Goal: Communication & Community: Answer question/provide support

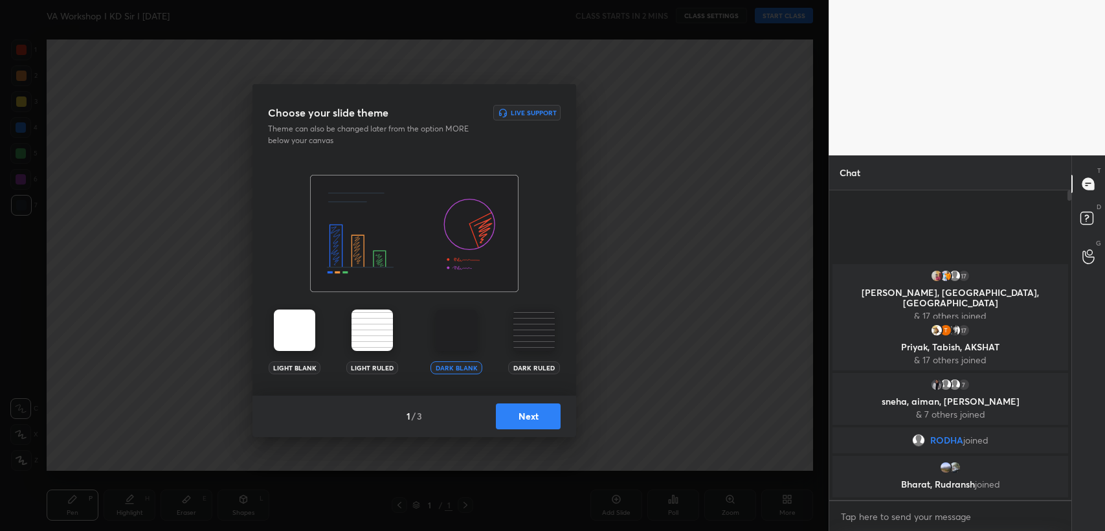
click at [544, 422] on button "Next" at bounding box center [528, 416] width 65 height 26
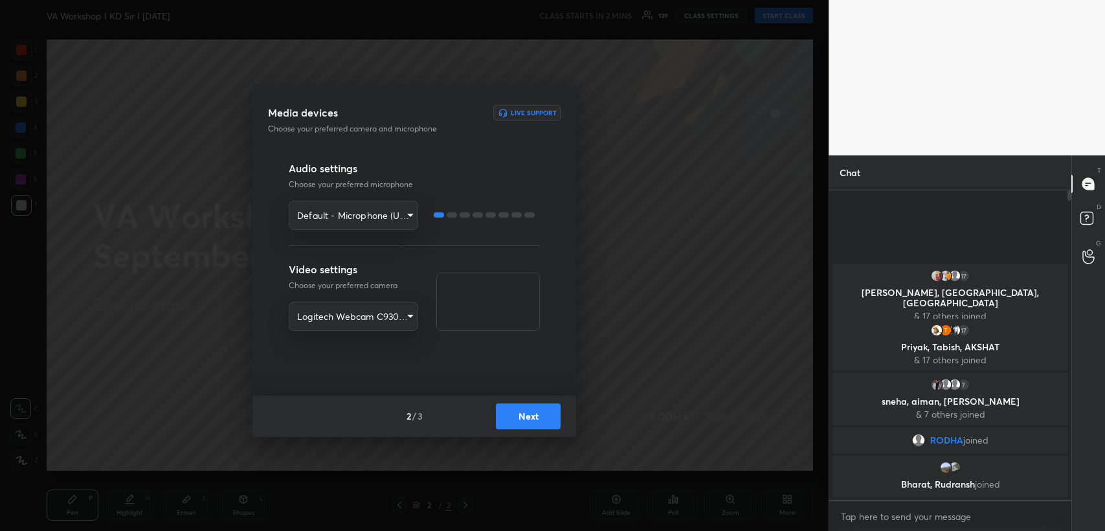
click at [530, 420] on button "Next" at bounding box center [528, 416] width 65 height 26
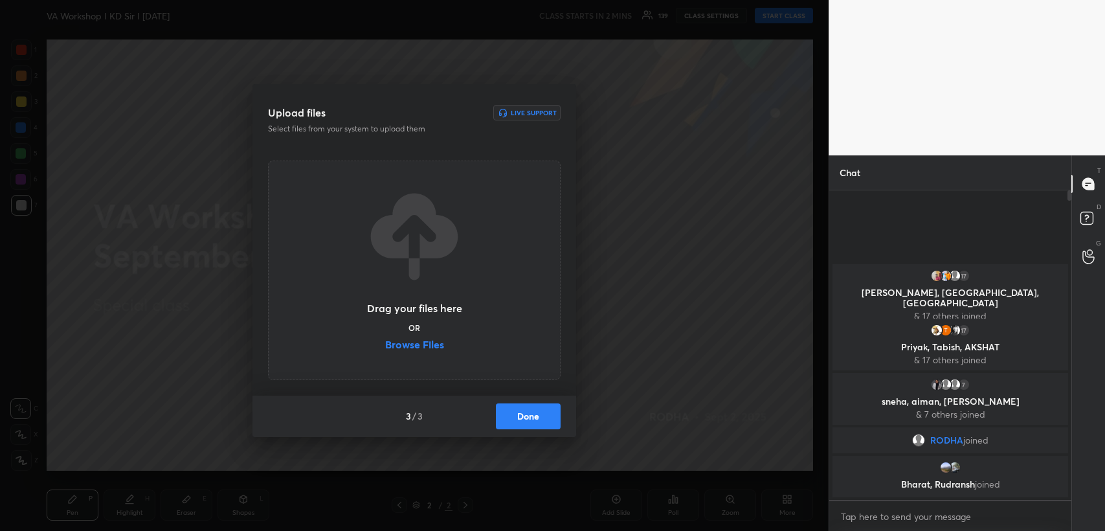
click at [417, 344] on label "Browse Files" at bounding box center [414, 346] width 59 height 14
click at [385, 344] on input "Browse Files" at bounding box center [385, 346] width 0 height 14
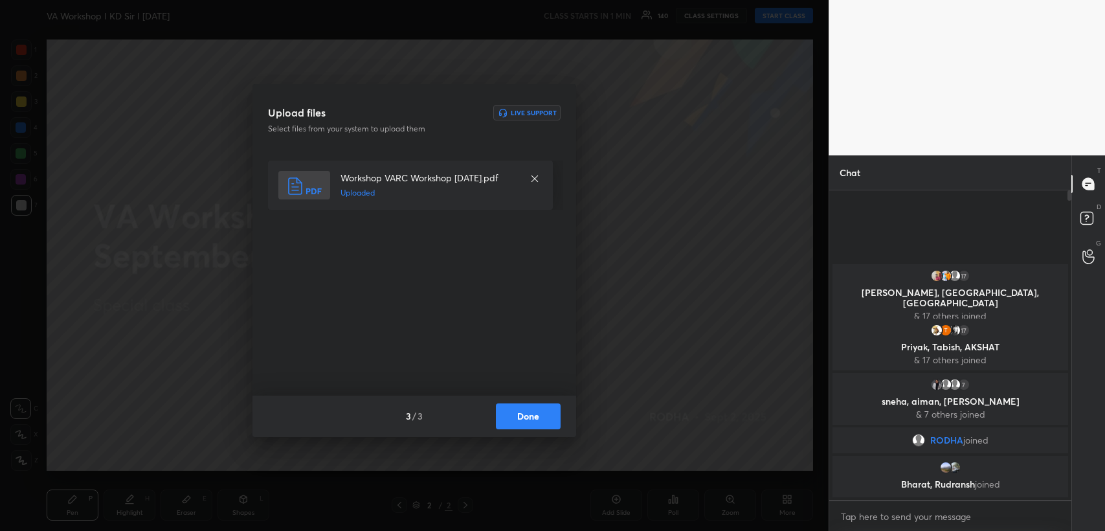
click at [527, 417] on button "Done" at bounding box center [528, 416] width 65 height 26
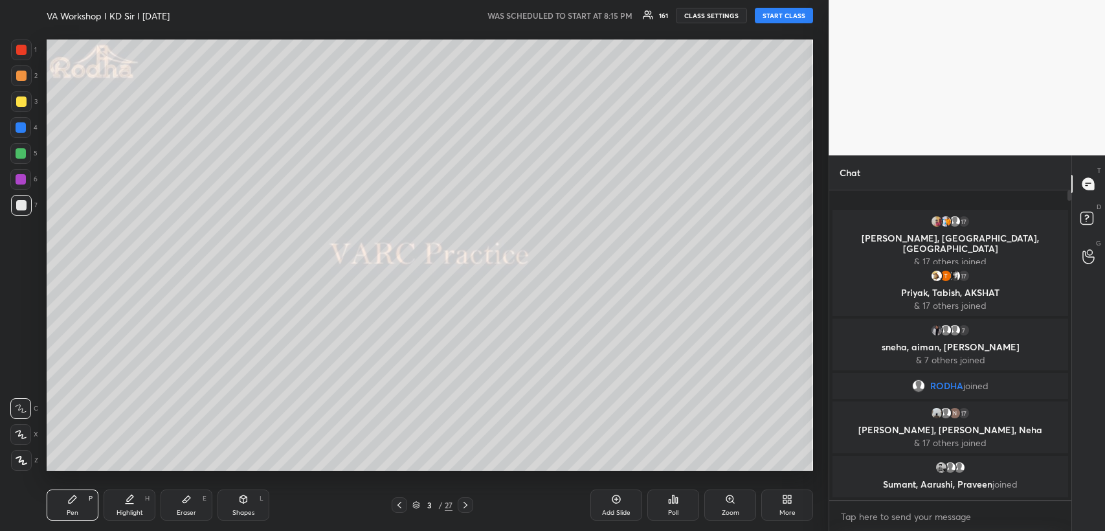
click at [777, 16] on button "START CLASS" at bounding box center [784, 16] width 58 height 16
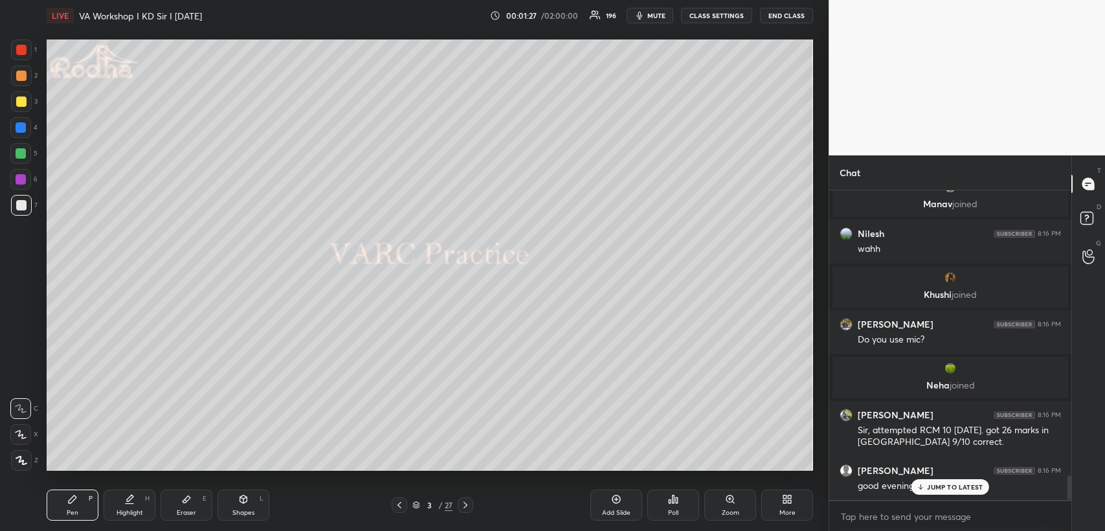
scroll to position [3559, 0]
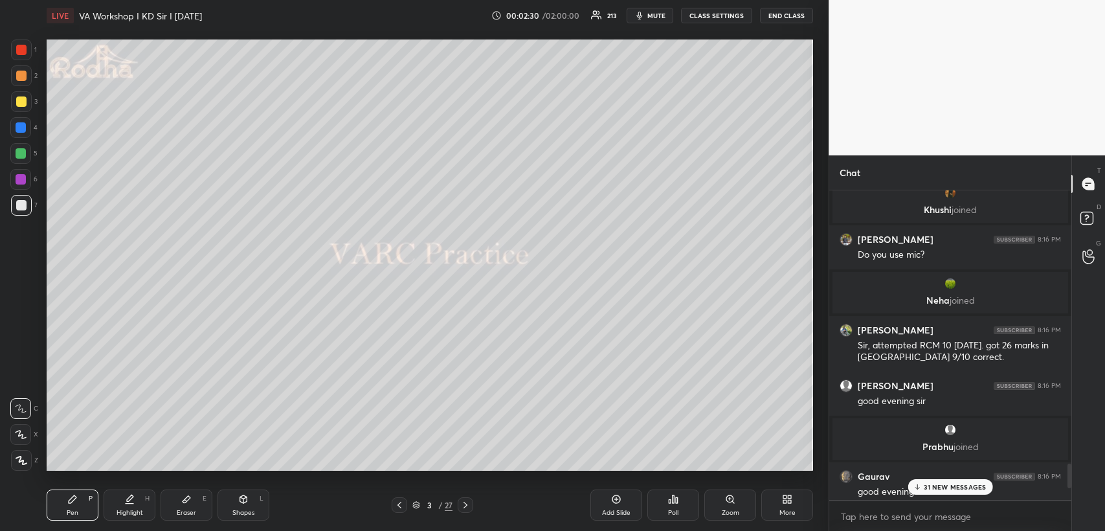
click at [934, 487] on p "31 NEW MESSAGES" at bounding box center [954, 487] width 62 height 8
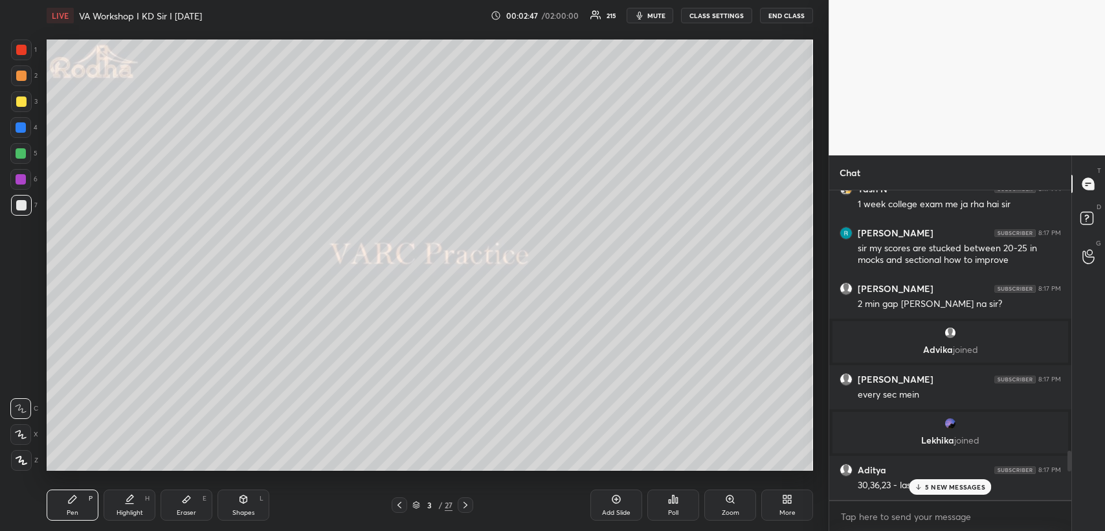
scroll to position [3837, 0]
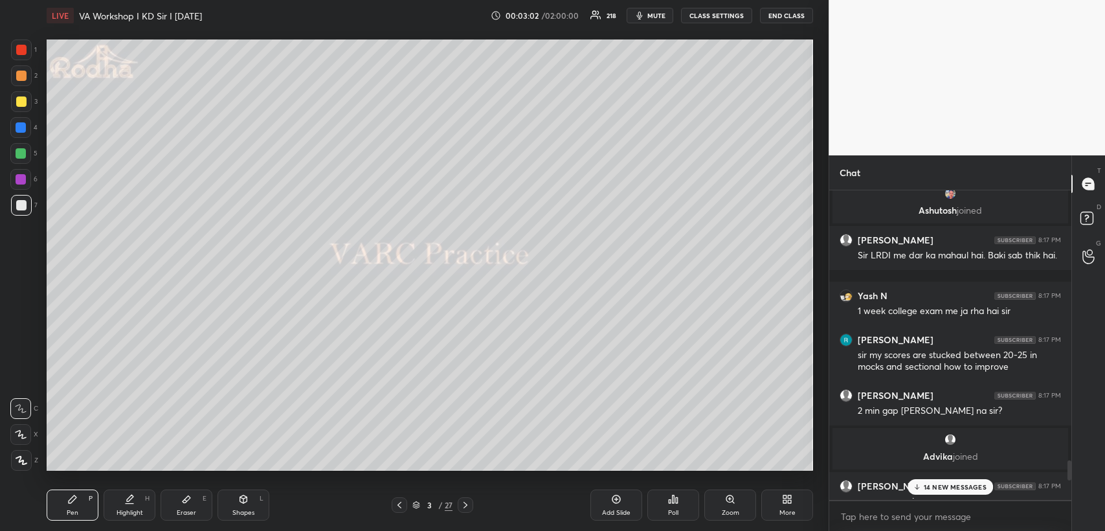
click at [937, 485] on p "14 NEW MESSAGES" at bounding box center [954, 487] width 63 height 8
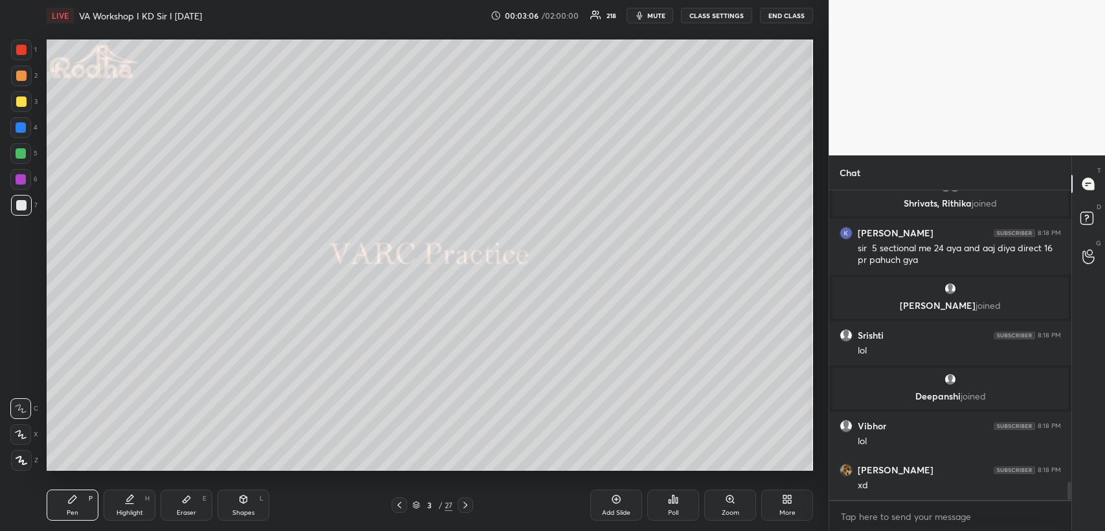
scroll to position [4789, 0]
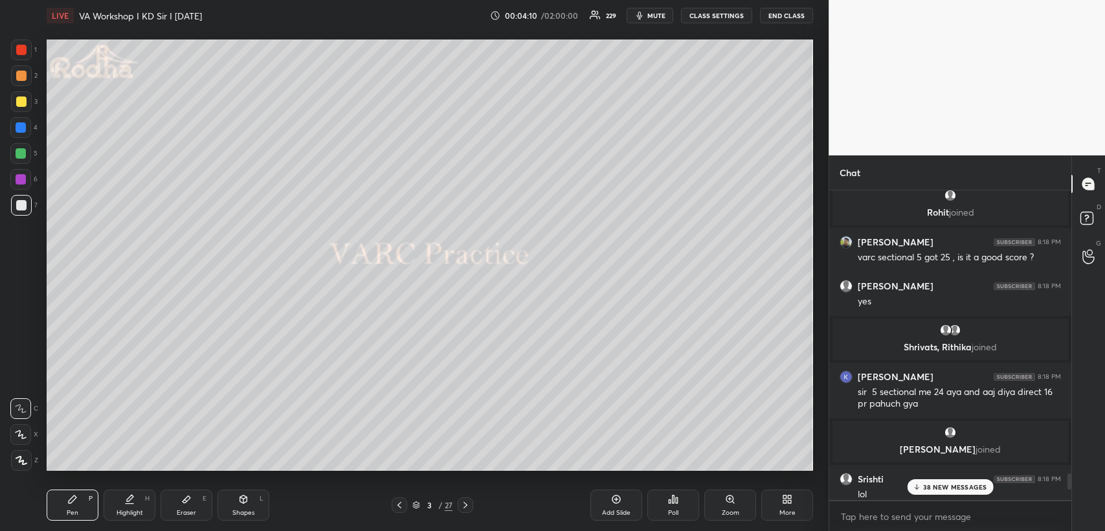
click at [942, 483] on p "38 NEW MESSAGES" at bounding box center [954, 487] width 63 height 8
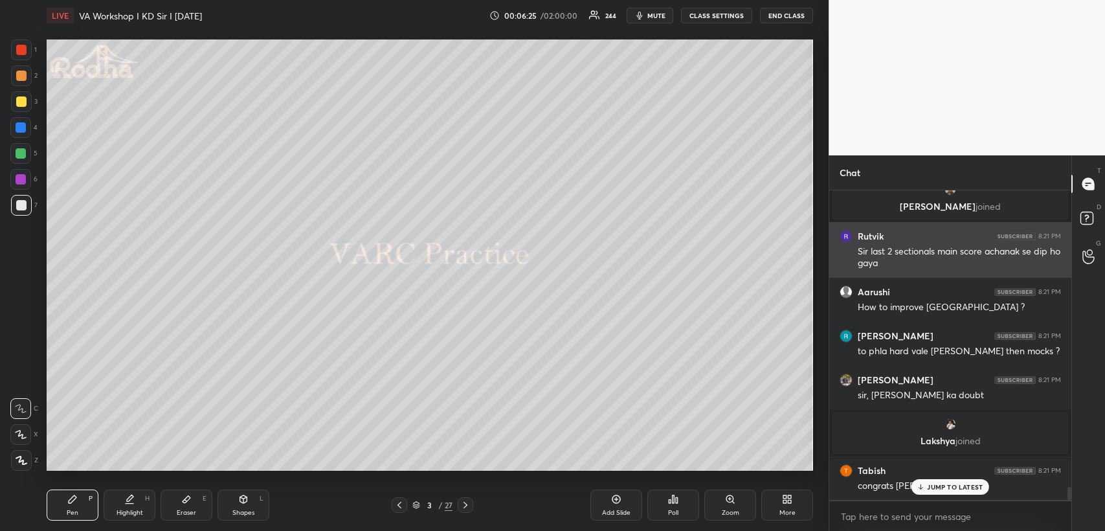
scroll to position [6991, 0]
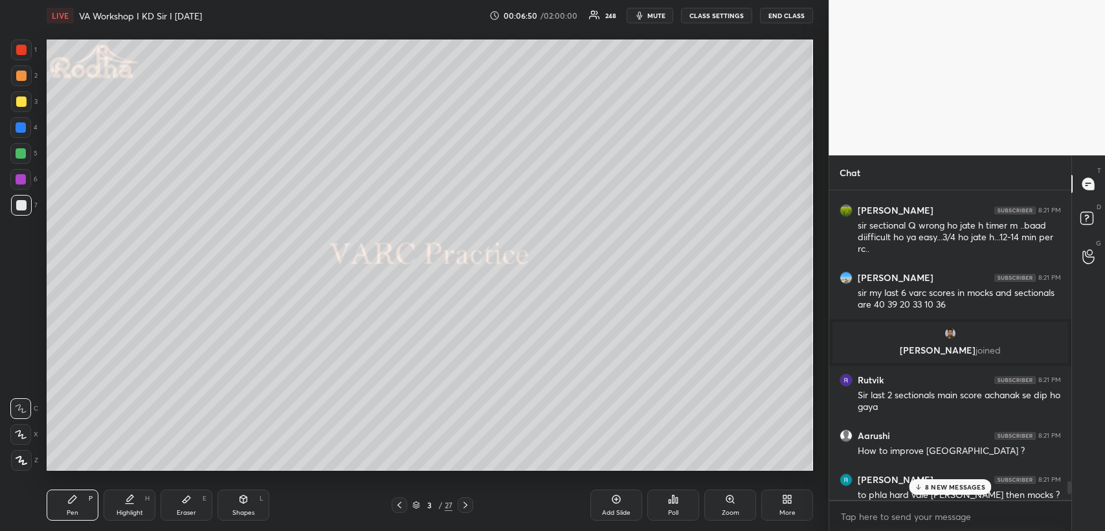
click at [928, 483] on p "8 NEW MESSAGES" at bounding box center [955, 487] width 60 height 8
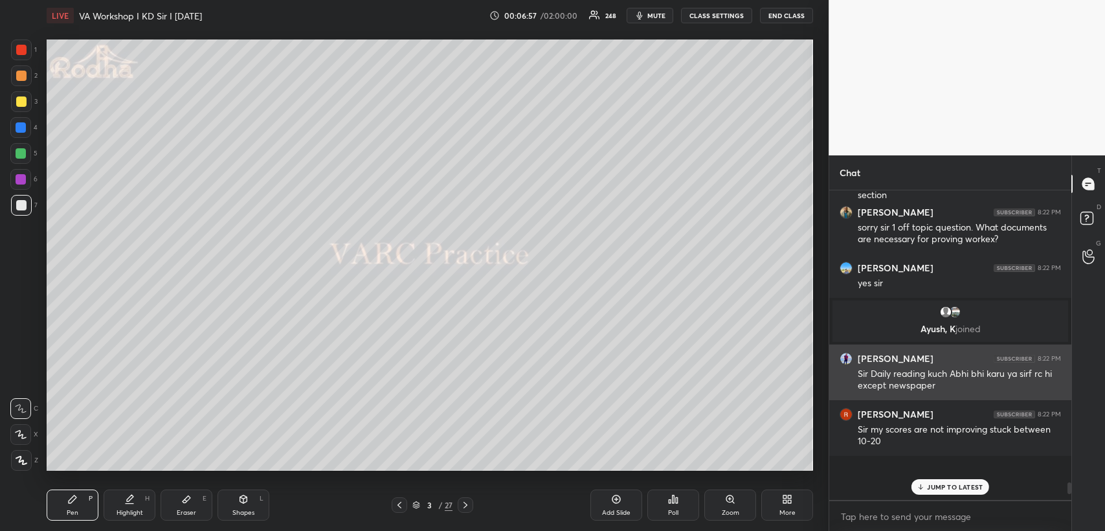
scroll to position [7440, 0]
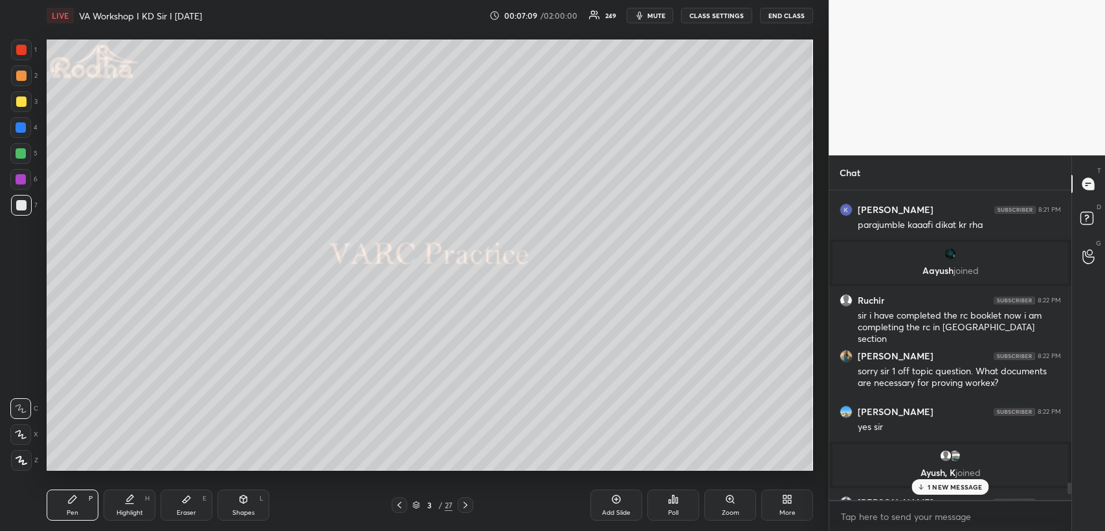
click at [932, 487] on p "1 NEW MESSAGE" at bounding box center [954, 487] width 55 height 8
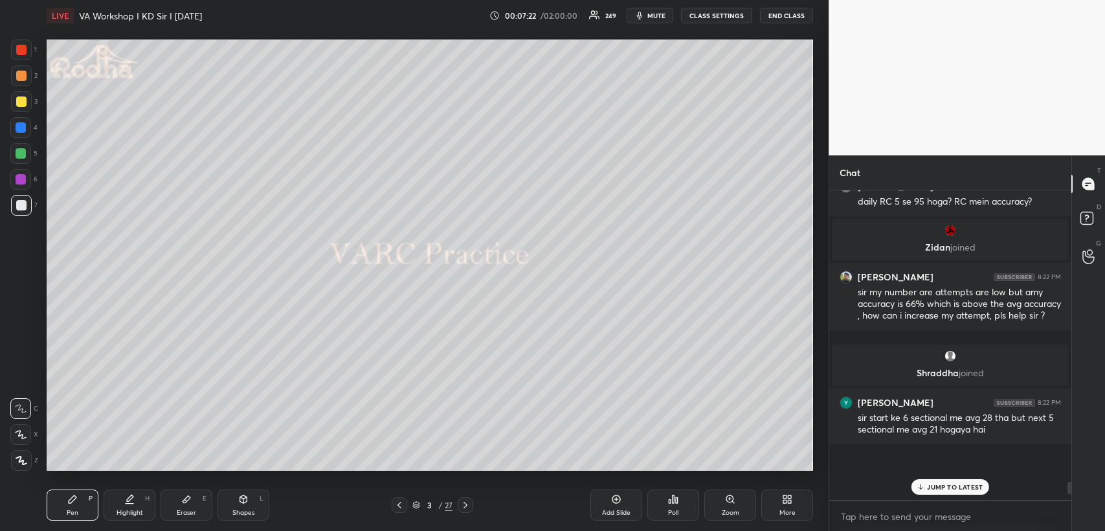
scroll to position [7300, 0]
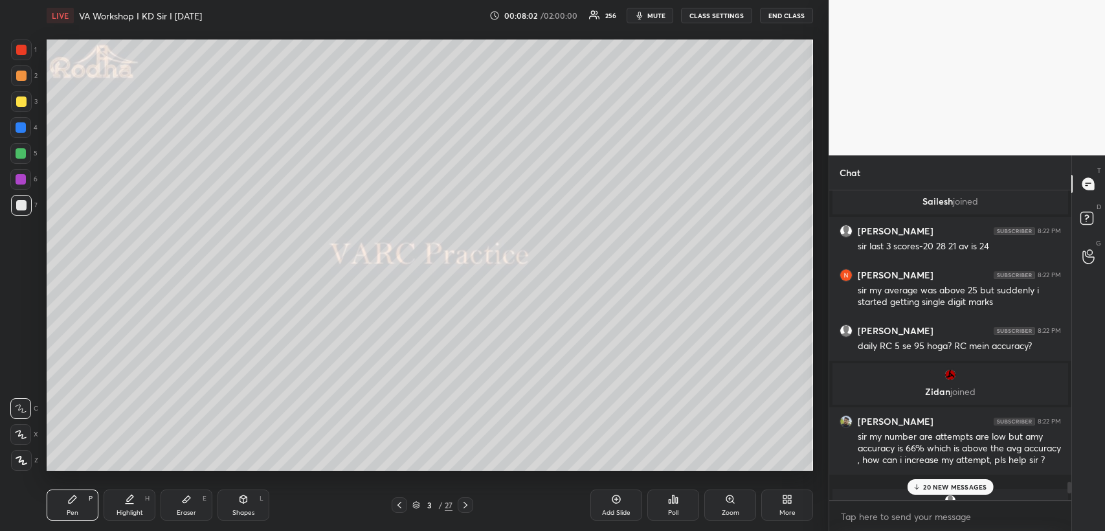
click at [933, 483] on p "20 NEW MESSAGES" at bounding box center [954, 487] width 63 height 8
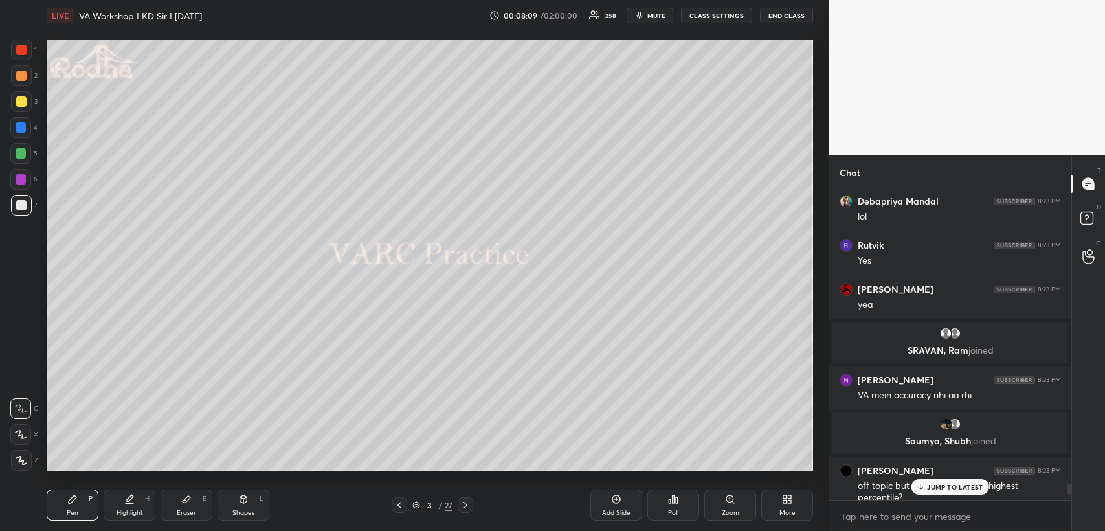
scroll to position [8161, 0]
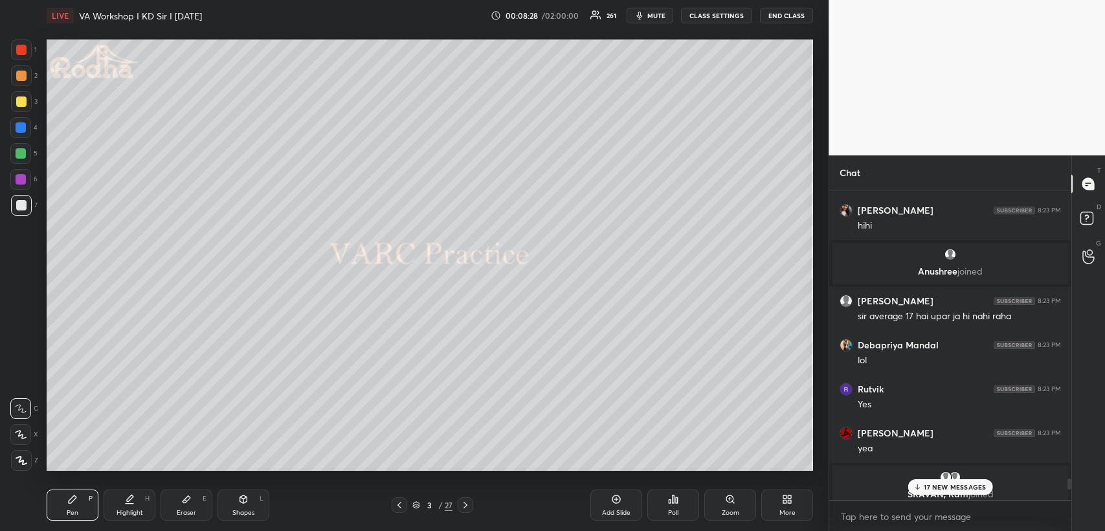
click at [927, 484] on p "17 NEW MESSAGES" at bounding box center [954, 487] width 62 height 8
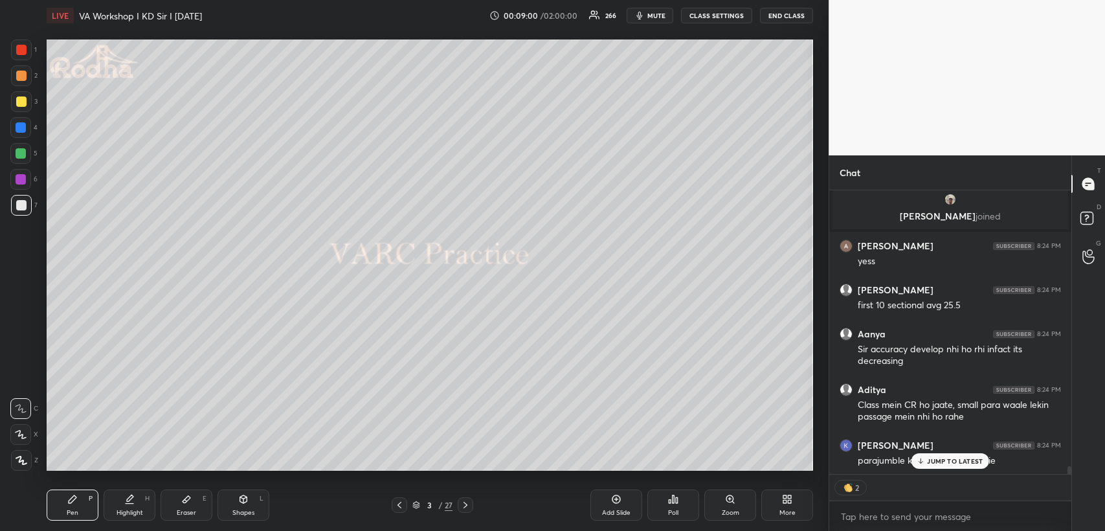
scroll to position [10219, 0]
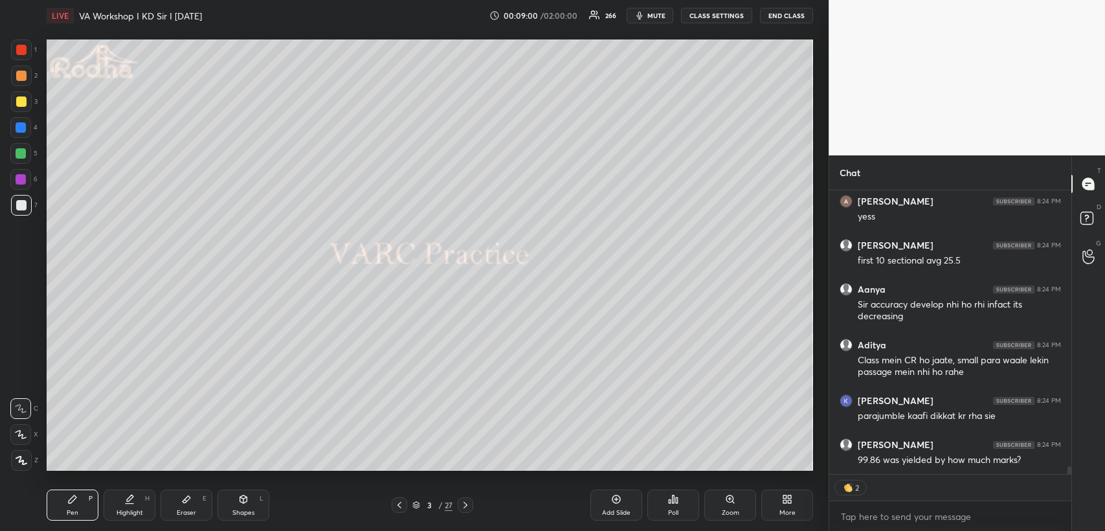
click at [246, 498] on icon at bounding box center [243, 499] width 7 height 8
click at [192, 502] on div "Eraser E" at bounding box center [186, 504] width 52 height 31
click at [21, 379] on span "Erase all" at bounding box center [20, 382] width 19 height 9
click at [87, 500] on div "Pen P" at bounding box center [73, 504] width 52 height 31
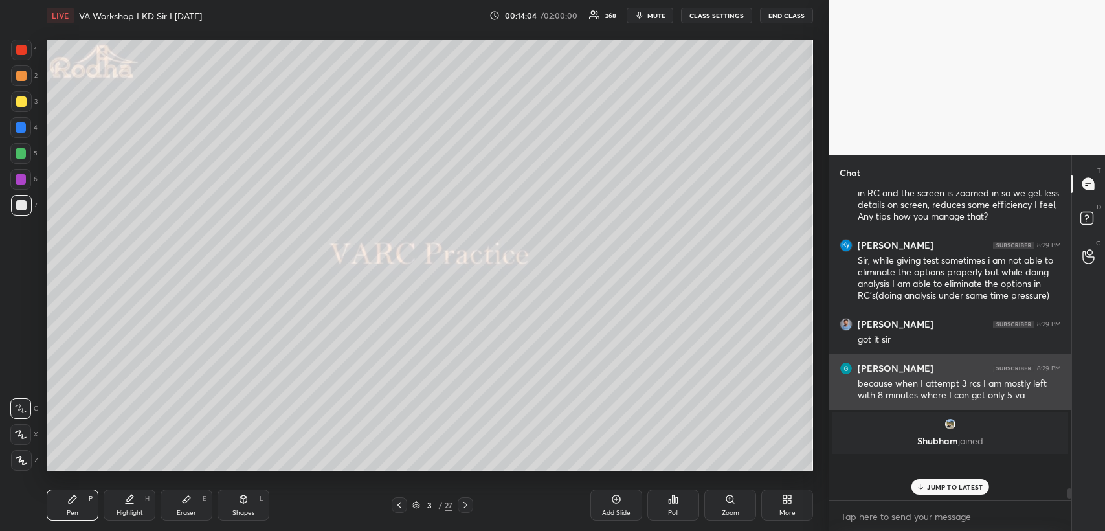
scroll to position [11273, 0]
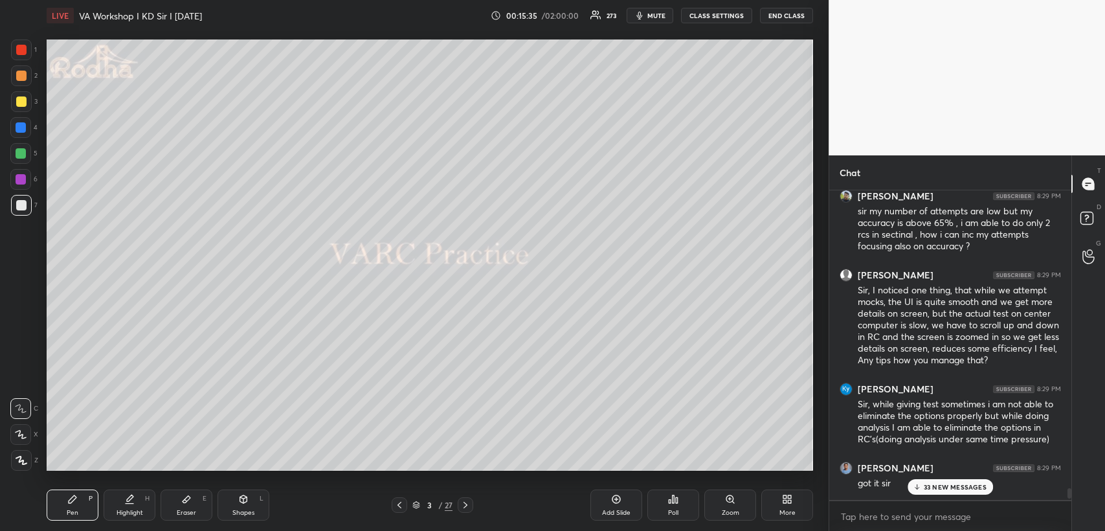
click at [932, 485] on p "33 NEW MESSAGES" at bounding box center [954, 487] width 63 height 8
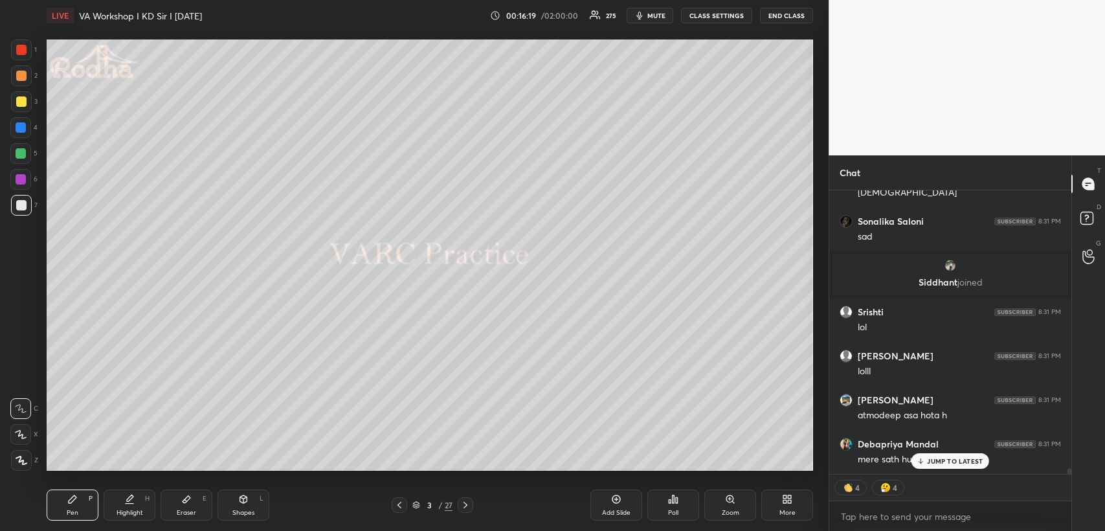
scroll to position [13368, 0]
type textarea "x"
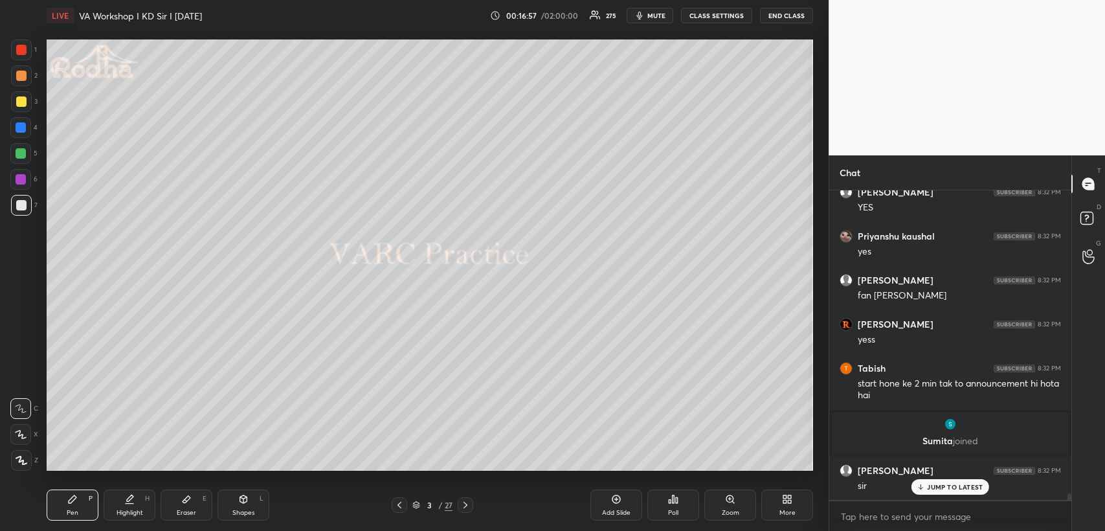
scroll to position [15066, 0]
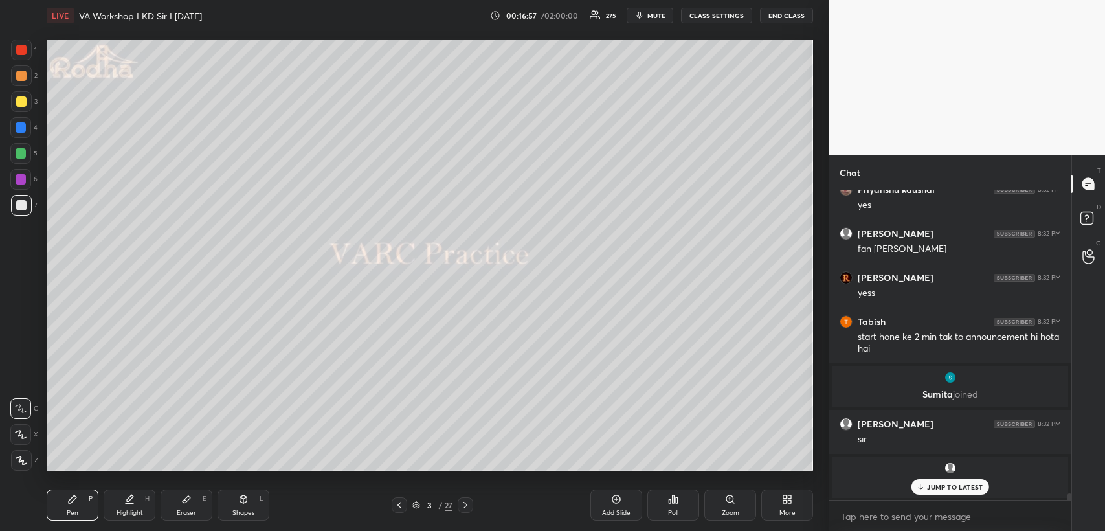
click at [395, 506] on icon at bounding box center [399, 505] width 10 height 10
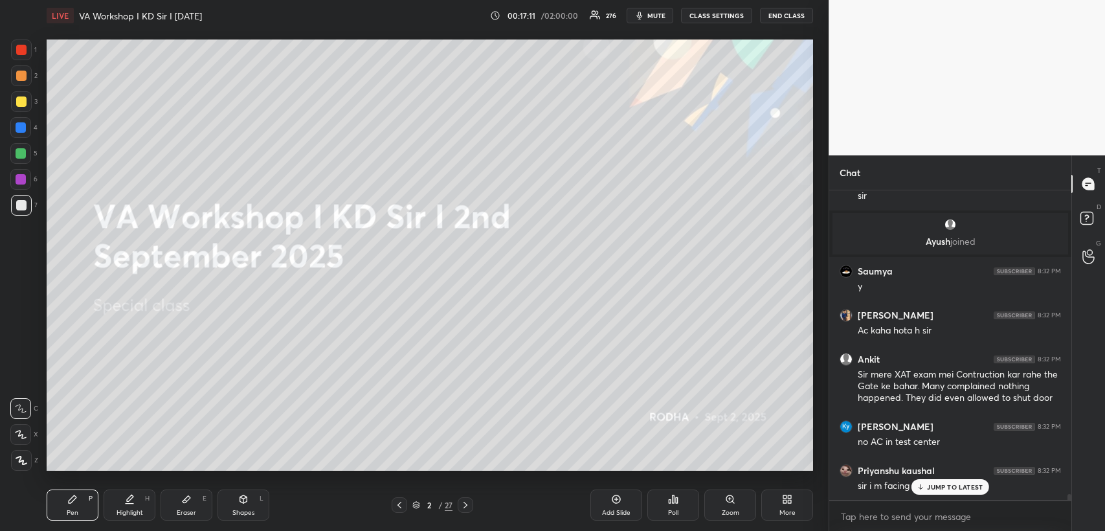
scroll to position [15398, 0]
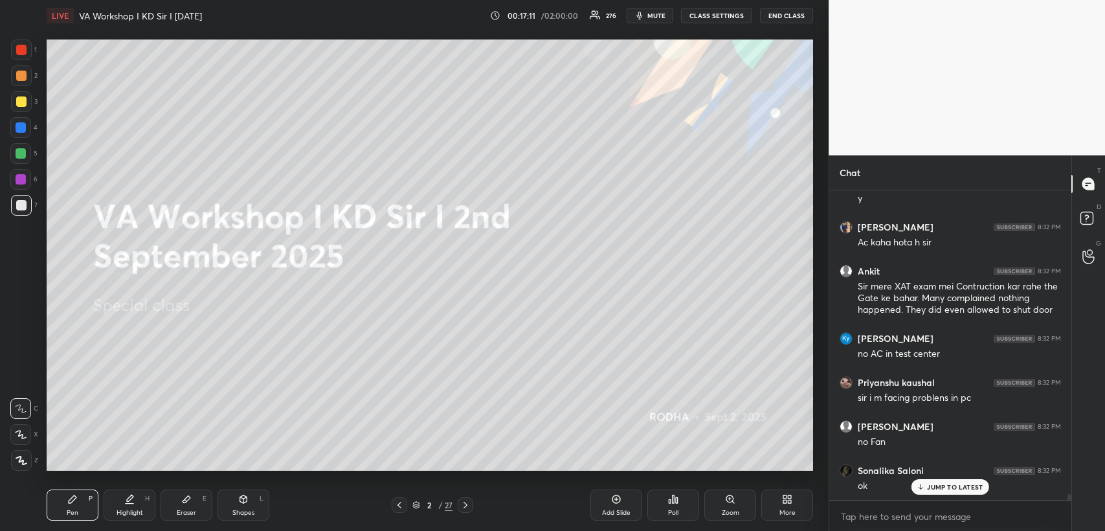
click at [462, 505] on icon at bounding box center [465, 505] width 10 height 10
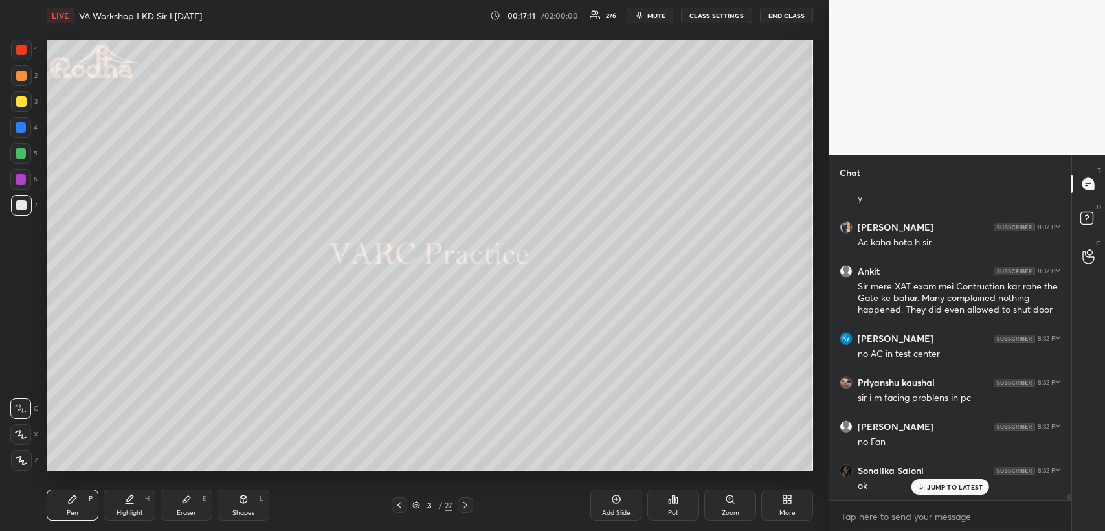
click at [465, 505] on icon at bounding box center [465, 505] width 10 height 10
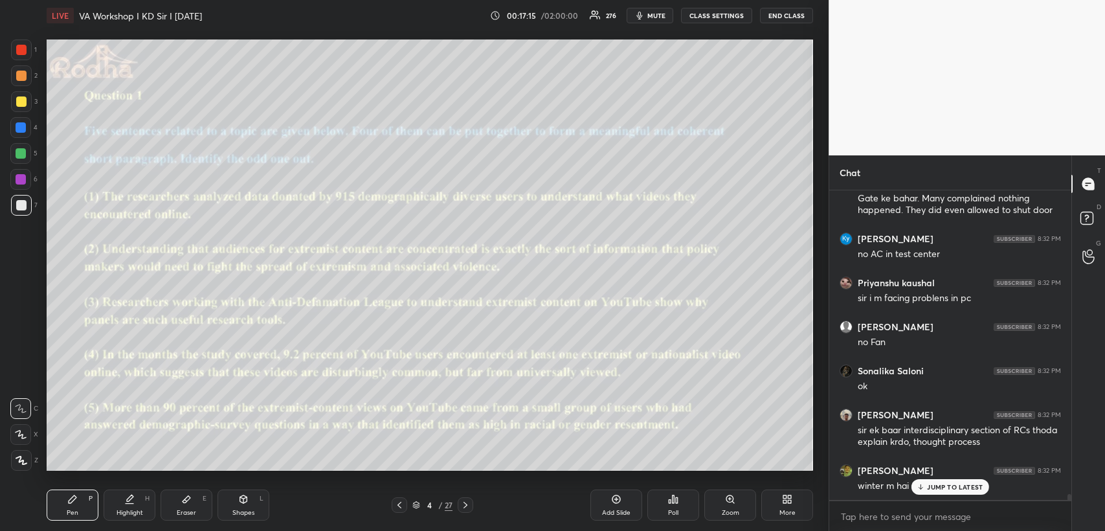
scroll to position [15553, 0]
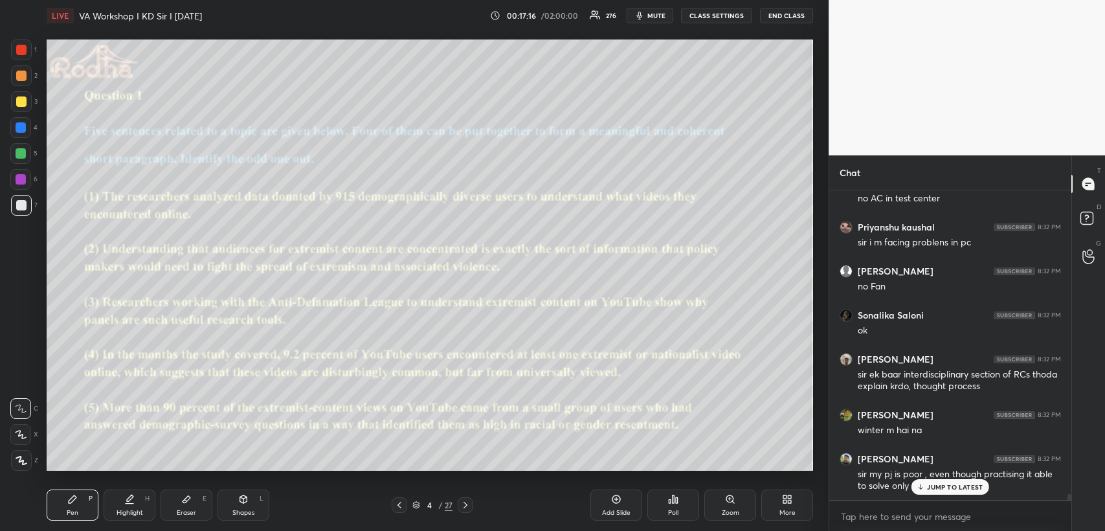
click at [676, 500] on icon at bounding box center [677, 500] width 2 height 6
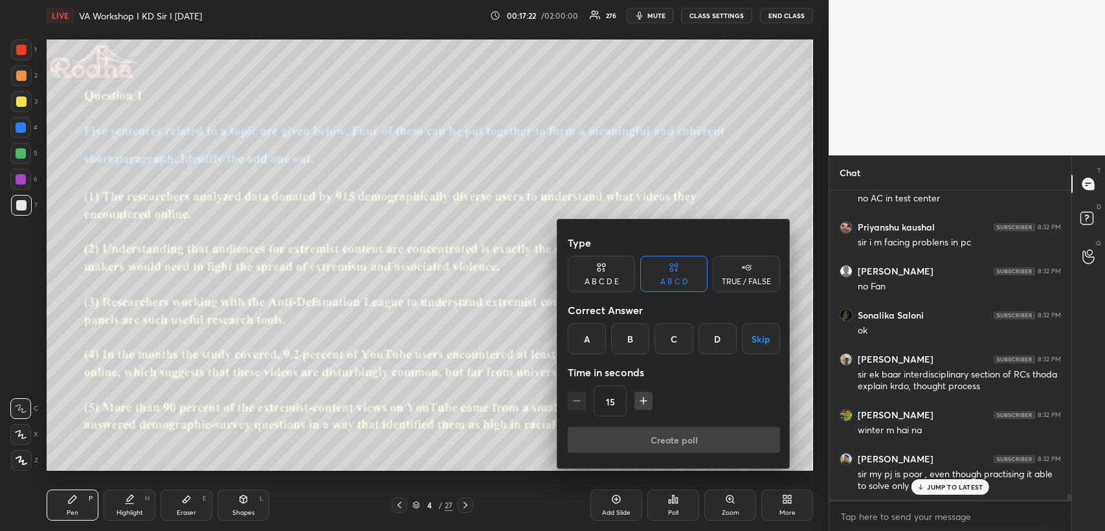
click at [639, 406] on icon "button" at bounding box center [643, 400] width 13 height 13
click at [641, 405] on icon "button" at bounding box center [643, 400] width 13 height 13
click at [642, 405] on icon "button" at bounding box center [643, 400] width 13 height 13
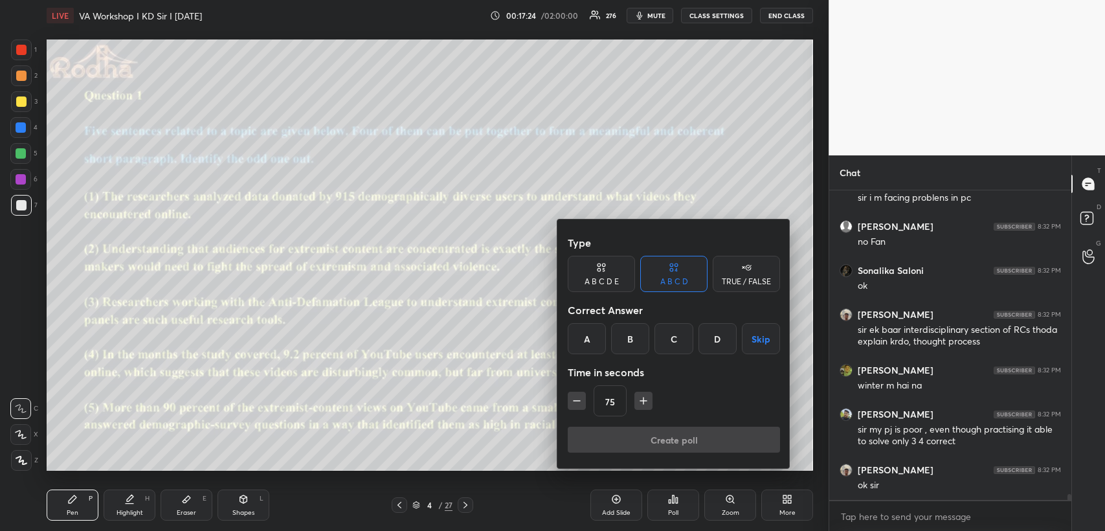
click at [641, 405] on icon "button" at bounding box center [643, 400] width 13 height 13
click at [641, 404] on icon "button" at bounding box center [643, 400] width 13 height 13
click at [643, 403] on icon "button" at bounding box center [649, 400] width 13 height 13
click at [612, 269] on div "A B C D E" at bounding box center [601, 274] width 67 height 36
click at [618, 341] on div "B" at bounding box center [619, 338] width 31 height 31
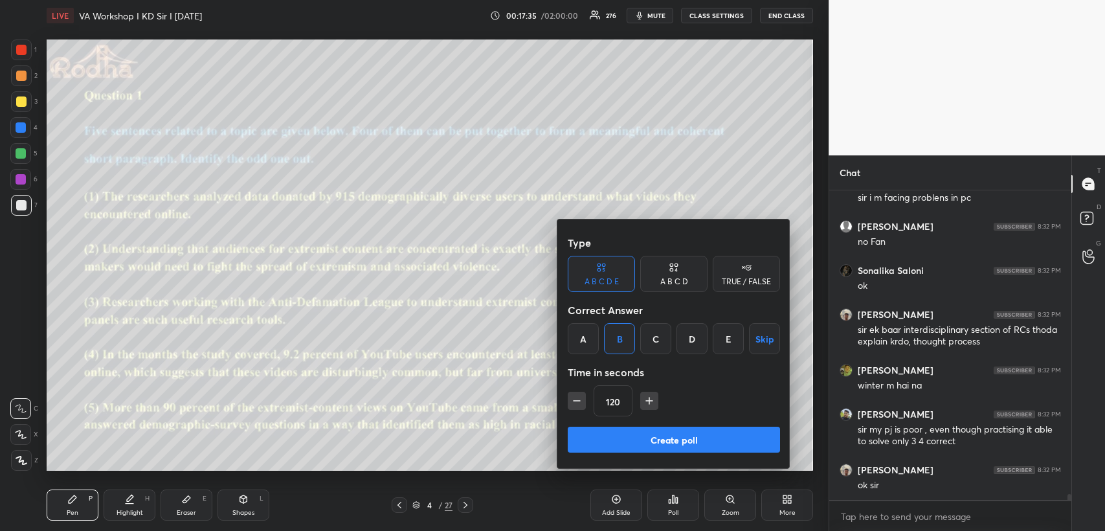
click at [647, 398] on icon "button" at bounding box center [649, 400] width 13 height 13
type input "135"
click at [657, 439] on button "Create poll" at bounding box center [674, 439] width 212 height 26
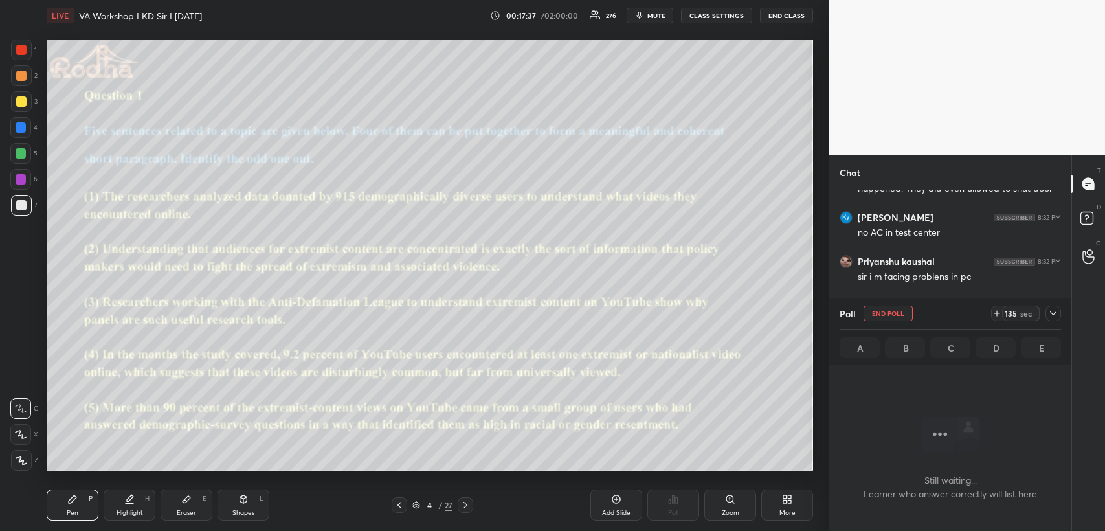
scroll to position [14771, 0]
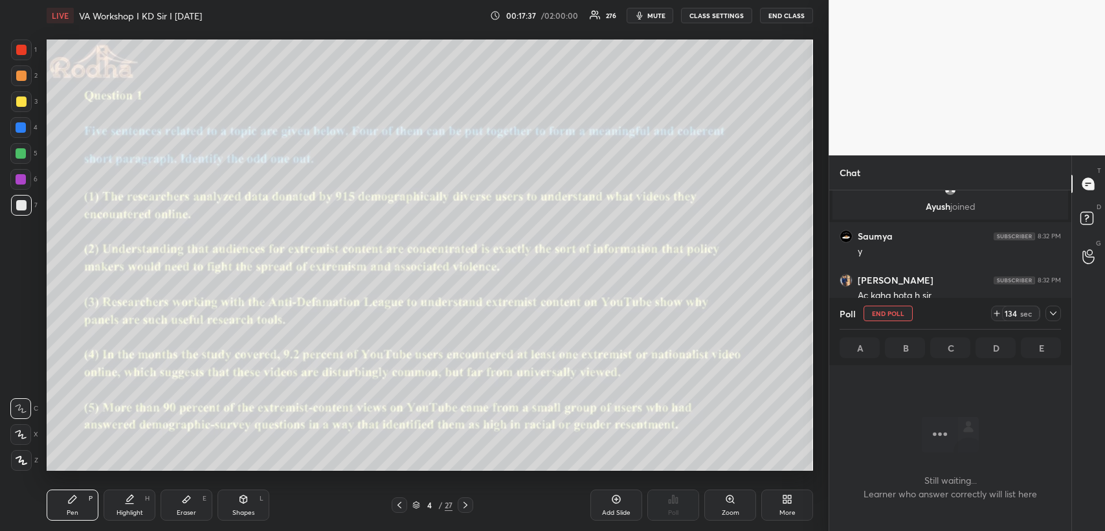
click at [1052, 312] on icon at bounding box center [1053, 313] width 10 height 10
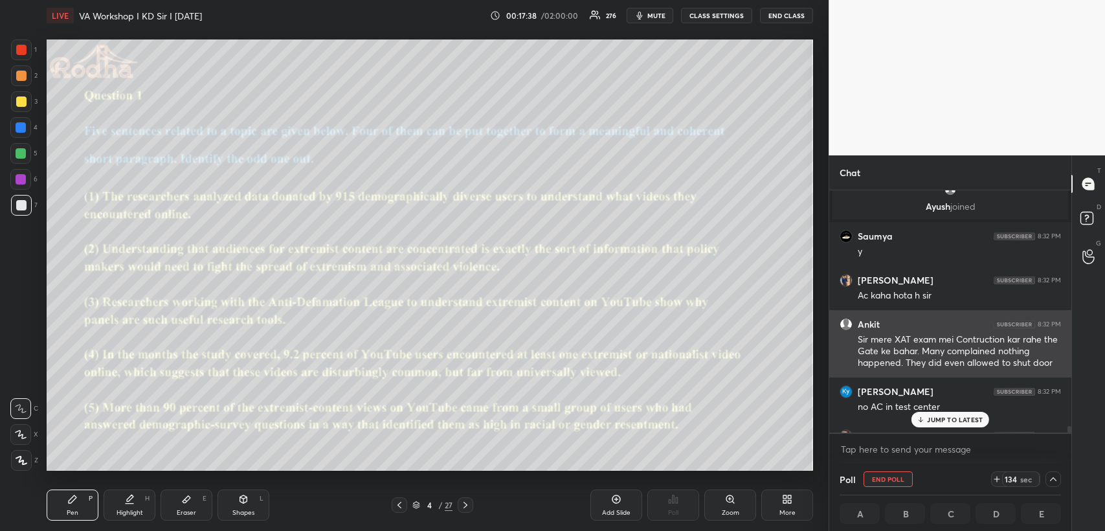
scroll to position [4, 3]
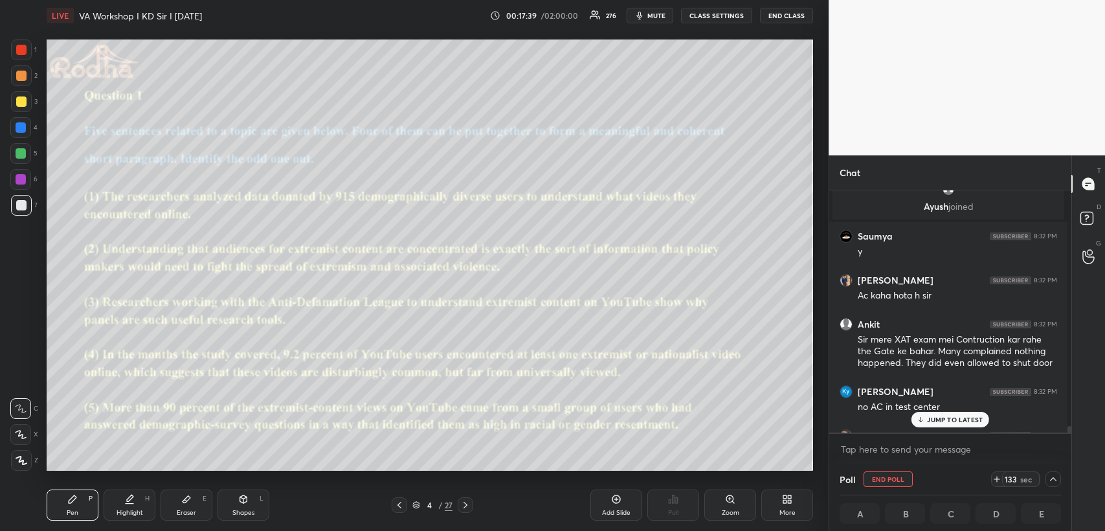
click at [937, 419] on p "JUMP TO LATEST" at bounding box center [955, 419] width 56 height 8
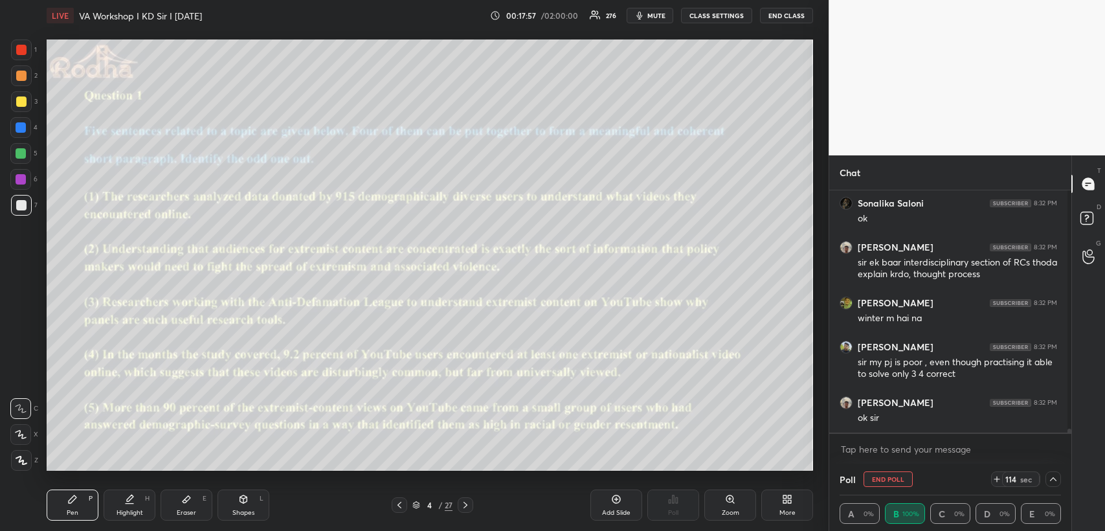
scroll to position [15138, 0]
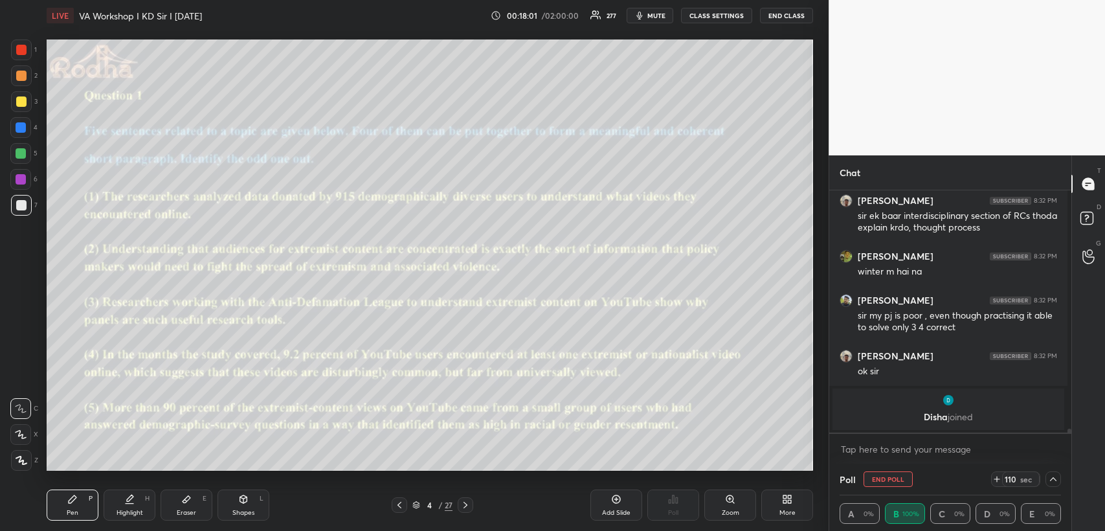
click at [1048, 478] on icon at bounding box center [1053, 479] width 10 height 10
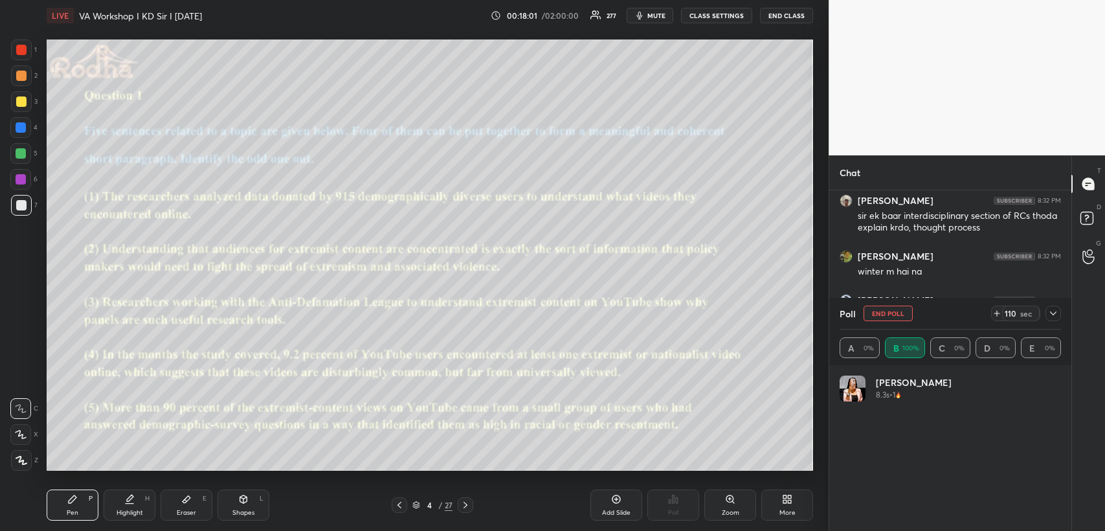
scroll to position [151, 217]
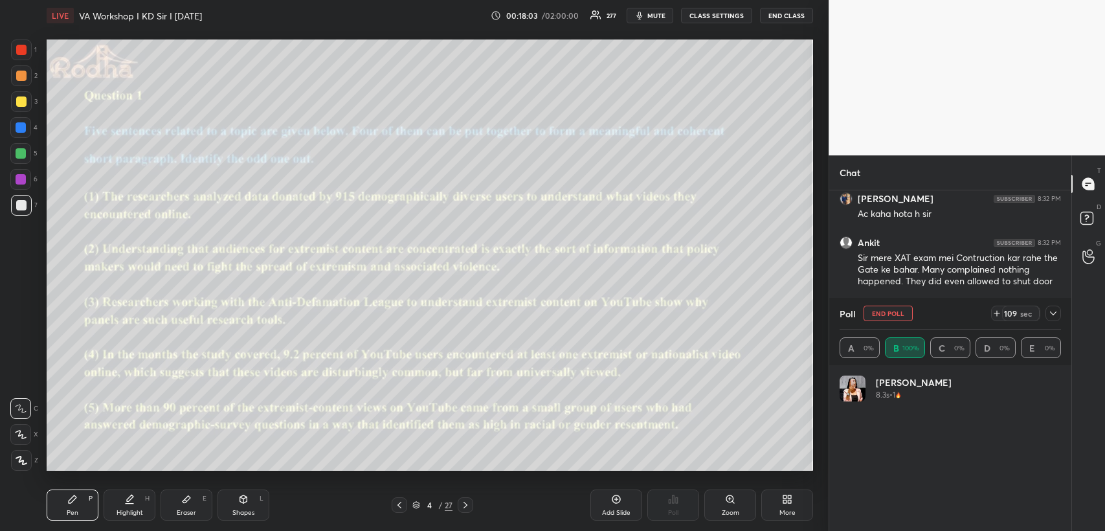
click at [1053, 310] on icon at bounding box center [1053, 313] width 10 height 10
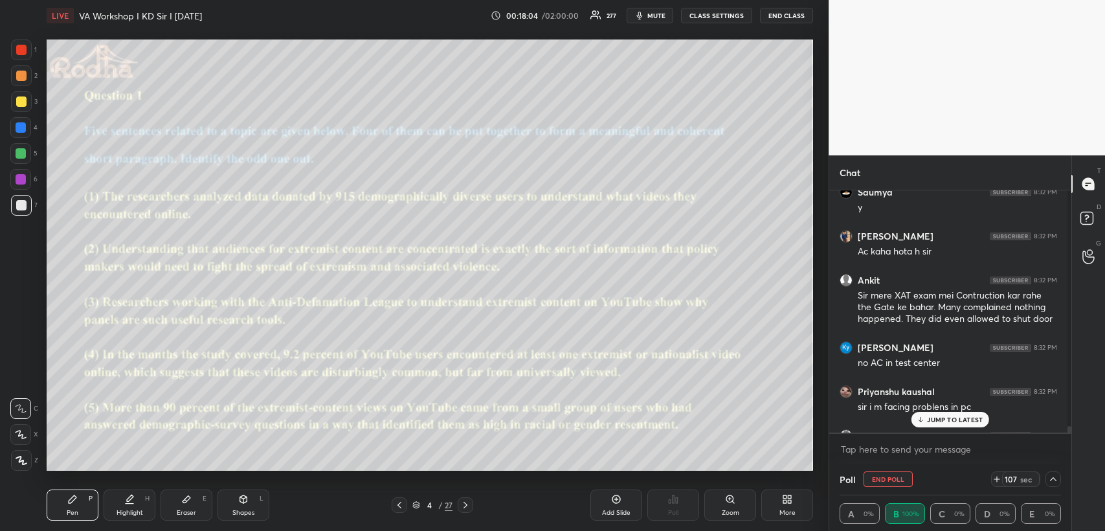
click at [947, 417] on p "JUMP TO LATEST" at bounding box center [955, 419] width 56 height 8
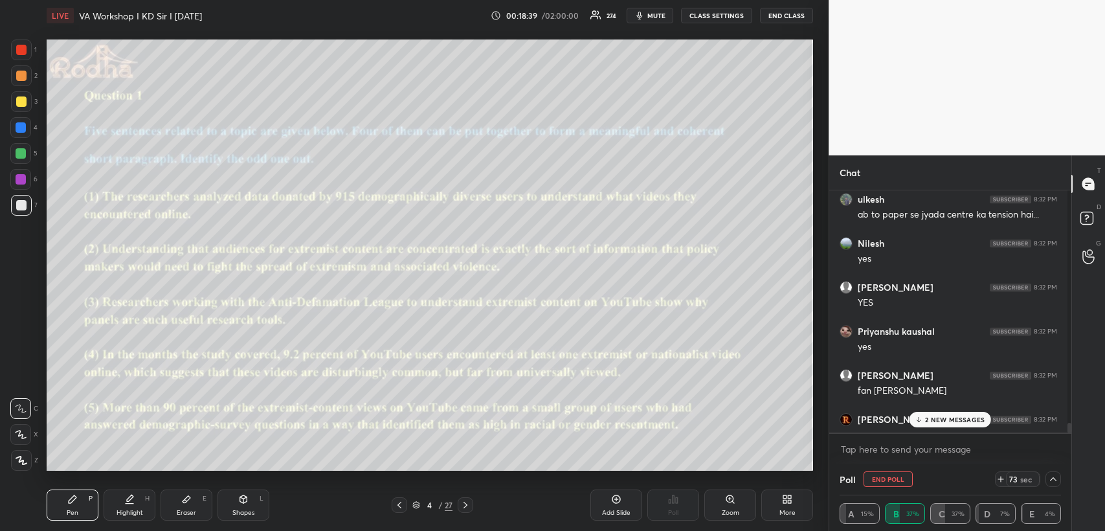
click at [652, 17] on button "mute" at bounding box center [649, 16] width 47 height 16
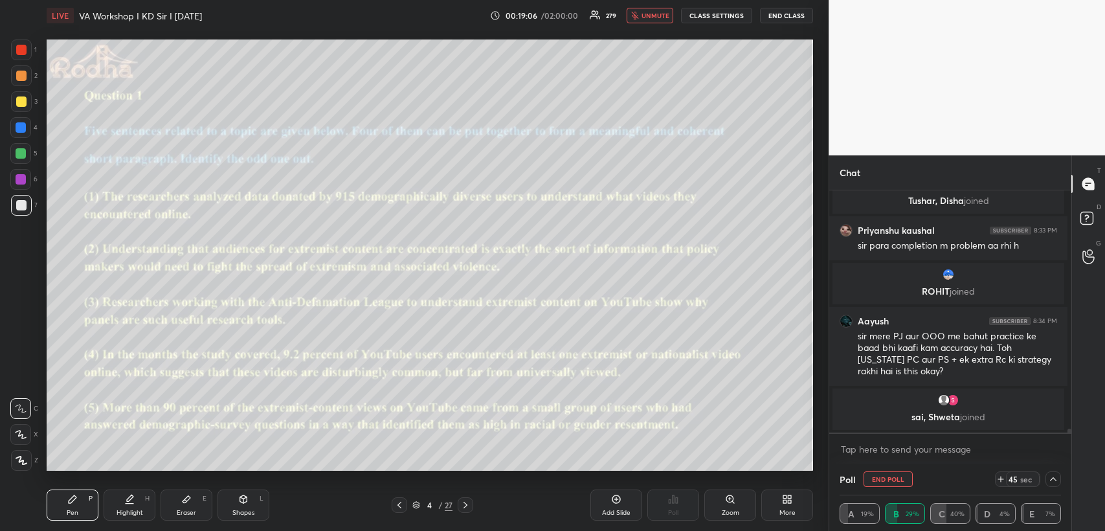
click at [637, 19] on icon "button" at bounding box center [635, 16] width 8 height 8
click at [659, 20] on button "mute" at bounding box center [649, 16] width 47 height 16
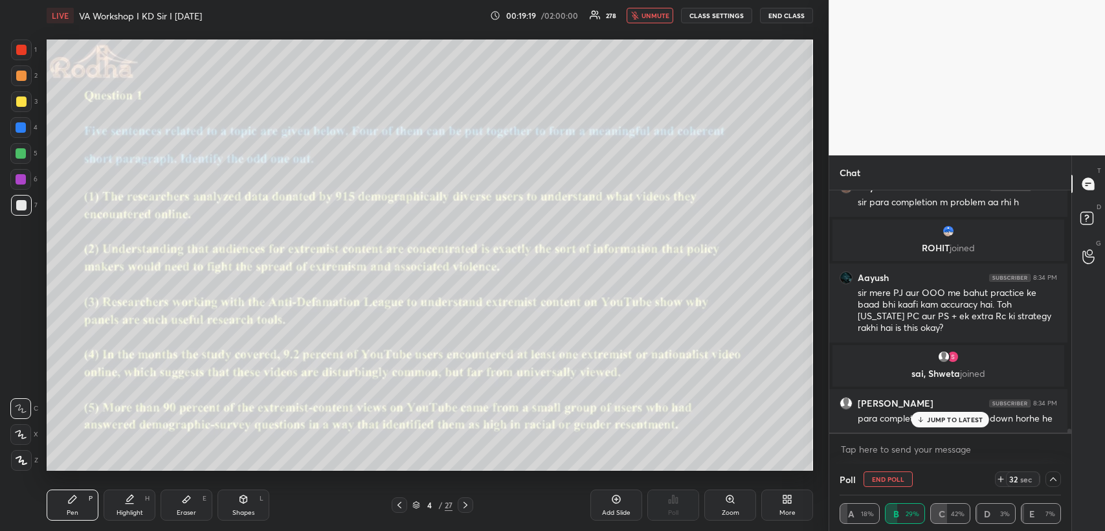
drag, startPoint x: 926, startPoint y: 422, endPoint x: 908, endPoint y: 410, distance: 21.5
click at [927, 421] on p "JUMP TO LATEST" at bounding box center [955, 419] width 56 height 8
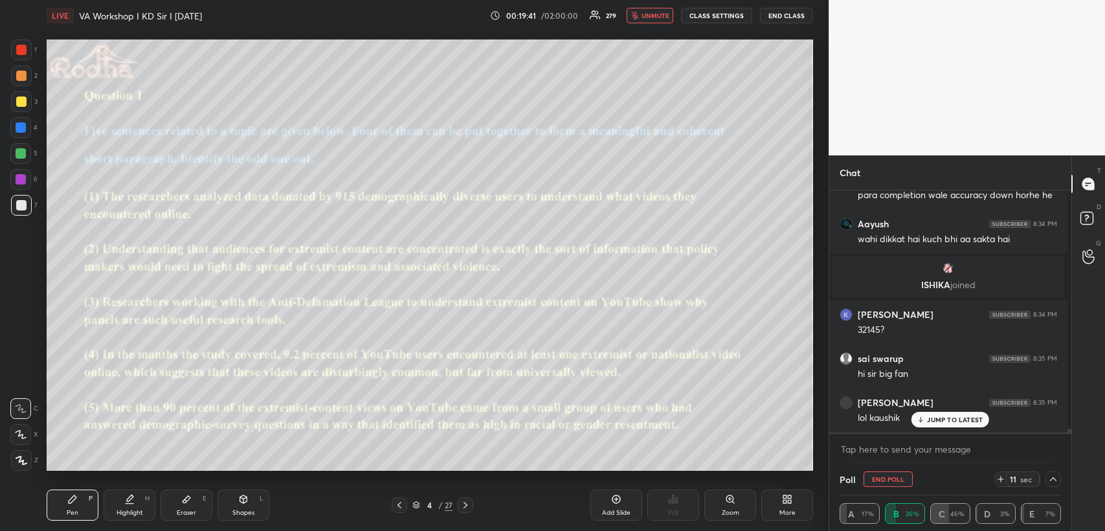
scroll to position [15508, 0]
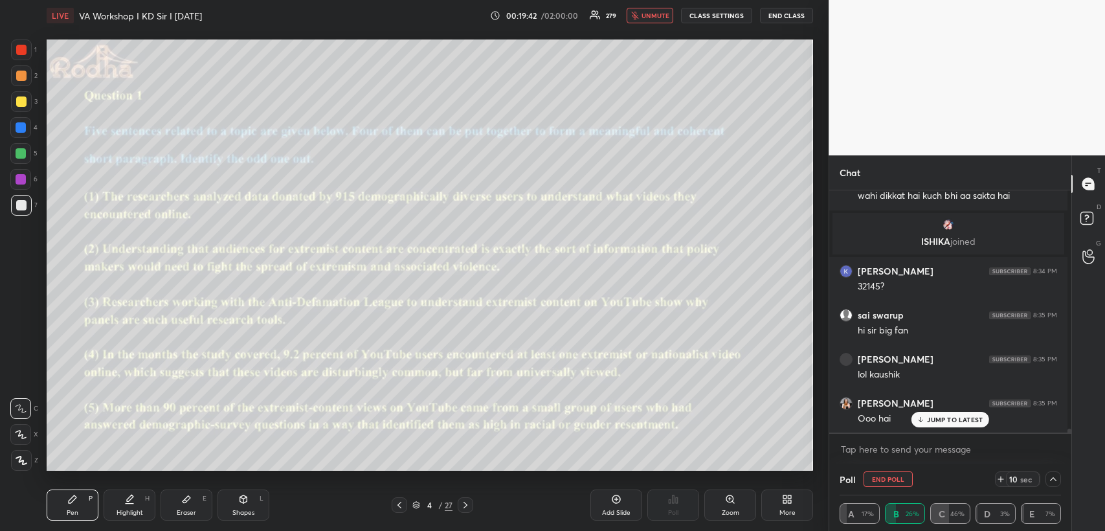
click at [660, 17] on span "unmute" at bounding box center [655, 15] width 28 height 9
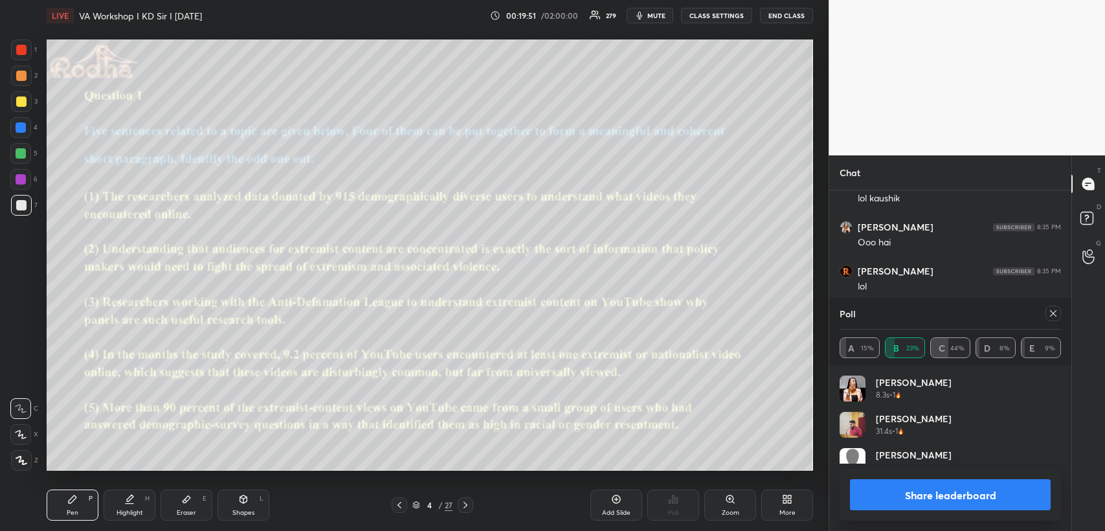
scroll to position [151, 217]
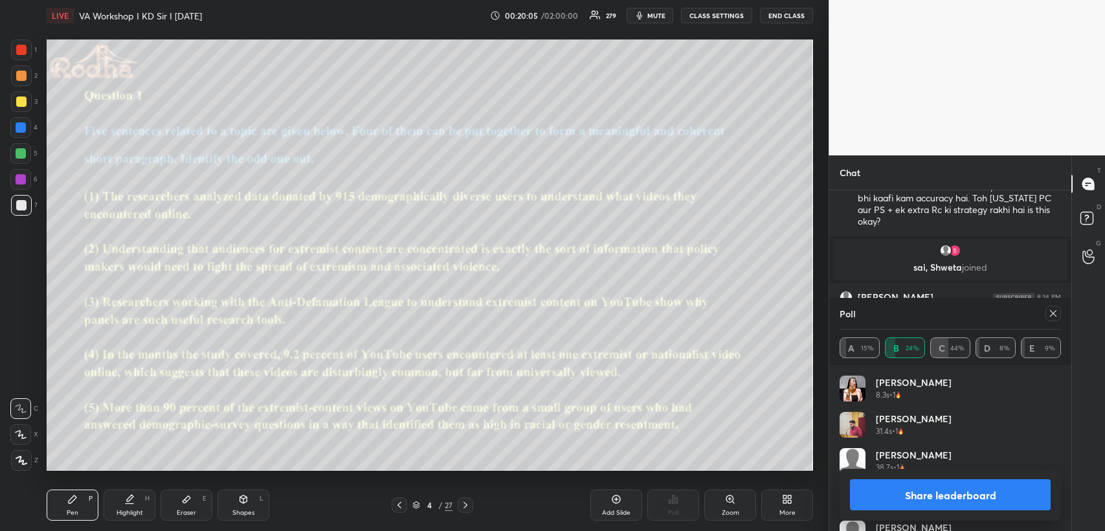
click at [21, 129] on div at bounding box center [21, 127] width 10 height 10
click at [21, 182] on div at bounding box center [21, 179] width 10 height 10
click at [19, 53] on div at bounding box center [21, 50] width 10 height 10
click at [24, 430] on icon at bounding box center [21, 434] width 12 height 9
click at [1051, 312] on icon at bounding box center [1053, 313] width 10 height 10
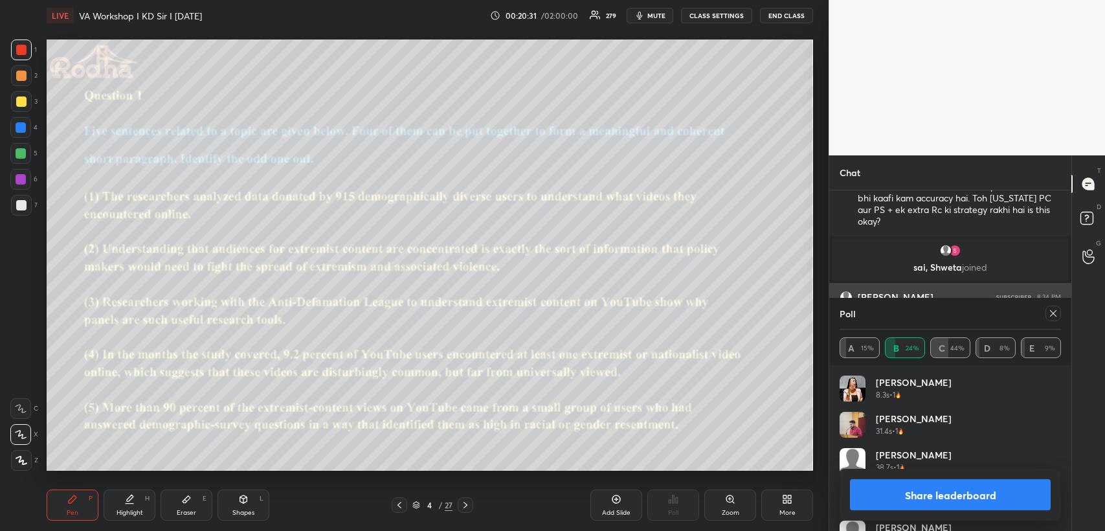
type textarea "x"
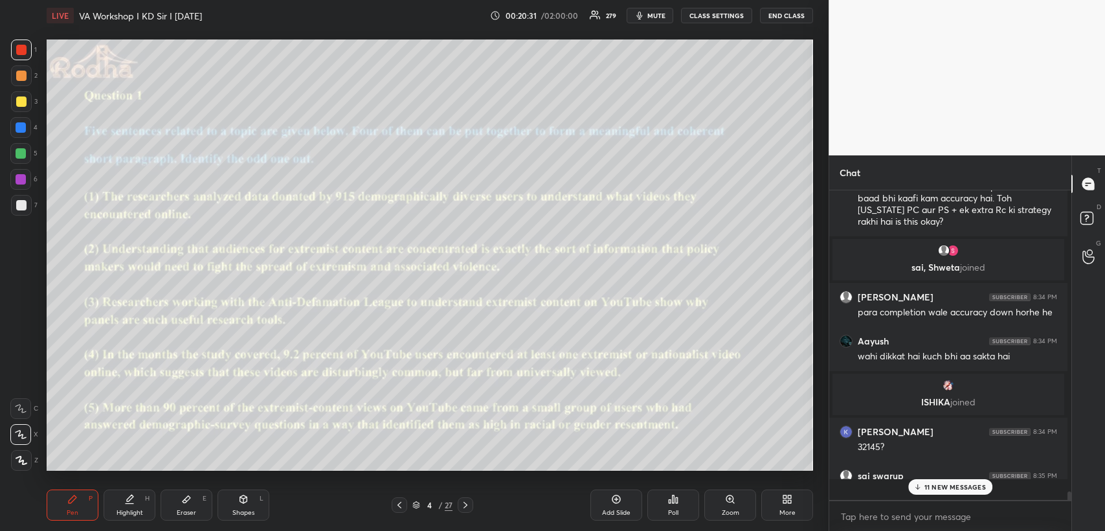
scroll to position [5, 3]
click at [935, 484] on p "11 NEW MESSAGES" at bounding box center [954, 487] width 61 height 8
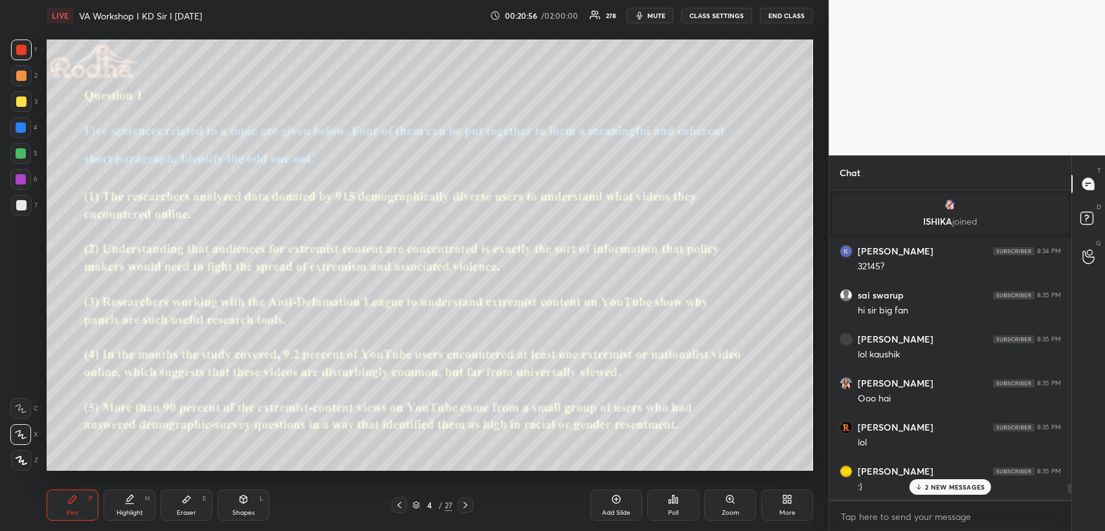
click at [949, 488] on p "2 NEW MESSAGES" at bounding box center [955, 487] width 60 height 8
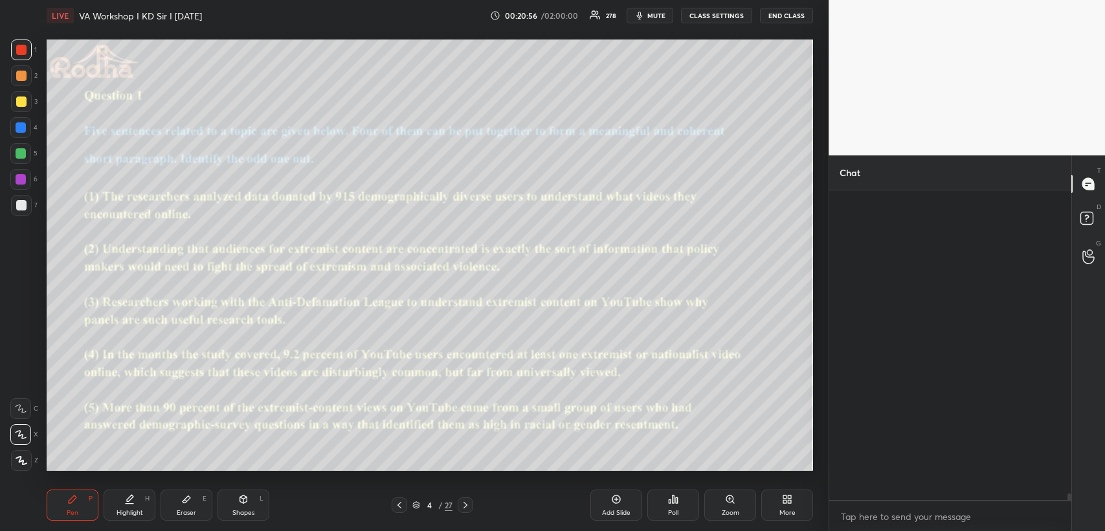
scroll to position [16133, 0]
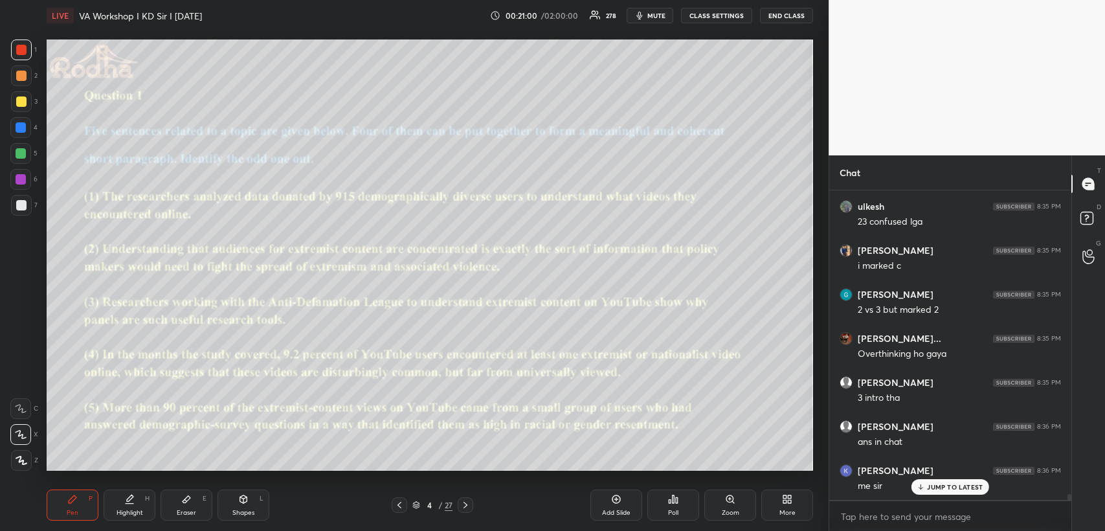
click at [466, 501] on icon at bounding box center [465, 505] width 10 height 10
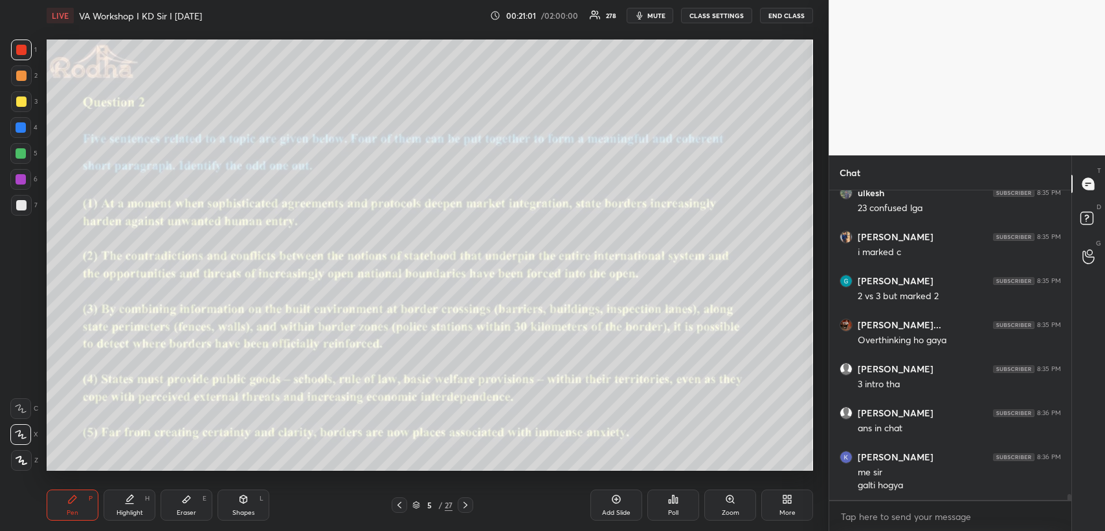
scroll to position [16190, 0]
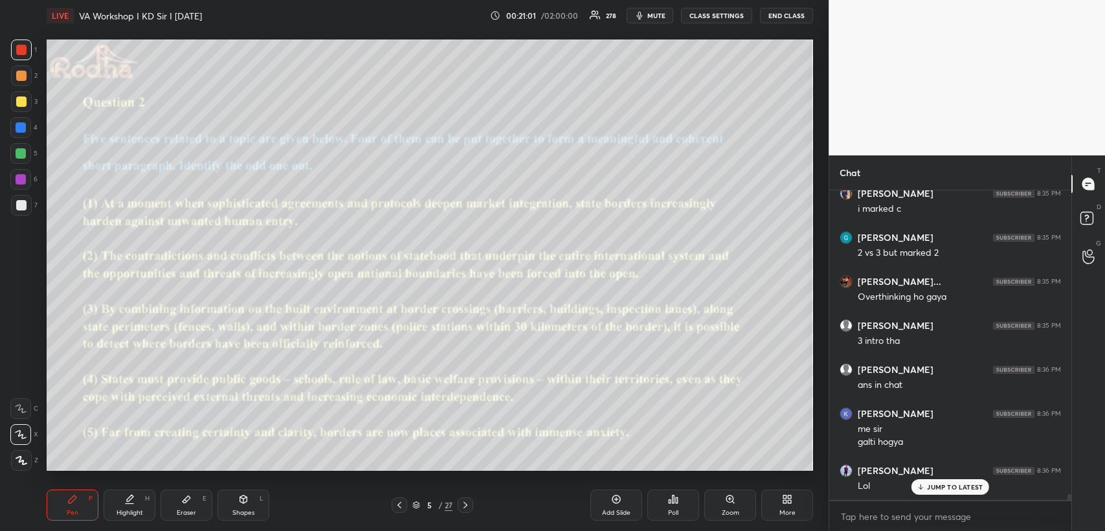
click at [674, 497] on icon at bounding box center [673, 499] width 2 height 8
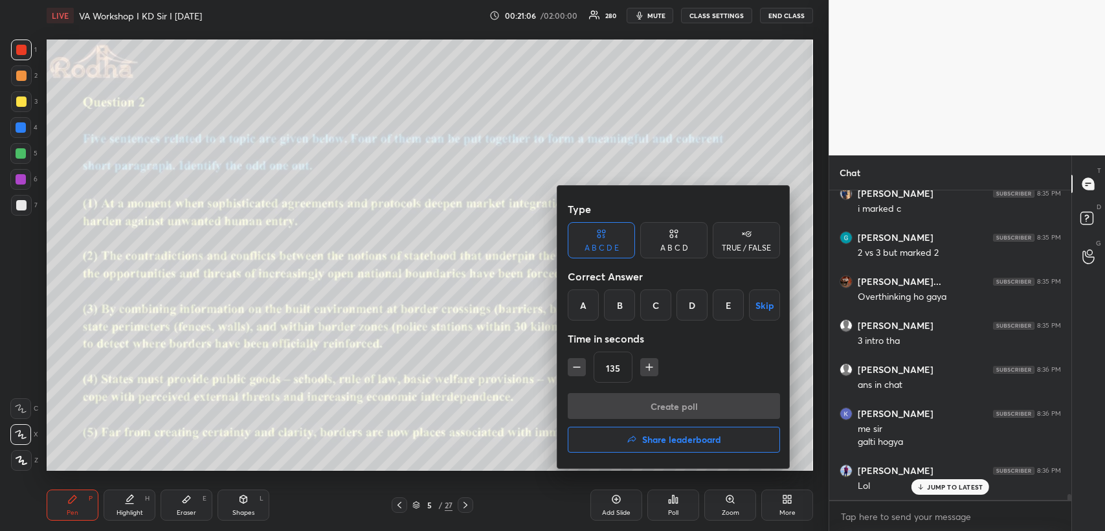
click at [649, 307] on div "C" at bounding box center [655, 304] width 31 height 31
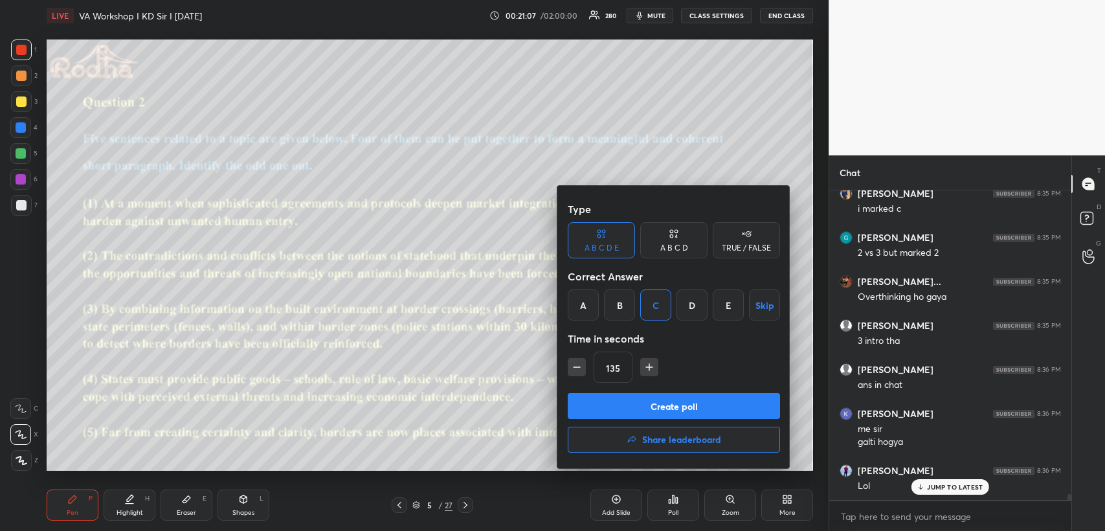
click at [647, 368] on icon "button" at bounding box center [649, 366] width 13 height 13
click at [646, 365] on icon "button" at bounding box center [649, 366] width 13 height 13
type input "165"
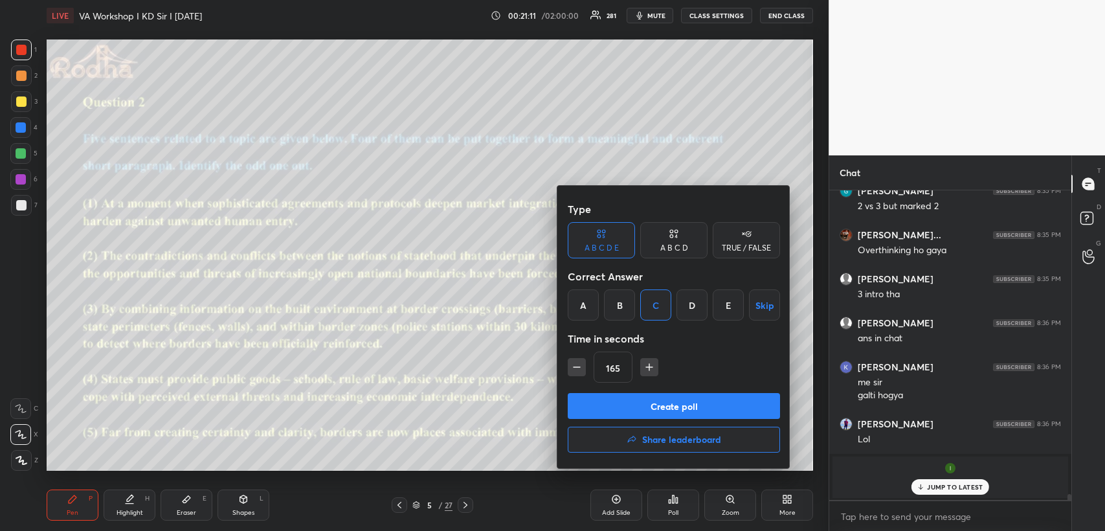
click at [634, 405] on button "Create poll" at bounding box center [674, 406] width 212 height 26
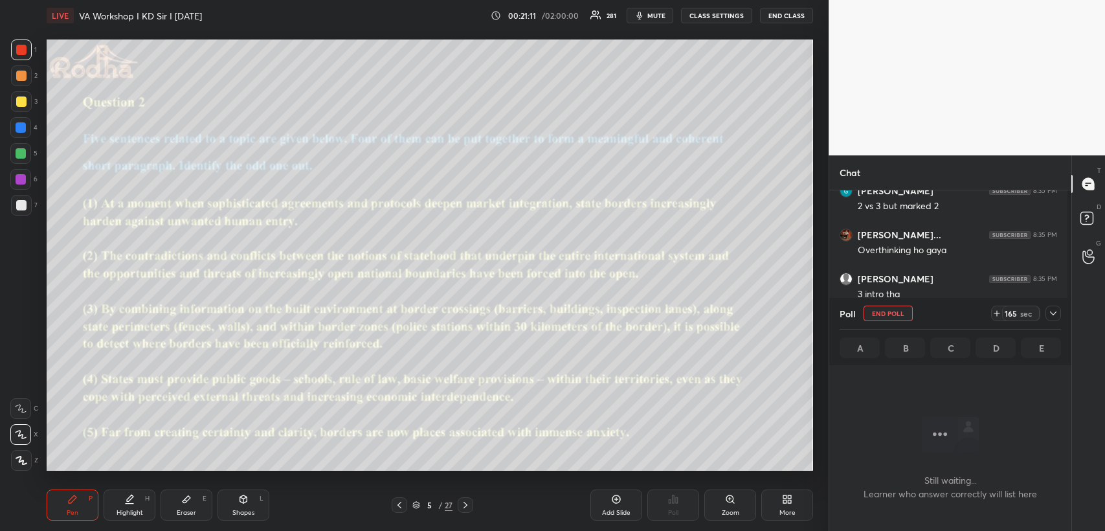
scroll to position [281, 234]
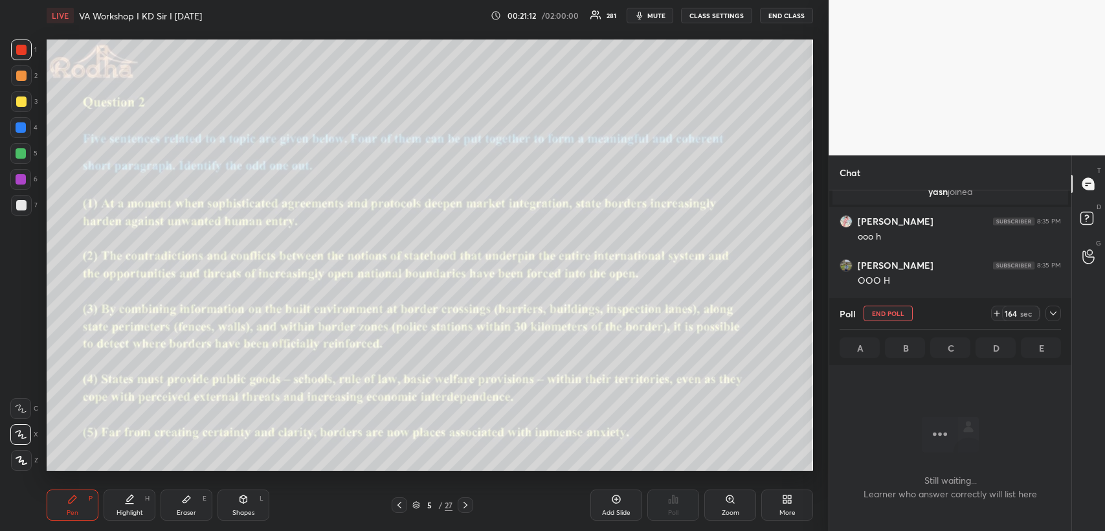
click at [1053, 312] on icon at bounding box center [1053, 313] width 10 height 10
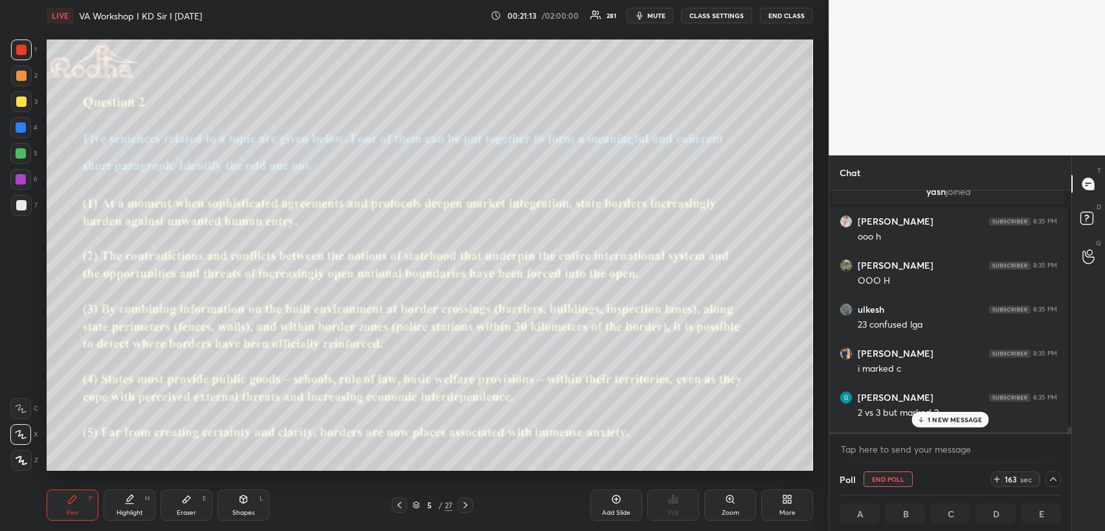
click at [947, 417] on p "1 NEW MESSAGE" at bounding box center [954, 419] width 55 height 8
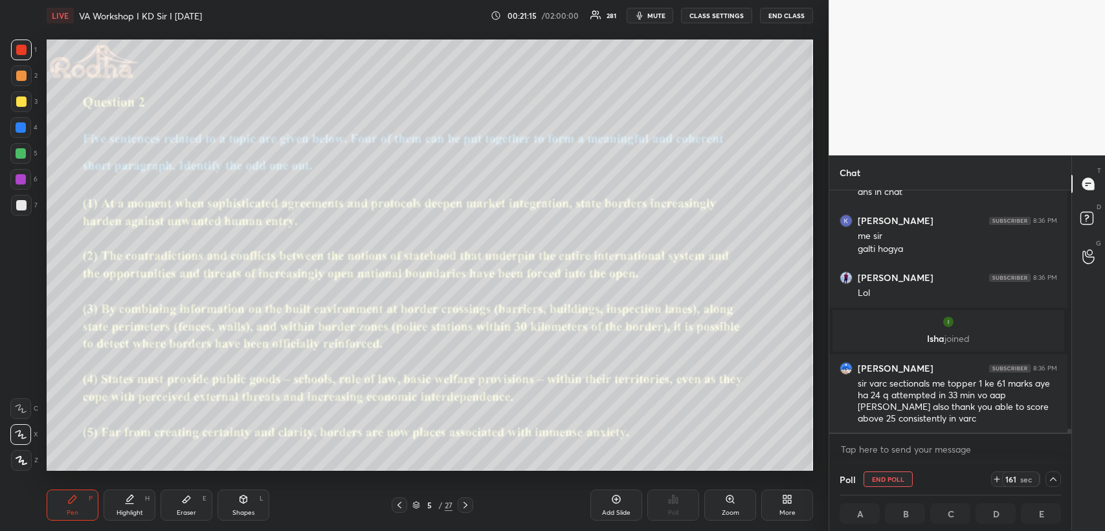
click at [658, 17] on span "mute" at bounding box center [656, 15] width 18 height 9
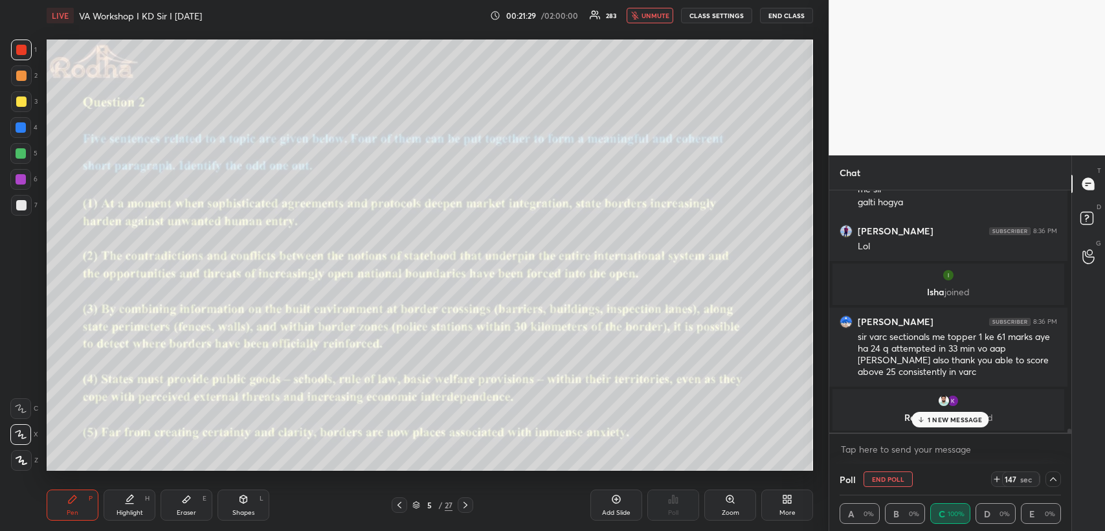
click at [661, 15] on span "unmute" at bounding box center [655, 15] width 28 height 9
click at [659, 15] on span "mute" at bounding box center [656, 15] width 18 height 9
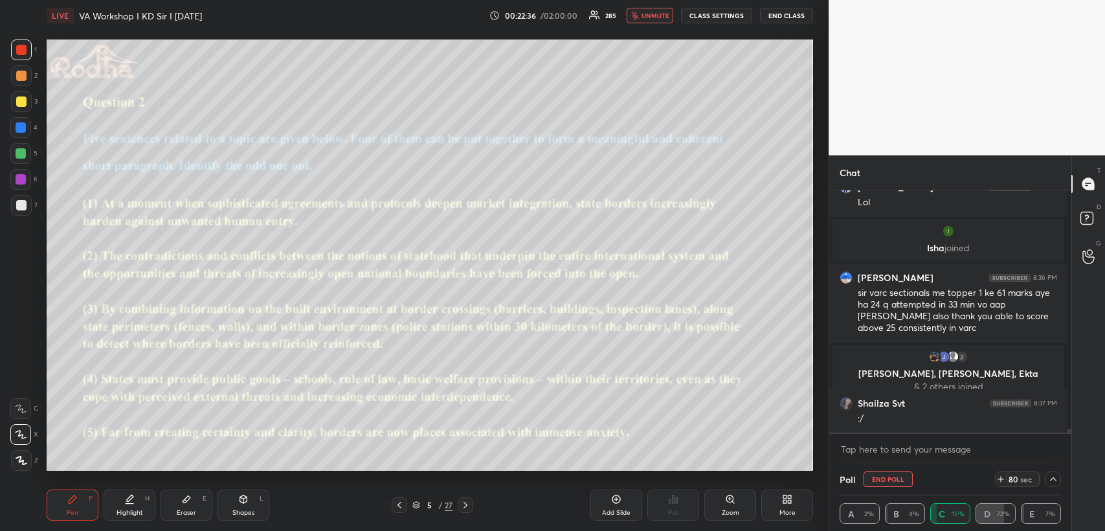
click at [663, 13] on span "unmute" at bounding box center [655, 15] width 28 height 9
click at [661, 15] on span "mute" at bounding box center [656, 15] width 18 height 9
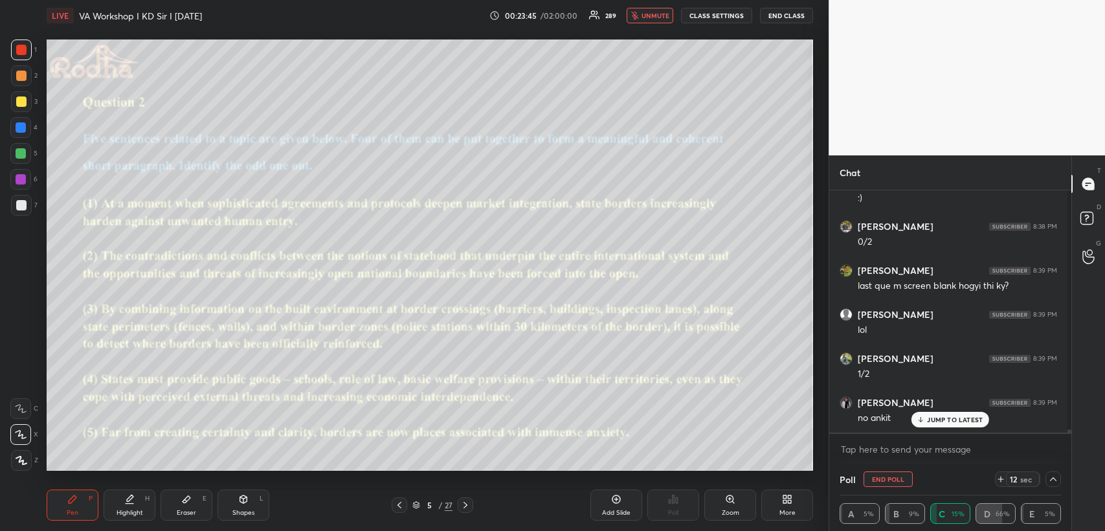
scroll to position [16531, 0]
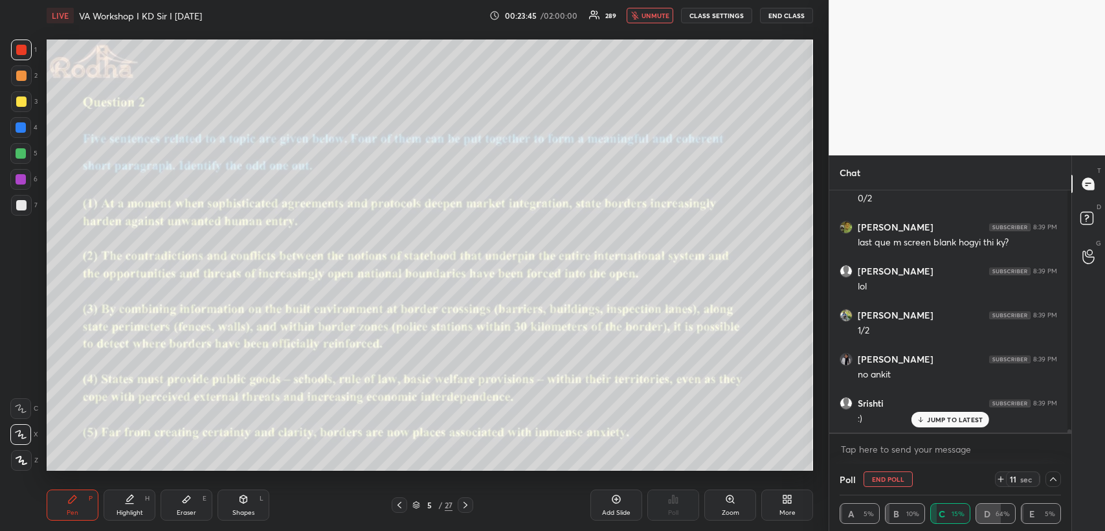
click at [658, 17] on span "unmute" at bounding box center [655, 15] width 28 height 9
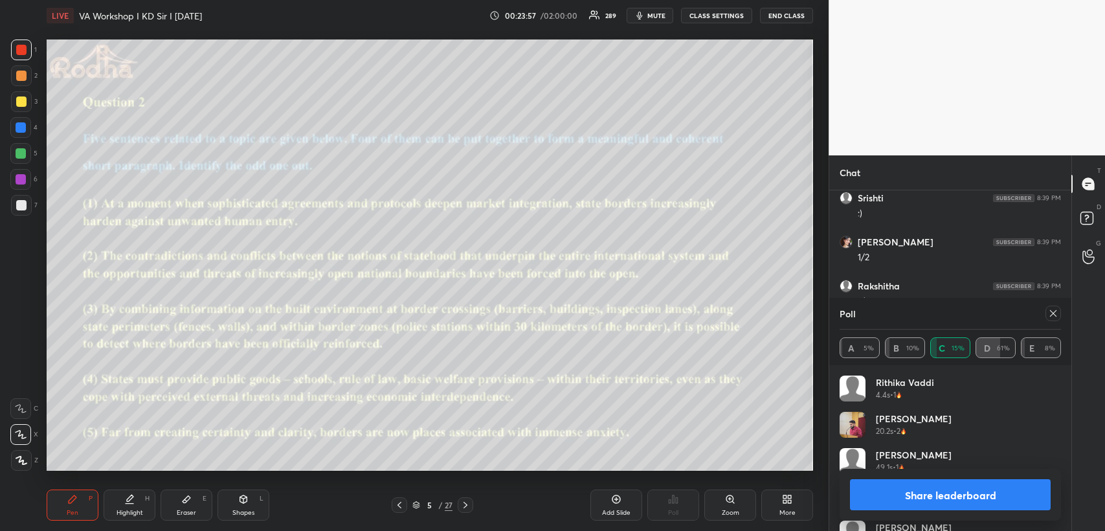
scroll to position [16454, 0]
click at [1056, 312] on icon at bounding box center [1053, 313] width 10 height 10
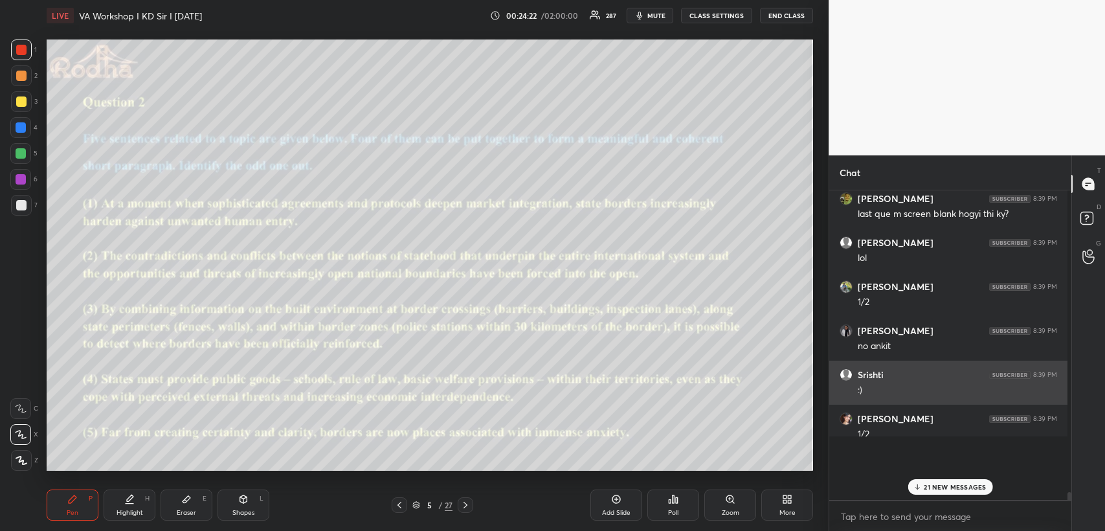
scroll to position [300, 234]
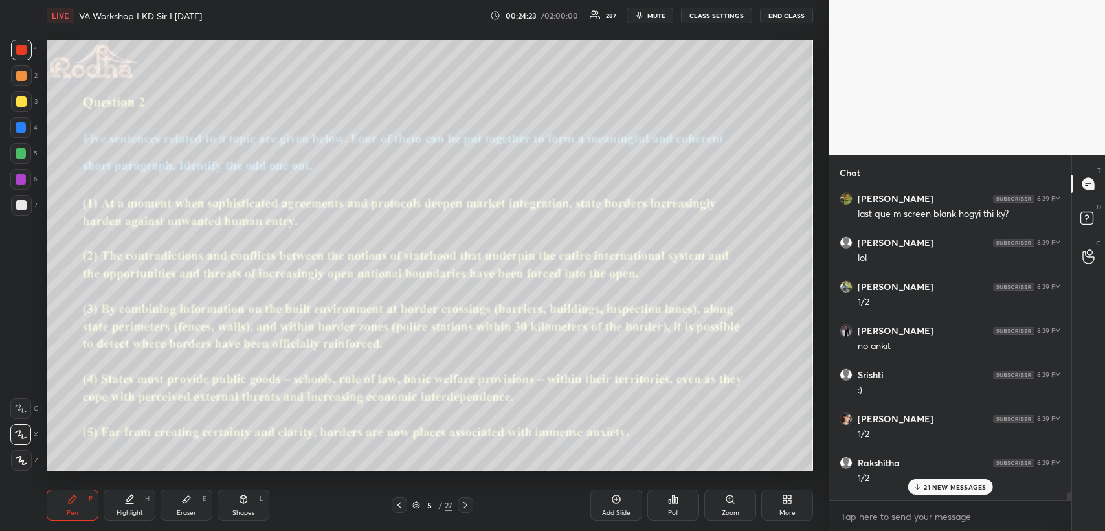
click at [935, 486] on p "21 NEW MESSAGES" at bounding box center [954, 487] width 62 height 8
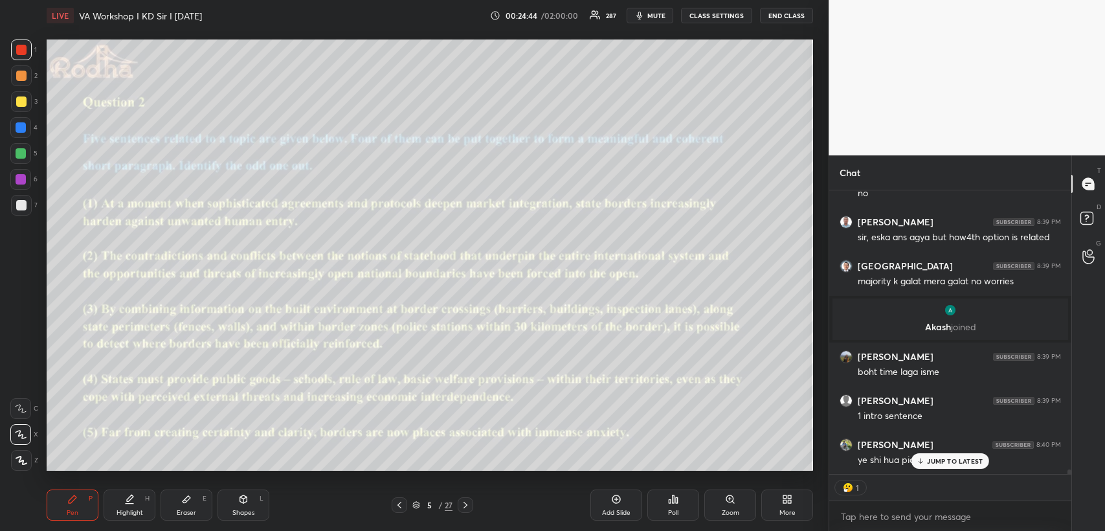
type textarea "x"
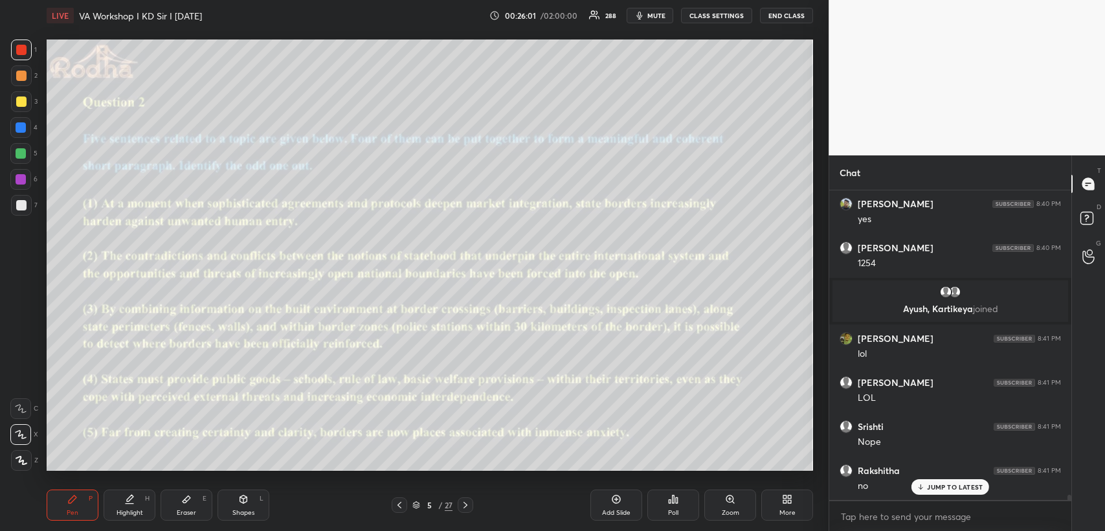
scroll to position [18916, 0]
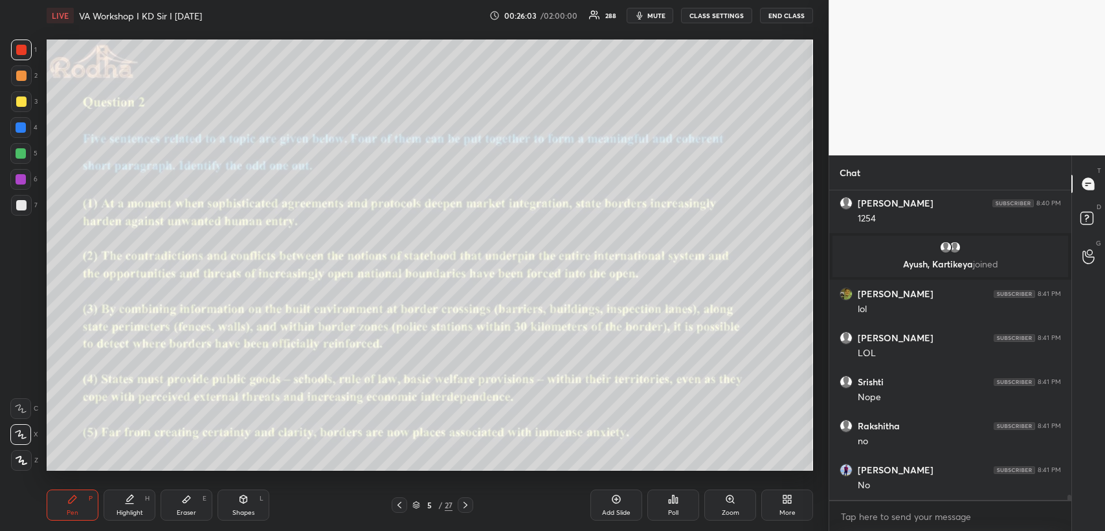
click at [463, 505] on icon at bounding box center [465, 505] width 10 height 10
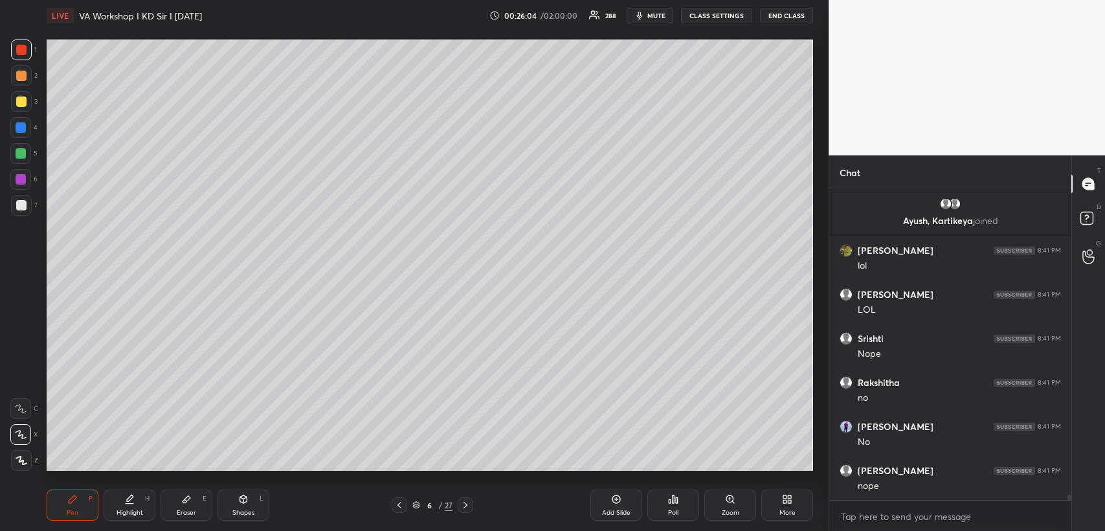
scroll to position [19027, 0]
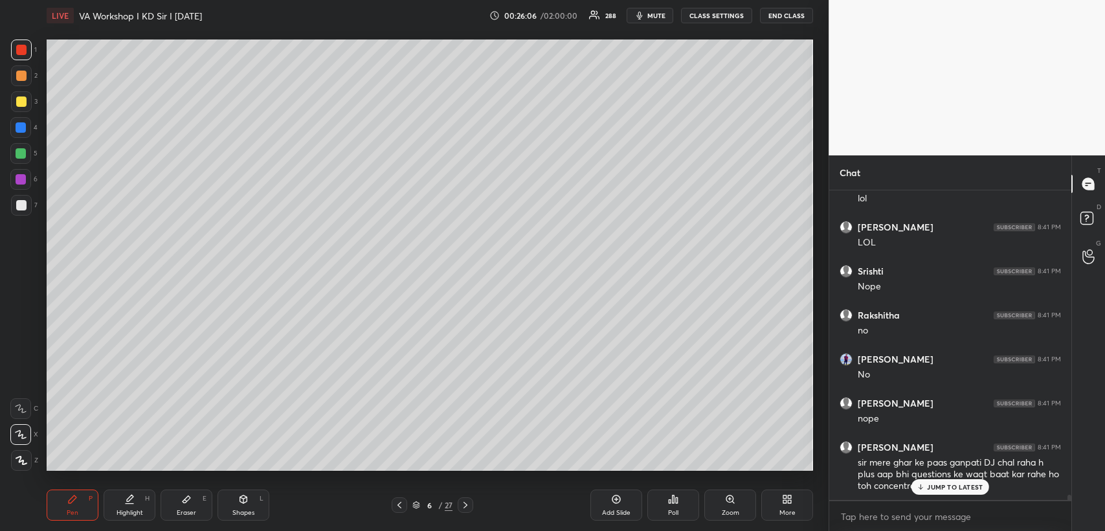
click at [466, 503] on icon at bounding box center [465, 505] width 10 height 10
click at [673, 498] on icon at bounding box center [673, 499] width 2 height 8
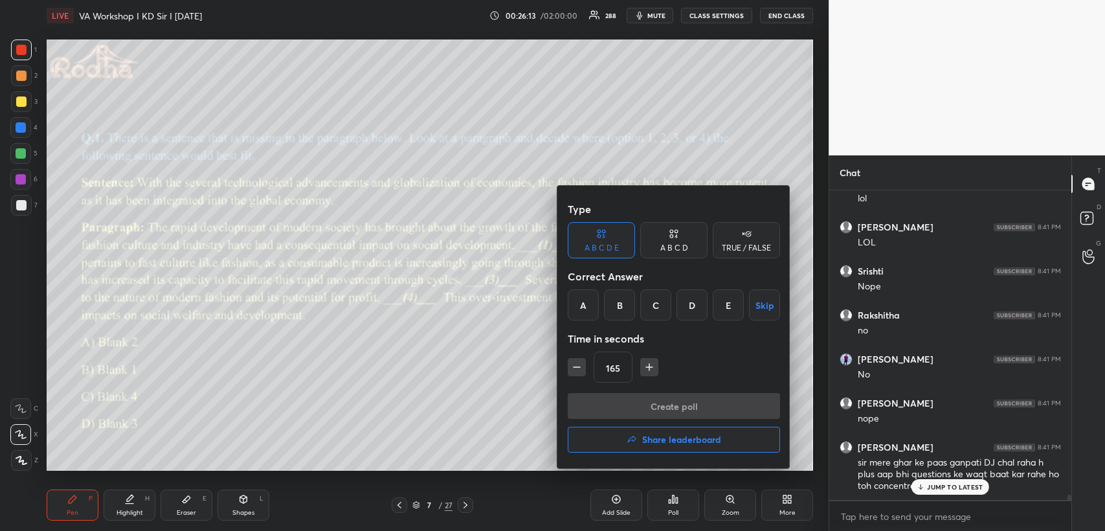
click at [621, 304] on div "B" at bounding box center [619, 304] width 31 height 31
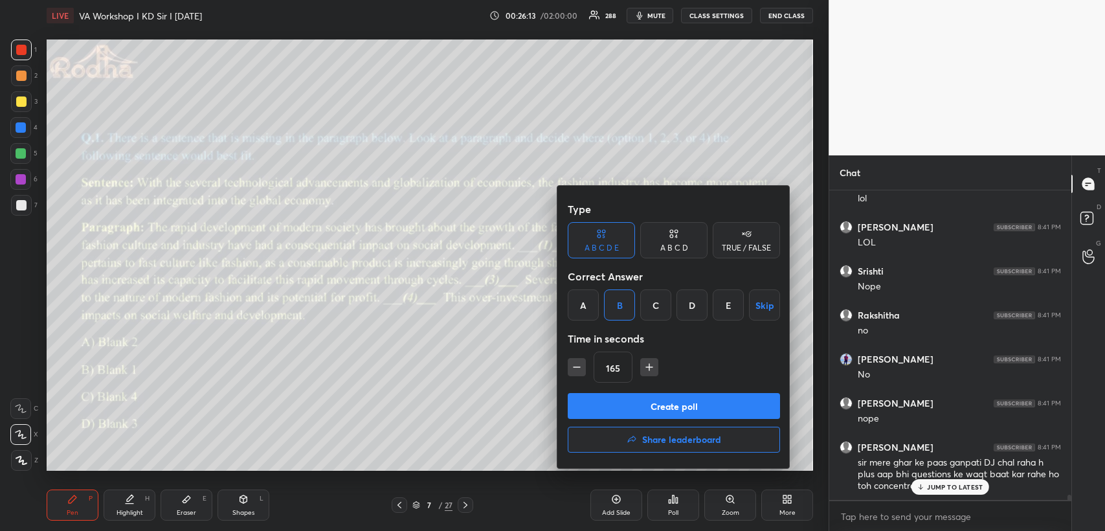
click at [670, 238] on icon at bounding box center [671, 235] width 3 height 3
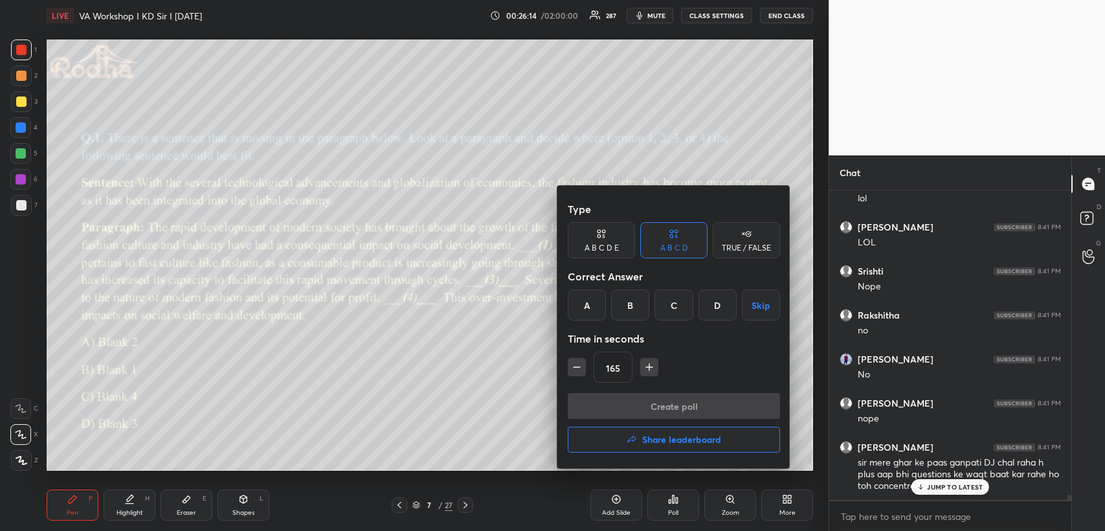
click at [628, 303] on div "B" at bounding box center [630, 304] width 38 height 31
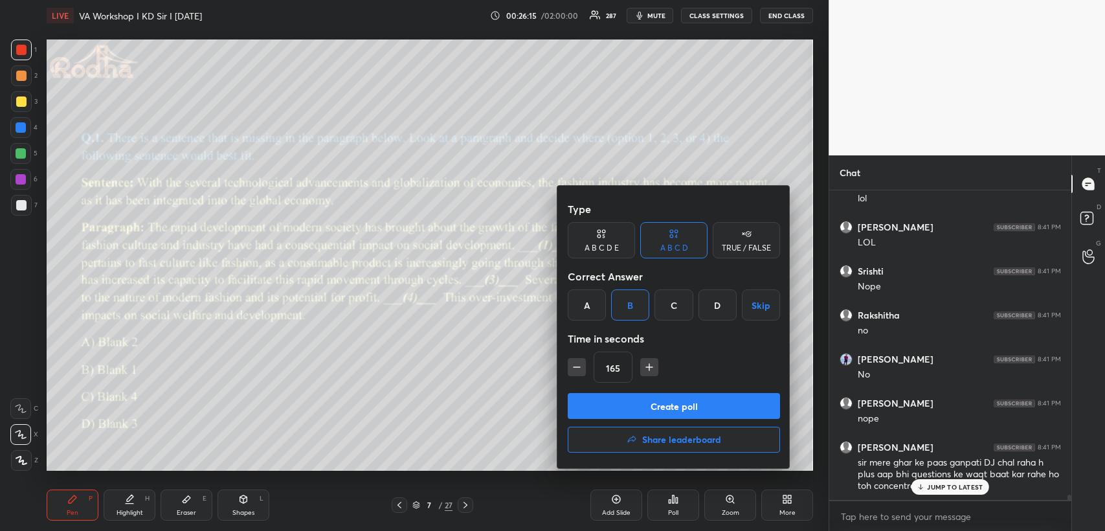
click at [579, 367] on icon "button" at bounding box center [576, 367] width 6 height 0
click at [580, 369] on icon "button" at bounding box center [576, 366] width 13 height 13
click at [577, 371] on icon "button" at bounding box center [576, 366] width 13 height 13
type input "120"
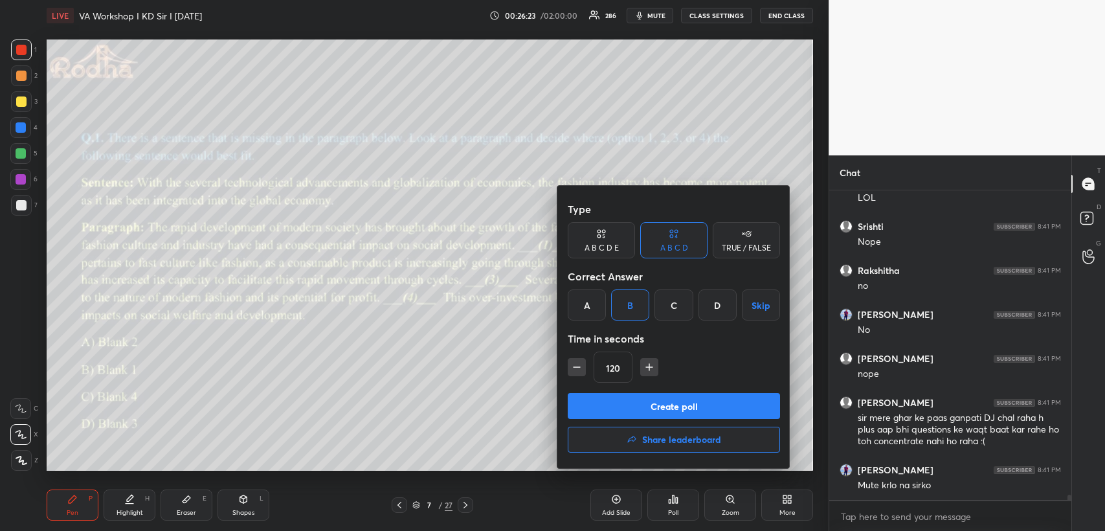
click at [650, 405] on button "Create poll" at bounding box center [674, 406] width 212 height 26
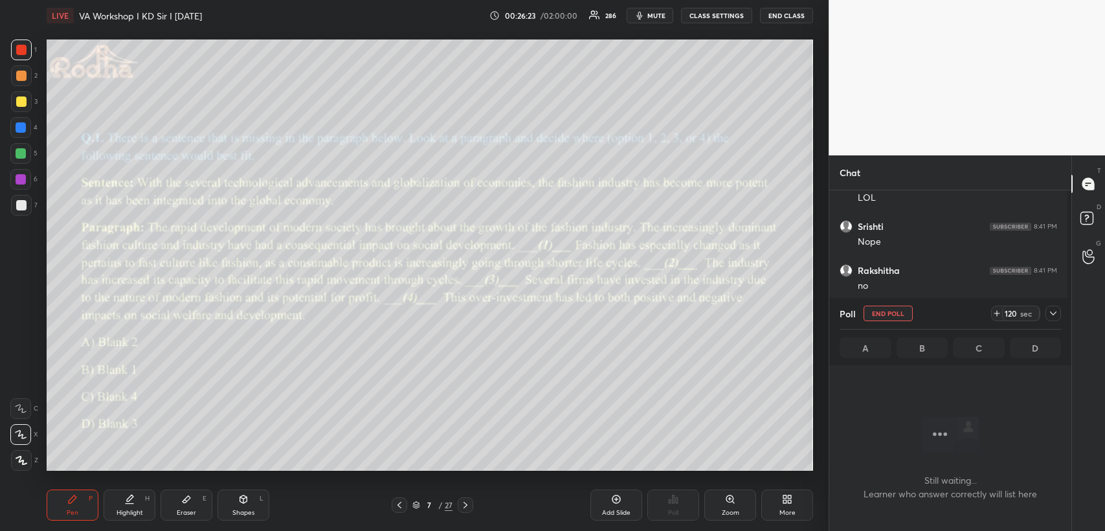
scroll to position [4, 4]
click at [1054, 313] on icon at bounding box center [1053, 313] width 10 height 10
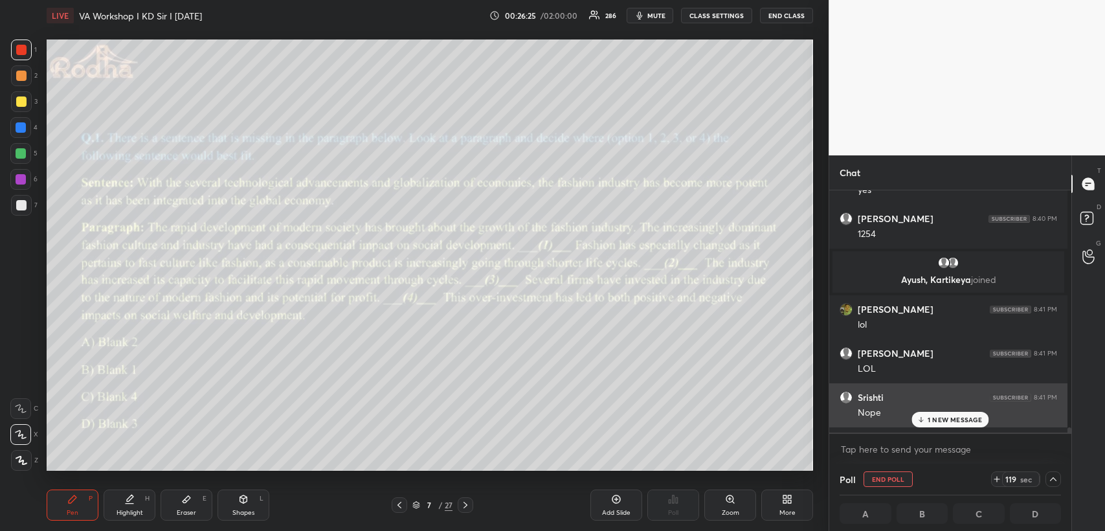
scroll to position [4, 3]
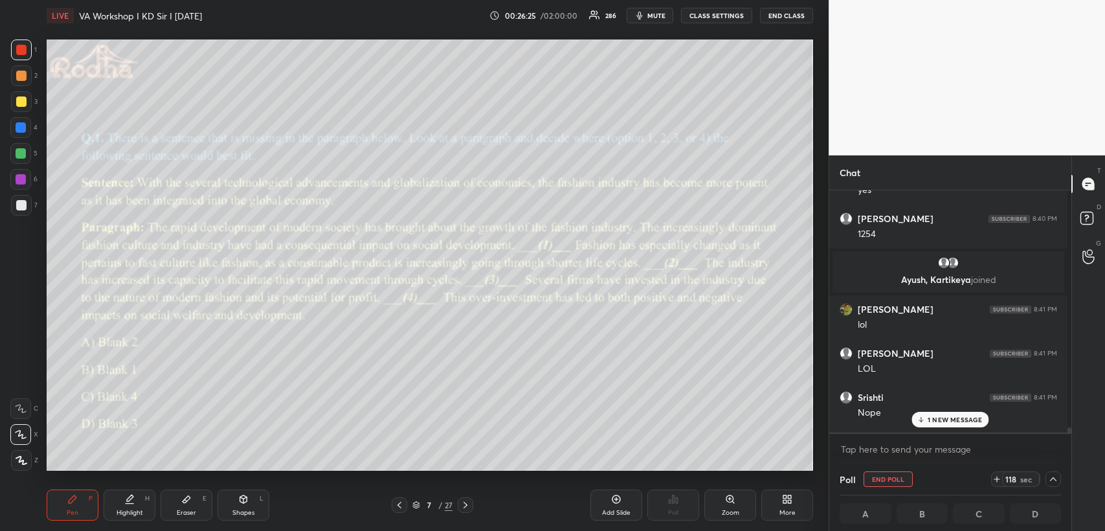
click at [953, 418] on p "1 NEW MESSAGE" at bounding box center [954, 419] width 55 height 8
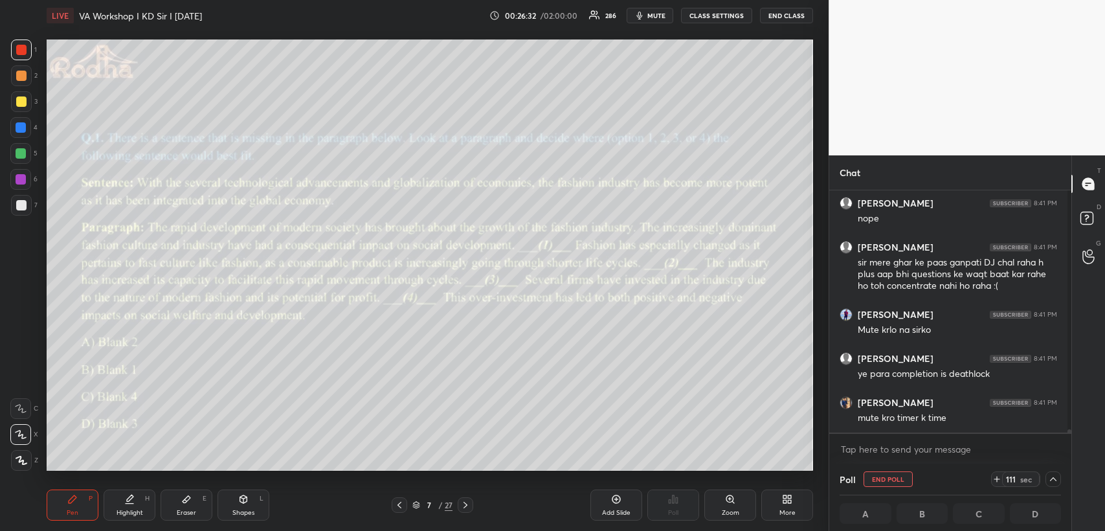
click at [658, 16] on span "mute" at bounding box center [656, 15] width 18 height 9
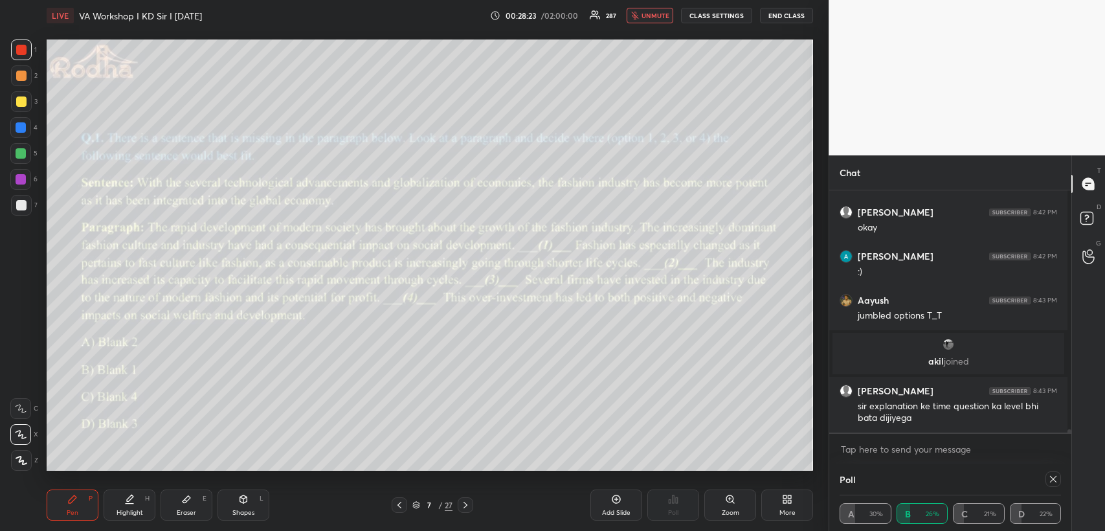
scroll to position [18806, 0]
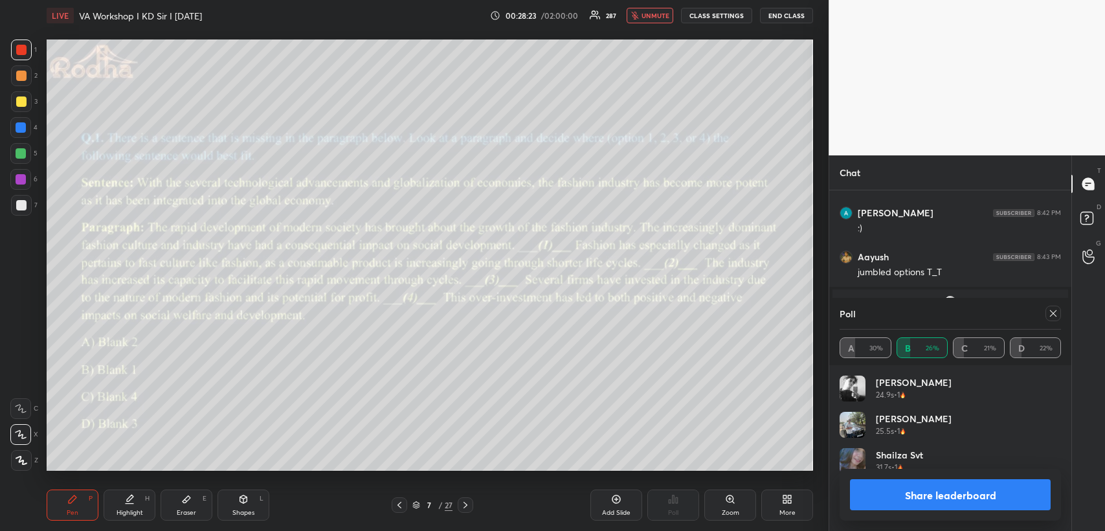
click at [657, 16] on span "unmute" at bounding box center [655, 15] width 28 height 9
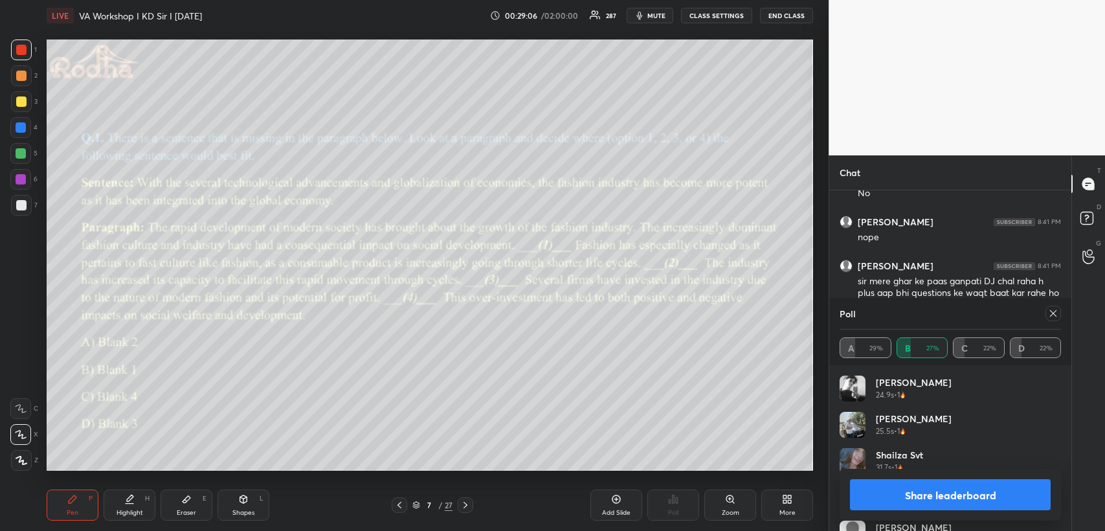
click at [1051, 311] on icon at bounding box center [1053, 313] width 10 height 10
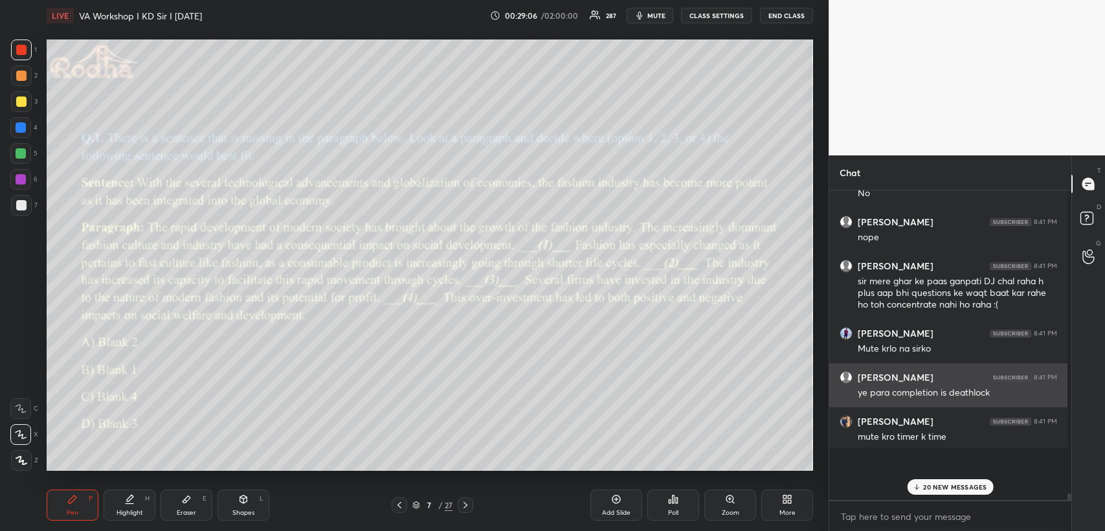
scroll to position [0, 3]
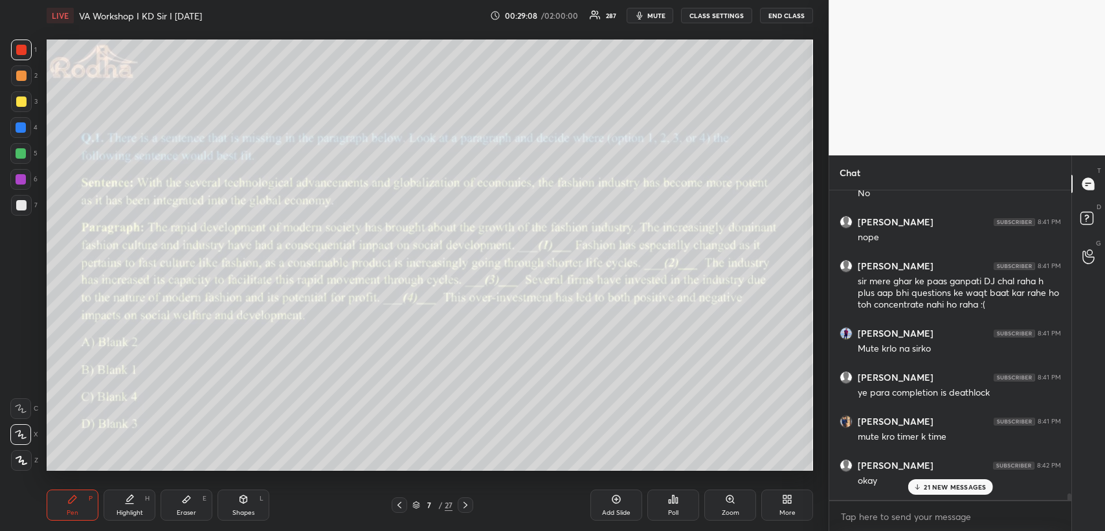
click at [944, 485] on p "21 NEW MESSAGES" at bounding box center [954, 487] width 62 height 8
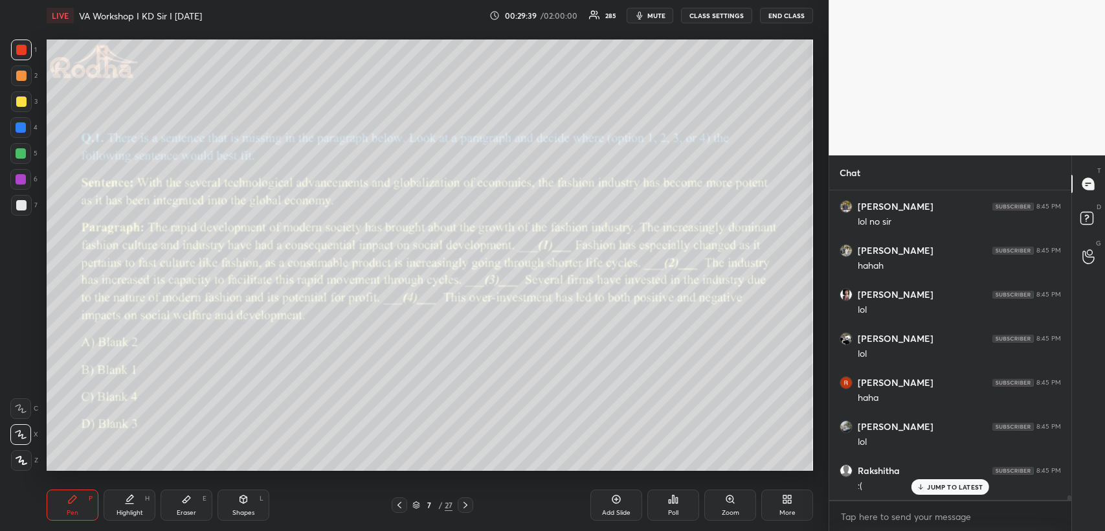
scroll to position [20440, 0]
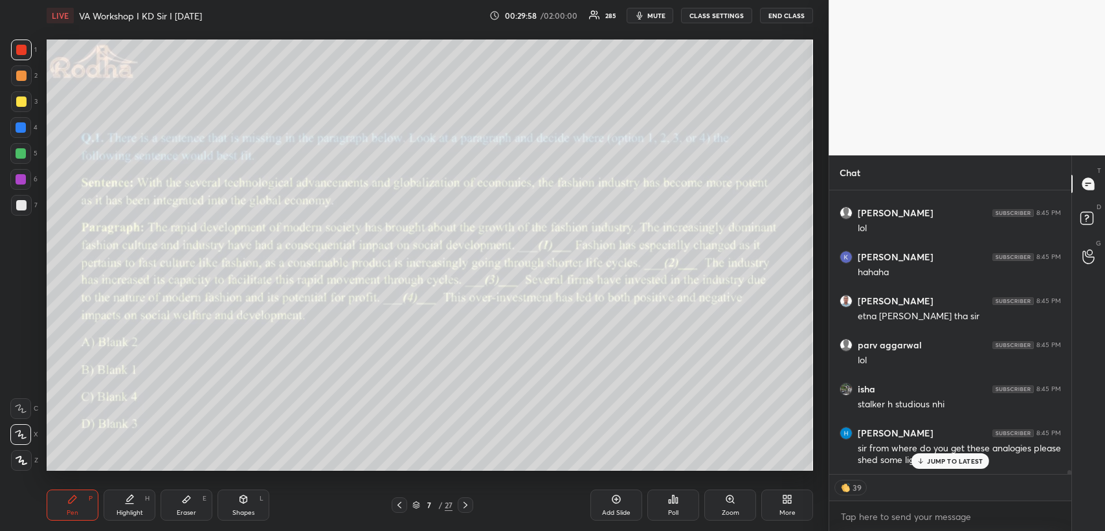
click at [464, 503] on icon at bounding box center [465, 505] width 10 height 10
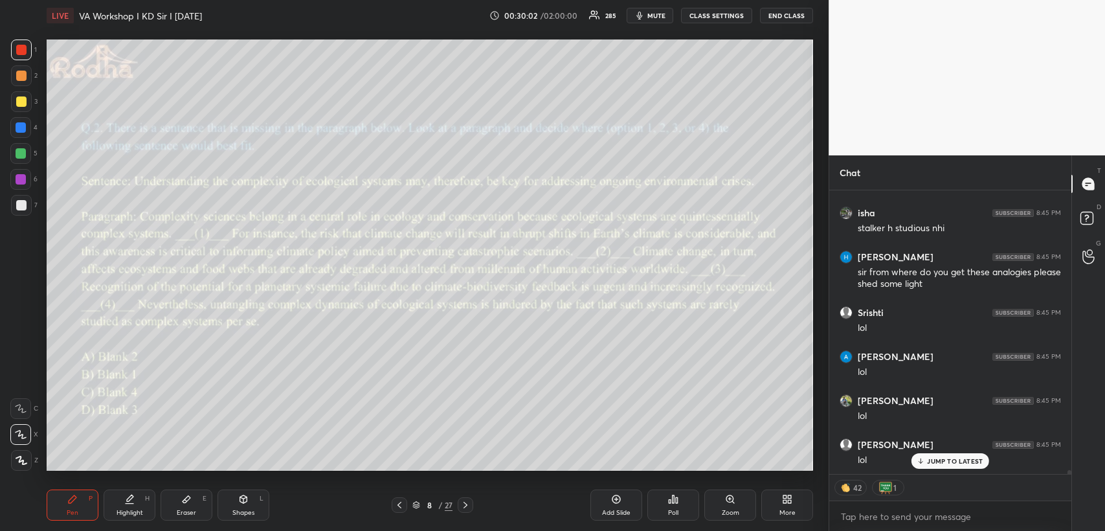
click at [673, 500] on icon at bounding box center [673, 499] width 2 height 8
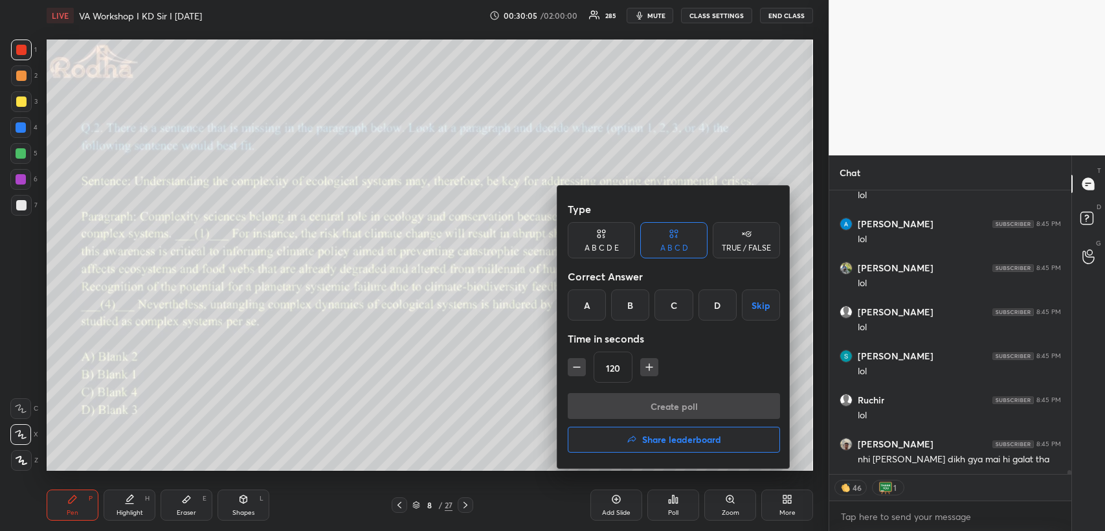
click at [632, 302] on div "B" at bounding box center [630, 304] width 38 height 31
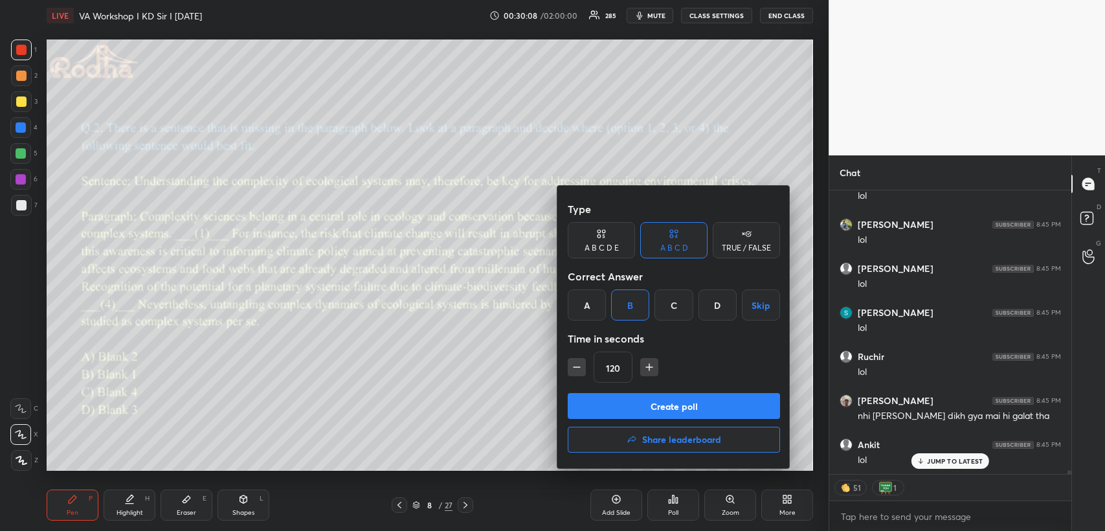
click at [631, 402] on button "Create poll" at bounding box center [674, 406] width 212 height 26
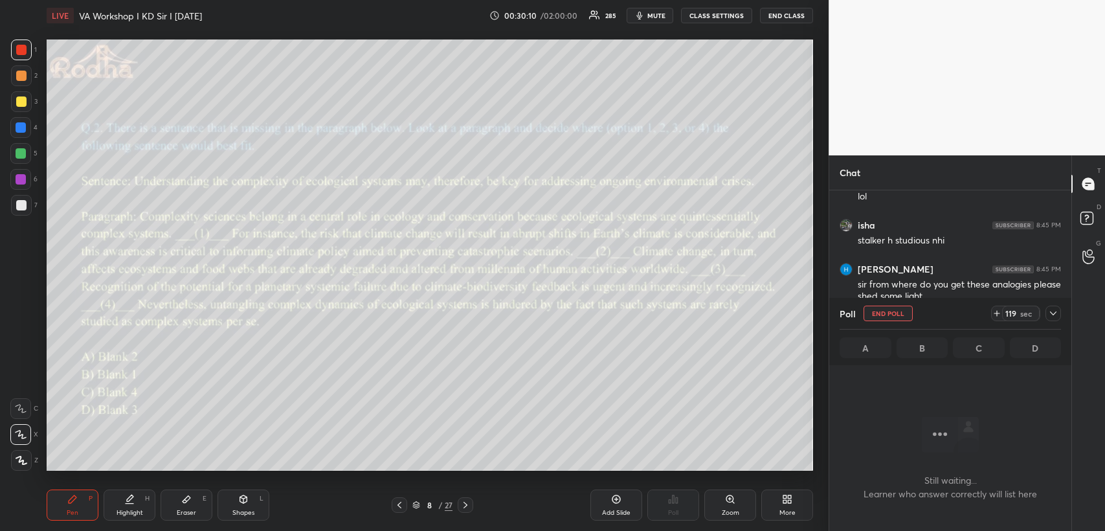
click at [1056, 312] on icon at bounding box center [1053, 313] width 10 height 10
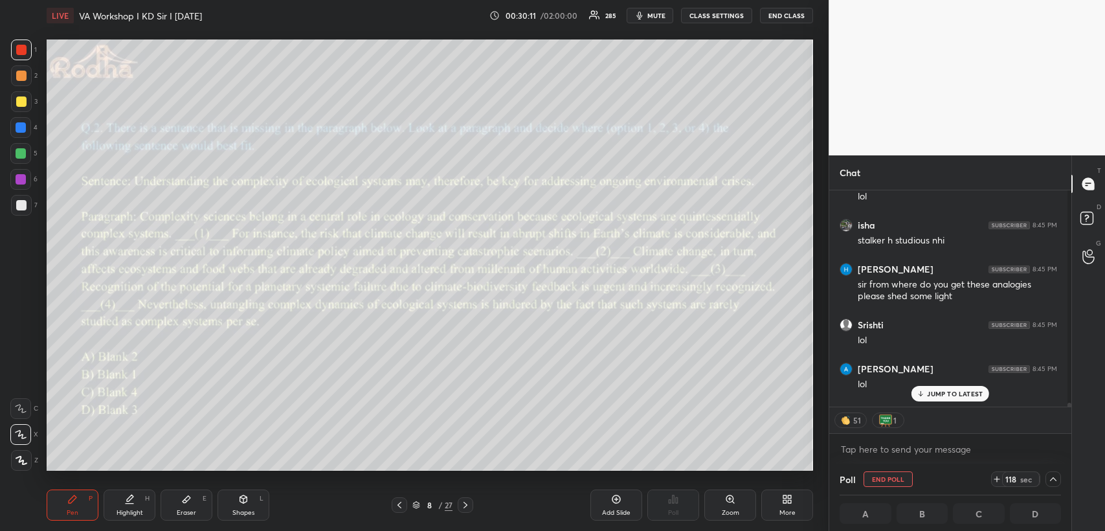
click at [947, 389] on div "JUMP TO LATEST" at bounding box center [950, 394] width 78 height 16
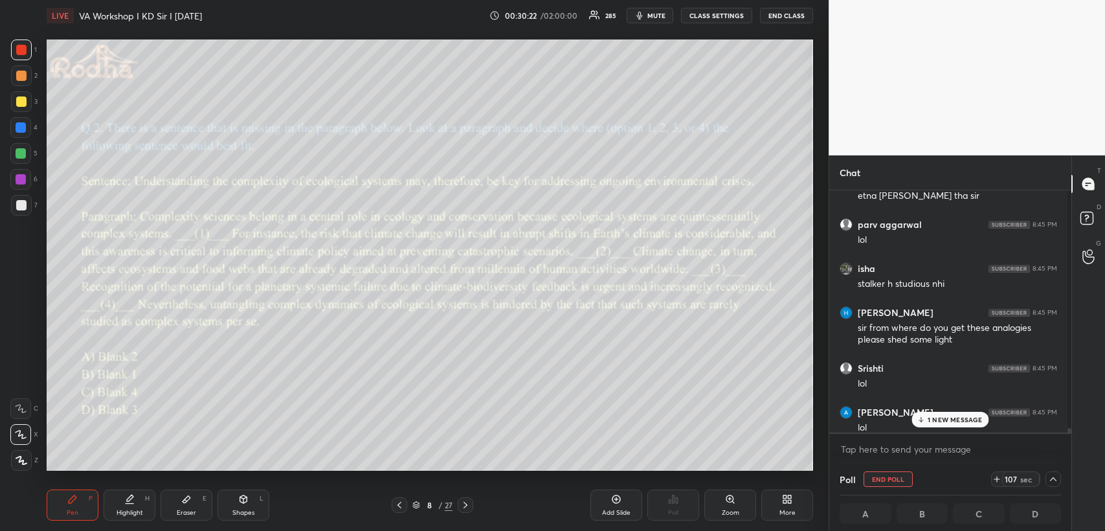
click at [651, 18] on button "mute" at bounding box center [649, 16] width 47 height 16
click at [936, 413] on div "1 NEW MESSAGE" at bounding box center [950, 420] width 77 height 16
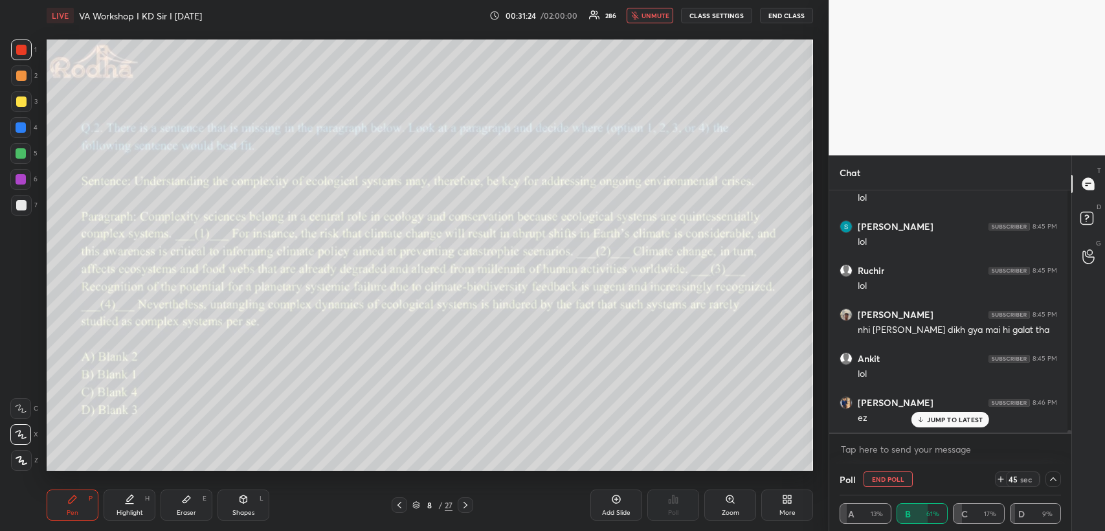
scroll to position [21146, 0]
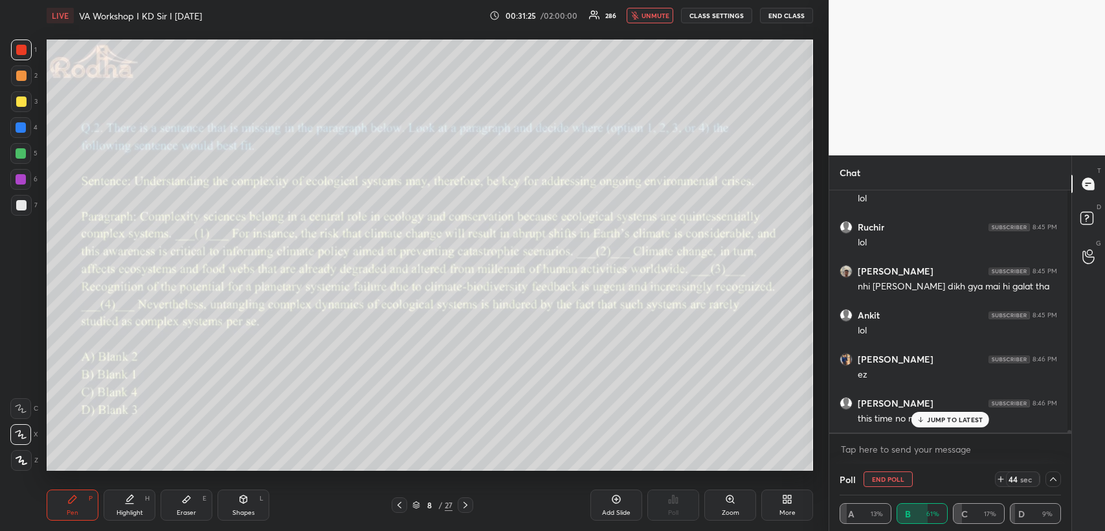
click at [944, 413] on div "JUMP TO LATEST" at bounding box center [950, 420] width 78 height 16
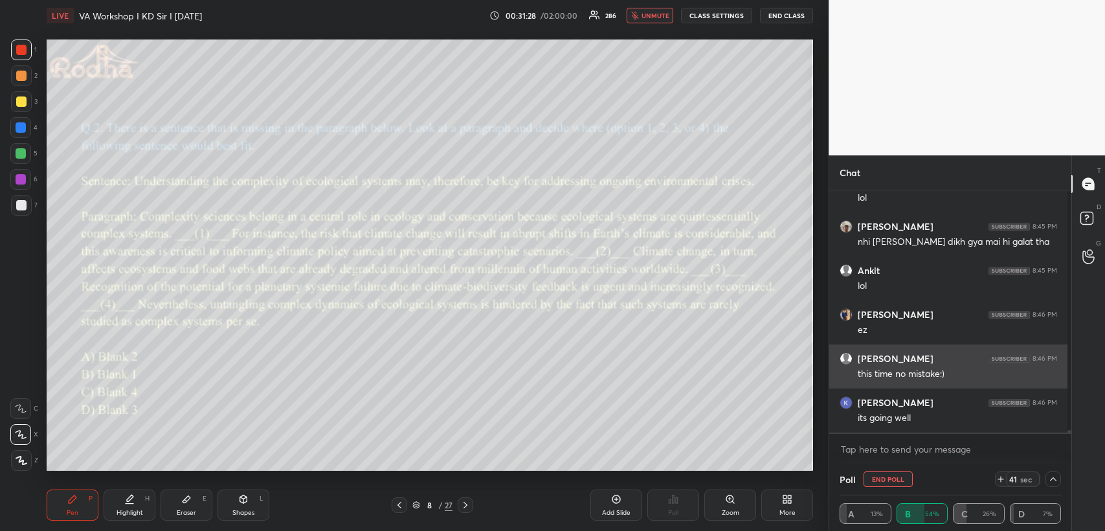
scroll to position [21234, 0]
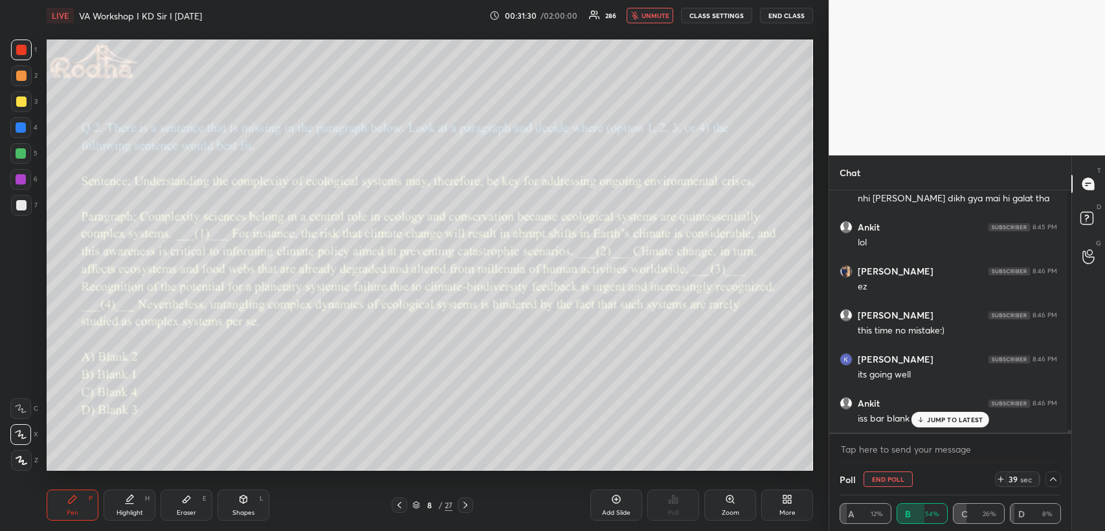
click at [932, 414] on div "JUMP TO LATEST" at bounding box center [950, 420] width 78 height 16
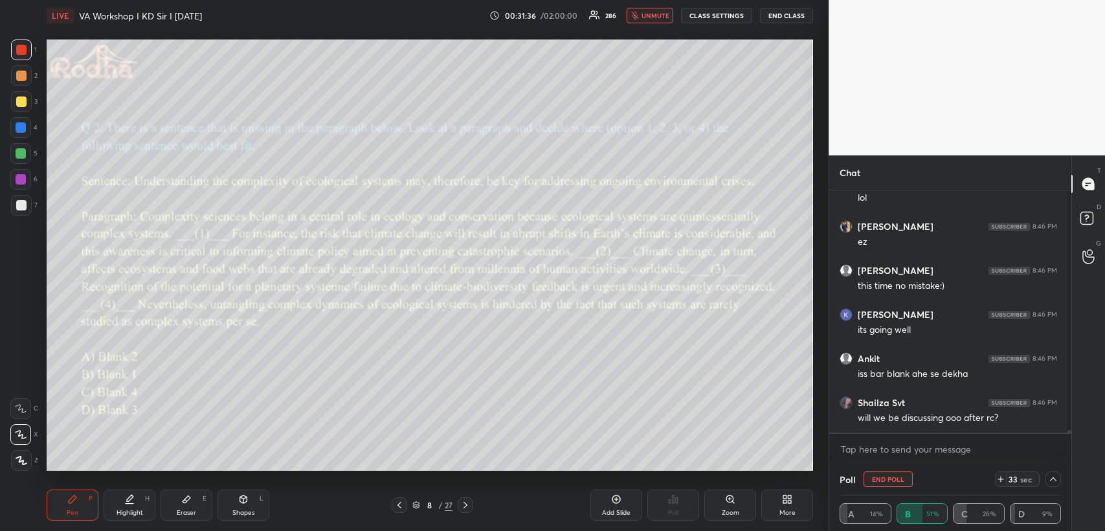
scroll to position [21322, 0]
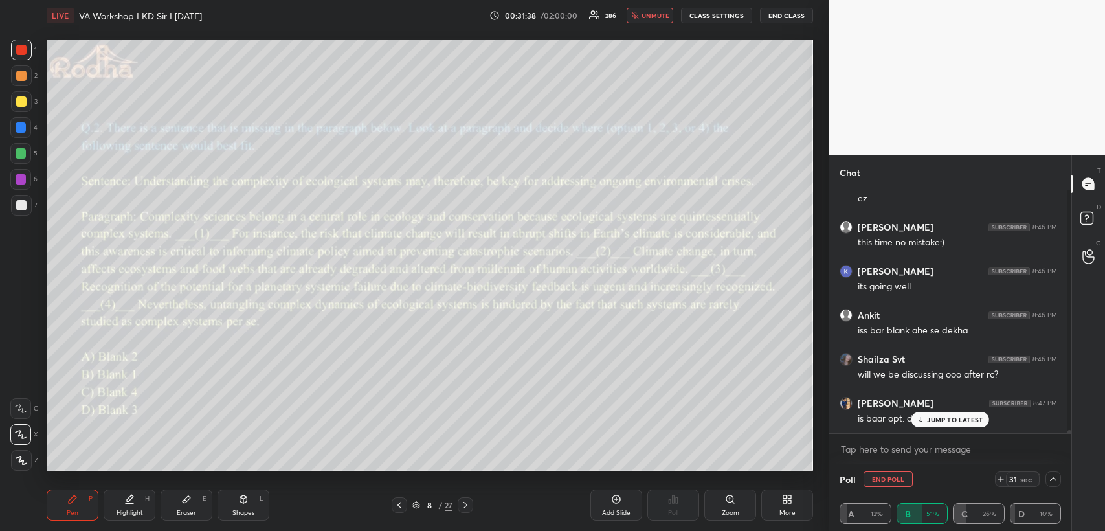
click at [650, 13] on span "unmute" at bounding box center [655, 15] width 28 height 9
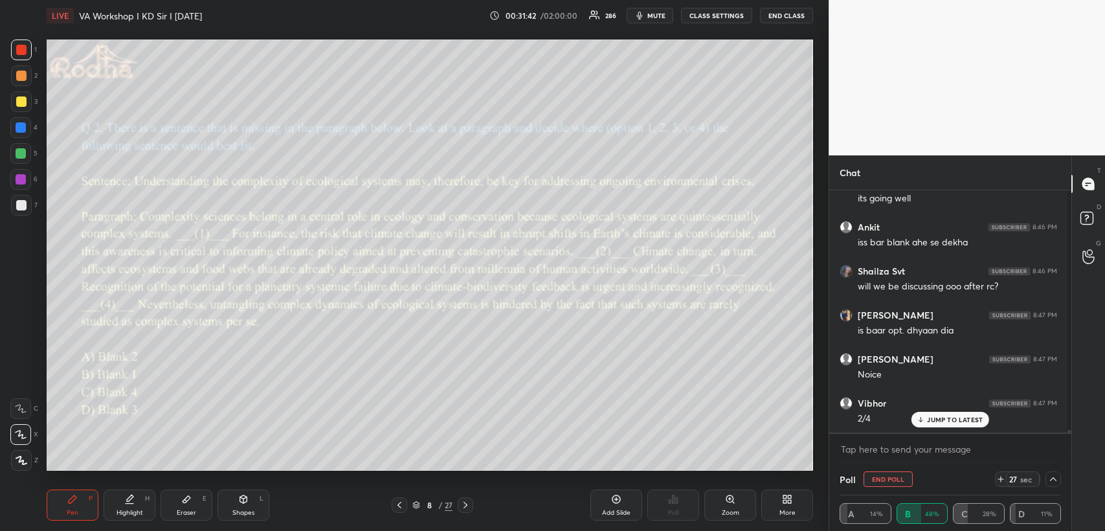
scroll to position [21454, 0]
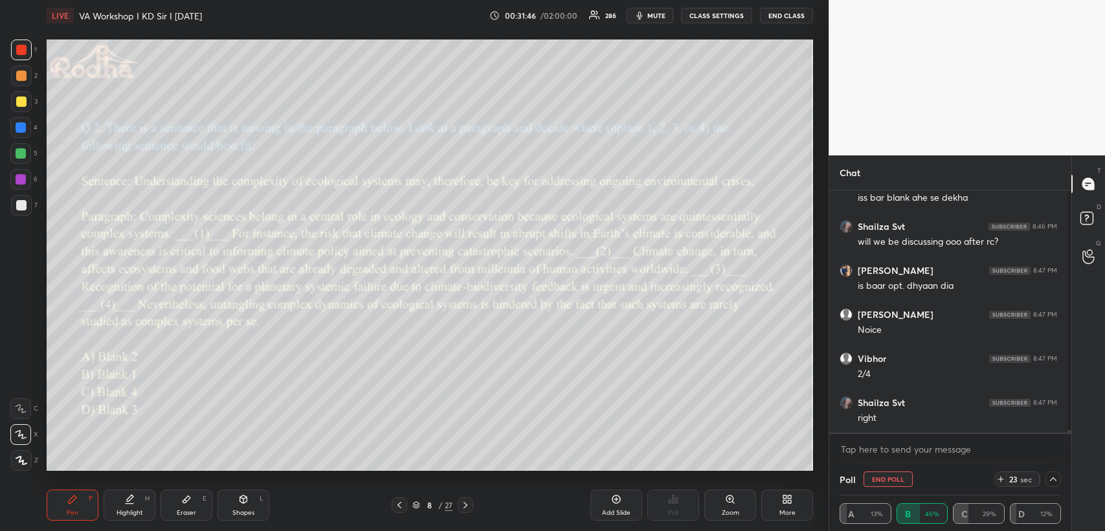
click at [665, 14] on span "mute" at bounding box center [656, 15] width 18 height 9
click at [1048, 481] on icon at bounding box center [1053, 479] width 10 height 10
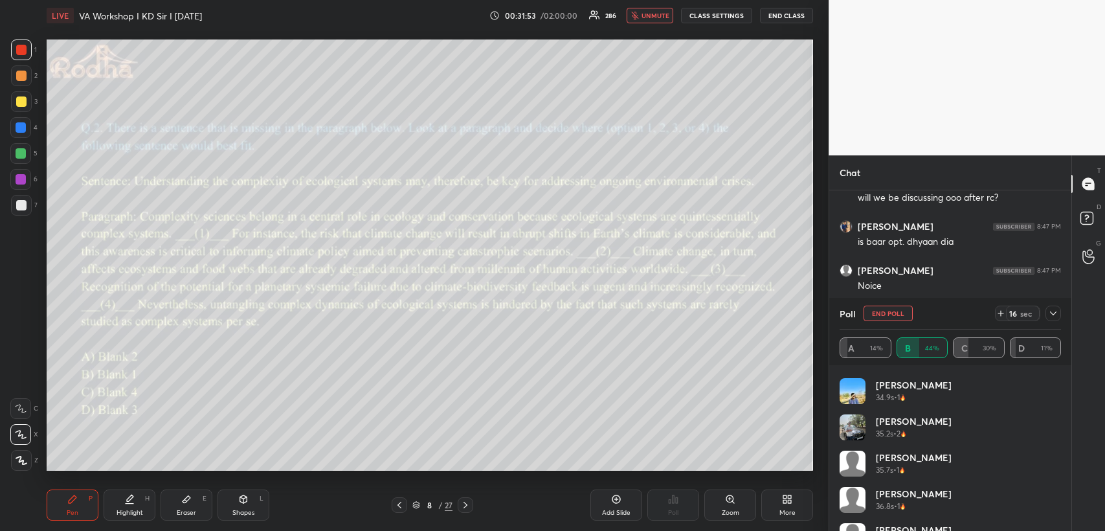
scroll to position [21425, 0]
click at [1052, 310] on icon at bounding box center [1053, 313] width 10 height 10
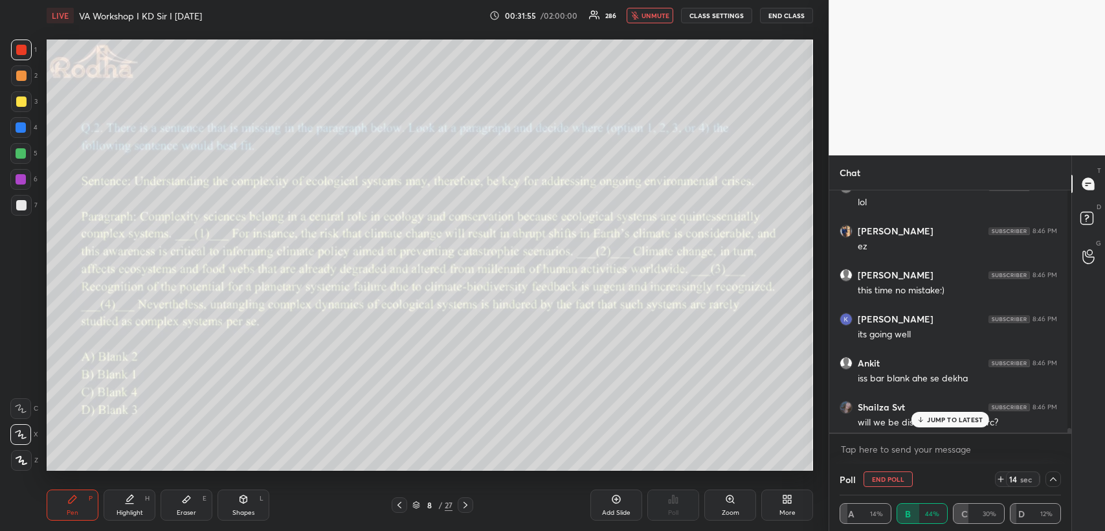
click at [944, 421] on p "JUMP TO LATEST" at bounding box center [955, 419] width 56 height 8
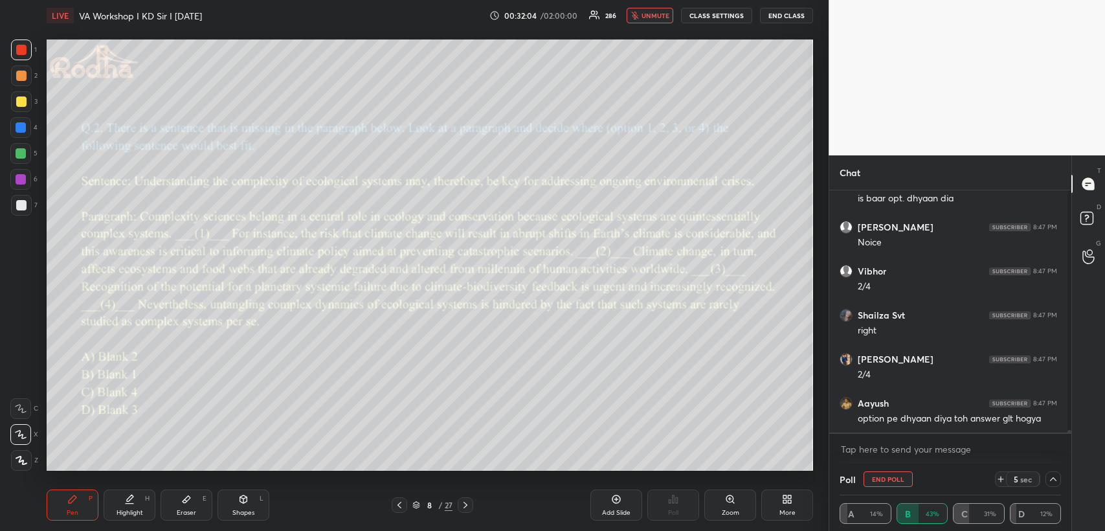
click at [658, 12] on span "unmute" at bounding box center [655, 15] width 28 height 9
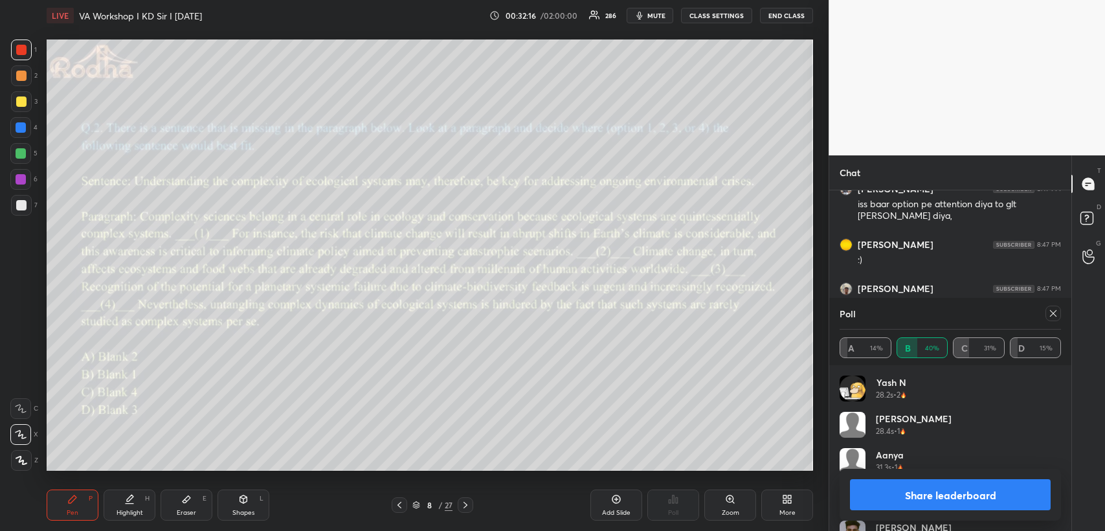
click at [1052, 311] on icon at bounding box center [1053, 313] width 10 height 10
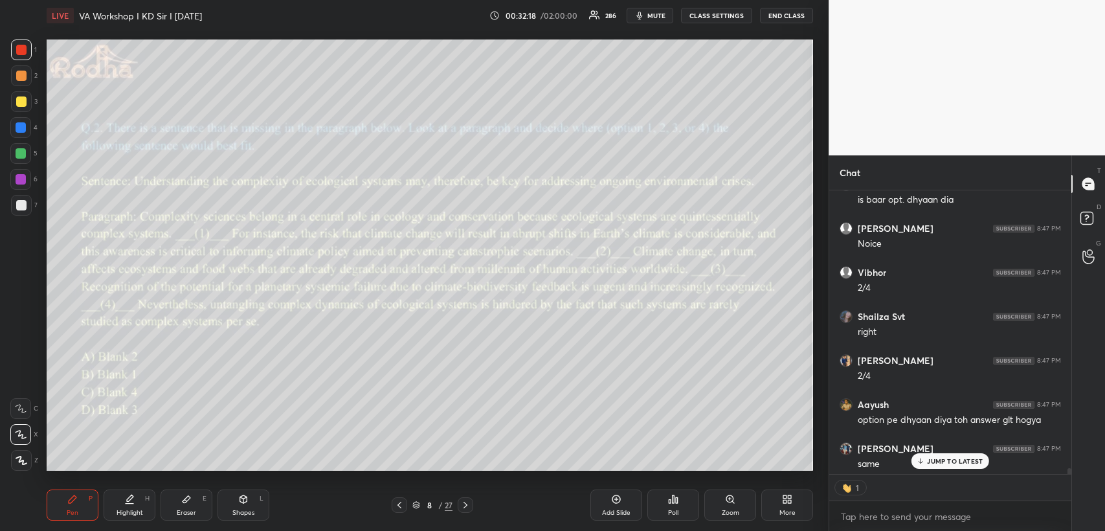
click at [936, 457] on p "JUMP TO LATEST" at bounding box center [955, 461] width 56 height 8
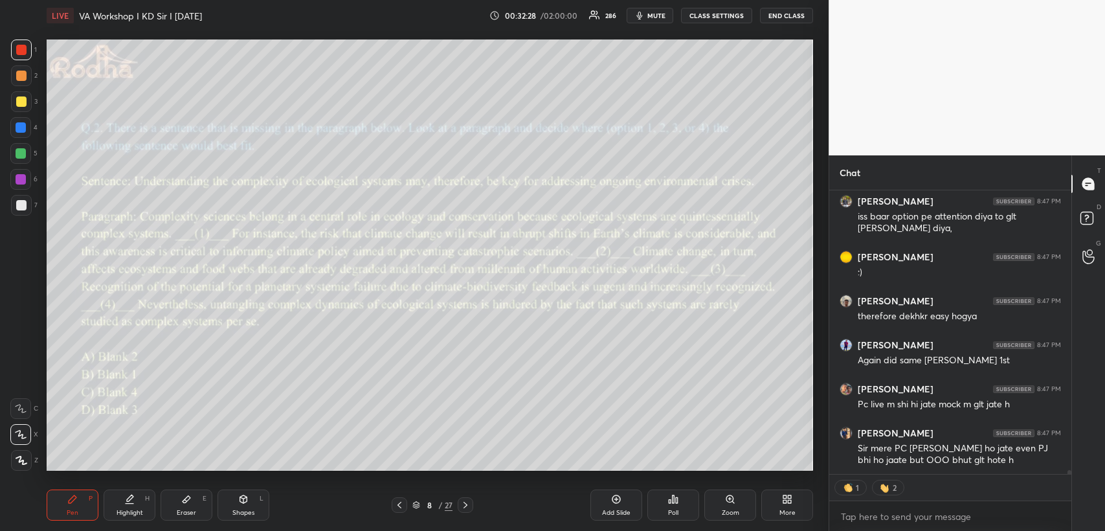
click at [466, 505] on icon at bounding box center [465, 505] width 10 height 10
click at [466, 505] on icon at bounding box center [465, 505] width 4 height 6
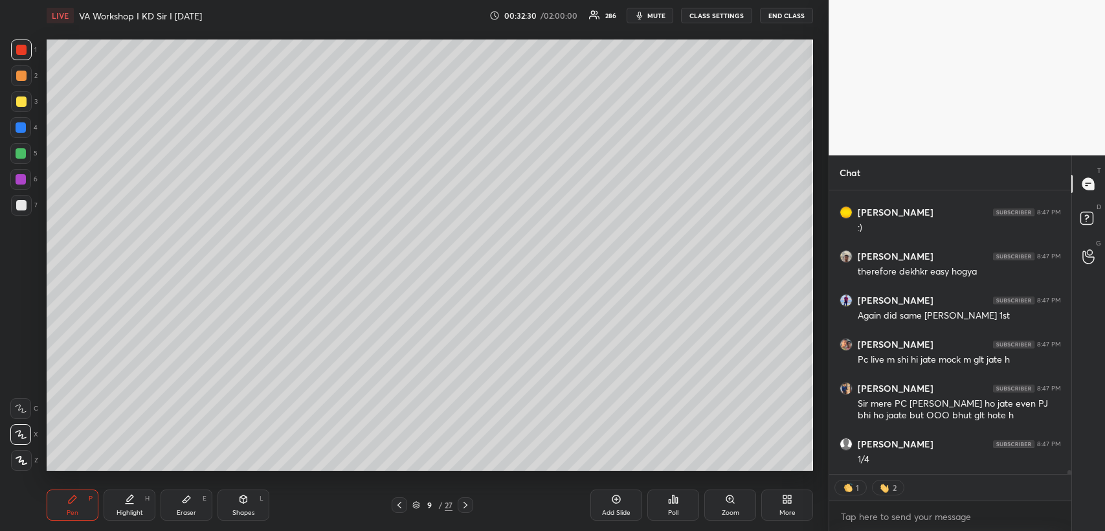
type textarea "x"
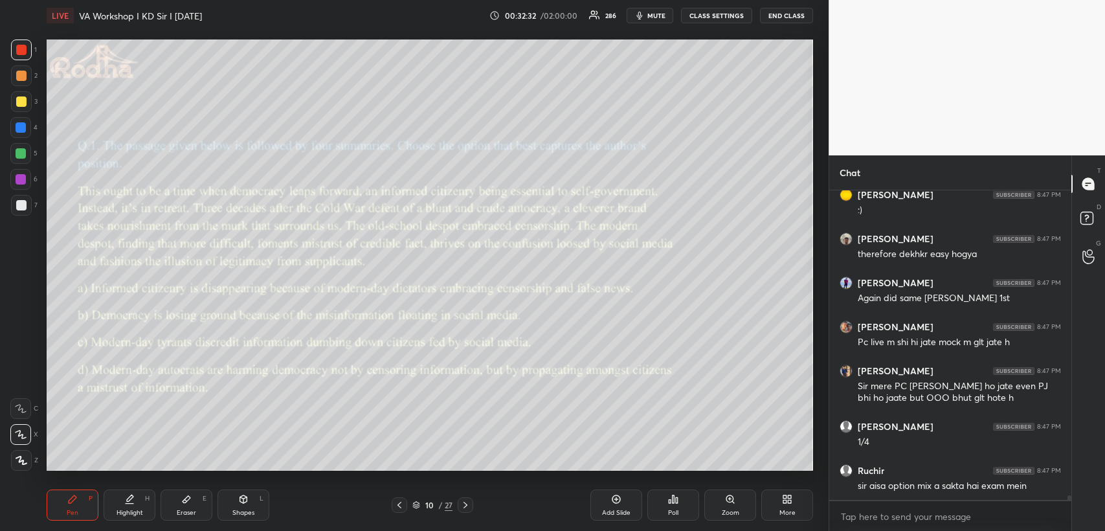
click at [672, 499] on icon at bounding box center [673, 499] width 2 height 8
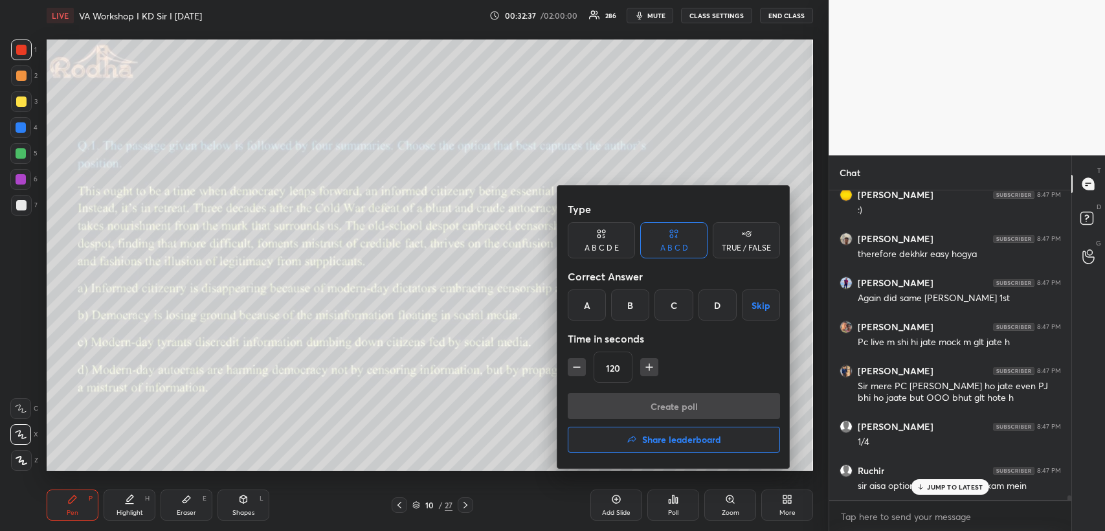
click at [643, 366] on icon "button" at bounding box center [649, 366] width 13 height 13
type input "135"
click at [714, 304] on div "D" at bounding box center [717, 304] width 38 height 31
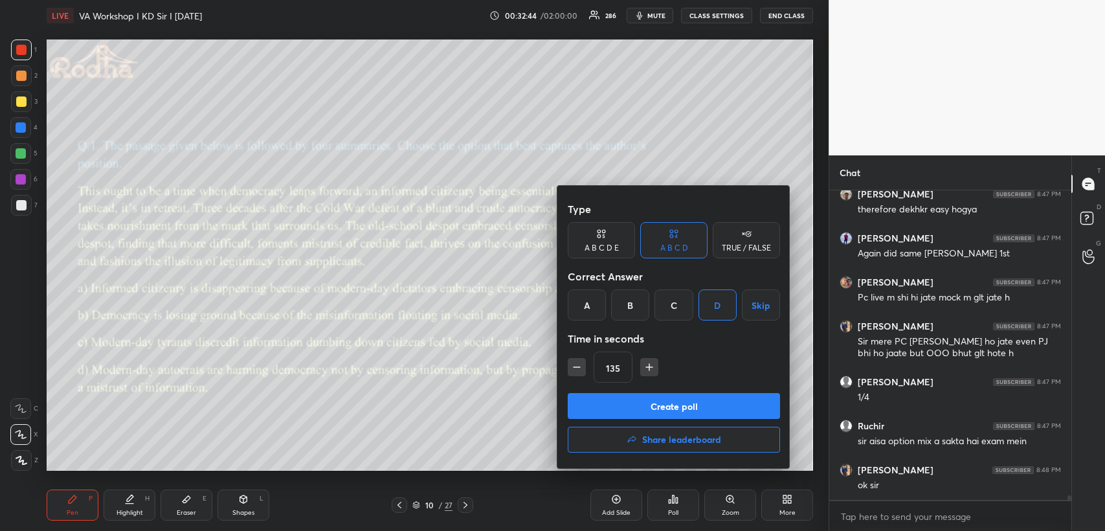
click at [666, 405] on button "Create poll" at bounding box center [674, 406] width 212 height 26
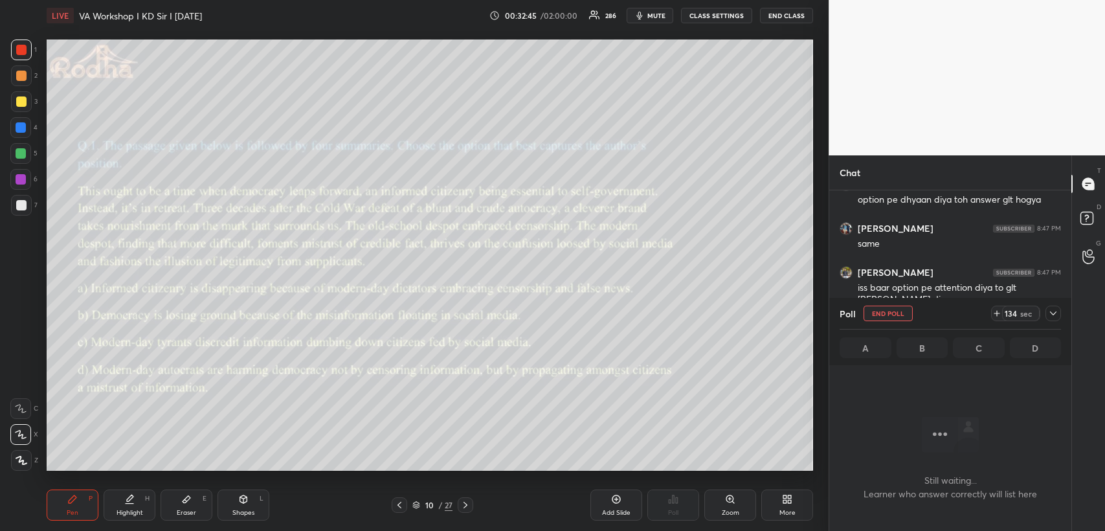
click at [1051, 311] on icon at bounding box center [1053, 313] width 10 height 10
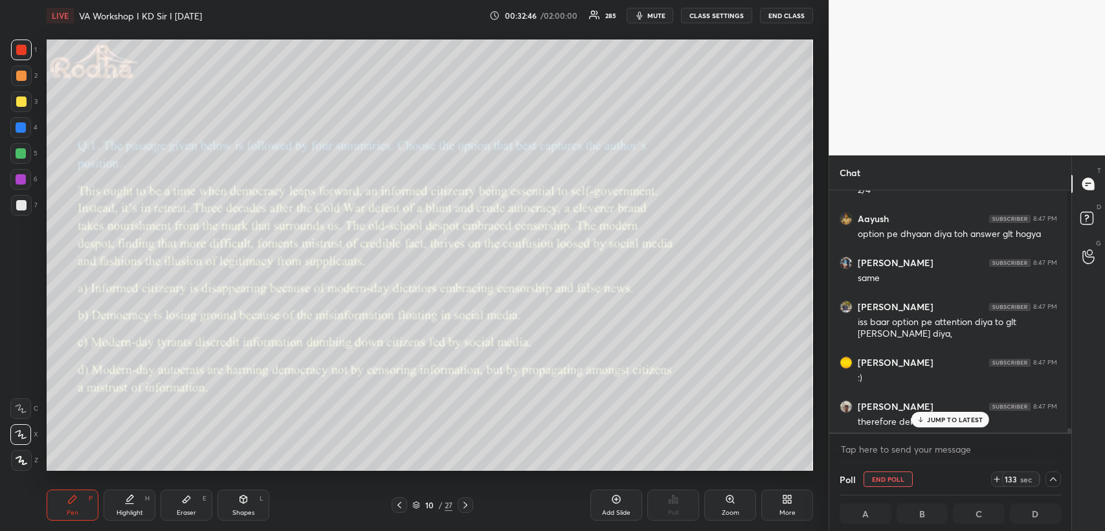
click at [927, 415] on p "JUMP TO LATEST" at bounding box center [955, 419] width 56 height 8
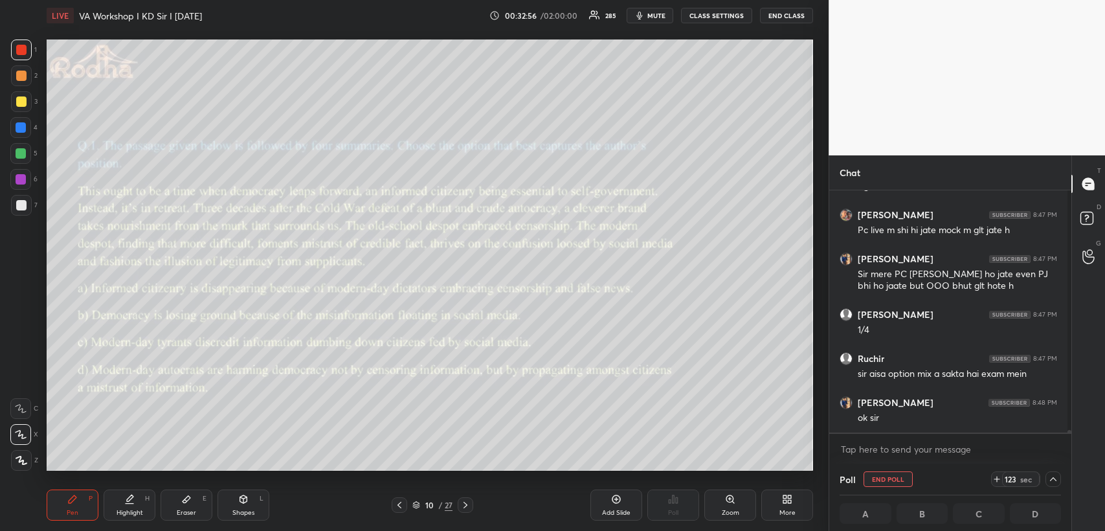
click at [658, 13] on span "mute" at bounding box center [656, 15] width 18 height 9
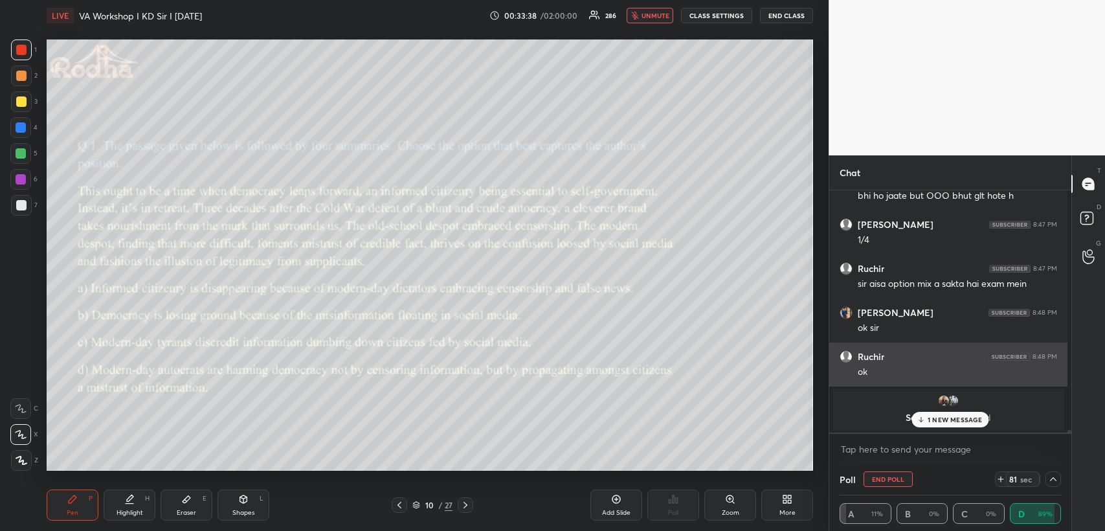
click at [940, 417] on p "1 NEW MESSAGE" at bounding box center [954, 419] width 55 height 8
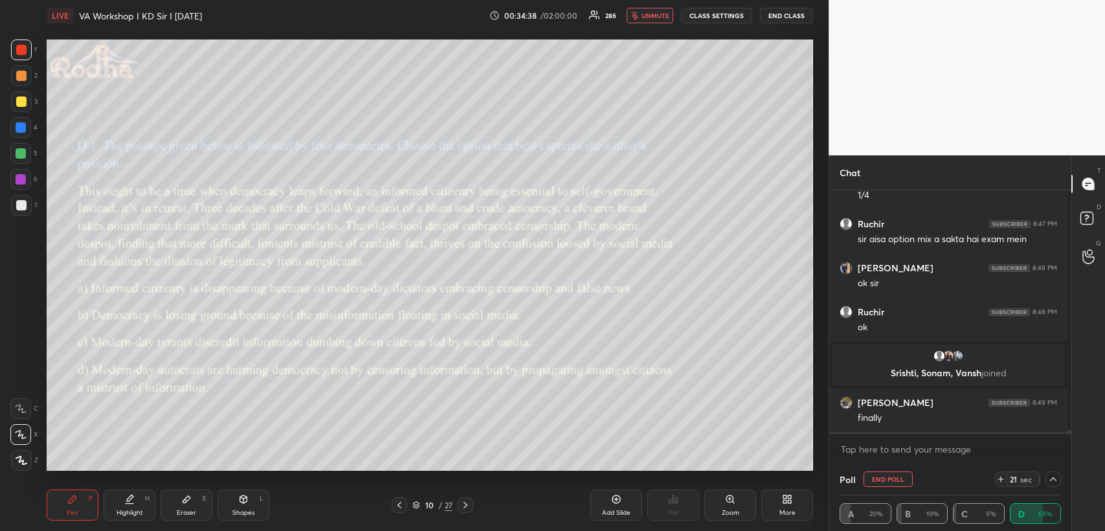
scroll to position [21927, 0]
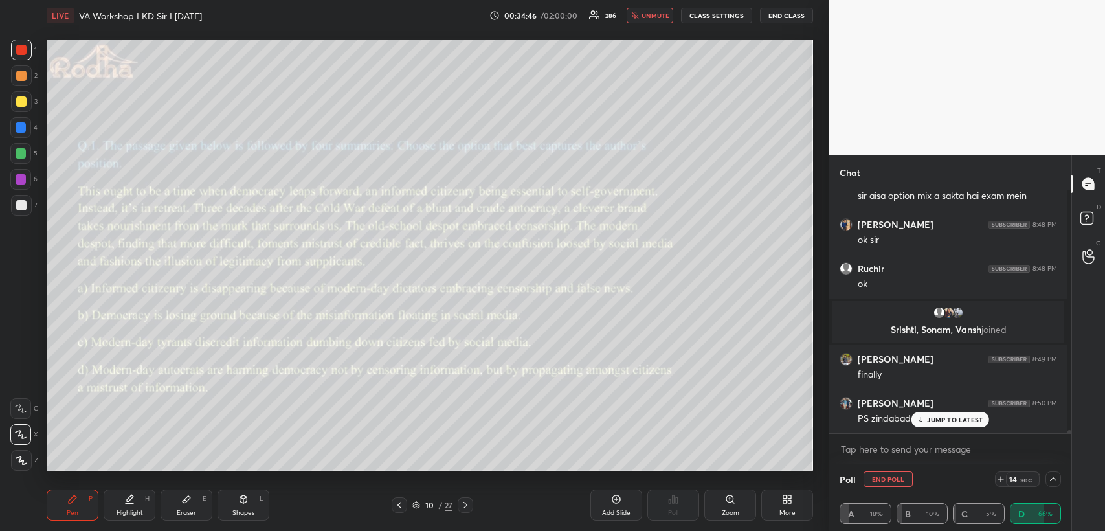
click at [654, 17] on span "unmute" at bounding box center [655, 15] width 28 height 9
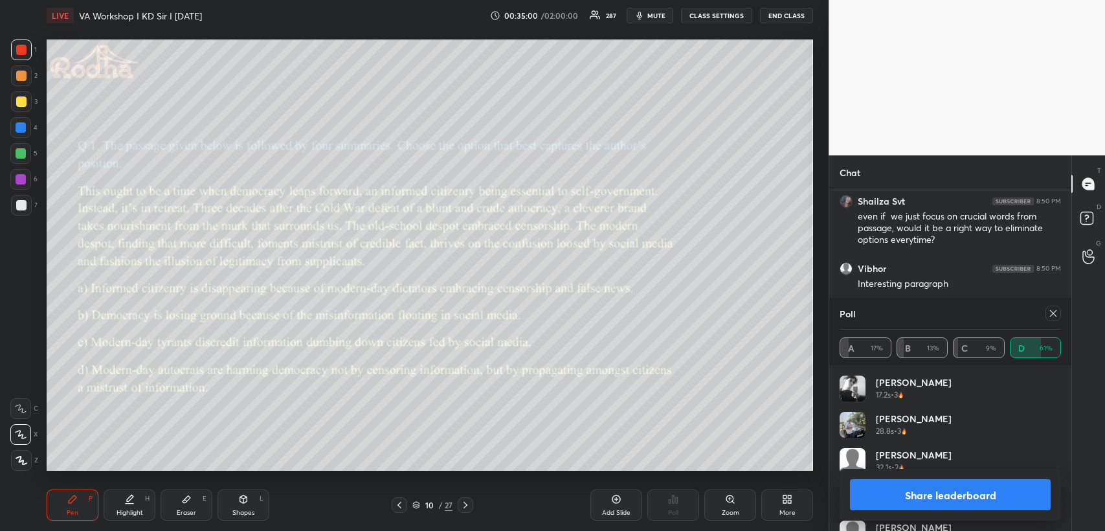
scroll to position [21760, 0]
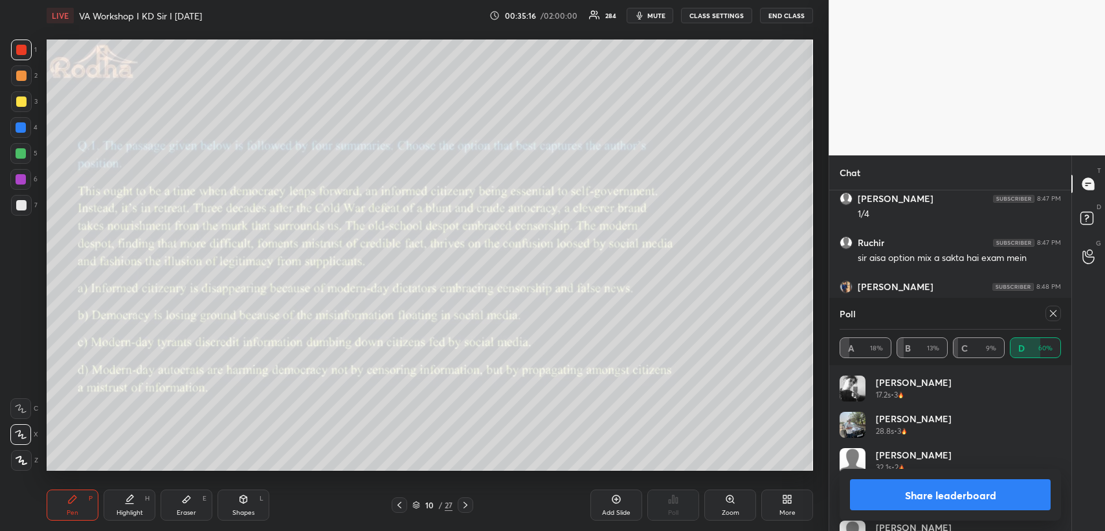
click at [1054, 312] on icon at bounding box center [1053, 313] width 10 height 10
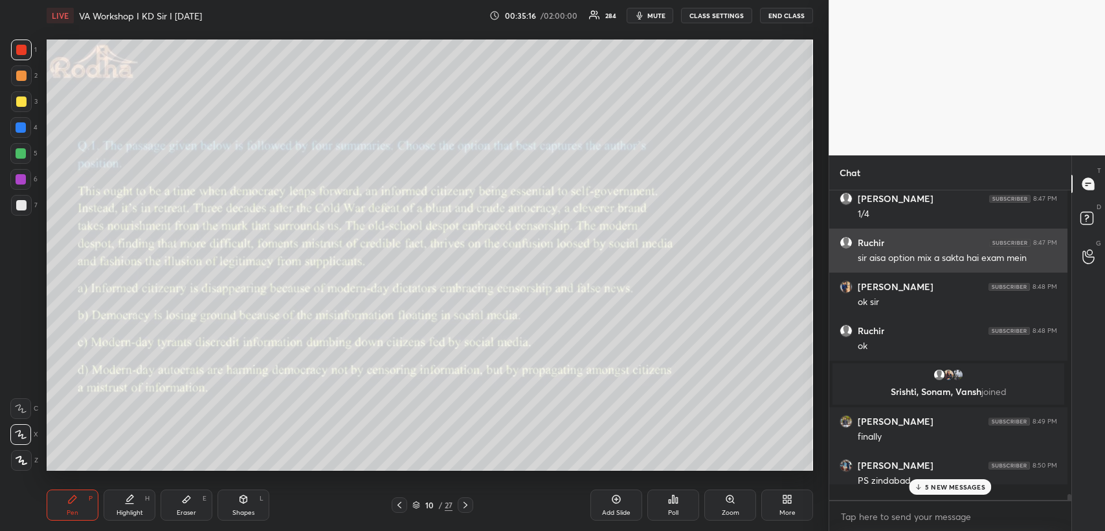
scroll to position [302, 234]
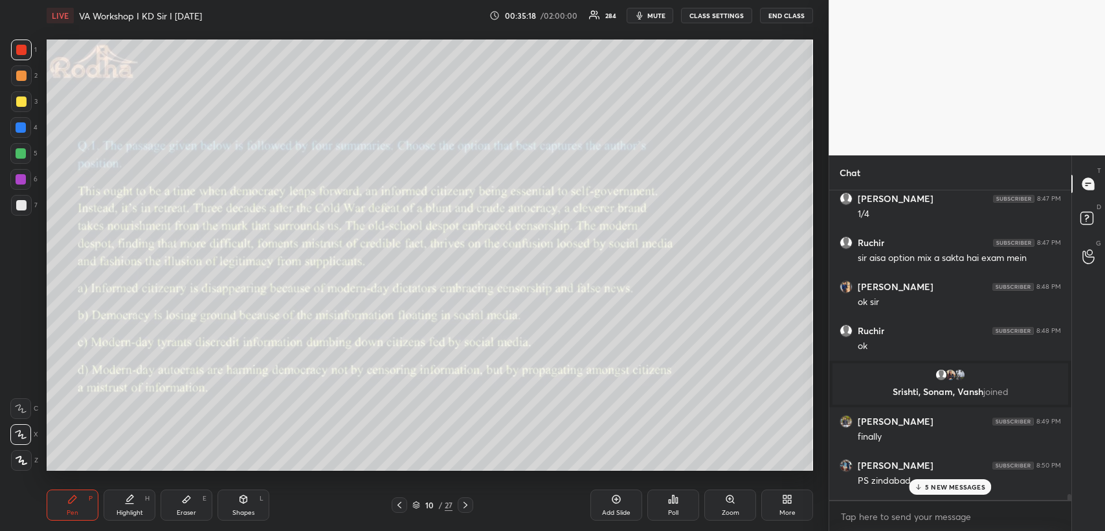
click at [951, 487] on p "5 NEW MESSAGES" at bounding box center [955, 487] width 60 height 8
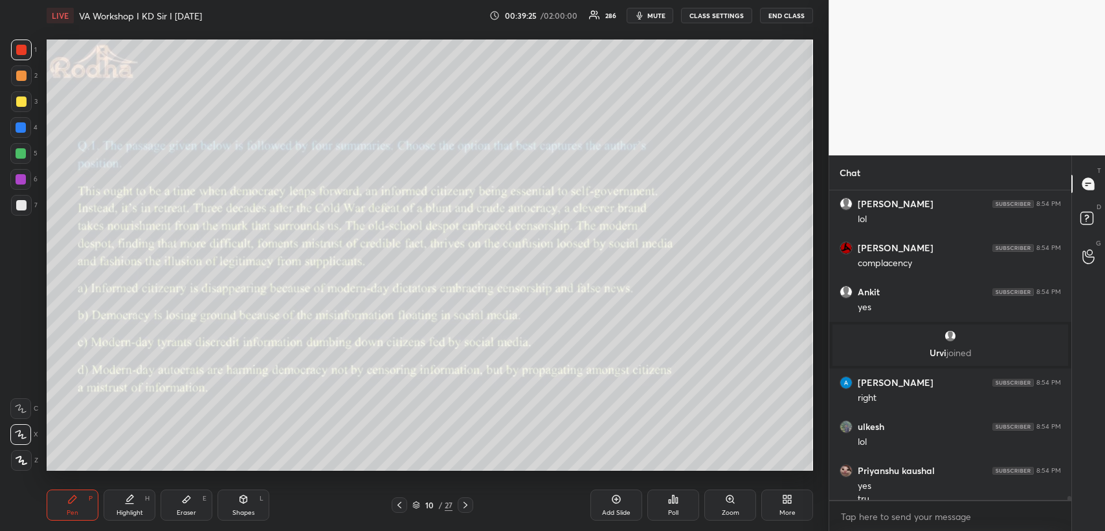
scroll to position [24942, 0]
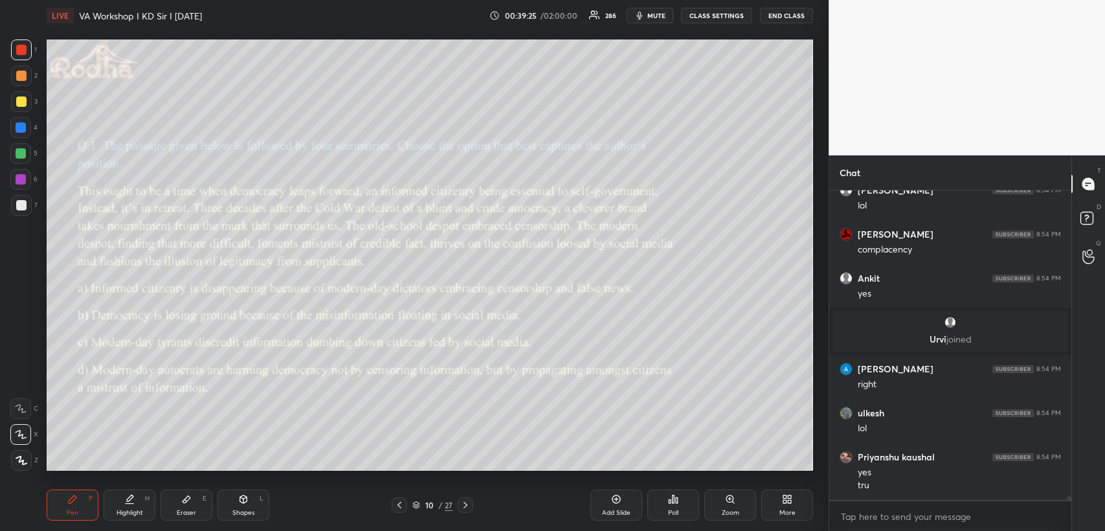
click at [192, 500] on div "Eraser E" at bounding box center [186, 504] width 52 height 31
click at [26, 456] on div at bounding box center [20, 460] width 21 height 21
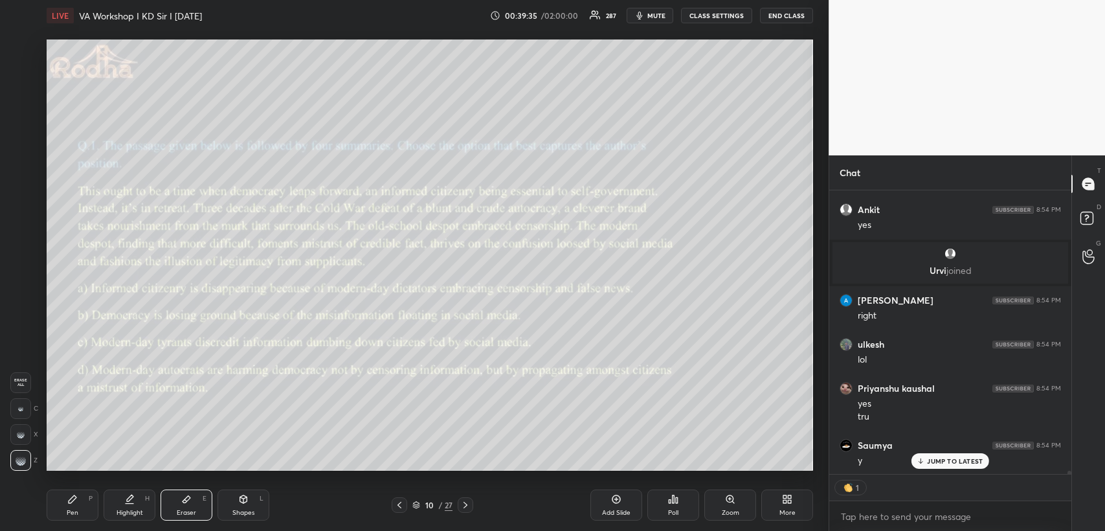
click at [89, 503] on div "Pen P" at bounding box center [73, 504] width 52 height 31
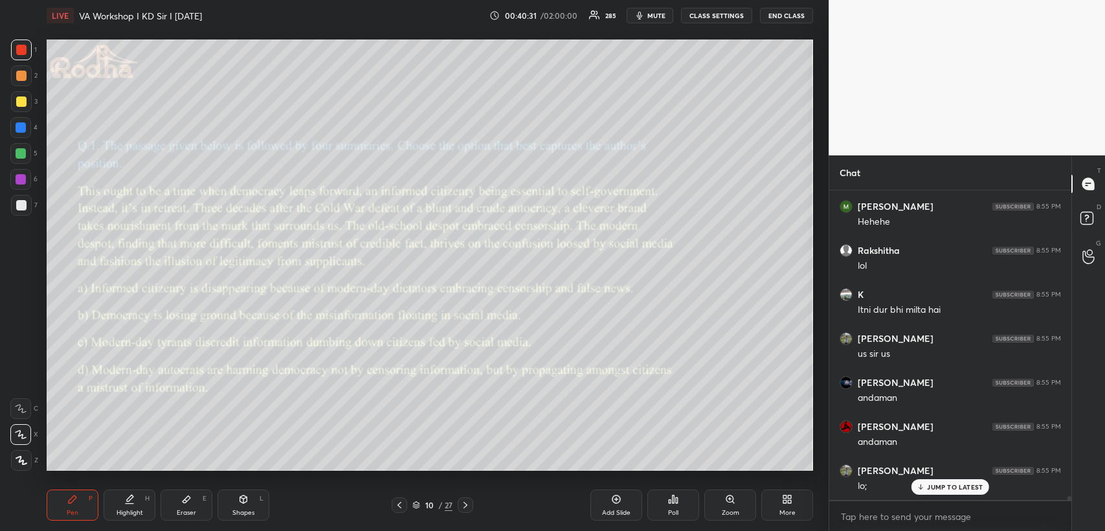
scroll to position [26626, 0]
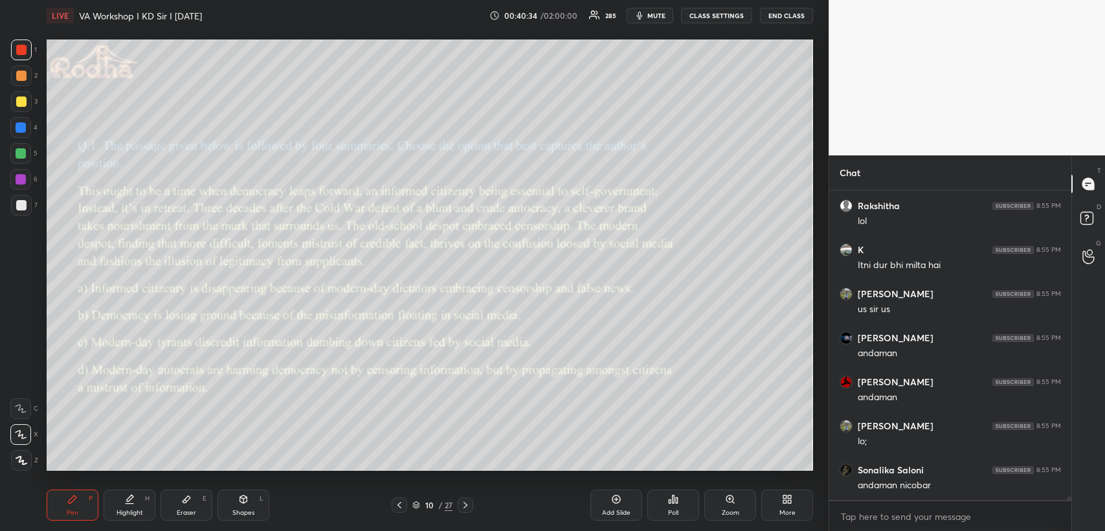
click at [472, 507] on div at bounding box center [466, 505] width 16 height 16
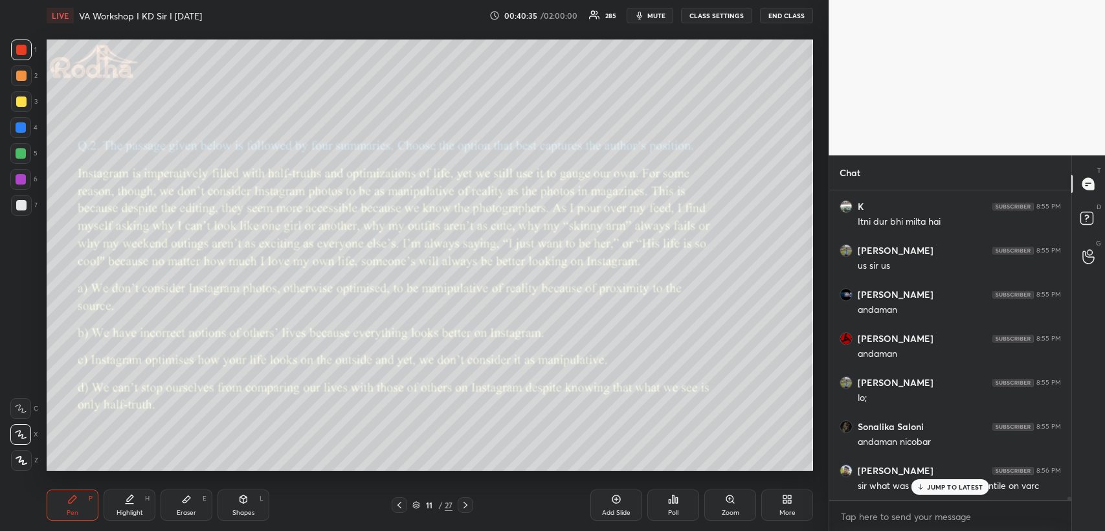
click at [676, 500] on icon at bounding box center [677, 500] width 2 height 6
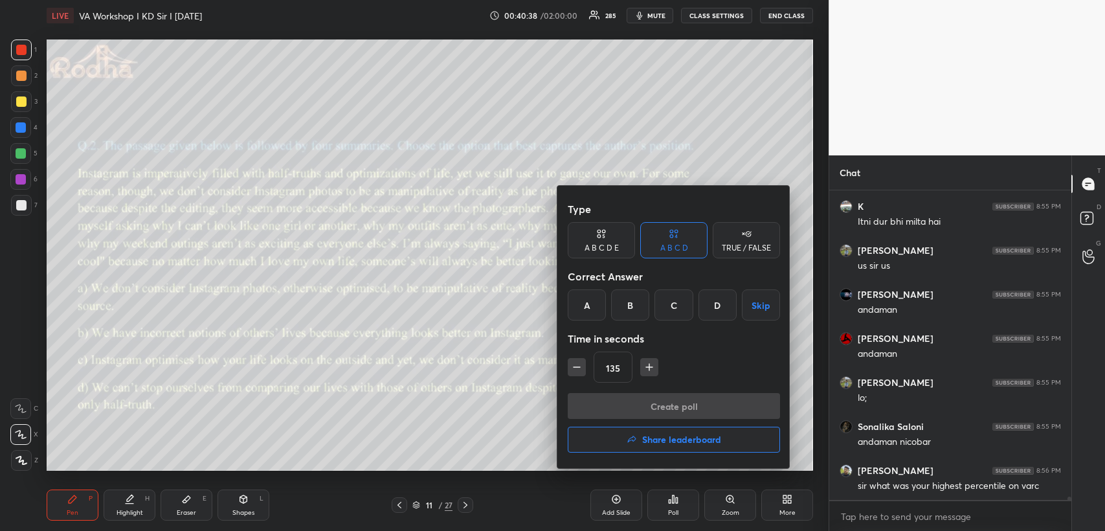
scroll to position [26714, 0]
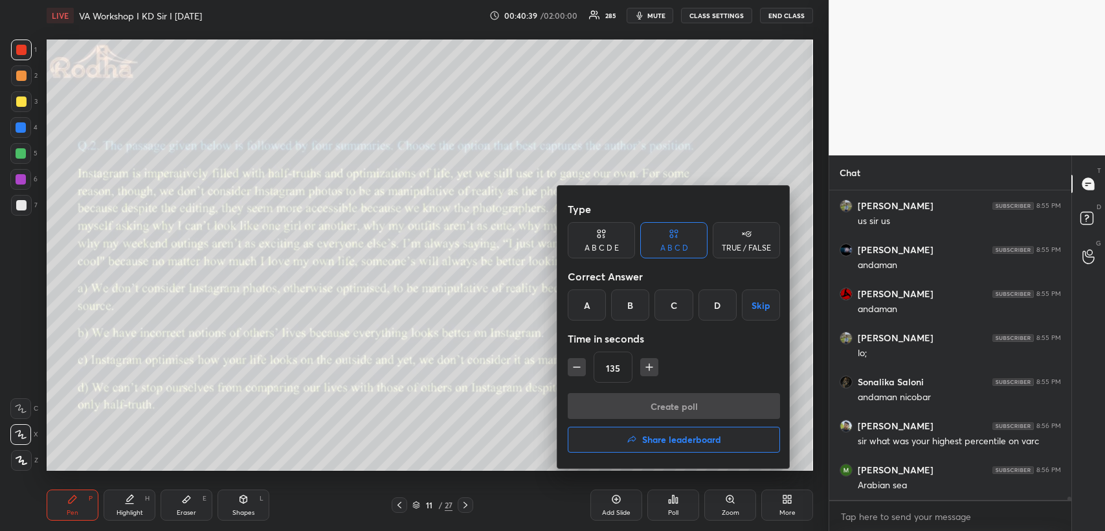
click at [720, 304] on div "D" at bounding box center [717, 304] width 38 height 31
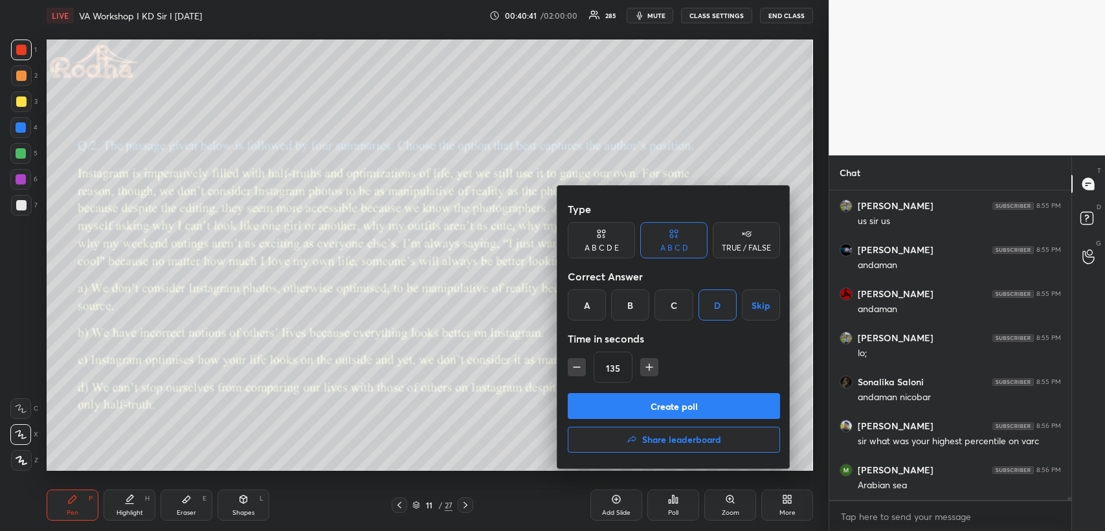
click at [641, 399] on button "Create poll" at bounding box center [674, 406] width 212 height 26
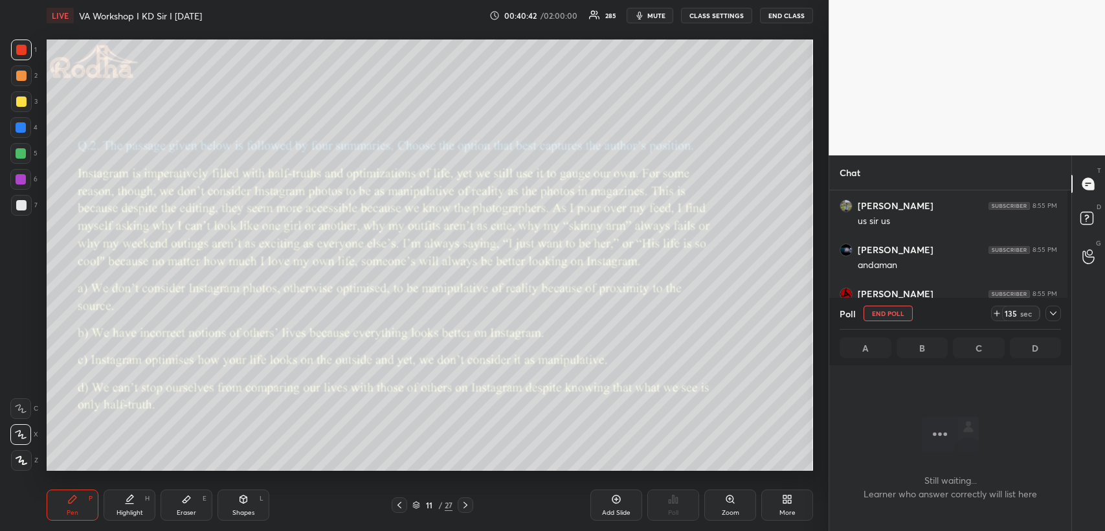
scroll to position [4, 4]
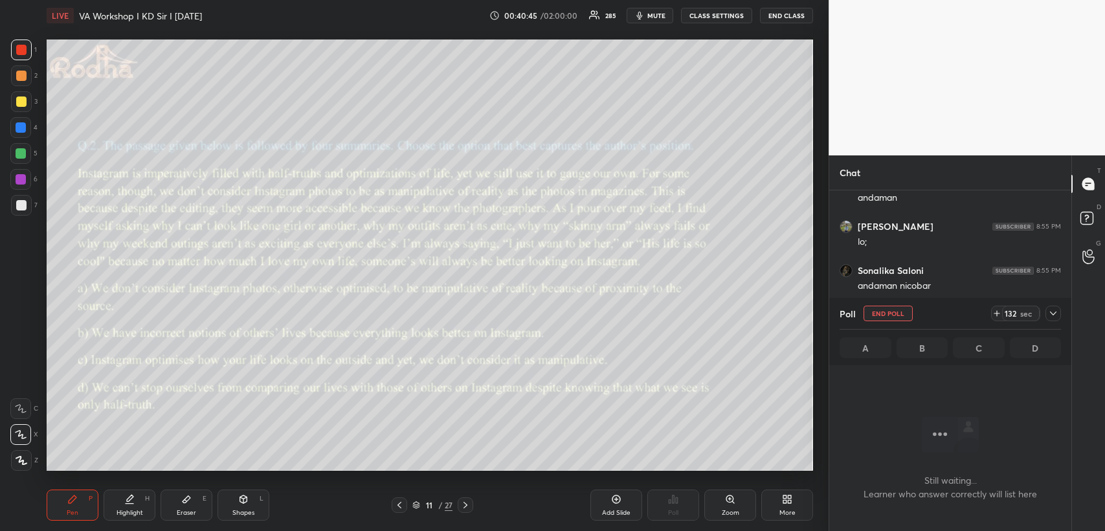
click at [1055, 312] on icon at bounding box center [1053, 313] width 10 height 10
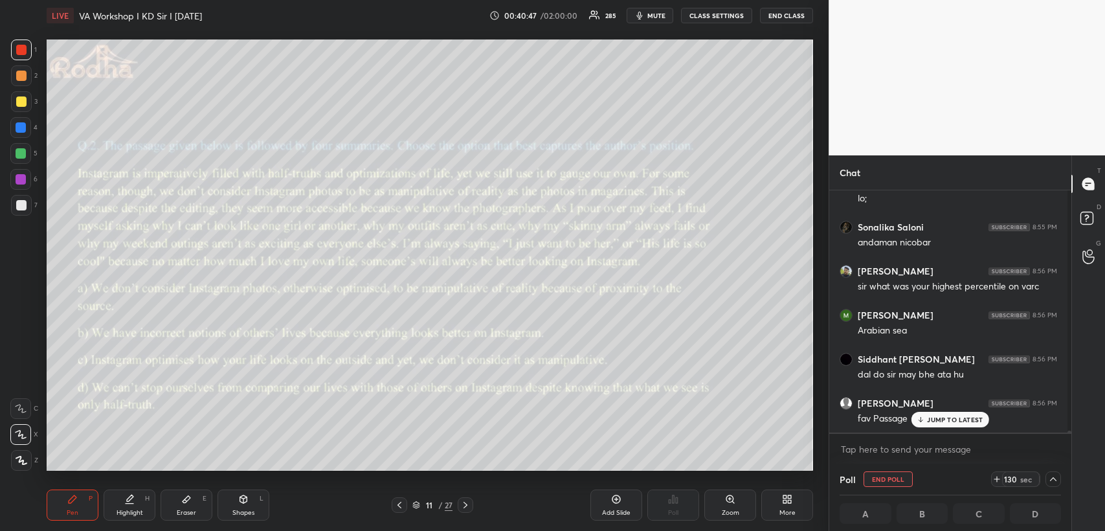
click at [942, 415] on p "JUMP TO LATEST" at bounding box center [955, 419] width 56 height 8
click at [662, 14] on span "mute" at bounding box center [656, 15] width 18 height 9
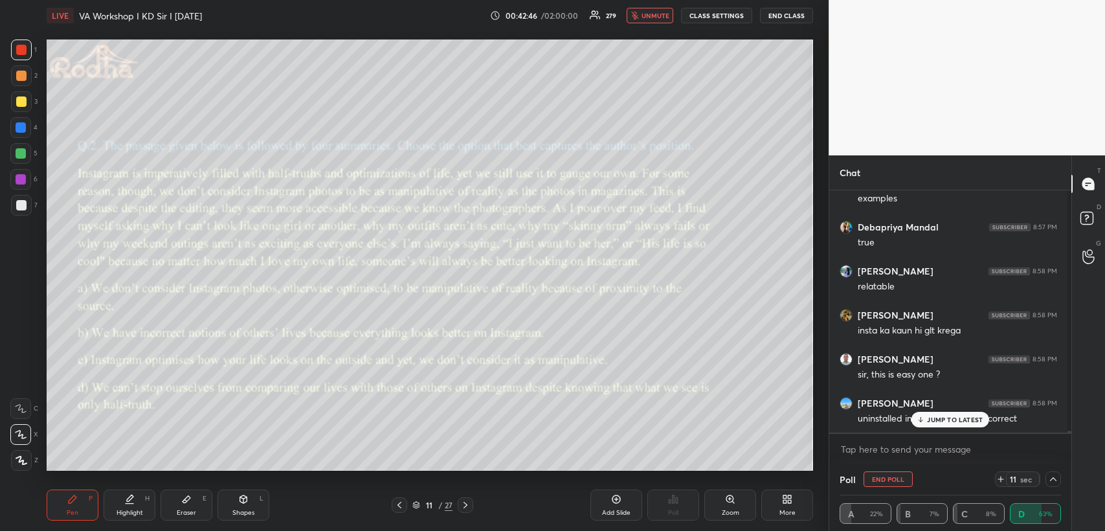
scroll to position [26850, 0]
click at [658, 12] on span "unmute" at bounding box center [655, 15] width 28 height 9
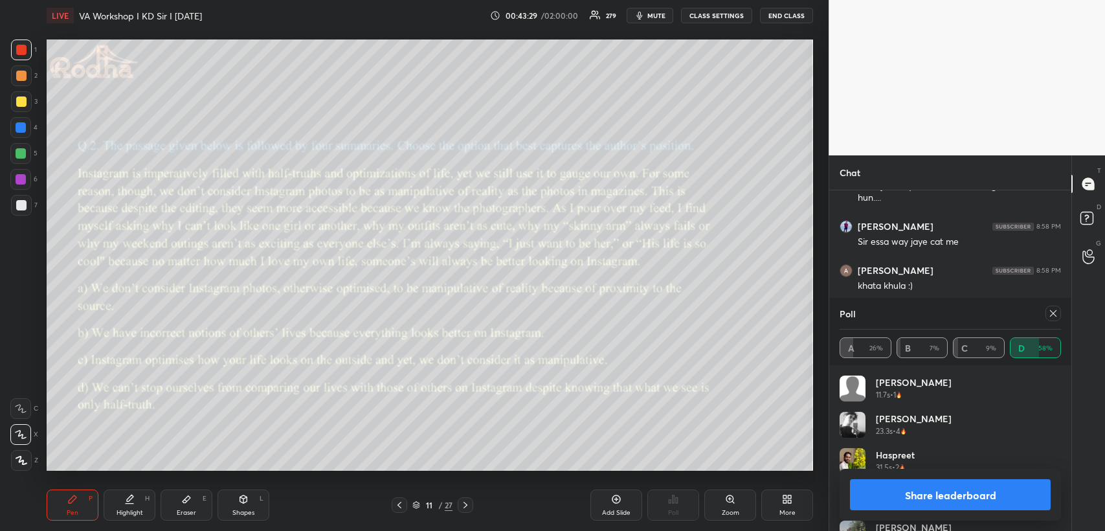
scroll to position [27429, 0]
click at [1050, 310] on icon at bounding box center [1053, 313] width 10 height 10
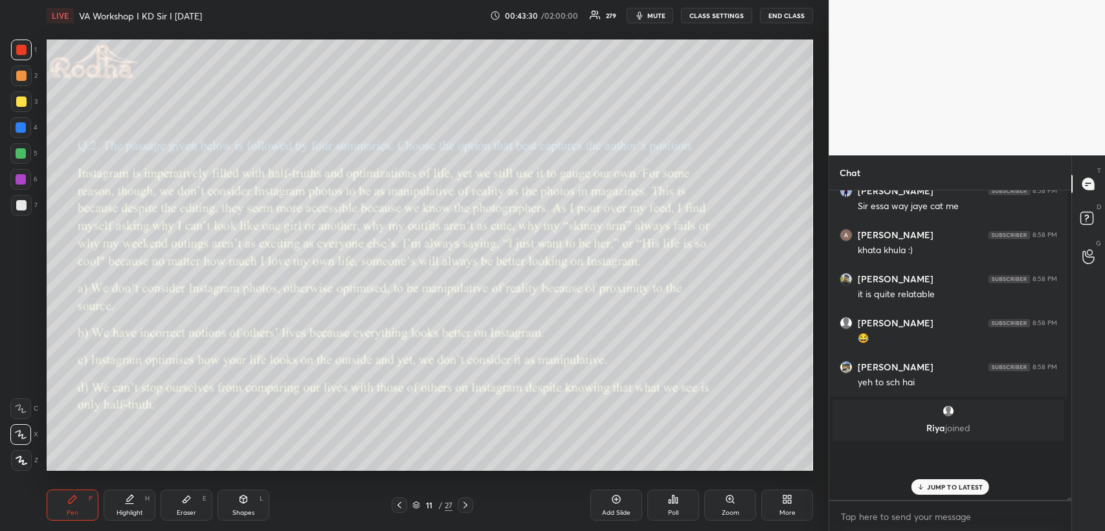
scroll to position [0, 0]
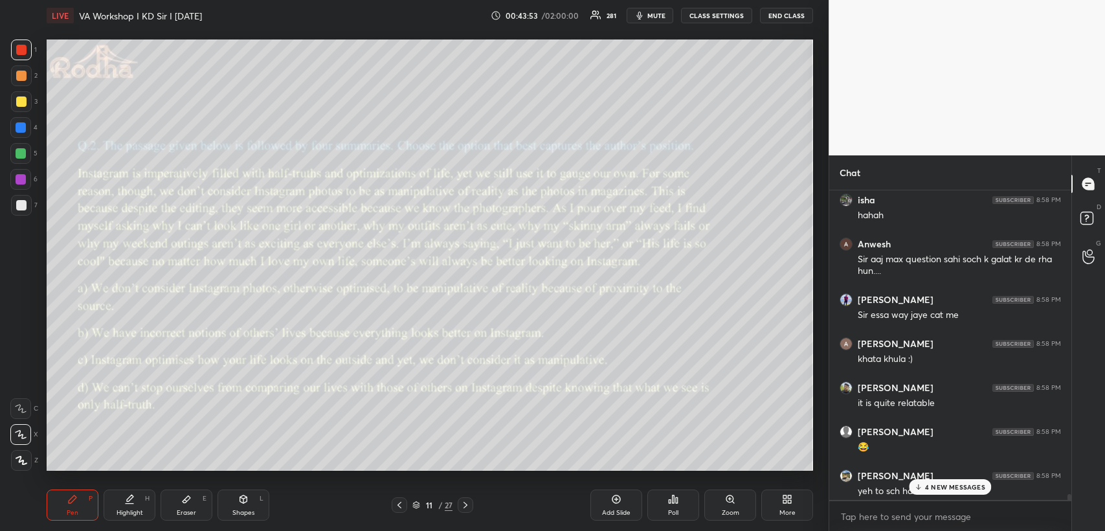
click at [926, 484] on p "4 NEW MESSAGES" at bounding box center [955, 487] width 60 height 8
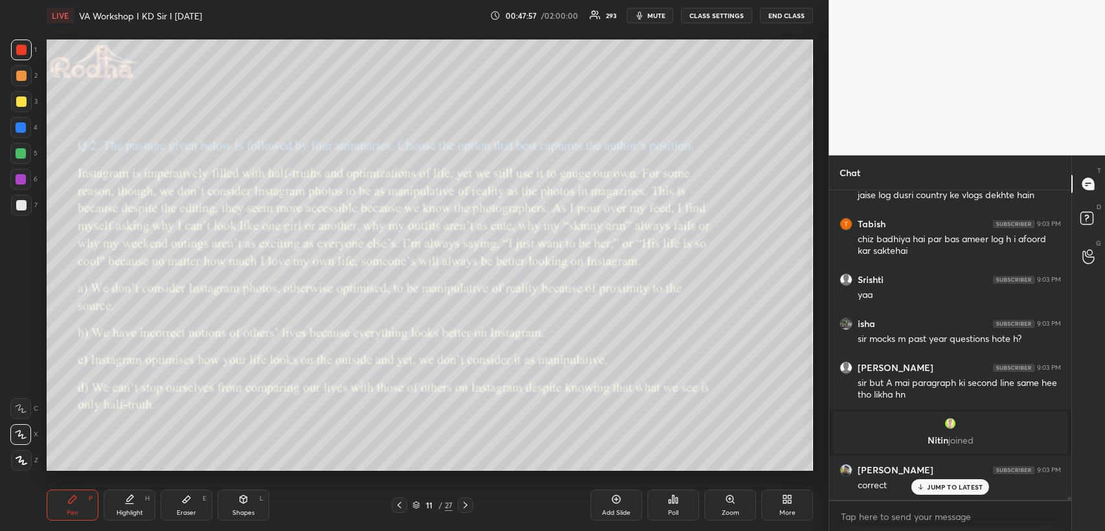
scroll to position [31188, 0]
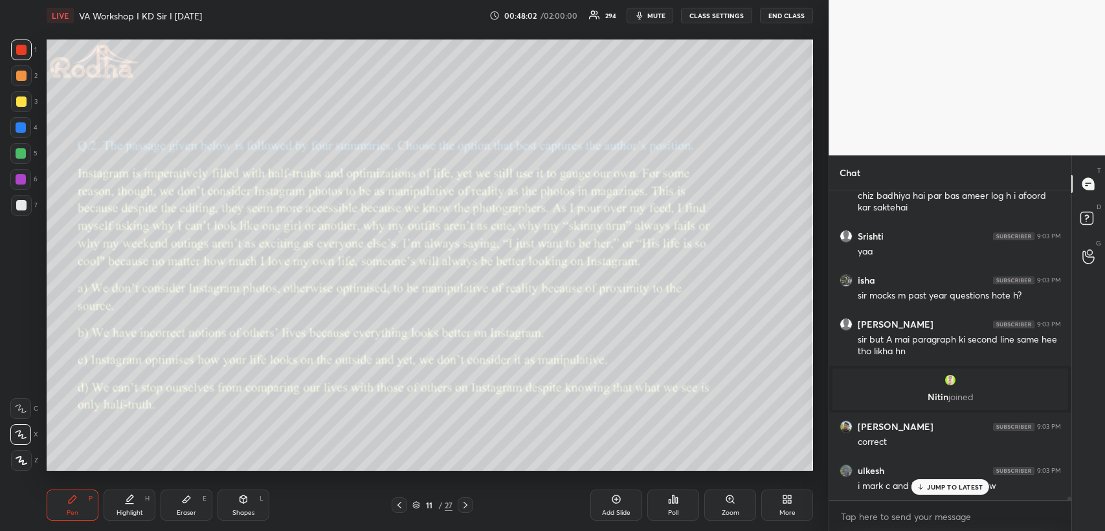
click at [959, 483] on p "JUMP TO LATEST" at bounding box center [955, 487] width 56 height 8
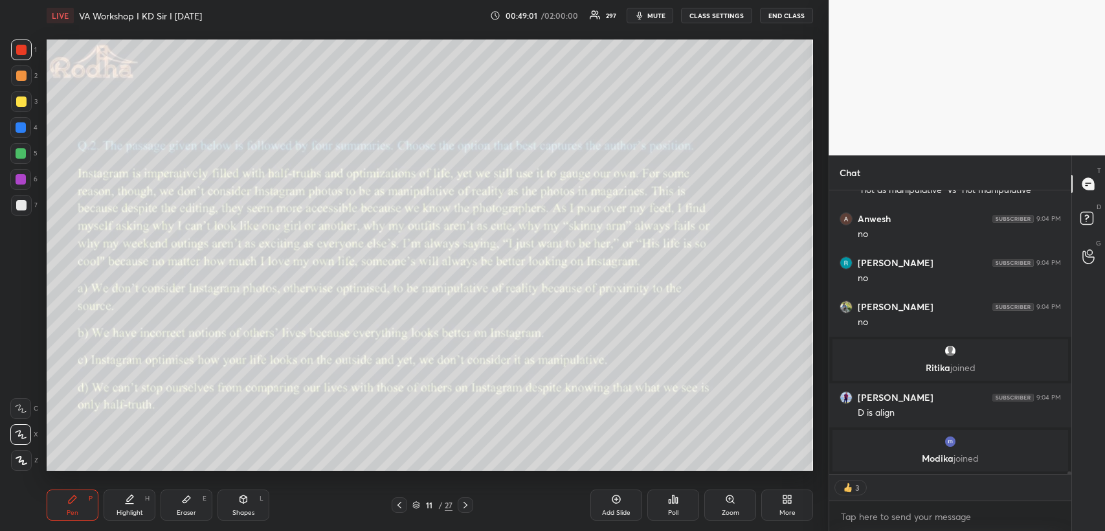
scroll to position [31821, 0]
click at [398, 505] on icon at bounding box center [399, 505] width 4 height 6
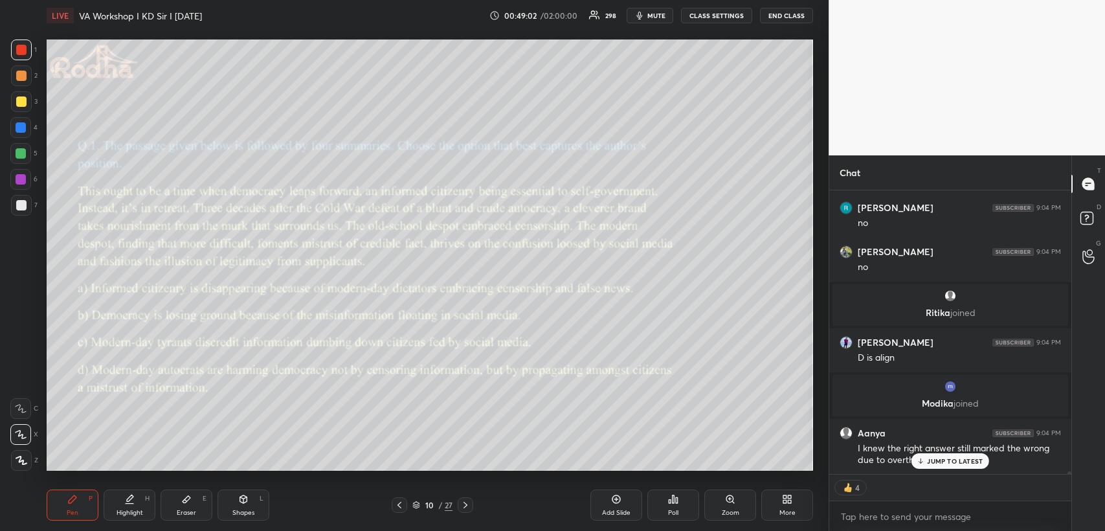
click at [399, 505] on icon at bounding box center [399, 505] width 10 height 10
click at [400, 507] on icon at bounding box center [399, 505] width 4 height 6
click at [401, 505] on icon at bounding box center [399, 505] width 10 height 10
click at [400, 505] on icon at bounding box center [399, 505] width 10 height 10
click at [401, 507] on icon at bounding box center [399, 505] width 10 height 10
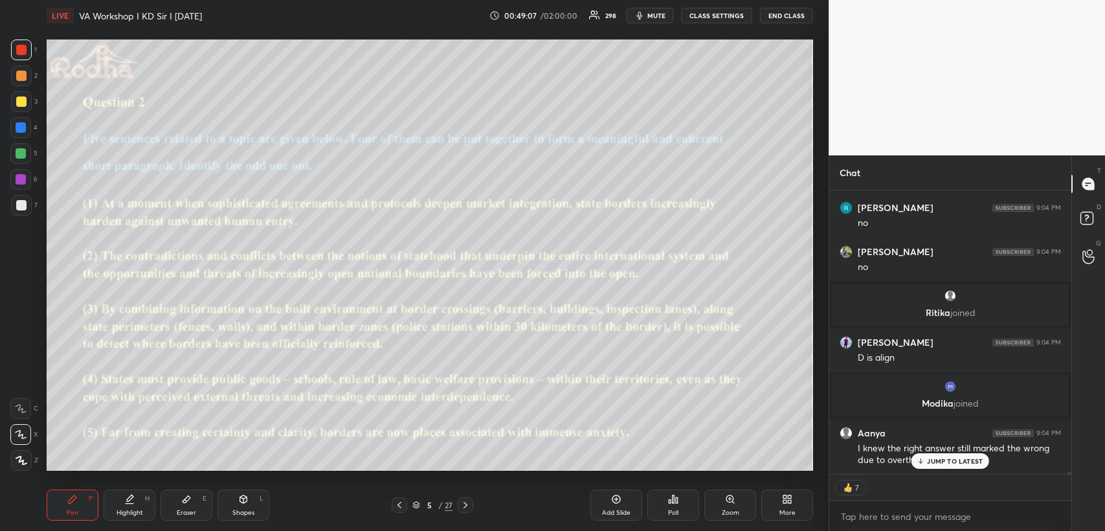
scroll to position [31868, 0]
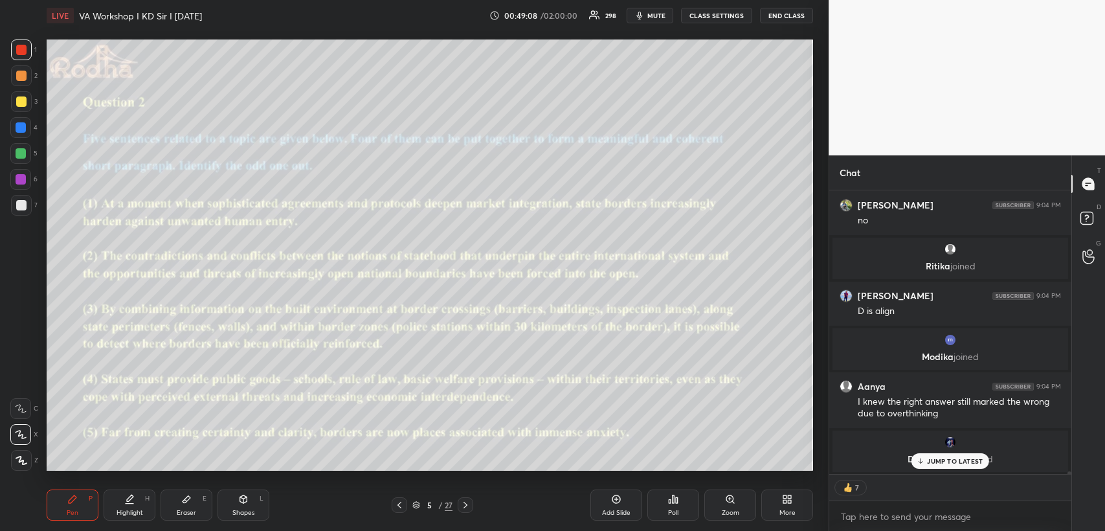
click at [400, 508] on icon at bounding box center [399, 505] width 4 height 6
click at [399, 507] on icon at bounding box center [399, 505] width 10 height 10
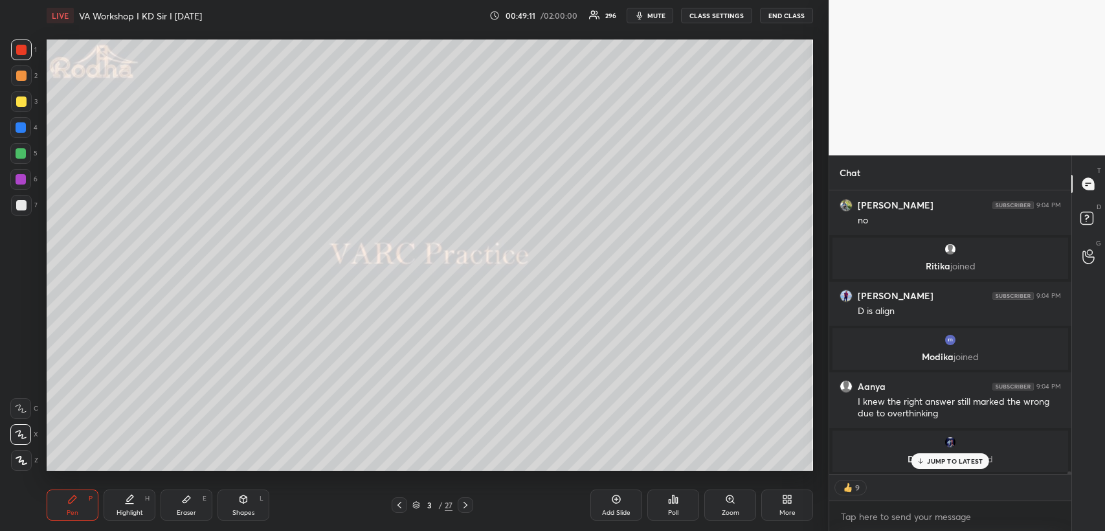
click at [187, 511] on div "Eraser" at bounding box center [186, 512] width 19 height 6
click at [17, 383] on span "Erase all" at bounding box center [20, 382] width 19 height 9
click at [70, 504] on div "Pen P" at bounding box center [73, 504] width 52 height 31
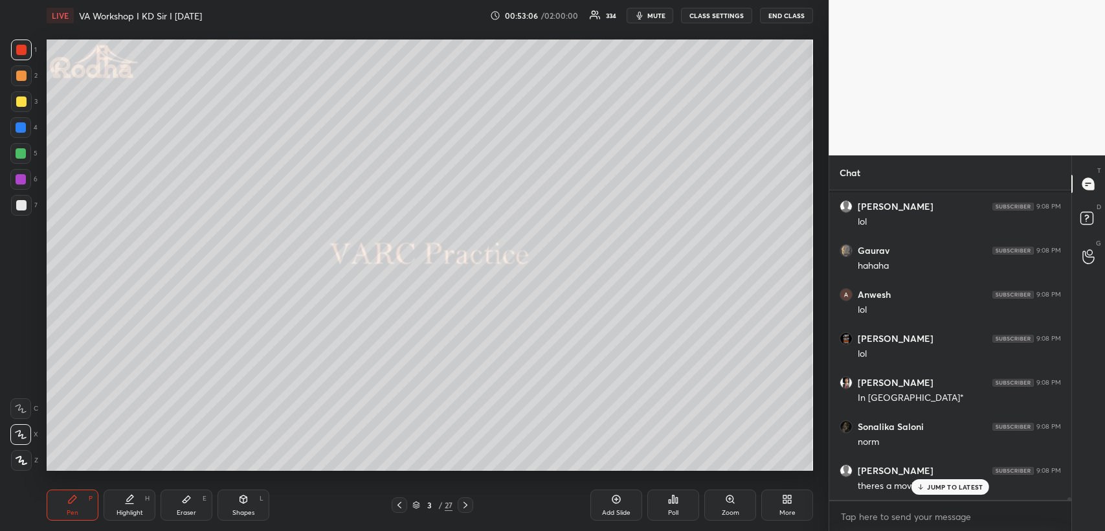
scroll to position [35241, 0]
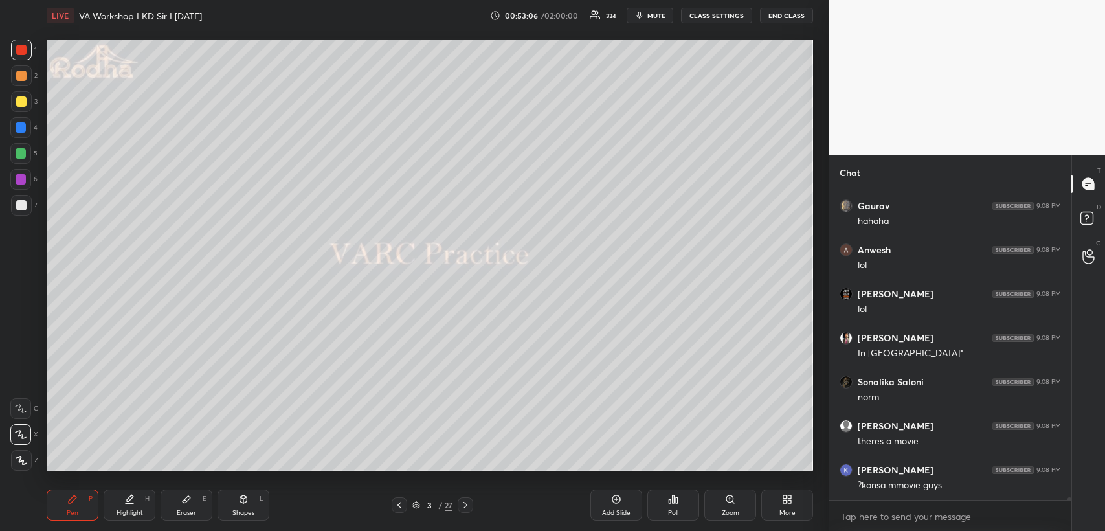
click at [465, 506] on icon at bounding box center [465, 505] width 4 height 6
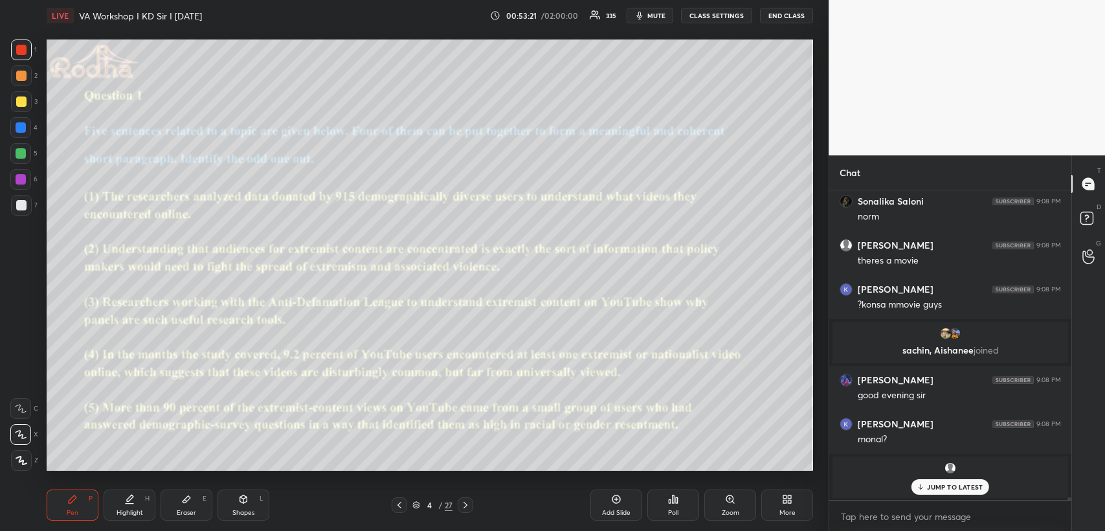
scroll to position [35183, 0]
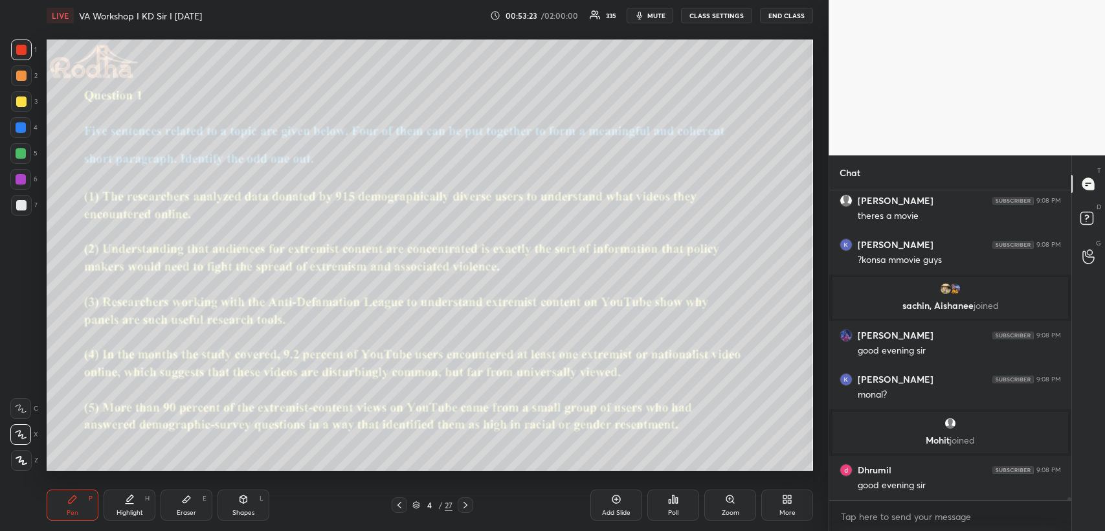
click at [243, 487] on div "Pen P Highlight H Eraser E Shapes L 4 / 27 Add Slide Poll Zoom More" at bounding box center [430, 505] width 766 height 52
click at [237, 498] on div "Shapes L" at bounding box center [243, 504] width 52 height 31
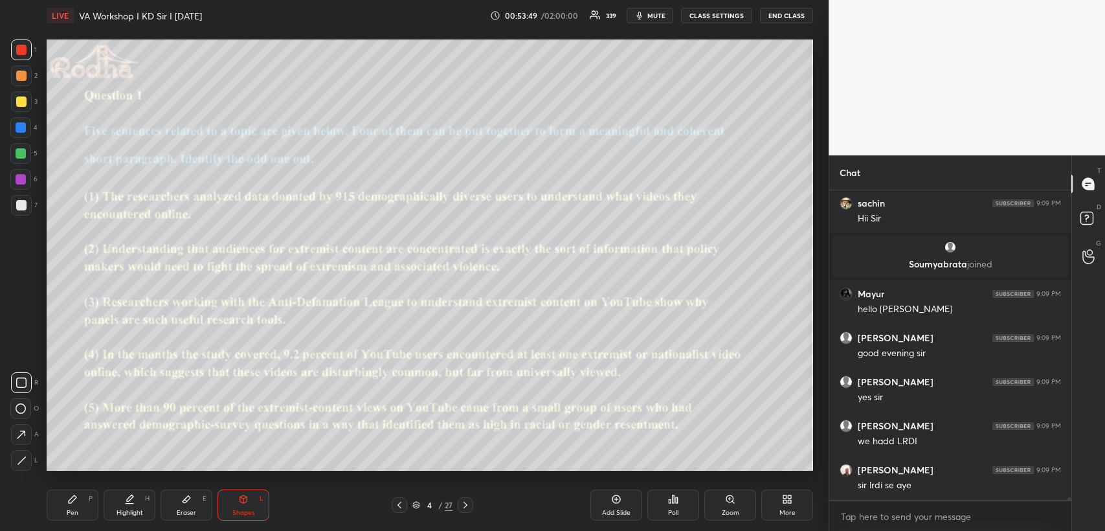
scroll to position [35523, 0]
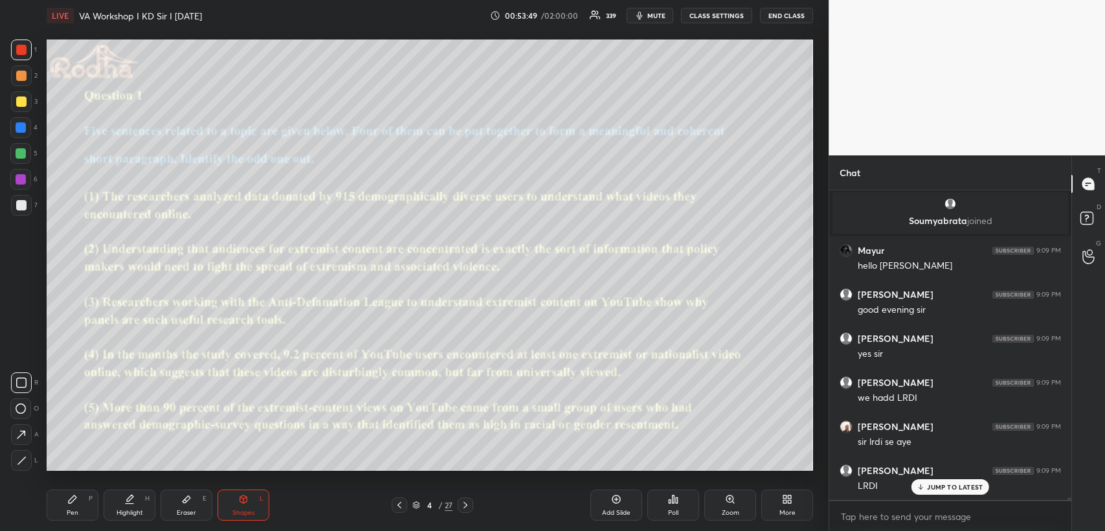
click at [81, 506] on div "Pen P" at bounding box center [73, 504] width 52 height 31
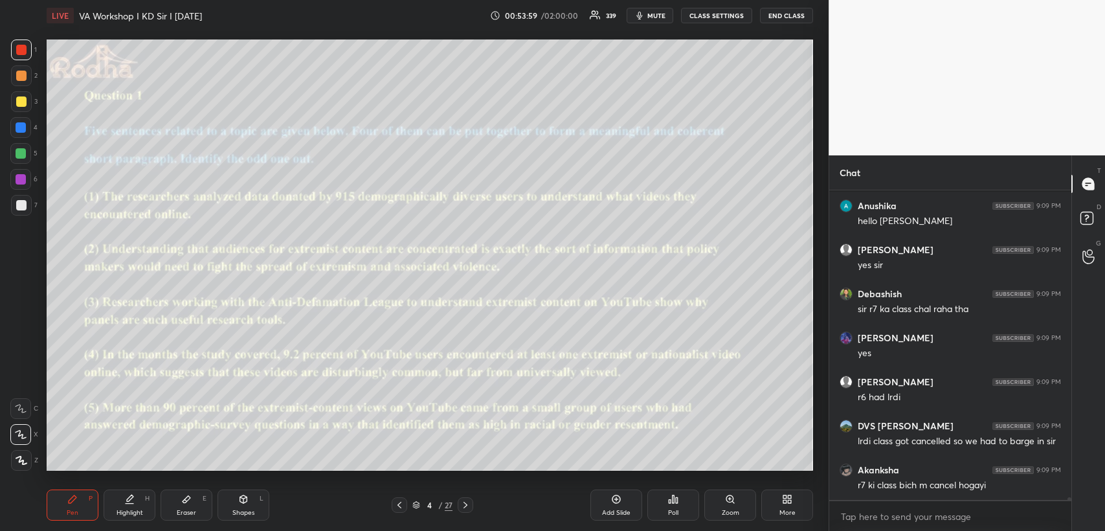
scroll to position [35878, 0]
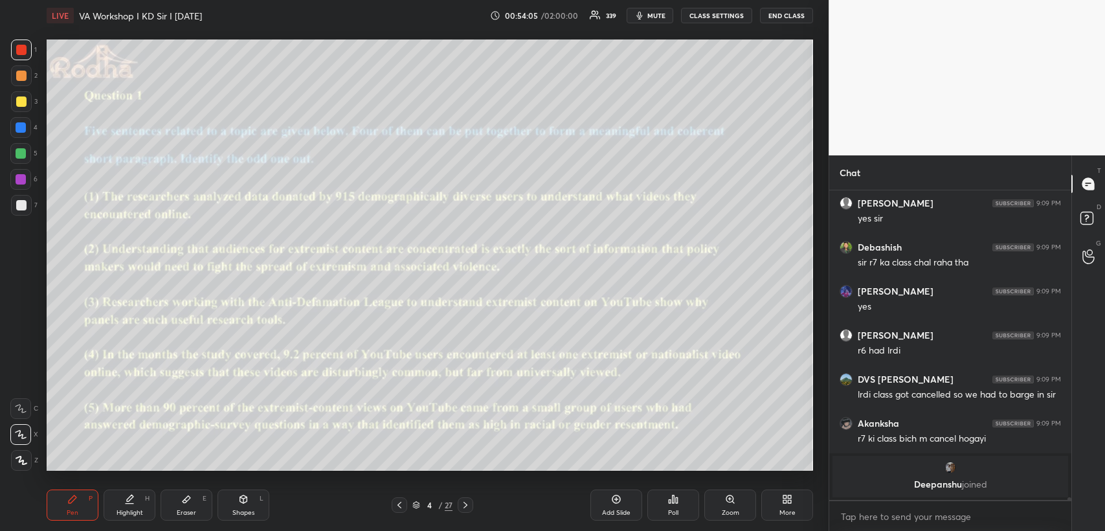
click at [238, 503] on icon at bounding box center [243, 499] width 10 height 10
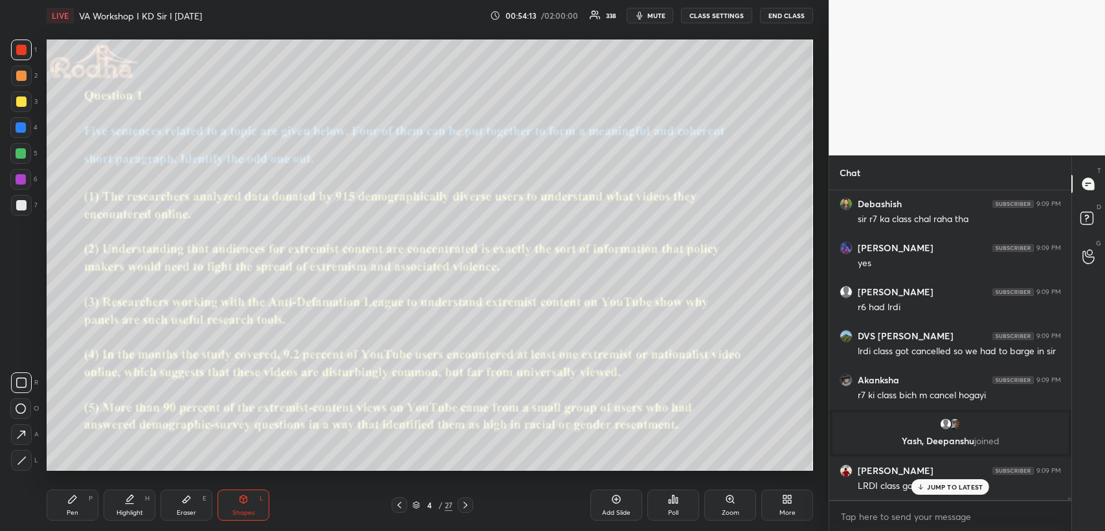
scroll to position [35797, 0]
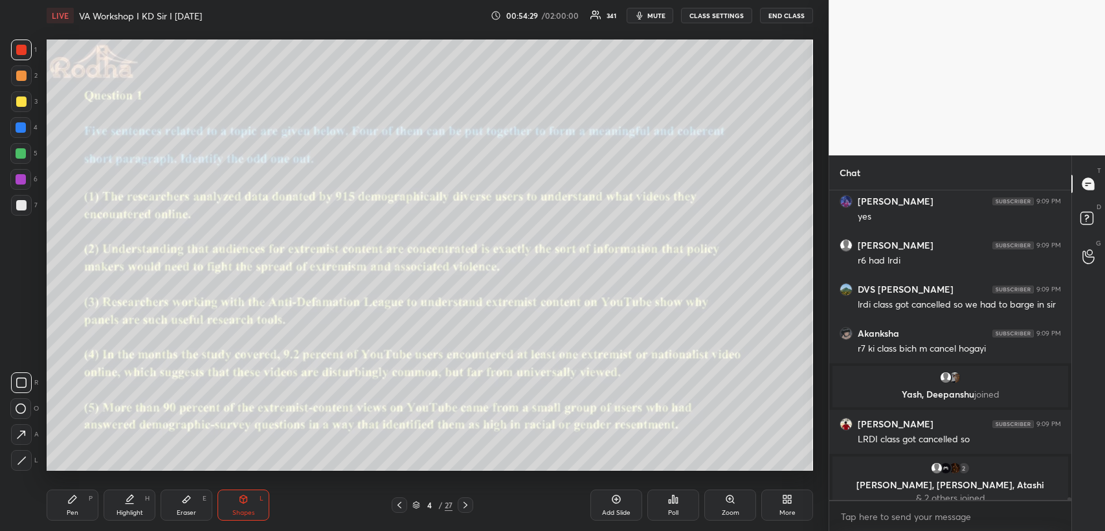
click at [78, 502] on div "Pen P" at bounding box center [73, 504] width 52 height 31
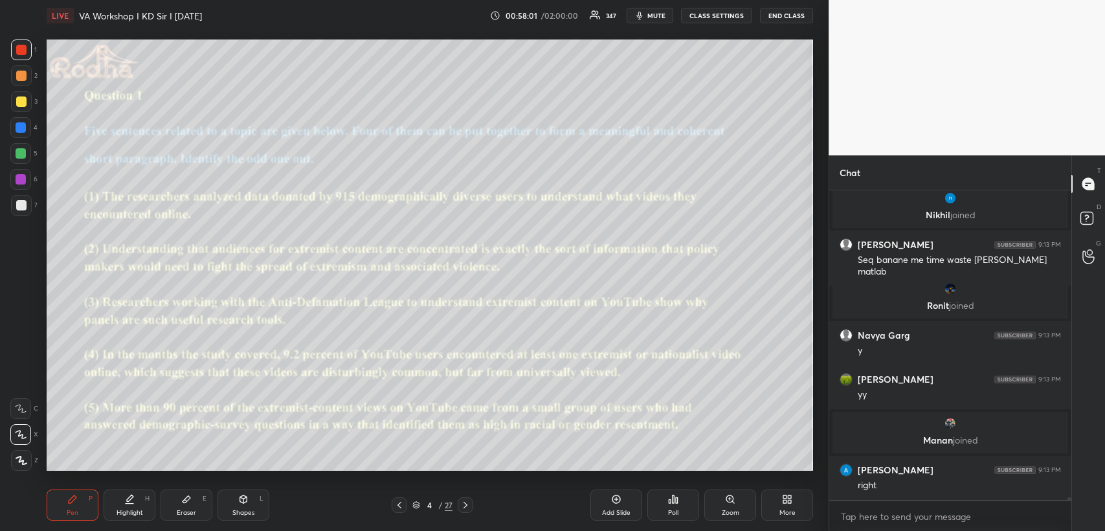
scroll to position [36603, 0]
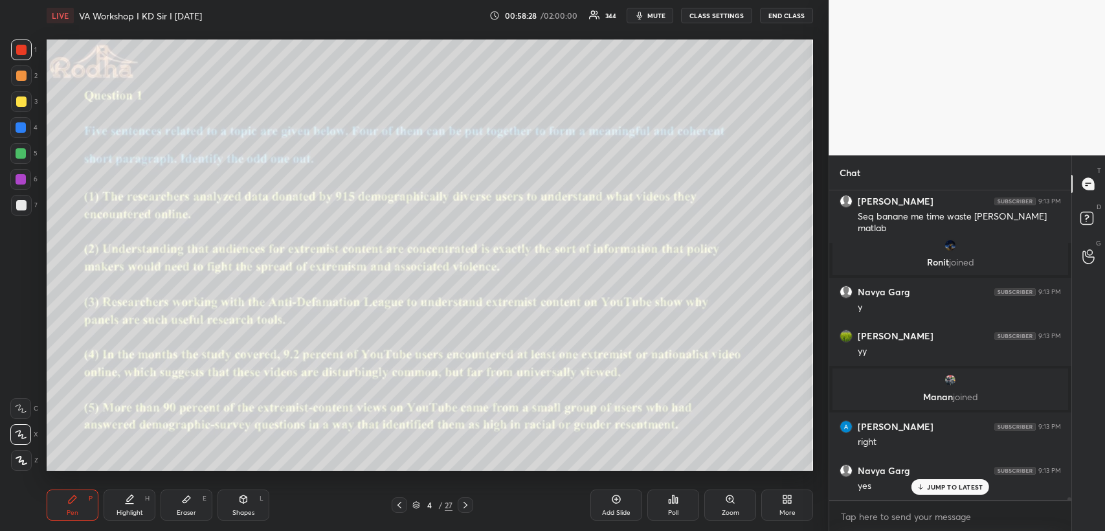
click at [619, 502] on icon at bounding box center [616, 499] width 8 height 8
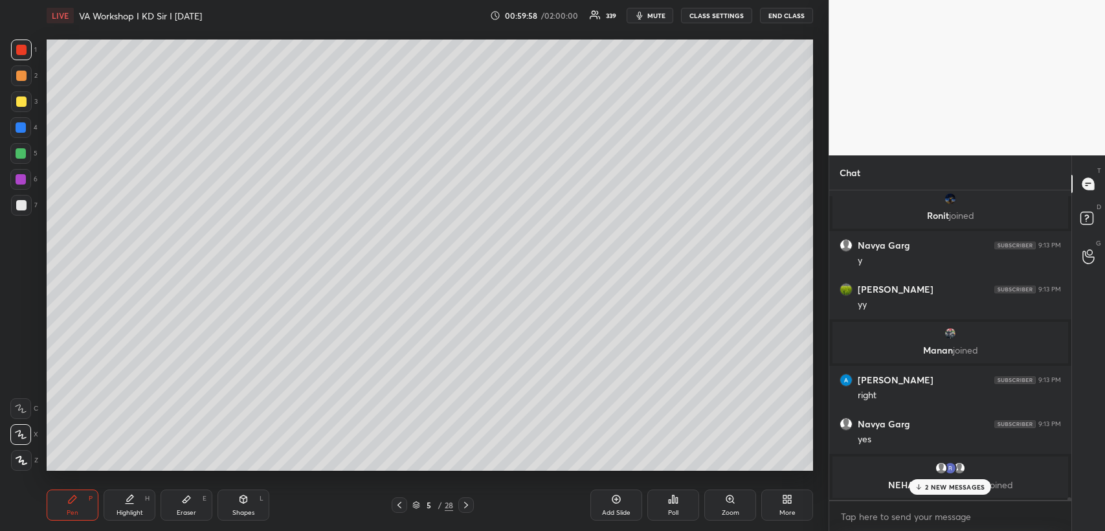
click at [619, 496] on icon at bounding box center [616, 499] width 10 height 10
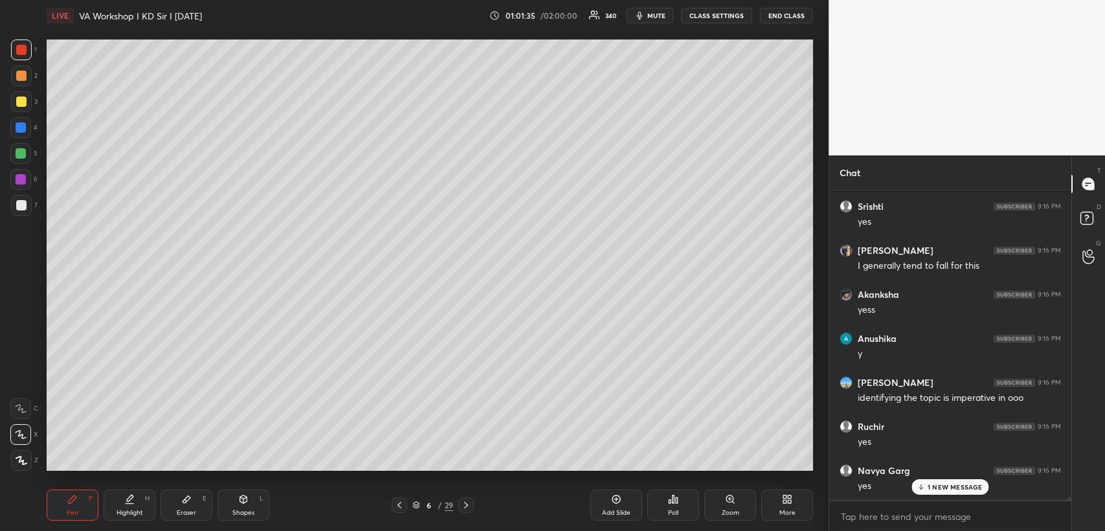
scroll to position [37167, 0]
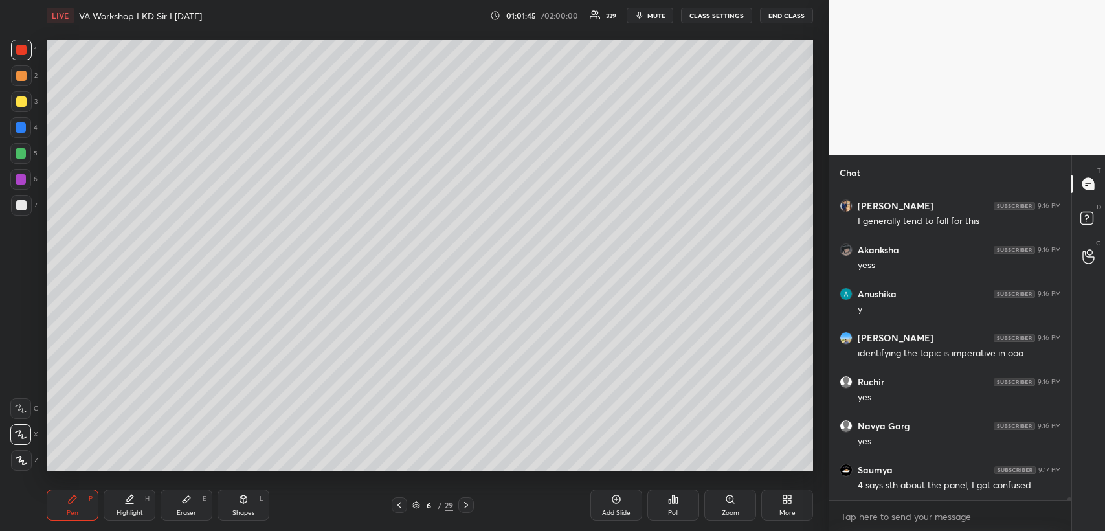
click at [395, 509] on icon at bounding box center [399, 505] width 10 height 10
click at [396, 503] on icon at bounding box center [399, 505] width 10 height 10
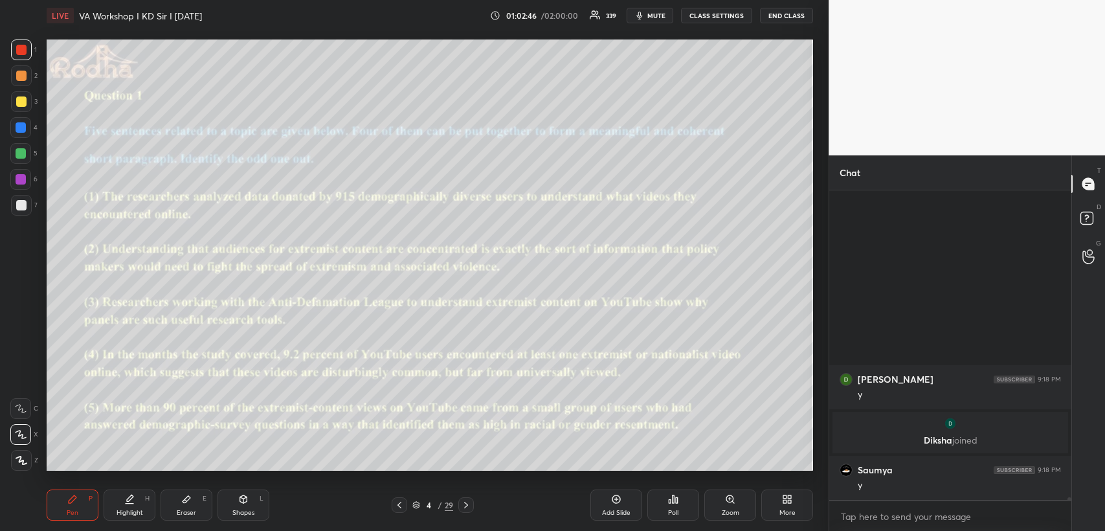
scroll to position [37509, 0]
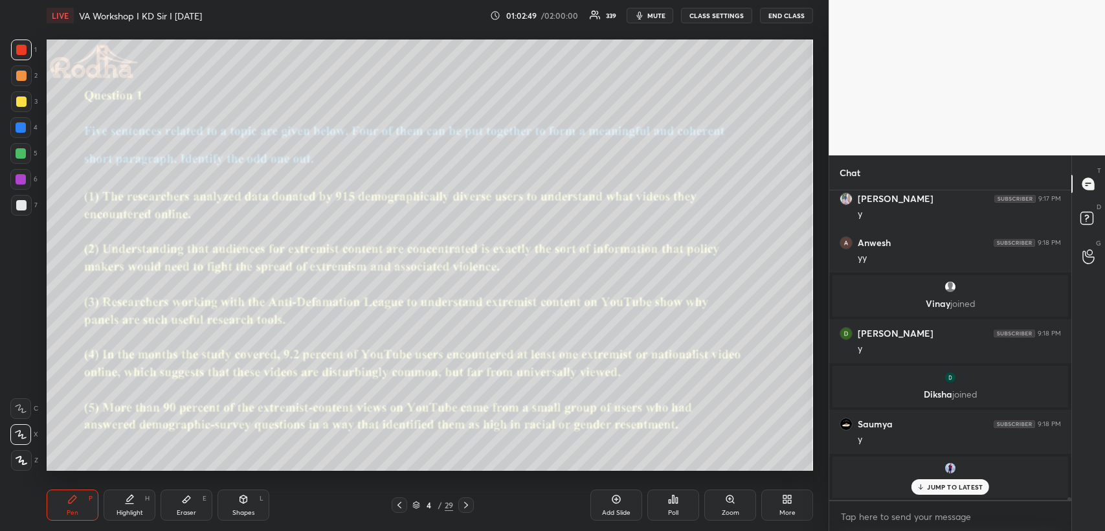
click at [622, 495] on div "Add Slide" at bounding box center [616, 504] width 52 height 31
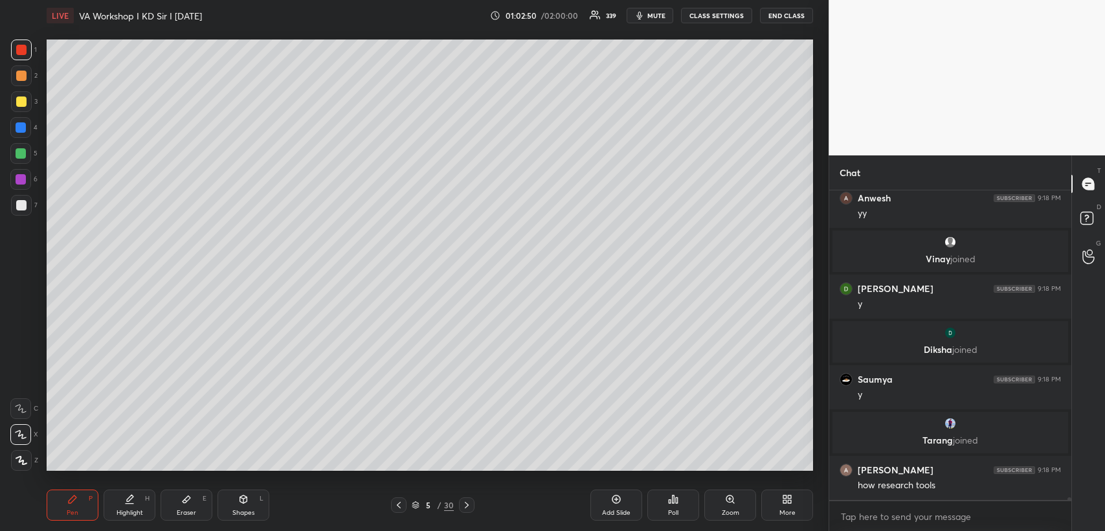
scroll to position [37647, 0]
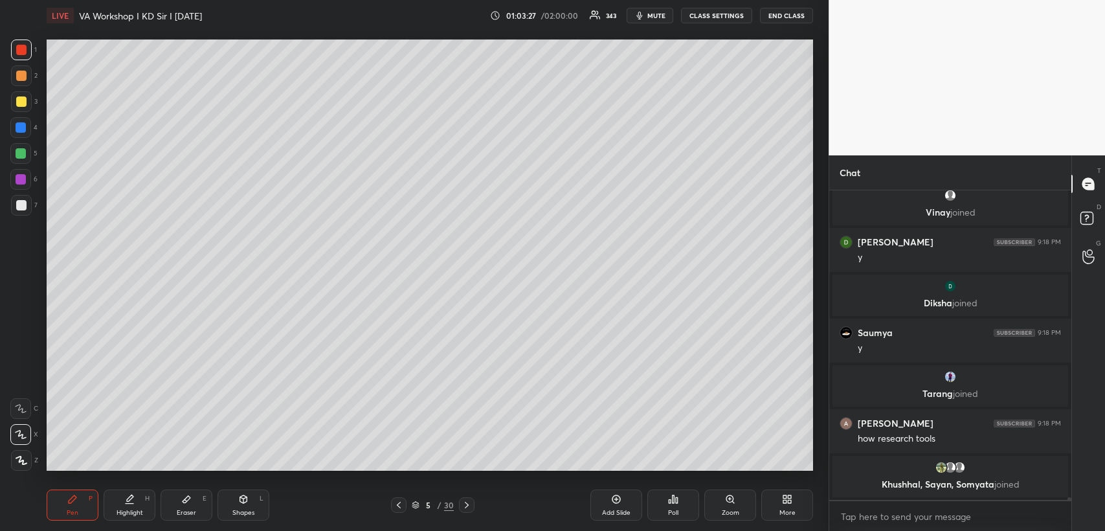
click at [21, 104] on div at bounding box center [21, 101] width 10 height 10
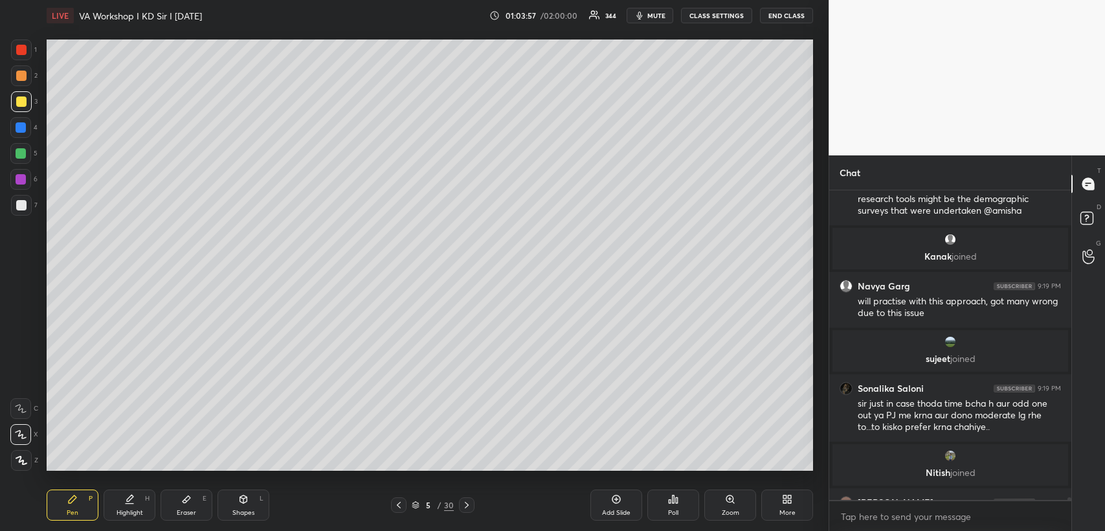
scroll to position [37867, 0]
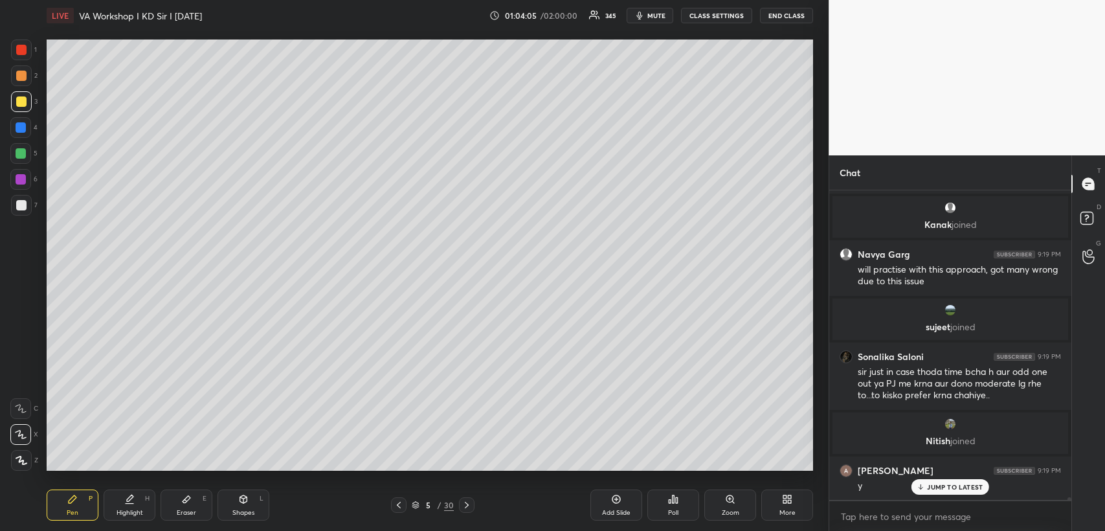
click at [399, 505] on icon at bounding box center [398, 505] width 10 height 10
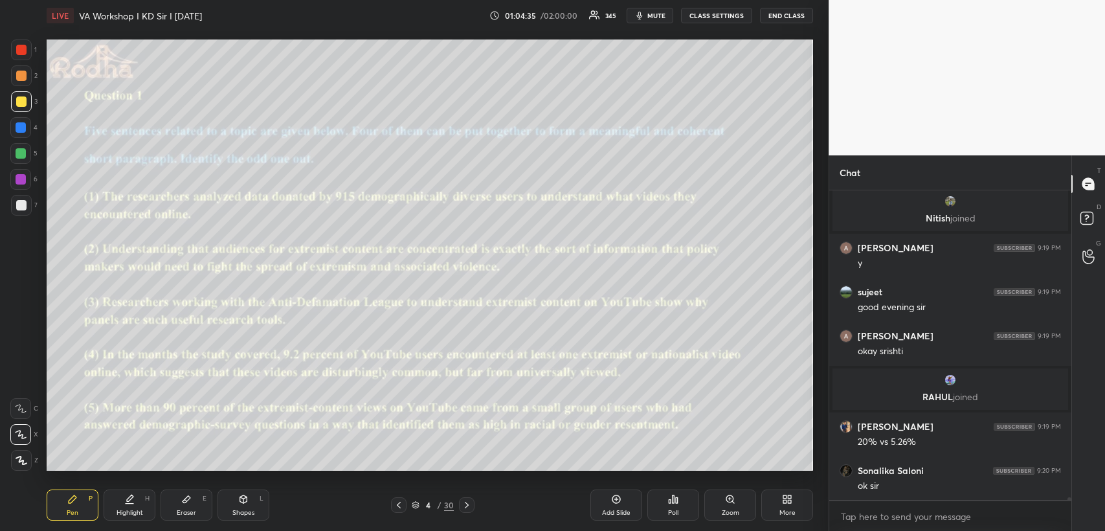
scroll to position [38134, 0]
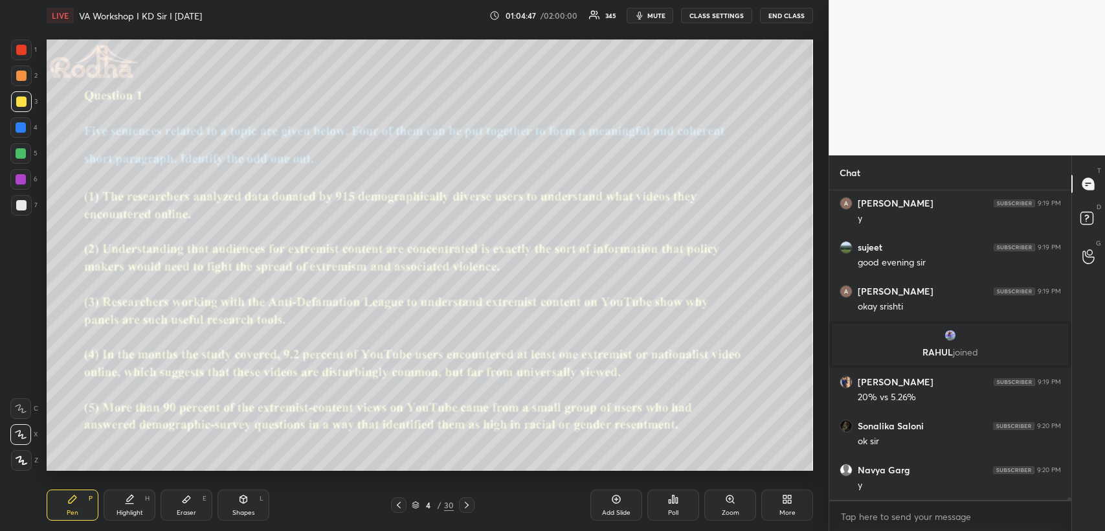
click at [471, 503] on div at bounding box center [467, 505] width 16 height 16
click at [471, 504] on div at bounding box center [467, 505] width 16 height 16
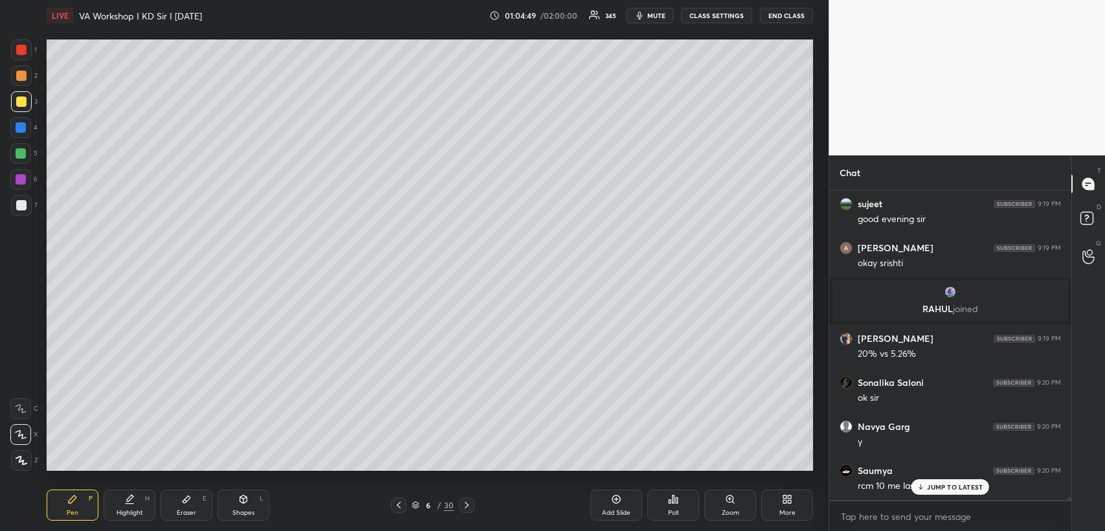
click at [467, 503] on icon at bounding box center [466, 505] width 10 height 10
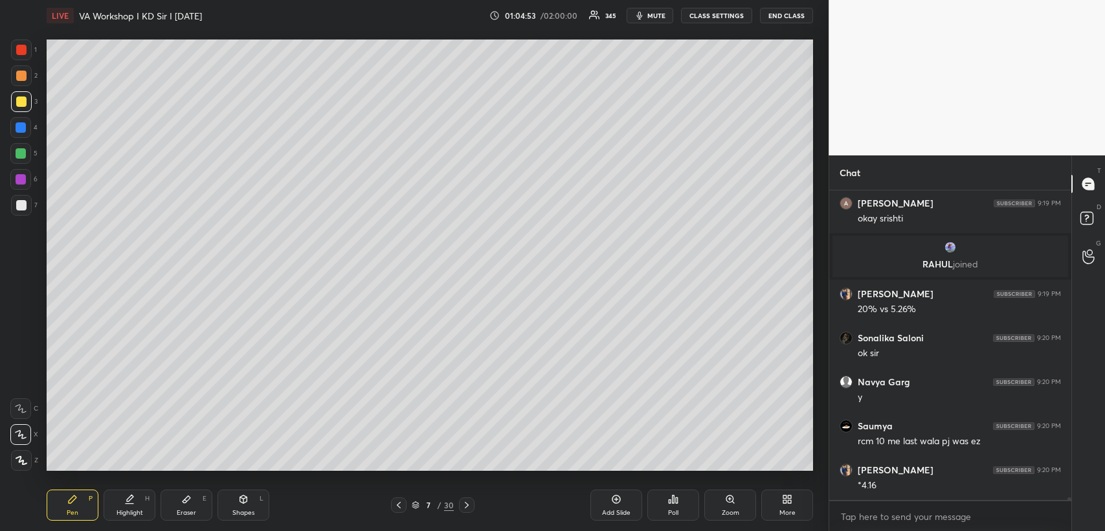
click at [464, 498] on div at bounding box center [467, 505] width 16 height 16
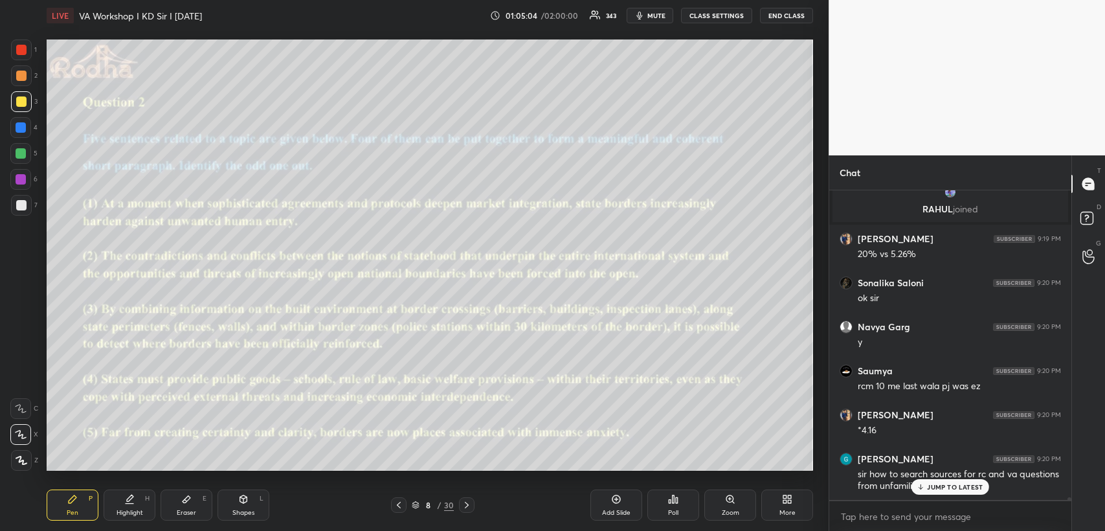
scroll to position [38324, 0]
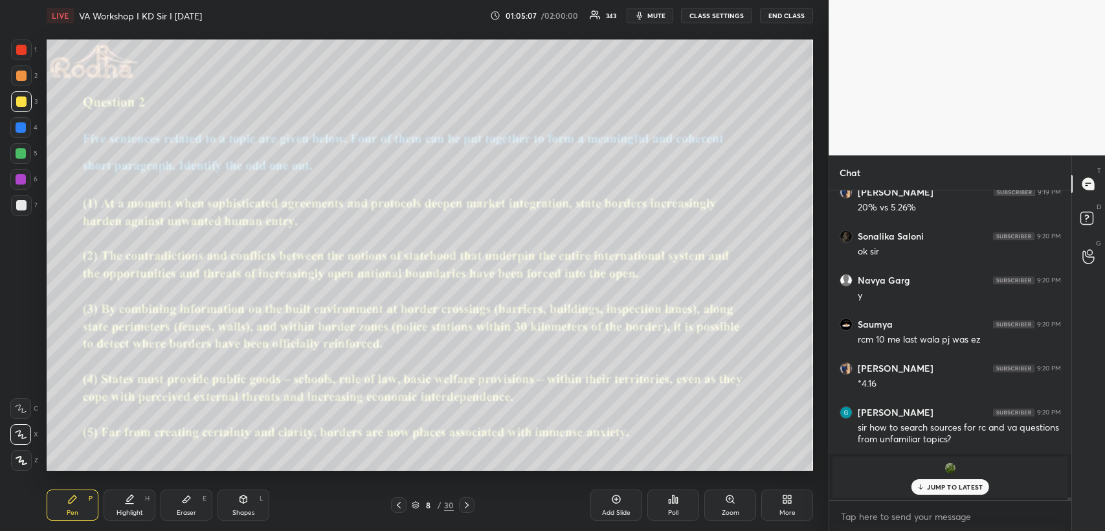
click at [245, 500] on icon at bounding box center [243, 499] width 7 height 8
click at [83, 506] on div "Pen P" at bounding box center [73, 504] width 52 height 31
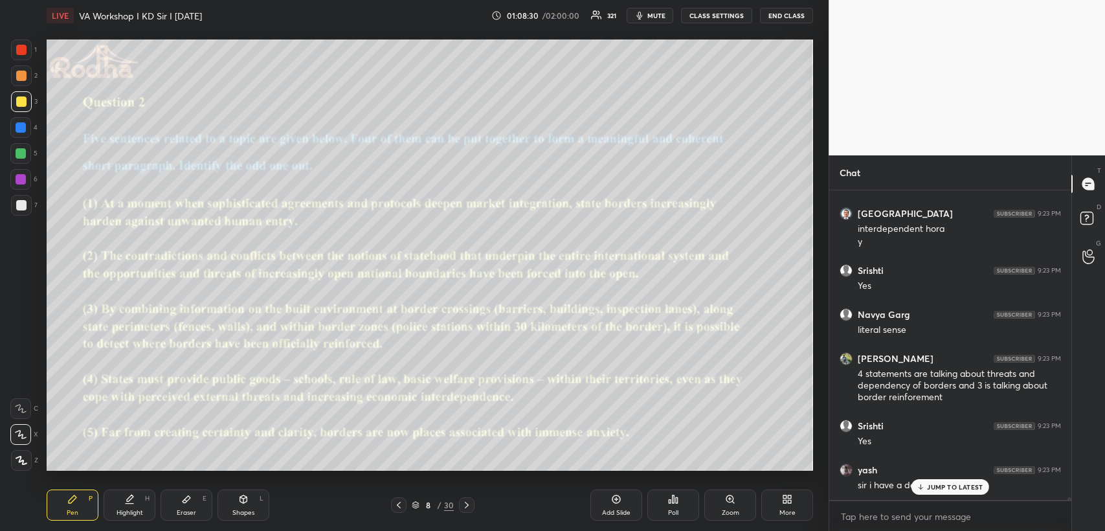
scroll to position [39473, 0]
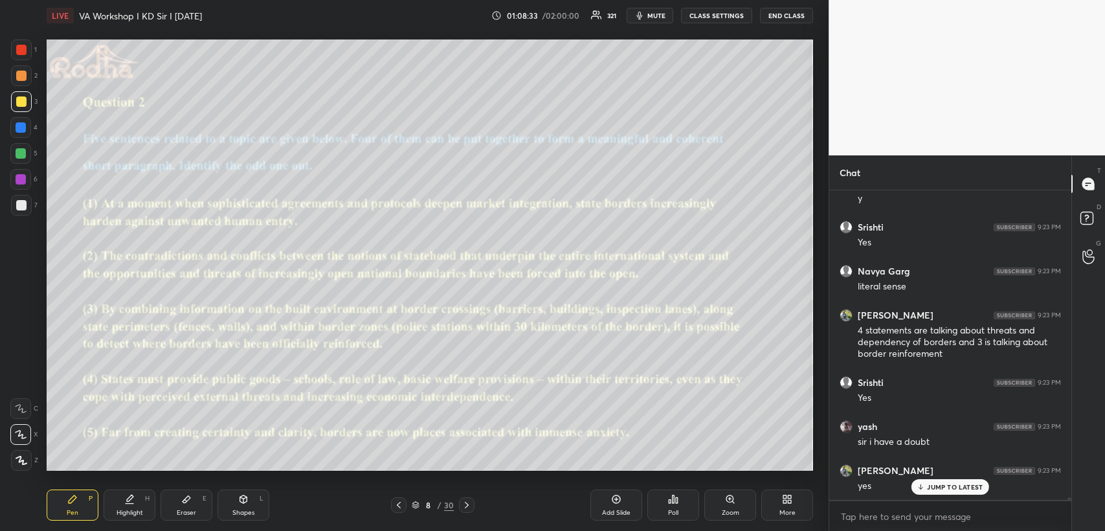
click at [468, 501] on icon at bounding box center [466, 505] width 10 height 10
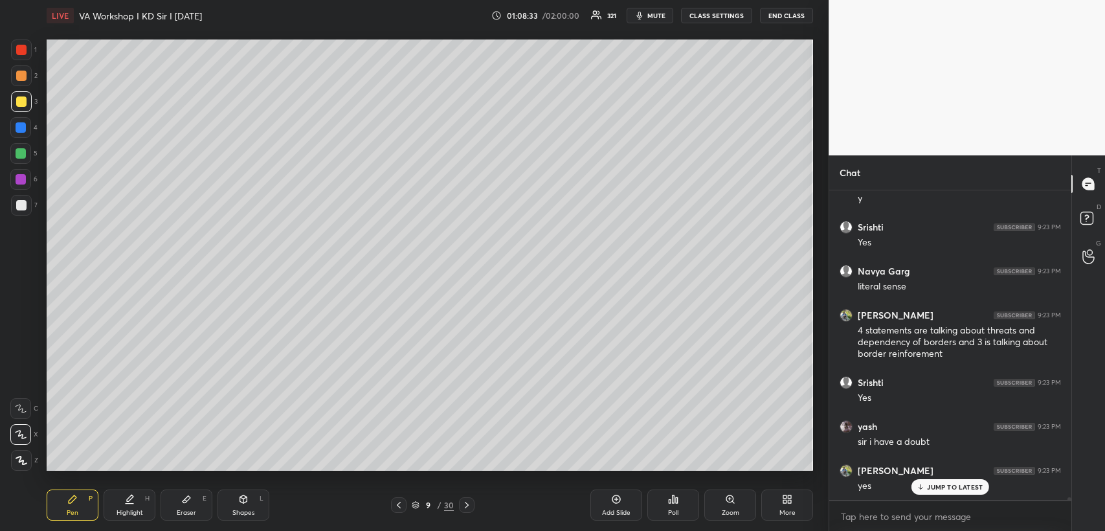
click at [469, 503] on icon at bounding box center [466, 505] width 10 height 10
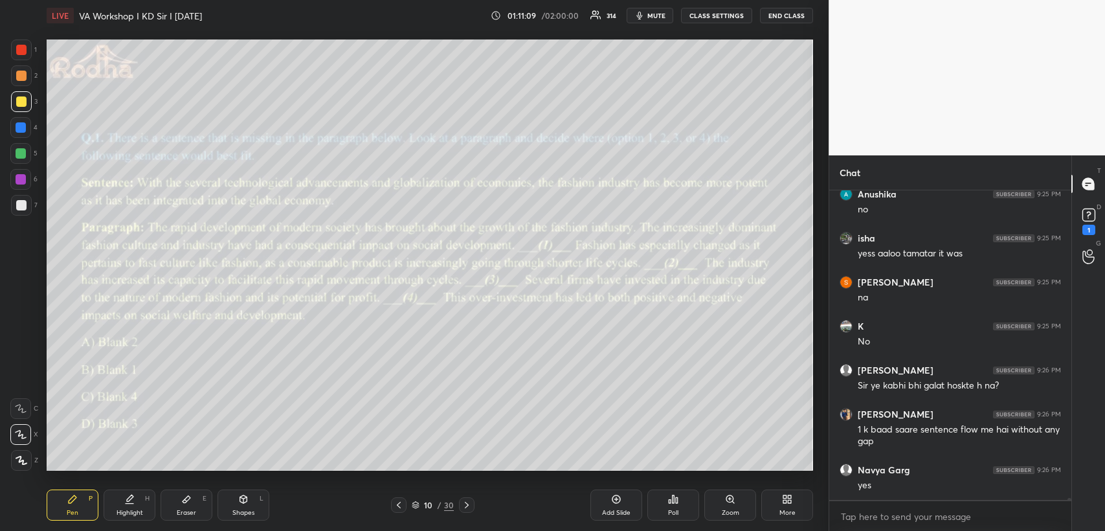
scroll to position [44132, 0]
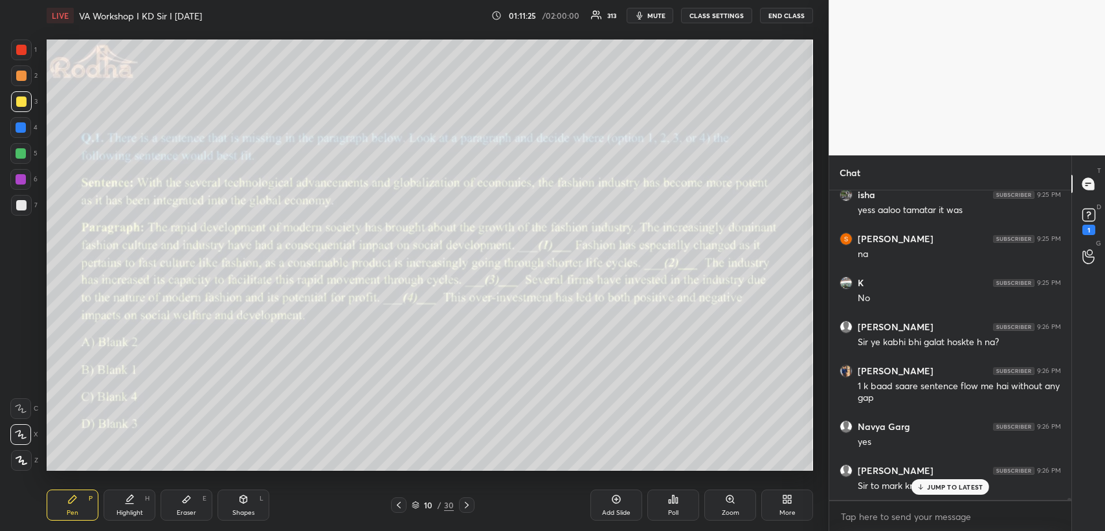
click at [931, 483] on p "JUMP TO LATEST" at bounding box center [955, 487] width 56 height 8
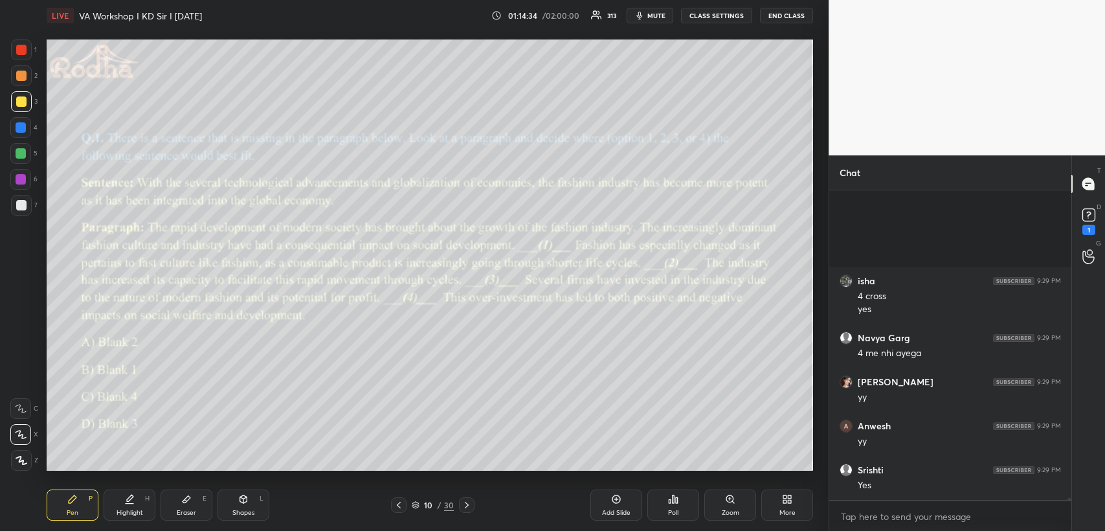
scroll to position [46880, 0]
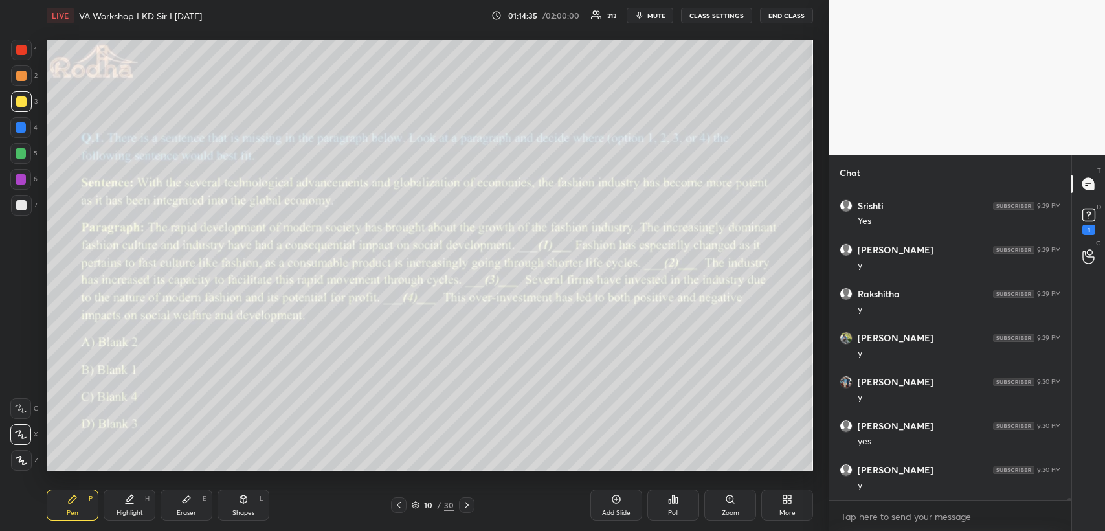
click at [192, 504] on div "Eraser E" at bounding box center [186, 504] width 52 height 31
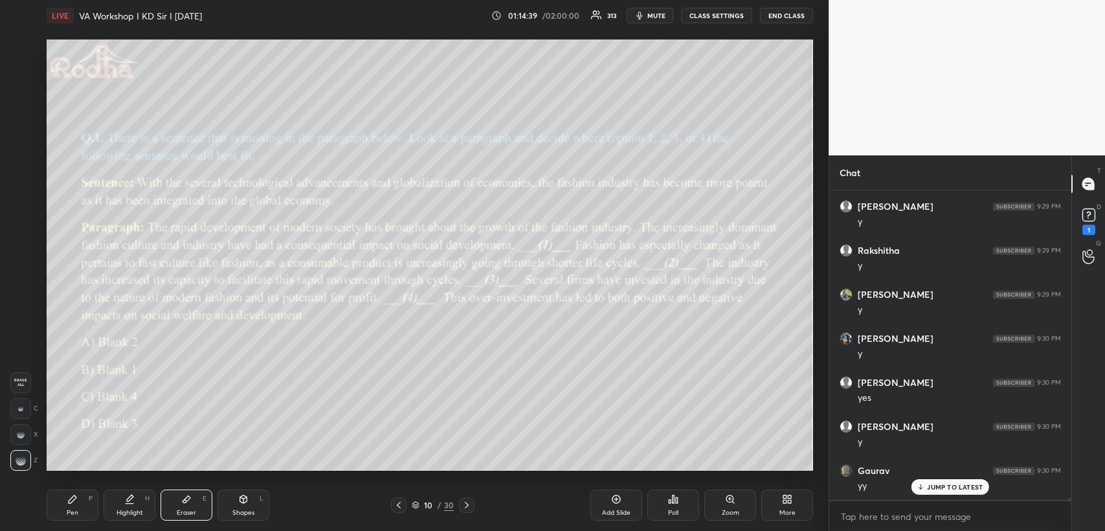
click at [88, 494] on div "Pen P" at bounding box center [73, 504] width 52 height 31
click at [245, 499] on icon at bounding box center [243, 499] width 7 height 8
click at [193, 503] on div "Eraser E" at bounding box center [186, 504] width 52 height 31
click at [78, 503] on div "Pen P" at bounding box center [73, 504] width 52 height 31
click at [15, 179] on div at bounding box center [20, 179] width 21 height 21
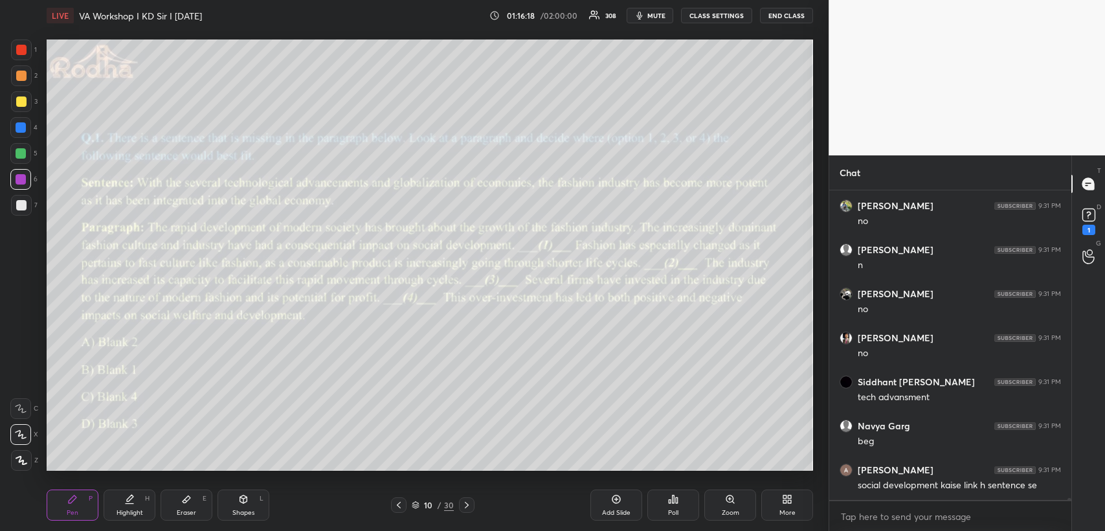
scroll to position [47806, 0]
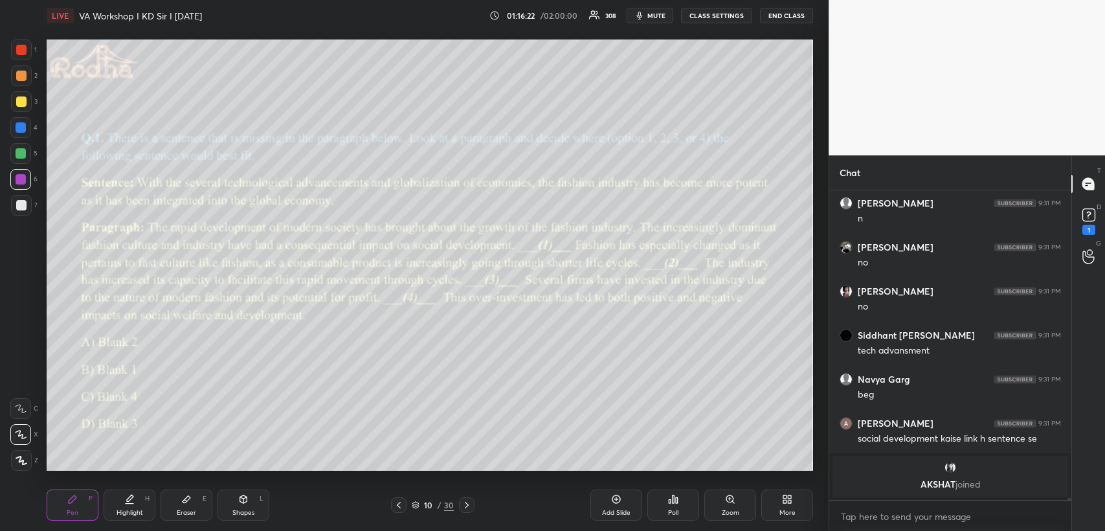
click at [187, 503] on icon at bounding box center [186, 499] width 10 height 10
click at [79, 499] on div "Pen P" at bounding box center [73, 504] width 52 height 31
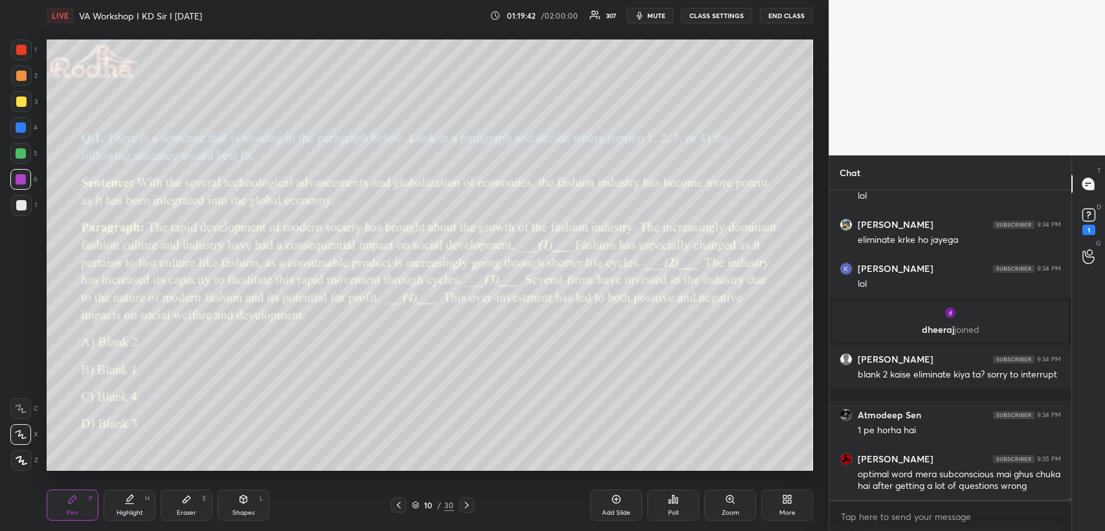
scroll to position [48609, 0]
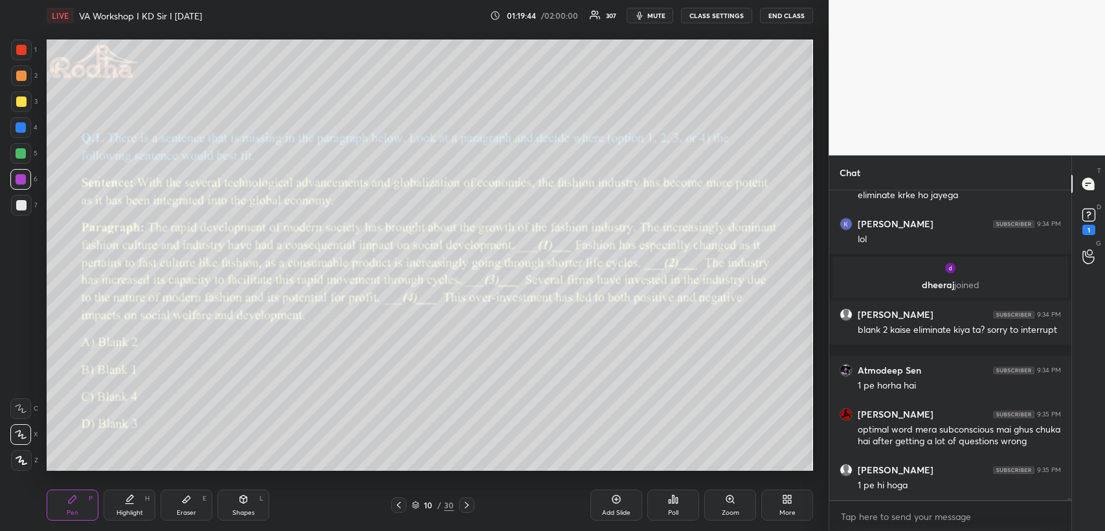
click at [193, 502] on div "Eraser E" at bounding box center [186, 504] width 52 height 31
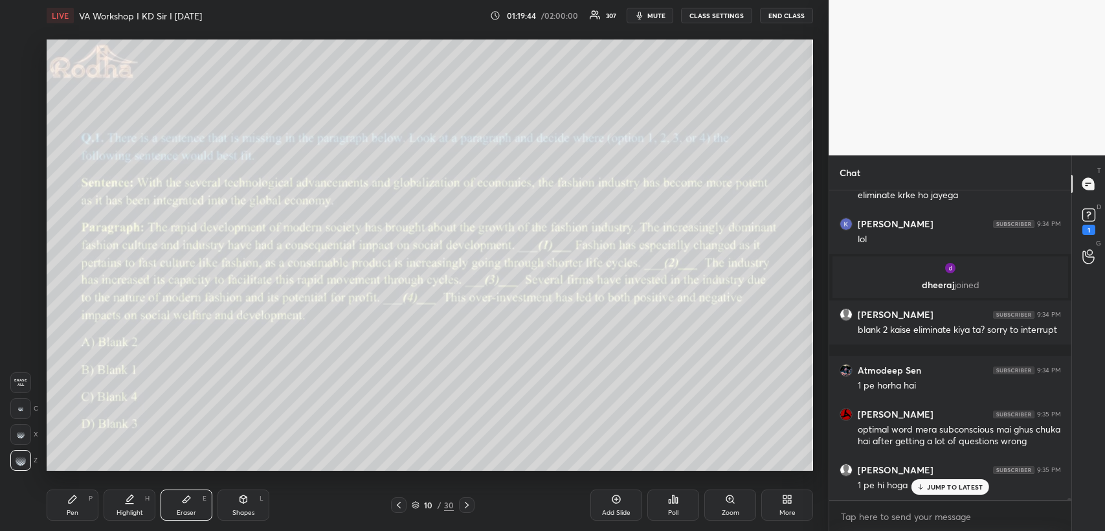
scroll to position [48652, 0]
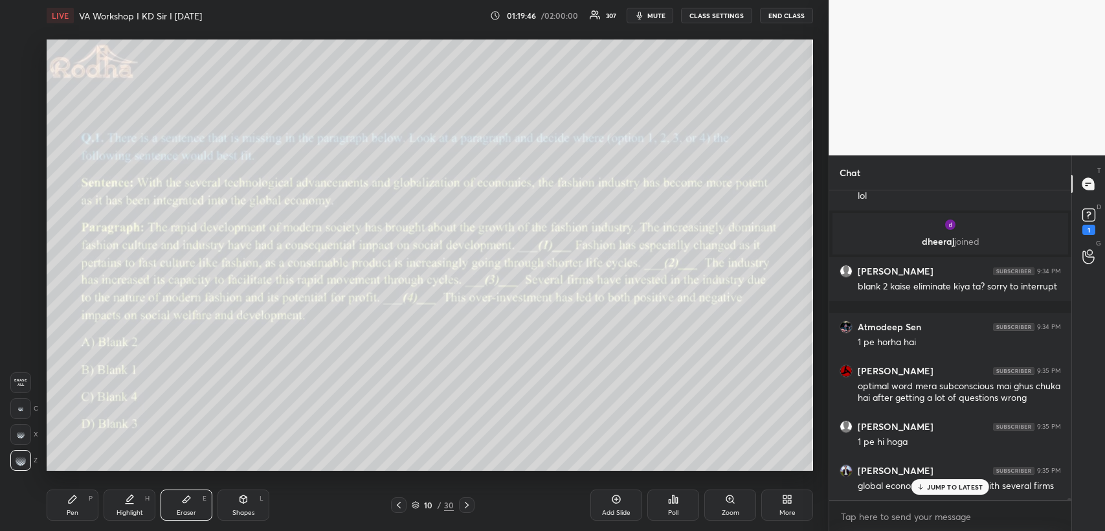
click at [75, 496] on icon at bounding box center [72, 499] width 10 height 10
click at [467, 500] on icon at bounding box center [466, 505] width 10 height 10
click at [397, 501] on icon at bounding box center [398, 505] width 10 height 10
click at [466, 503] on icon at bounding box center [467, 505] width 4 height 6
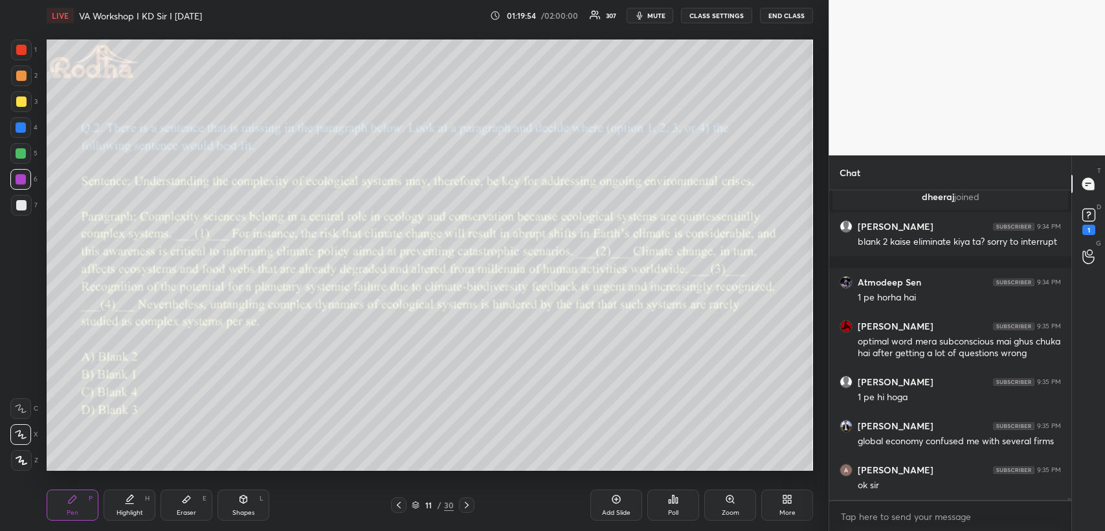
scroll to position [48740, 0]
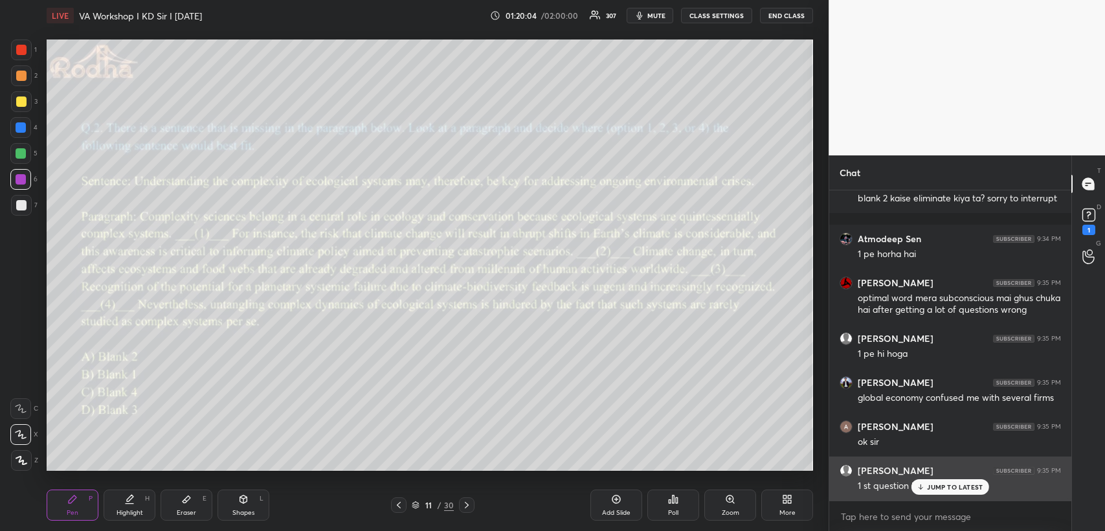
click at [932, 485] on p "JUMP TO LATEST" at bounding box center [955, 487] width 56 height 8
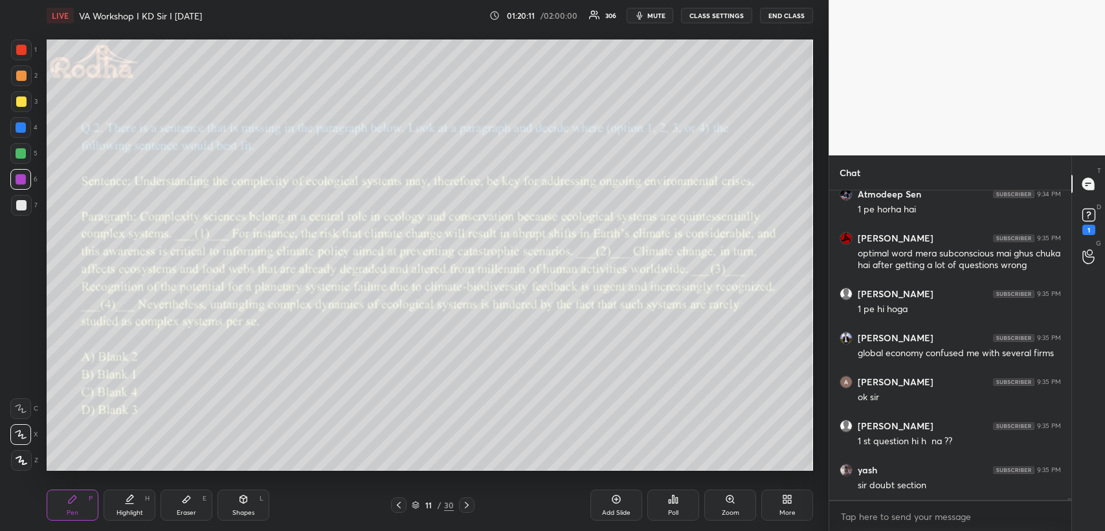
click at [243, 499] on icon at bounding box center [243, 500] width 0 height 5
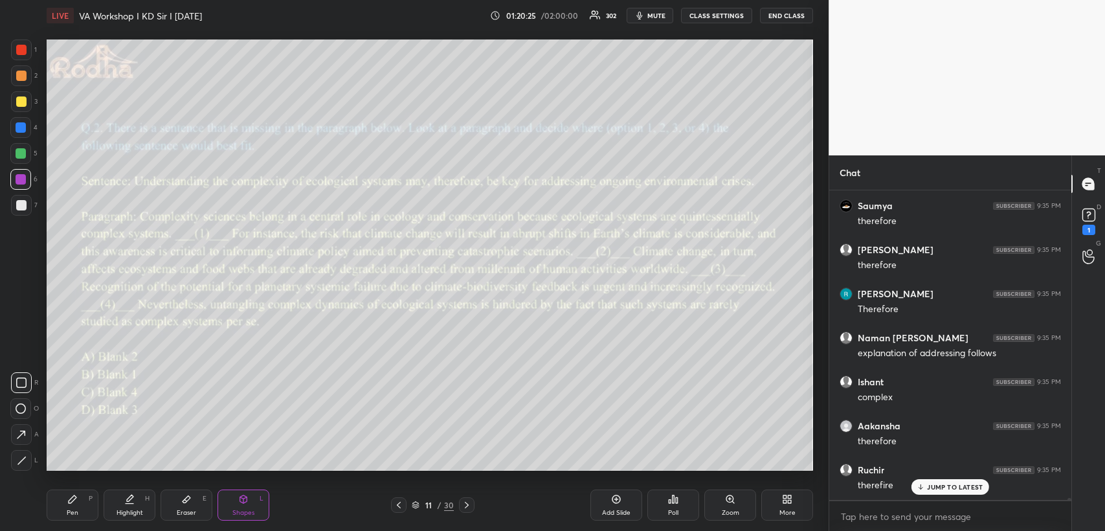
scroll to position [49444, 0]
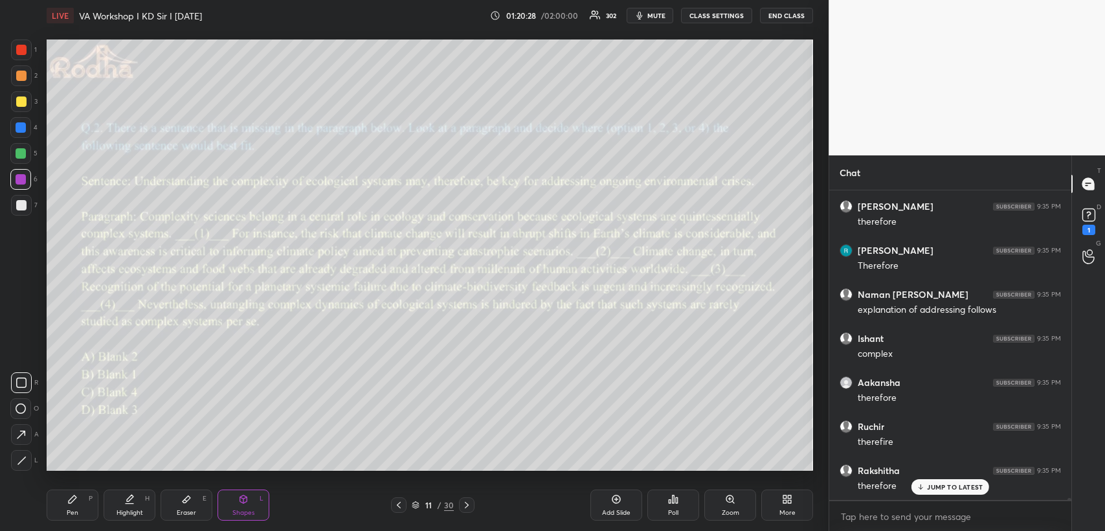
click at [74, 502] on icon at bounding box center [72, 499] width 10 height 10
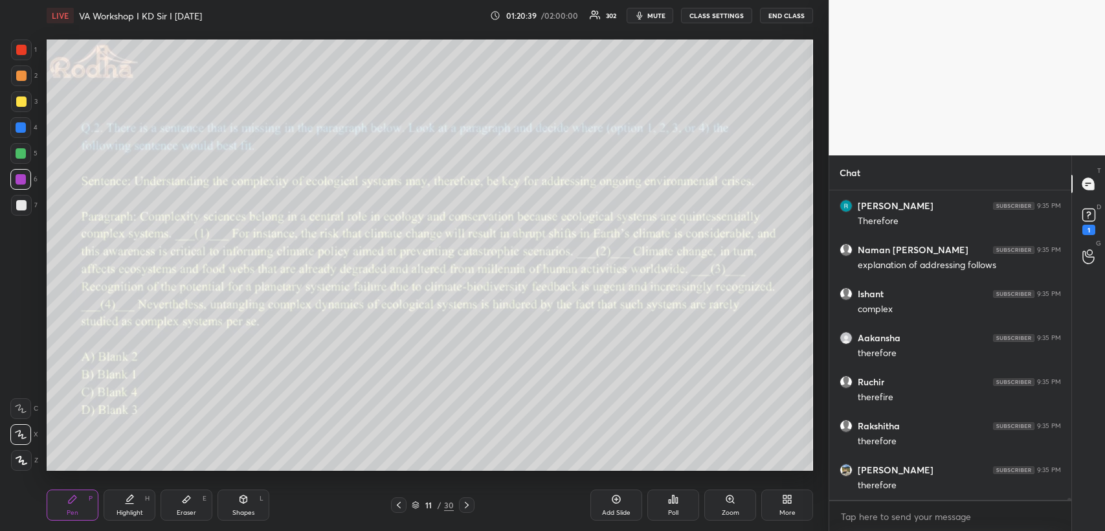
click at [188, 503] on icon at bounding box center [186, 499] width 10 height 10
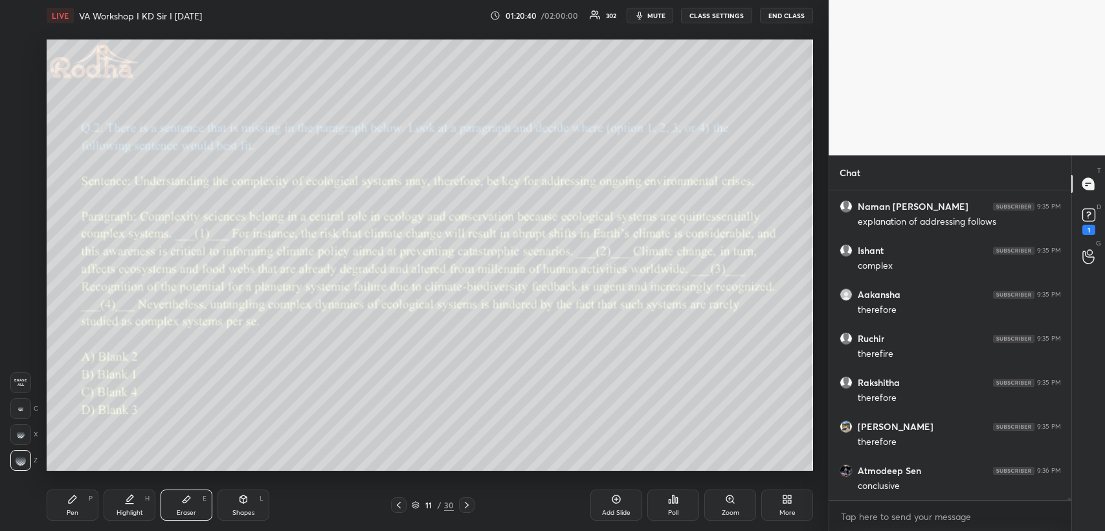
scroll to position [49577, 0]
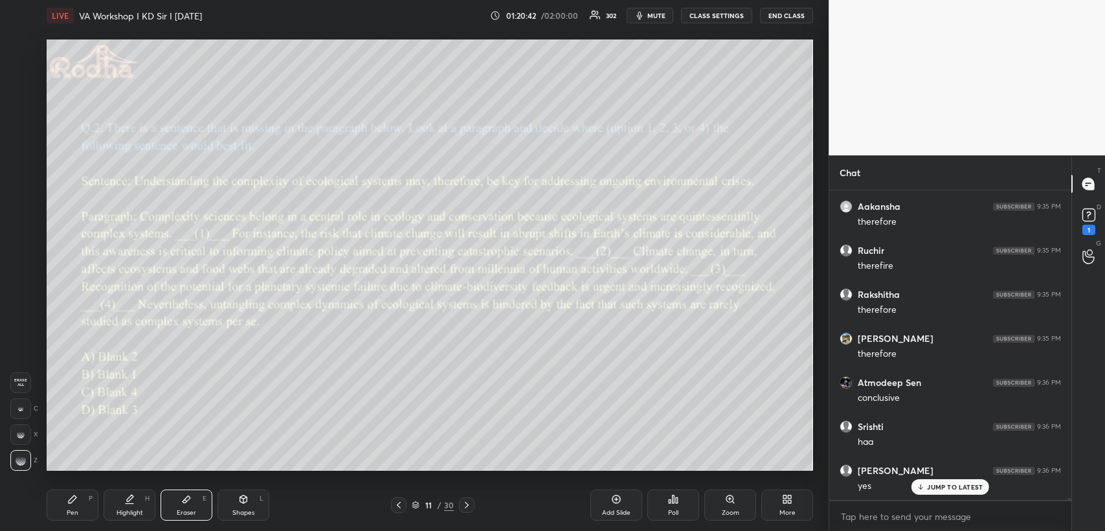
click at [78, 504] on div "Pen P" at bounding box center [73, 504] width 52 height 31
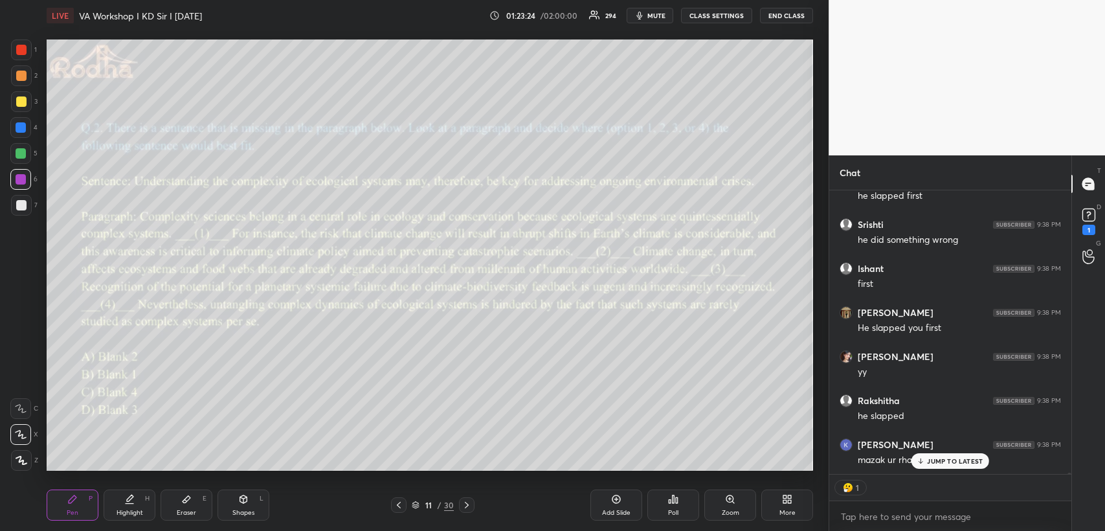
scroll to position [52470, 0]
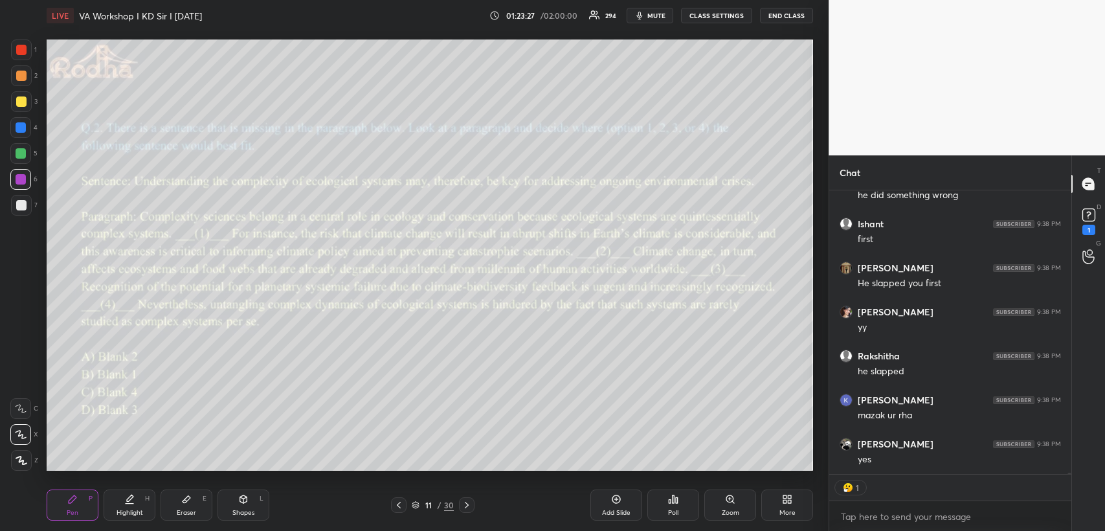
type textarea "x"
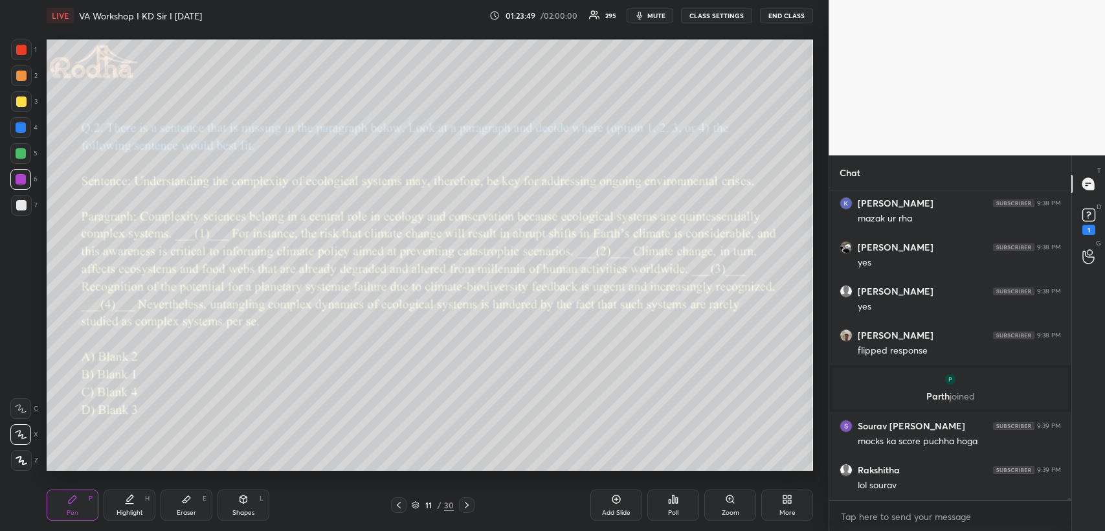
scroll to position [52274, 0]
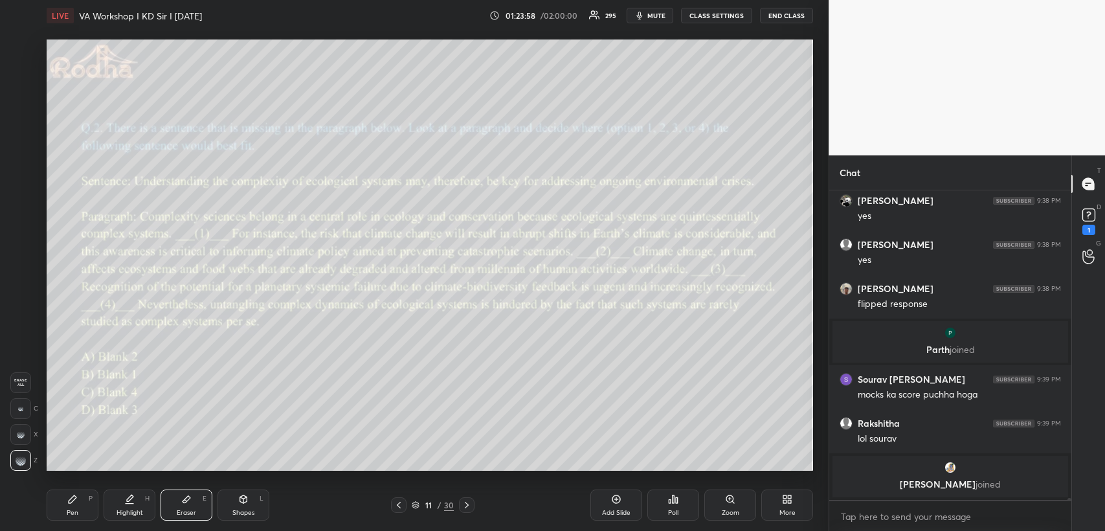
click at [82, 505] on div "Pen P" at bounding box center [73, 504] width 52 height 31
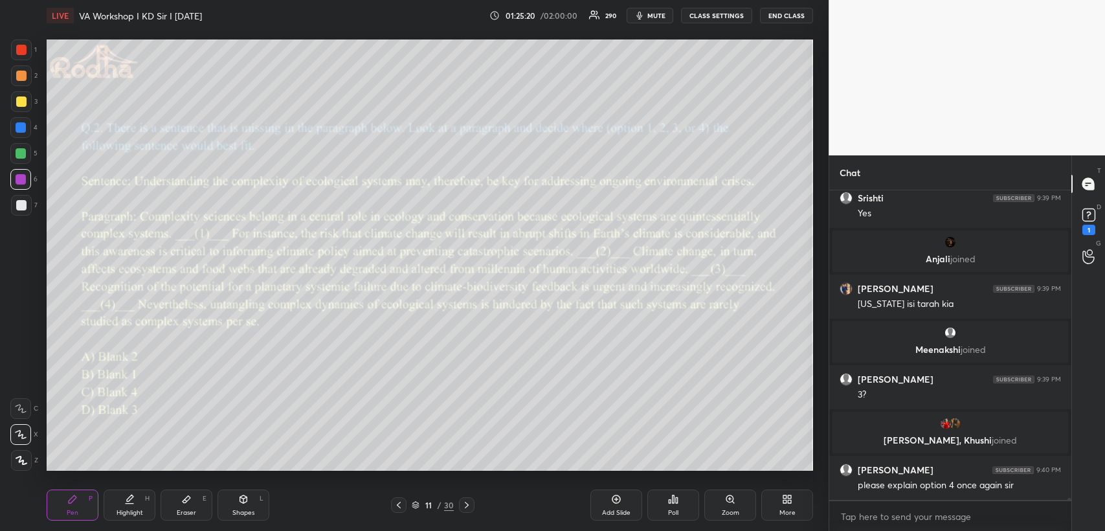
scroll to position [52661, 0]
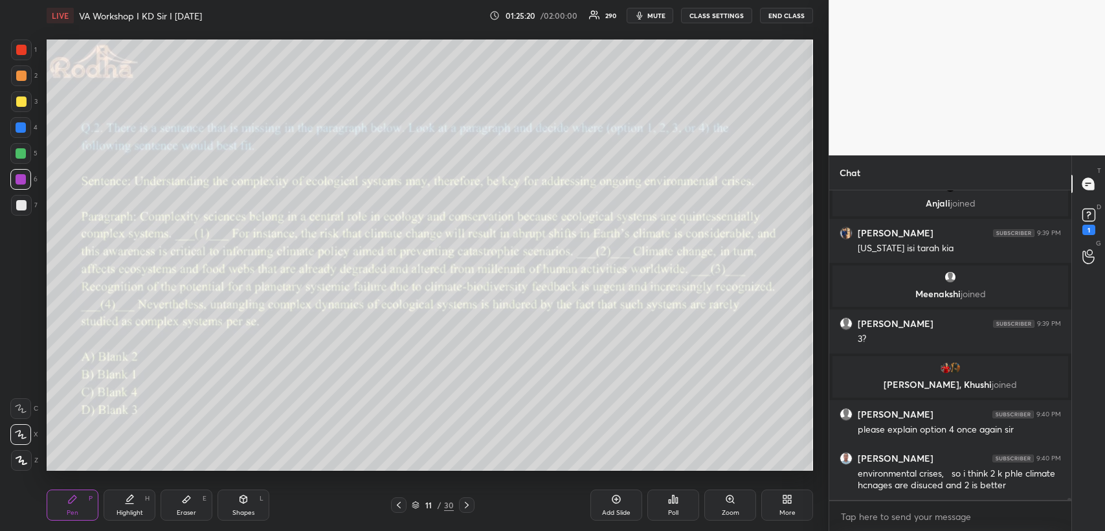
click at [247, 500] on icon at bounding box center [243, 499] width 10 height 10
click at [190, 502] on icon at bounding box center [186, 499] width 10 height 10
click at [70, 502] on icon at bounding box center [73, 499] width 8 height 8
click at [194, 501] on div "Eraser E" at bounding box center [186, 504] width 52 height 31
click at [184, 499] on icon at bounding box center [186, 499] width 8 height 7
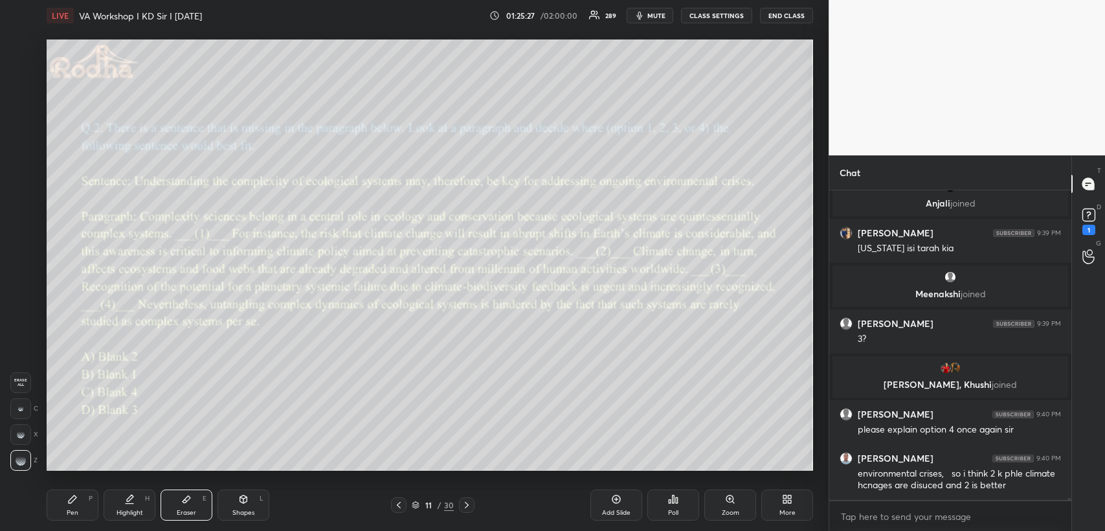
scroll to position [52705, 0]
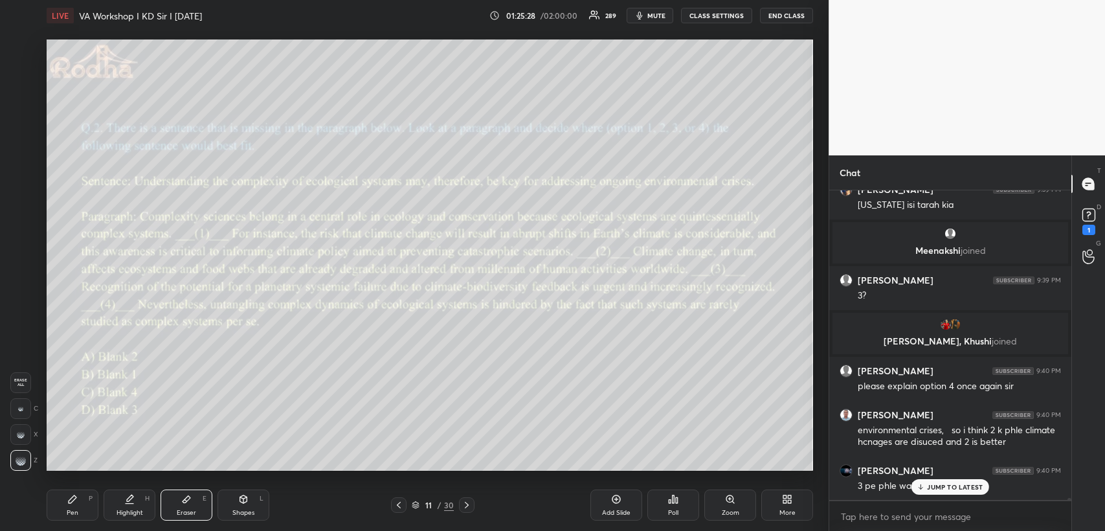
click at [69, 502] on icon at bounding box center [73, 499] width 8 height 8
click at [20, 47] on div at bounding box center [21, 50] width 10 height 10
click at [249, 489] on div "Shapes L" at bounding box center [243, 504] width 52 height 31
click at [72, 514] on div "Pen" at bounding box center [73, 512] width 12 height 6
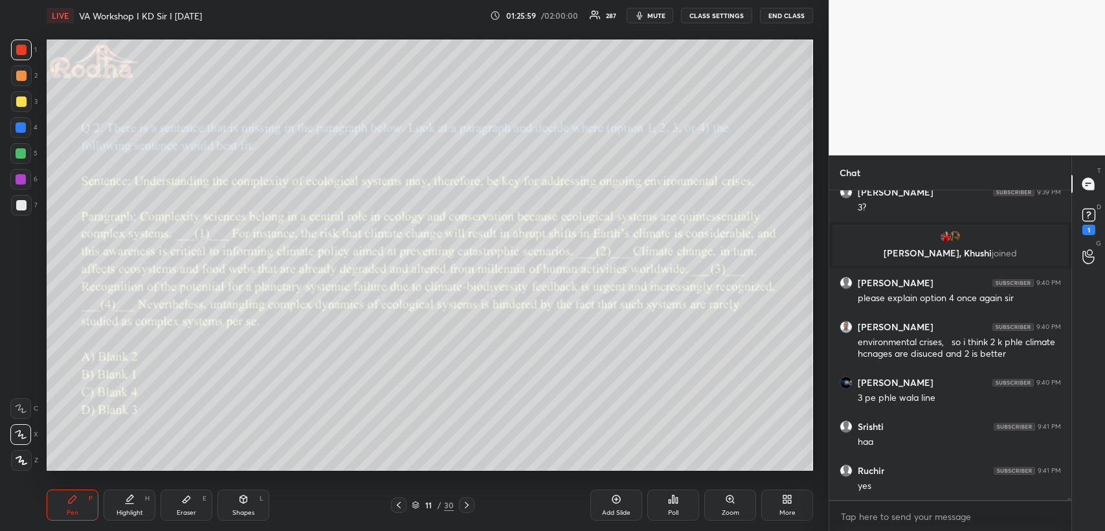
scroll to position [52837, 0]
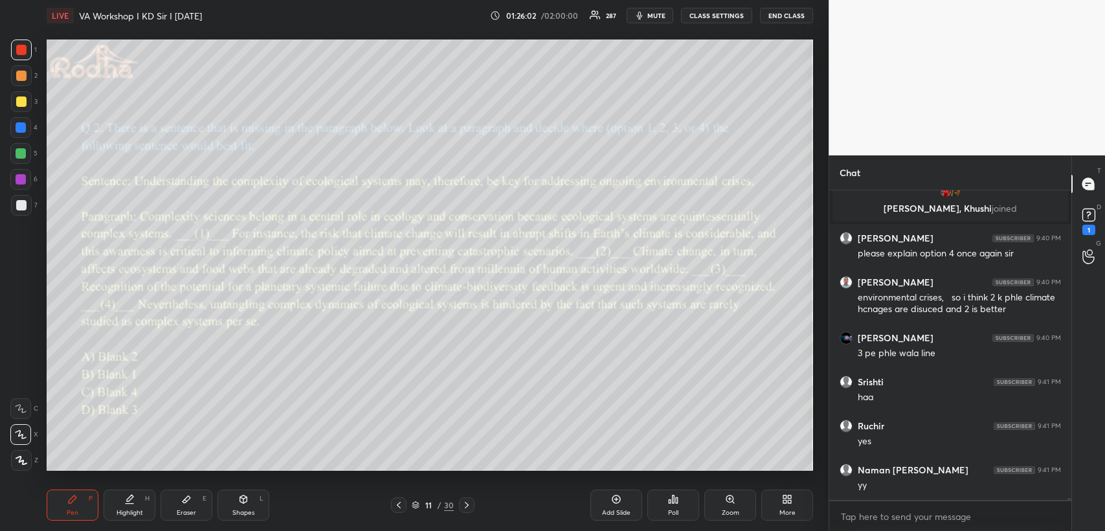
click at [188, 503] on icon at bounding box center [186, 499] width 10 height 10
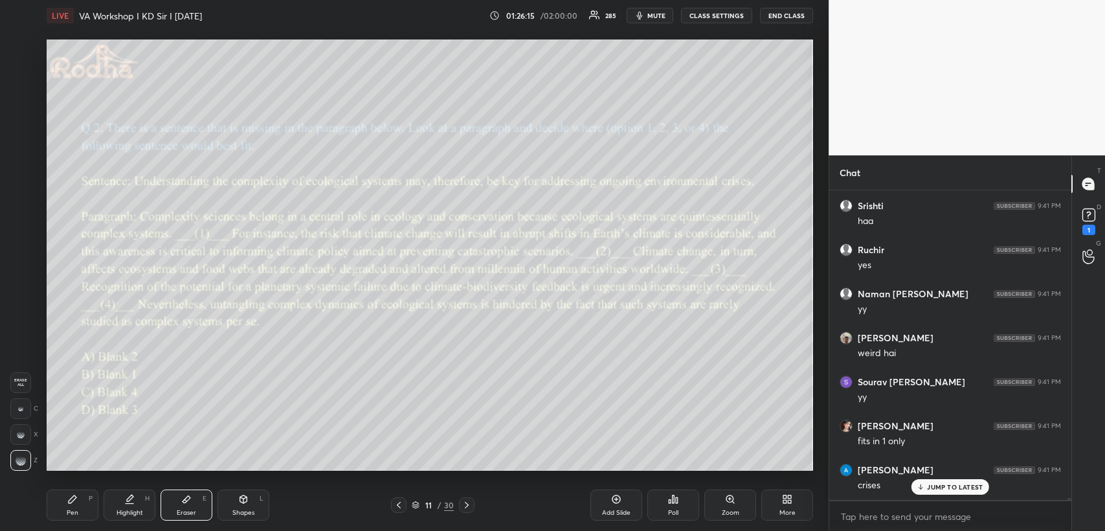
scroll to position [53057, 0]
click at [88, 498] on div "Pen P" at bounding box center [73, 504] width 52 height 31
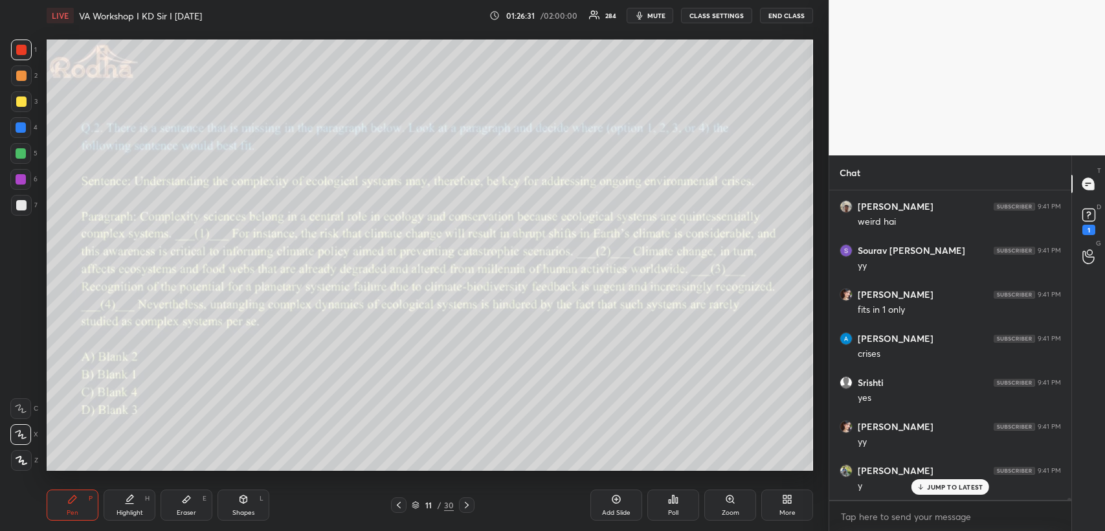
scroll to position [53189, 0]
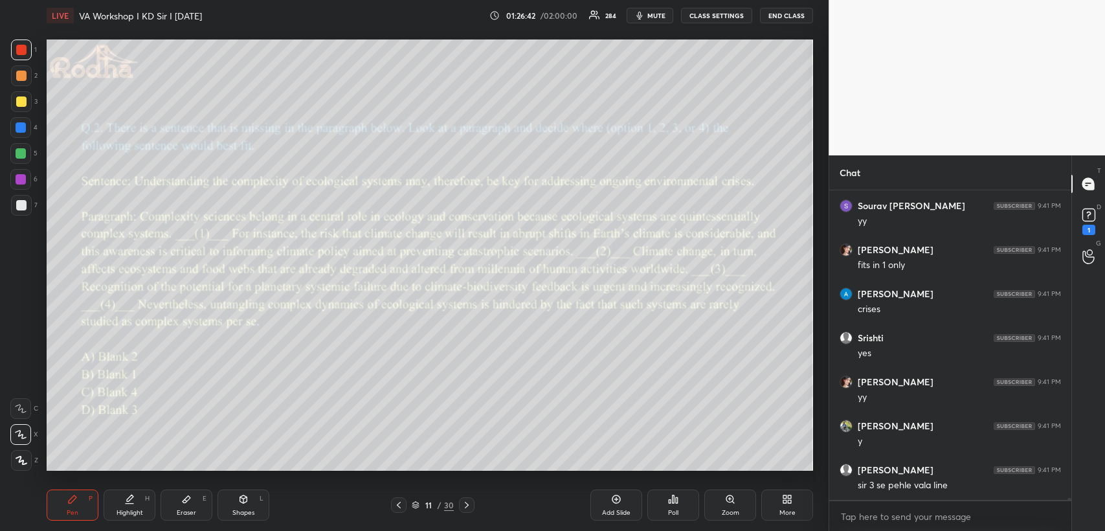
click at [188, 506] on div "Eraser E" at bounding box center [186, 504] width 52 height 31
click at [76, 514] on div "Pen" at bounding box center [73, 512] width 12 height 6
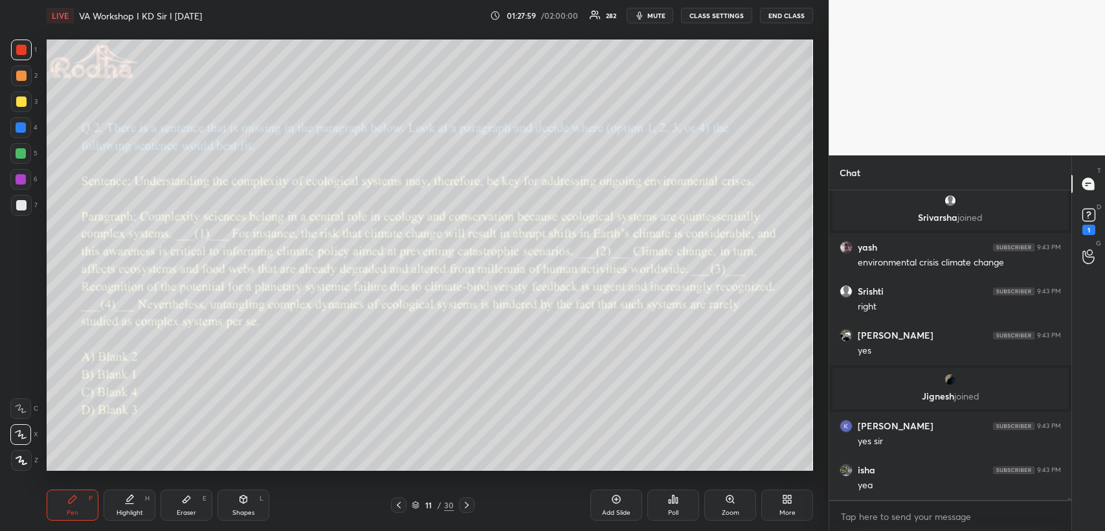
scroll to position [53465, 0]
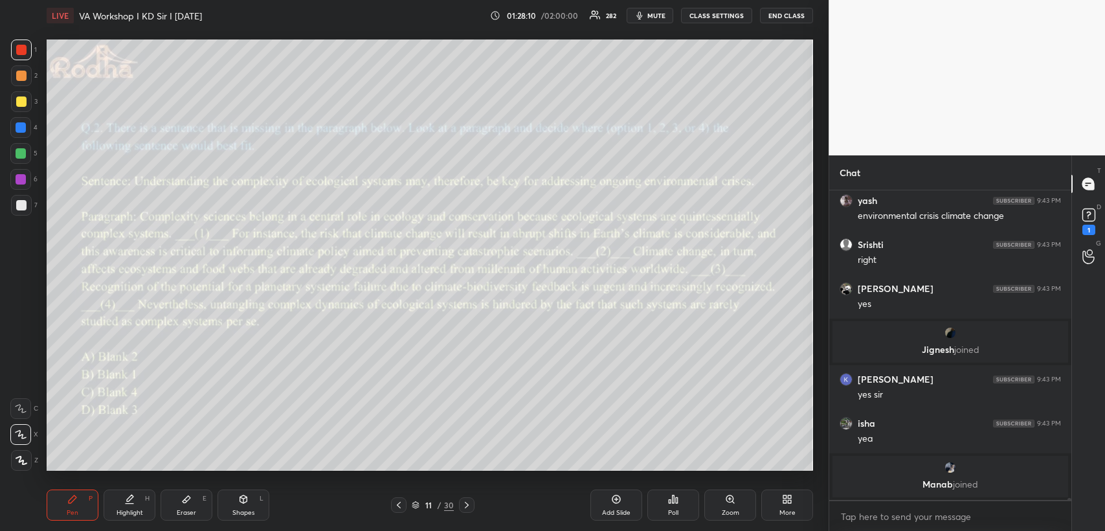
click at [239, 494] on icon at bounding box center [243, 499] width 10 height 10
click at [184, 503] on icon at bounding box center [186, 499] width 10 height 10
click at [80, 503] on div "Pen P" at bounding box center [73, 504] width 52 height 31
click at [241, 503] on icon at bounding box center [243, 499] width 10 height 10
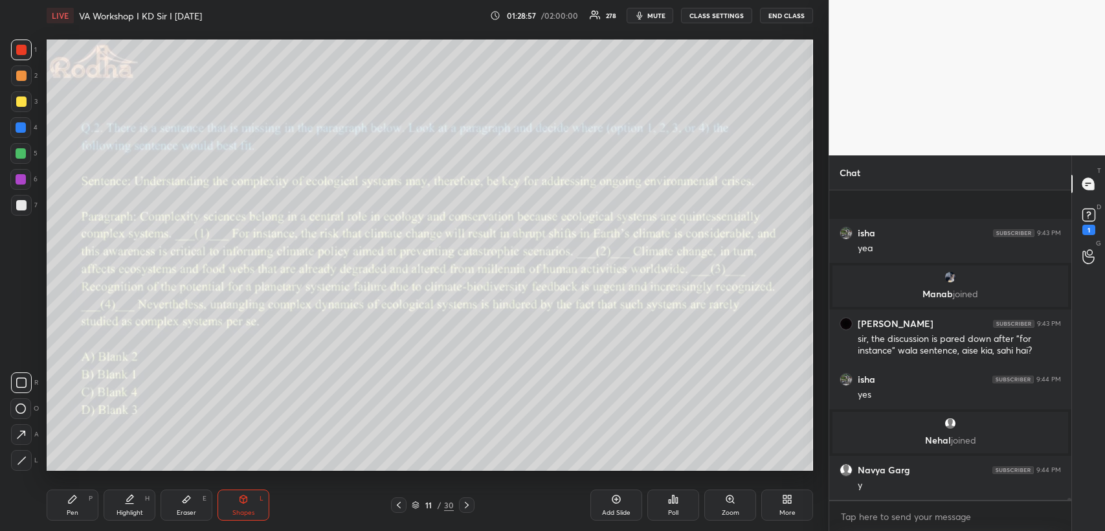
scroll to position [53697, 0]
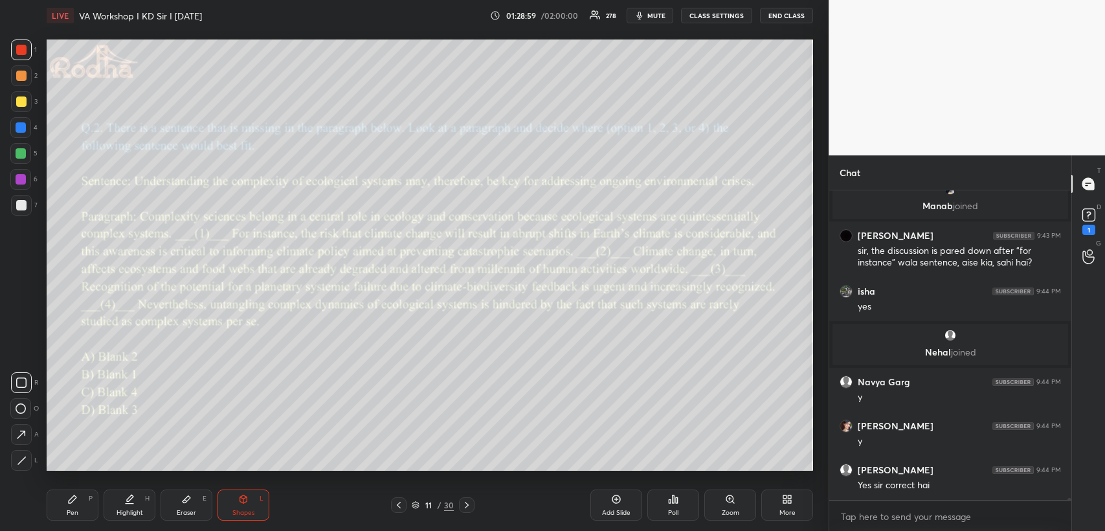
click at [186, 501] on icon at bounding box center [186, 499] width 8 height 7
click at [82, 511] on div "Pen P" at bounding box center [73, 504] width 52 height 31
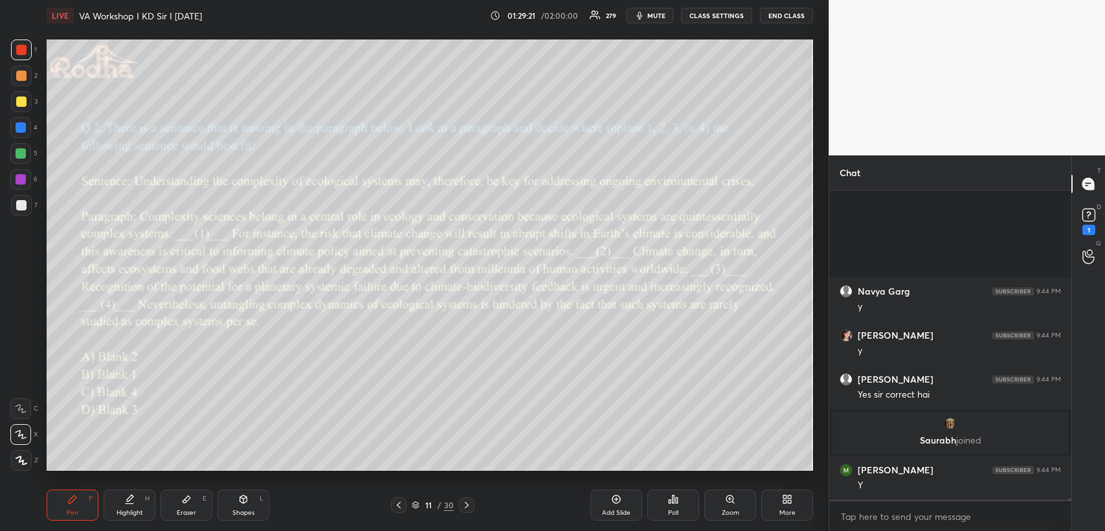
scroll to position [53738, 0]
click at [467, 506] on icon at bounding box center [466, 505] width 10 height 10
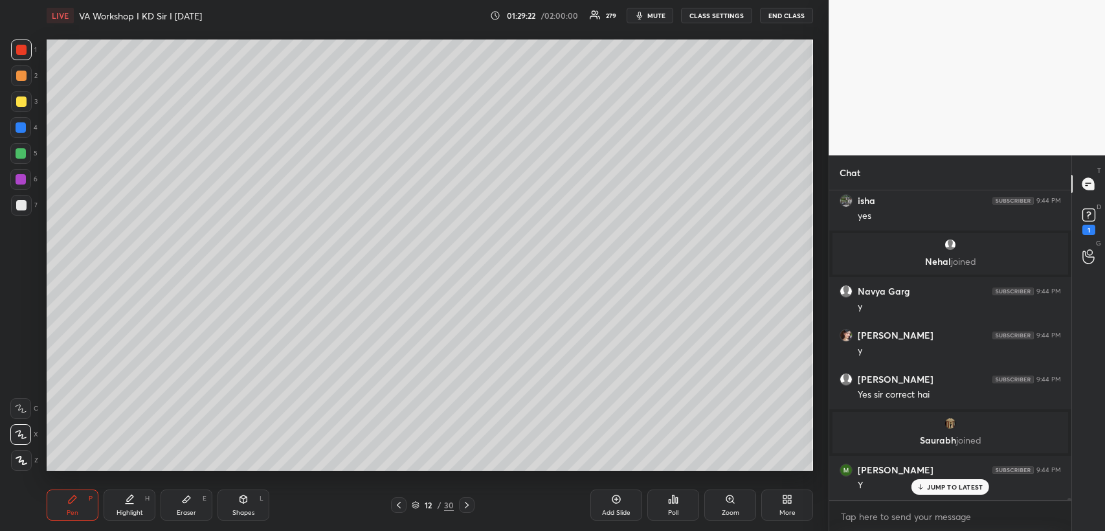
scroll to position [53781, 0]
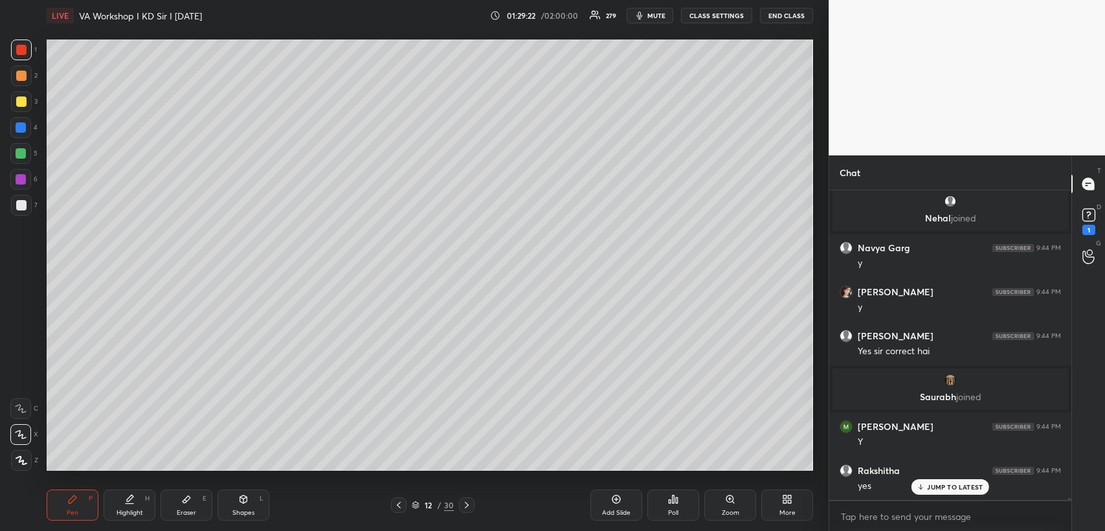
click at [464, 504] on icon at bounding box center [466, 505] width 10 height 10
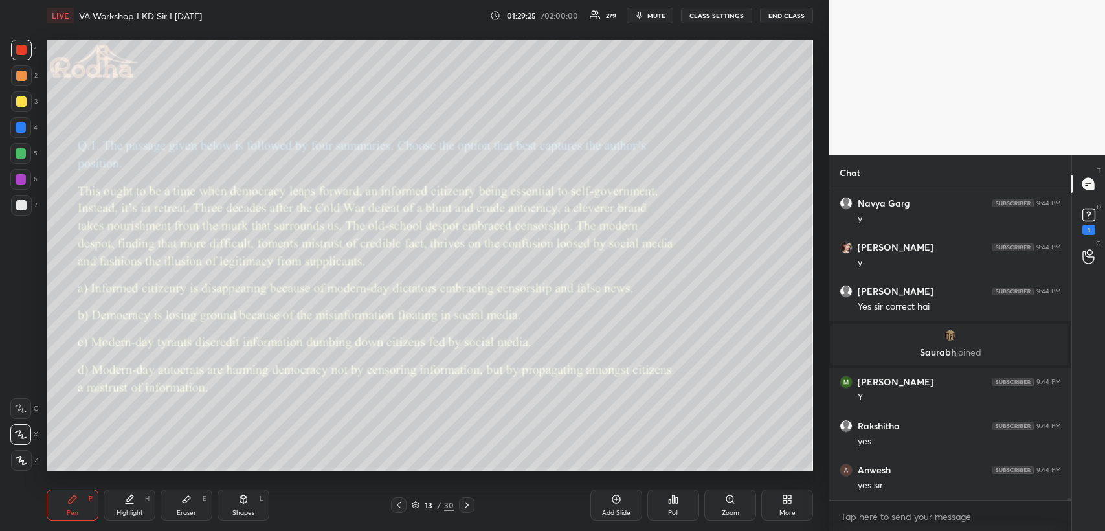
click at [467, 507] on icon at bounding box center [466, 505] width 10 height 10
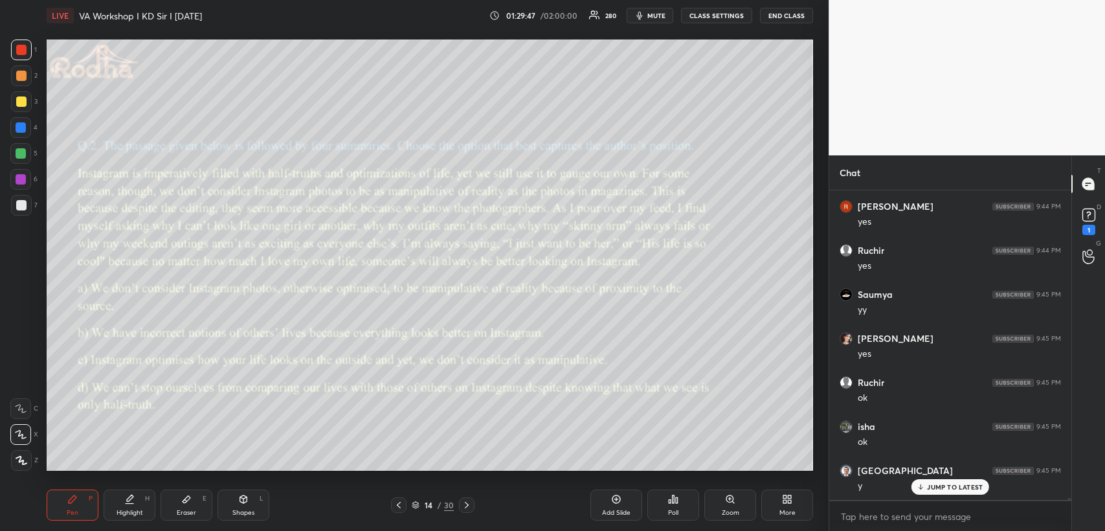
click at [466, 504] on icon at bounding box center [466, 505] width 10 height 10
click at [466, 507] on icon at bounding box center [467, 505] width 4 height 6
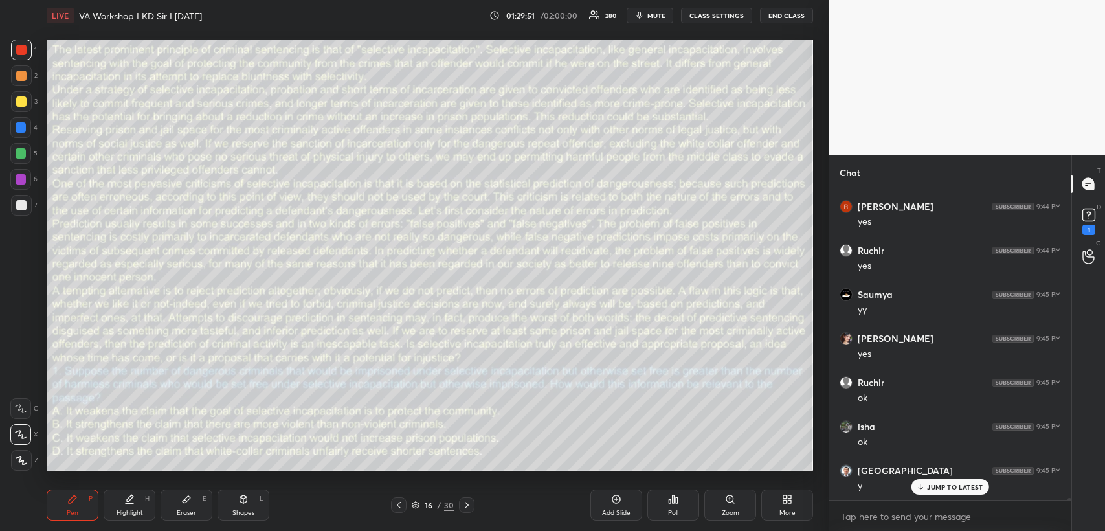
click at [673, 498] on icon at bounding box center [673, 499] width 2 height 8
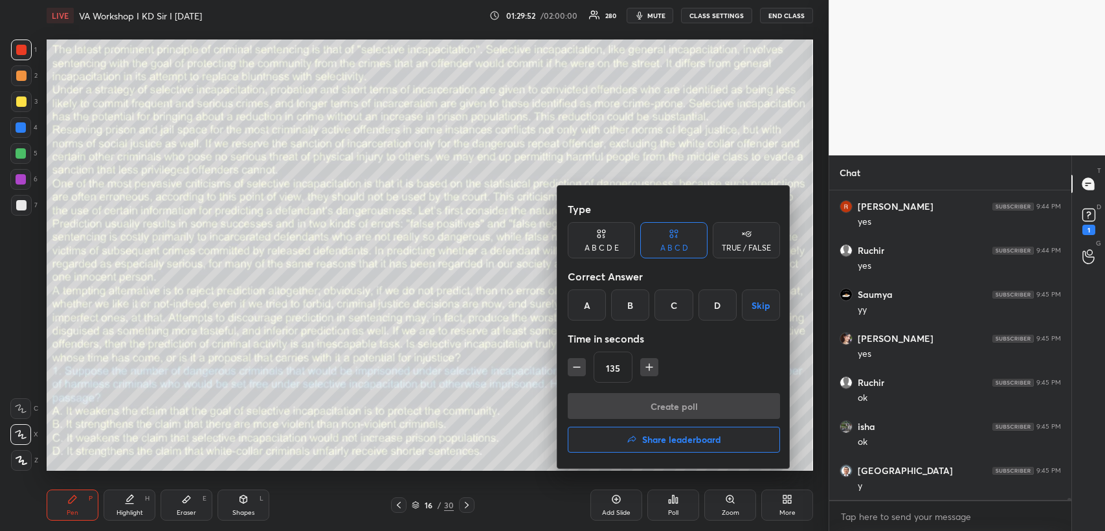
scroll to position [54266, 0]
click at [757, 242] on div "TRUE / FALSE" at bounding box center [746, 240] width 67 height 36
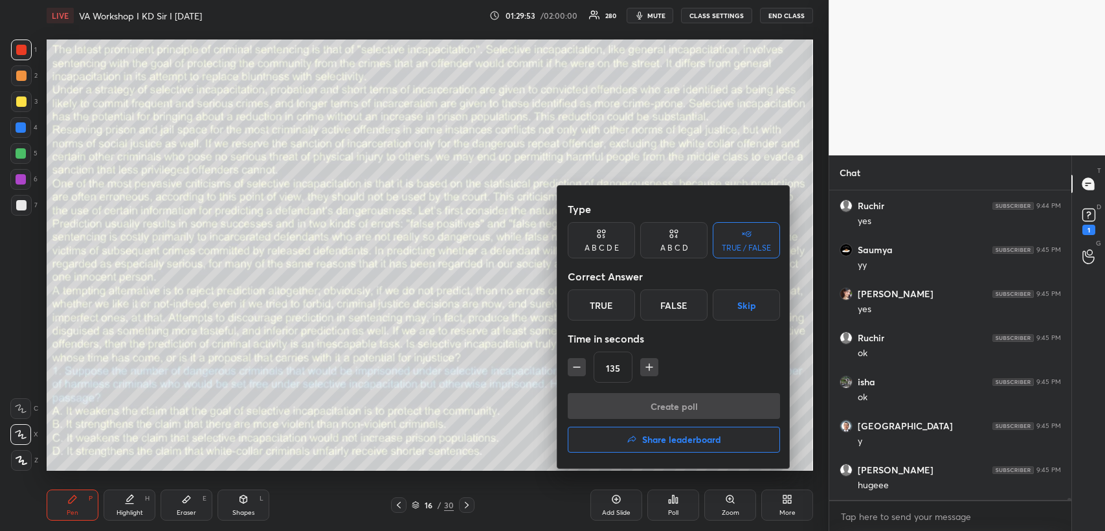
click at [678, 244] on div "A B C D" at bounding box center [674, 248] width 28 height 8
click at [649, 369] on icon "button" at bounding box center [649, 366] width 13 height 13
click at [649, 370] on icon "button" at bounding box center [649, 366] width 13 height 13
click at [648, 370] on icon "button" at bounding box center [649, 366] width 13 height 13
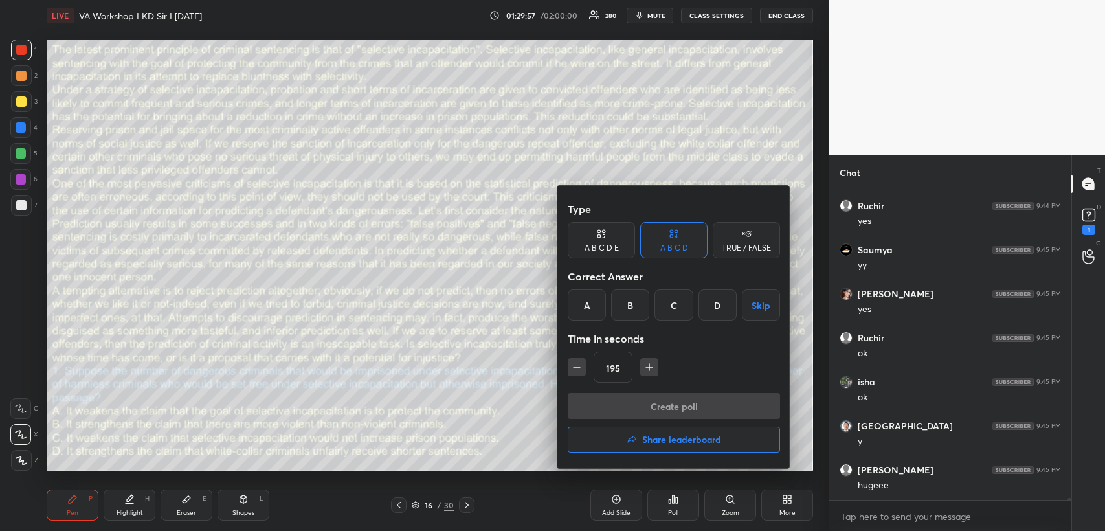
click at [650, 369] on icon "button" at bounding box center [649, 366] width 13 height 13
click at [648, 369] on icon "button" at bounding box center [649, 366] width 13 height 13
click at [649, 370] on icon "button" at bounding box center [649, 367] width 0 height 6
click at [648, 370] on icon "button" at bounding box center [649, 366] width 13 height 13
click at [646, 366] on icon "button" at bounding box center [649, 366] width 13 height 13
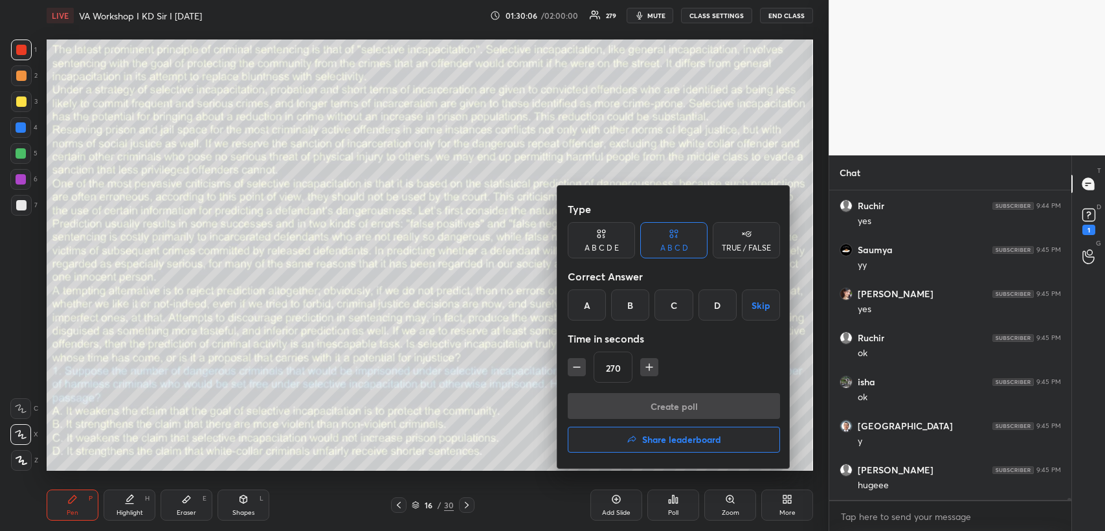
click at [648, 368] on icon "button" at bounding box center [649, 366] width 13 height 13
click at [648, 367] on icon "button" at bounding box center [649, 367] width 6 height 0
type input "300"
click at [757, 303] on button "Skip" at bounding box center [761, 304] width 38 height 31
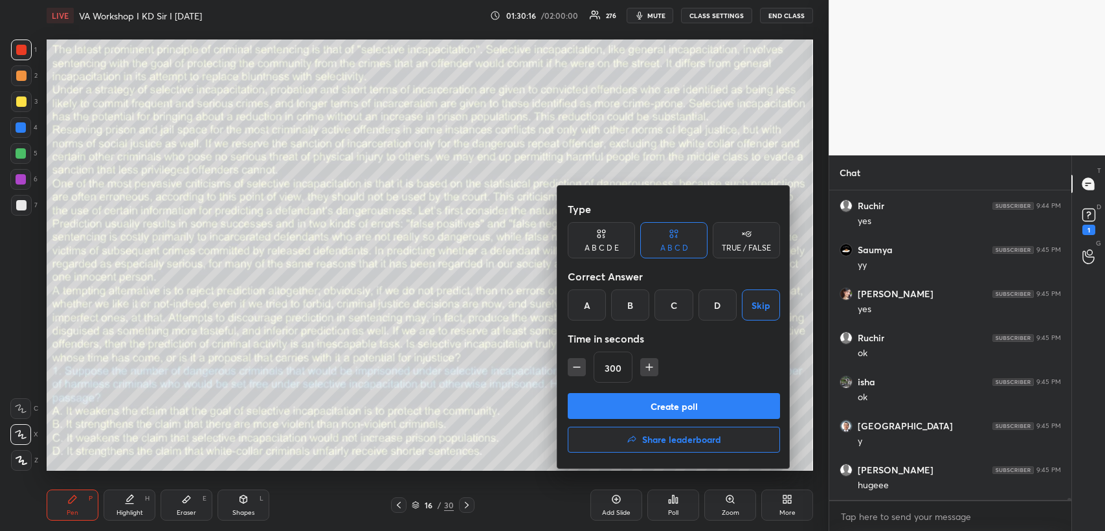
click at [678, 236] on icon at bounding box center [674, 233] width 10 height 13
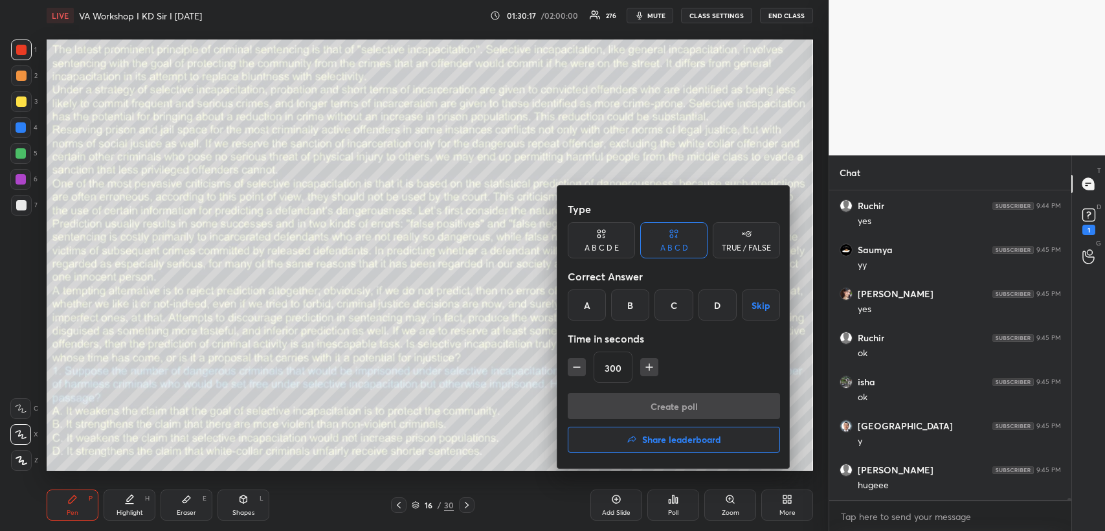
click at [672, 242] on div "A B C D" at bounding box center [673, 240] width 67 height 36
click at [674, 308] on div "C" at bounding box center [673, 304] width 38 height 31
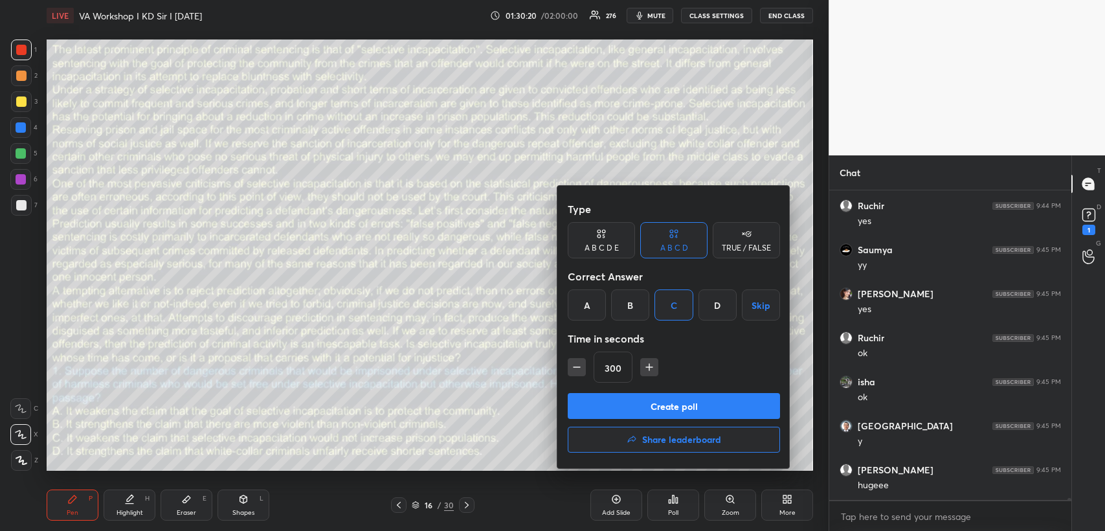
click at [626, 410] on button "Create poll" at bounding box center [674, 406] width 212 height 26
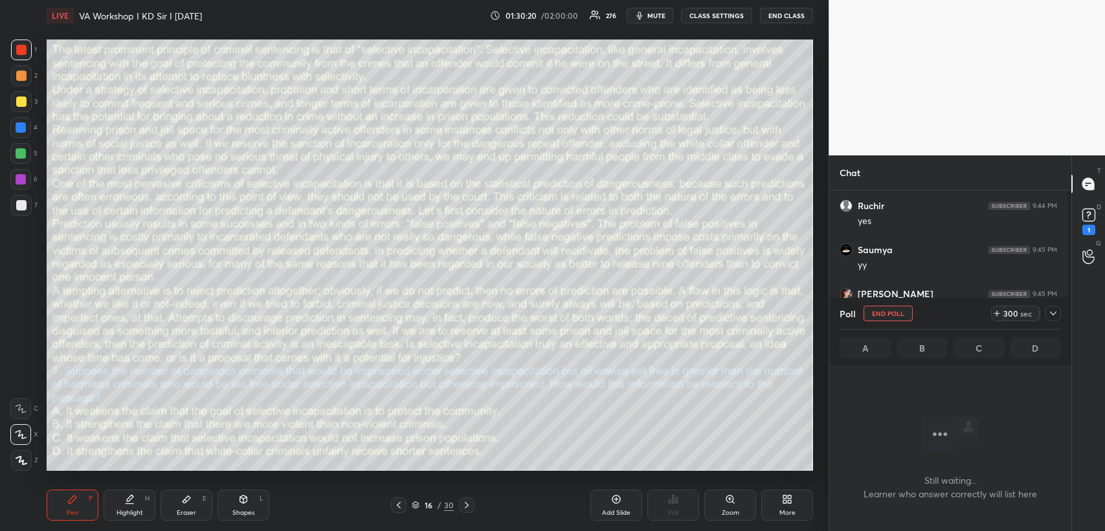
scroll to position [239, 238]
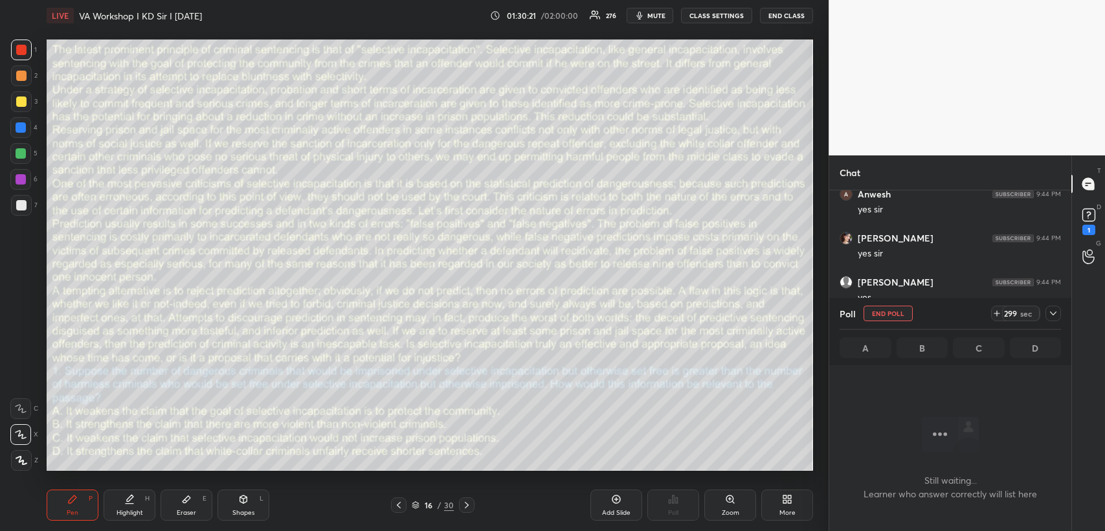
click at [1053, 311] on icon at bounding box center [1053, 313] width 10 height 10
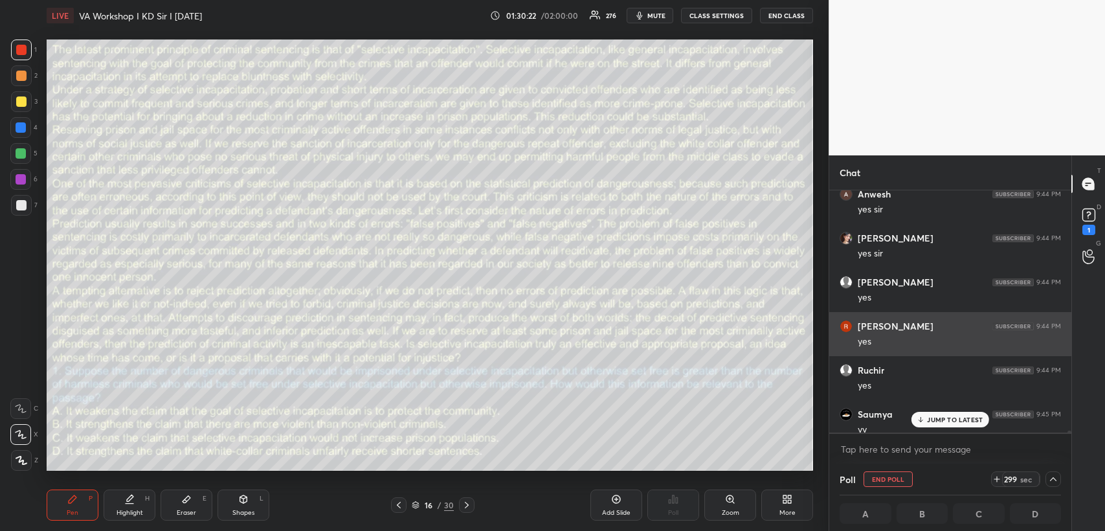
scroll to position [4, 3]
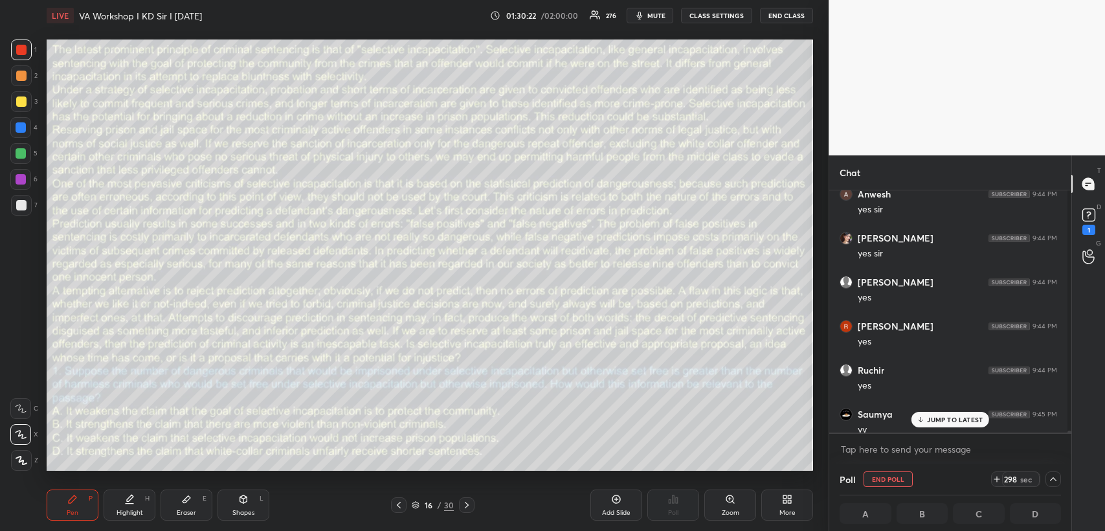
click at [939, 419] on p "JUMP TO LATEST" at bounding box center [955, 419] width 56 height 8
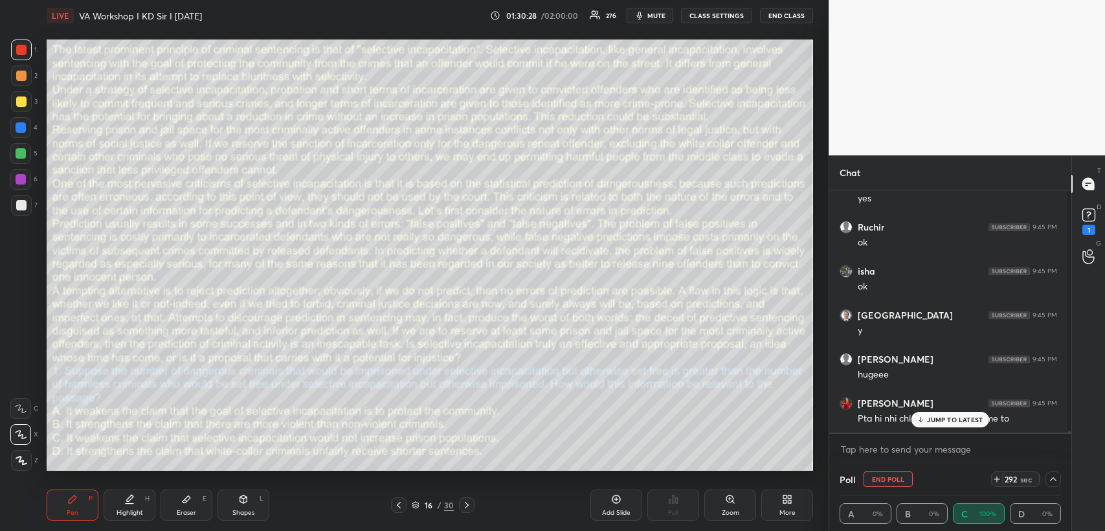
scroll to position [54278, 0]
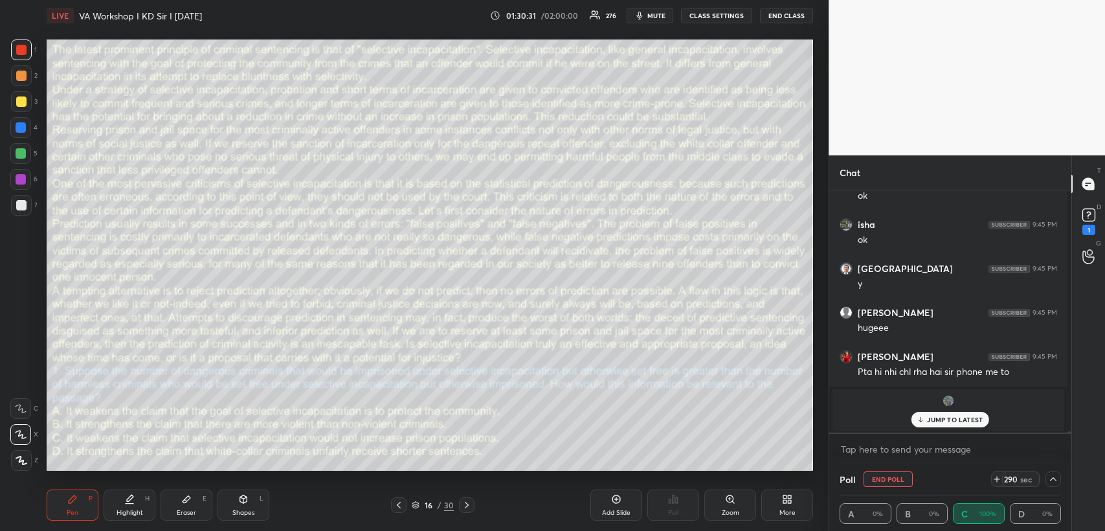
click at [945, 420] on p "JUMP TO LATEST" at bounding box center [955, 419] width 56 height 8
click at [1048, 478] on icon at bounding box center [1053, 479] width 10 height 10
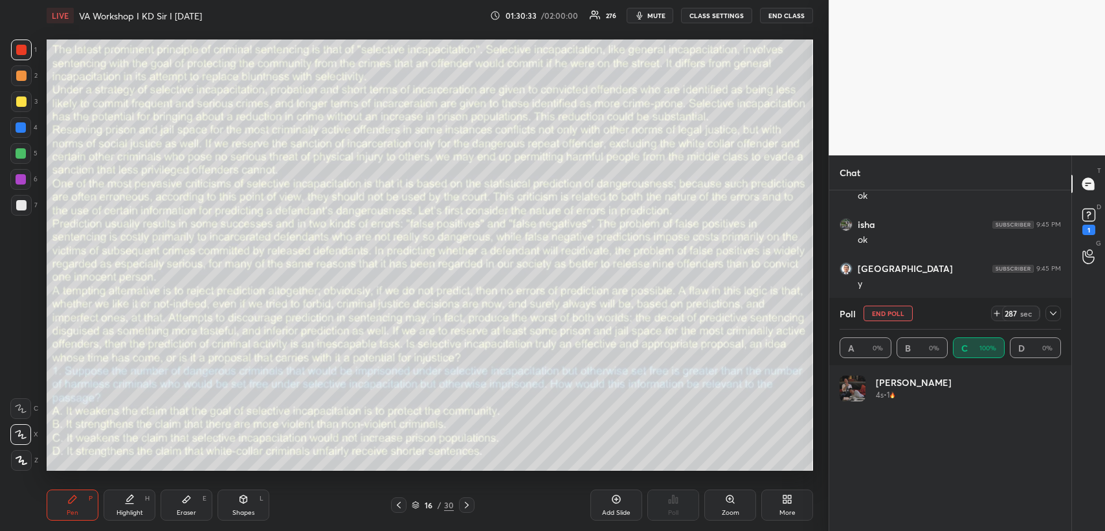
scroll to position [4, 4]
click at [1052, 312] on icon at bounding box center [1053, 313] width 10 height 10
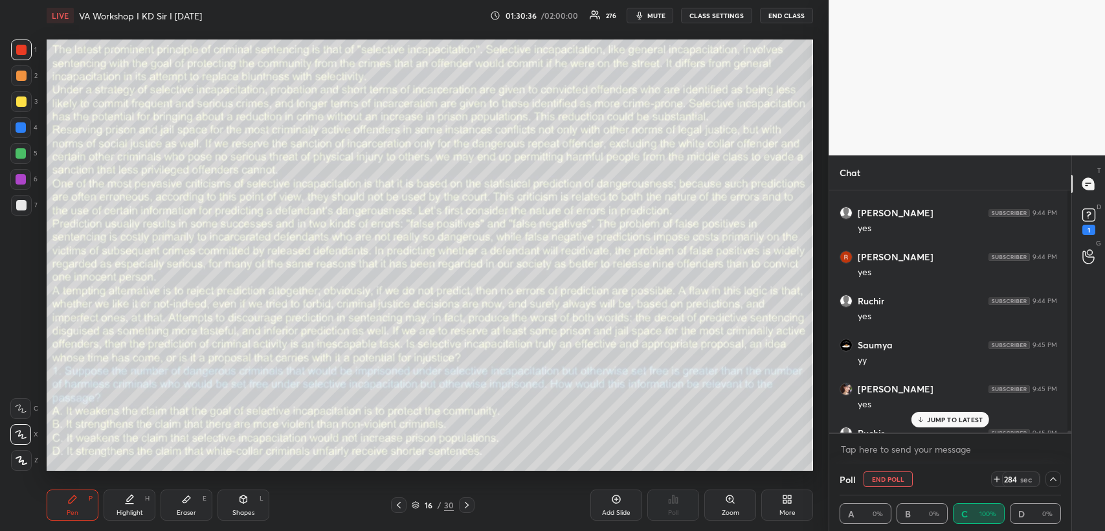
click at [953, 417] on p "JUMP TO LATEST" at bounding box center [955, 419] width 56 height 8
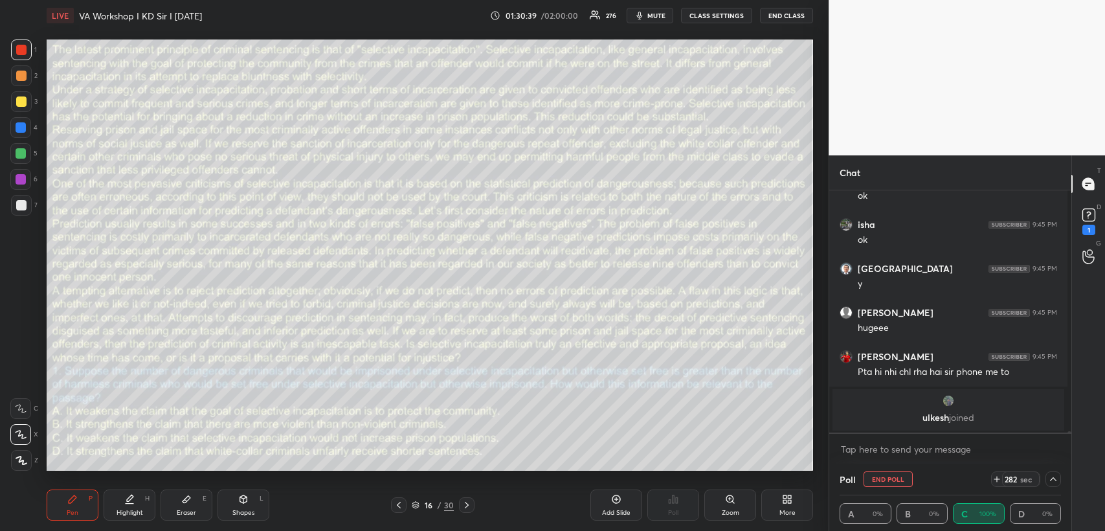
click at [665, 15] on span "mute" at bounding box center [656, 15] width 18 height 9
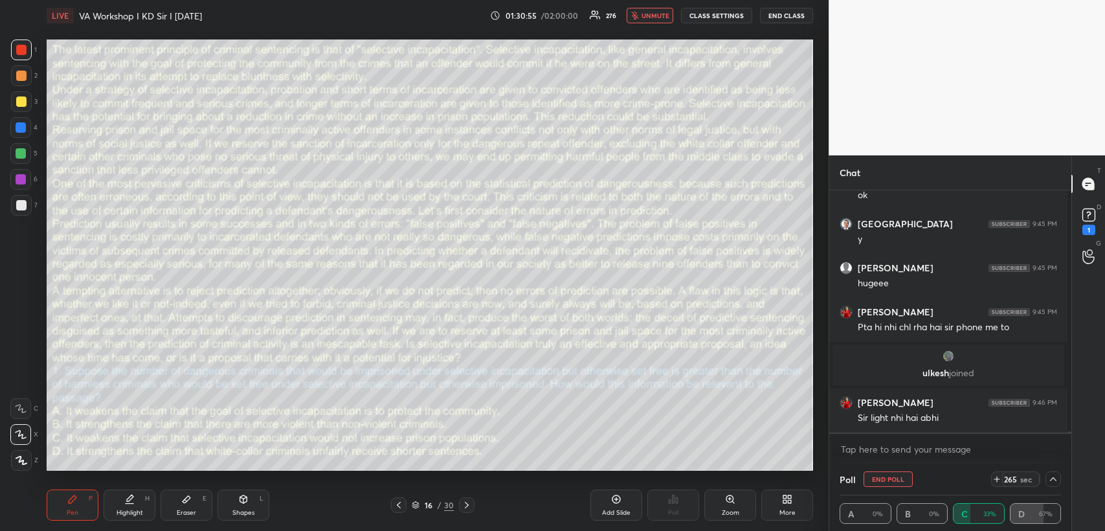
click at [656, 17] on span "unmute" at bounding box center [655, 15] width 28 height 9
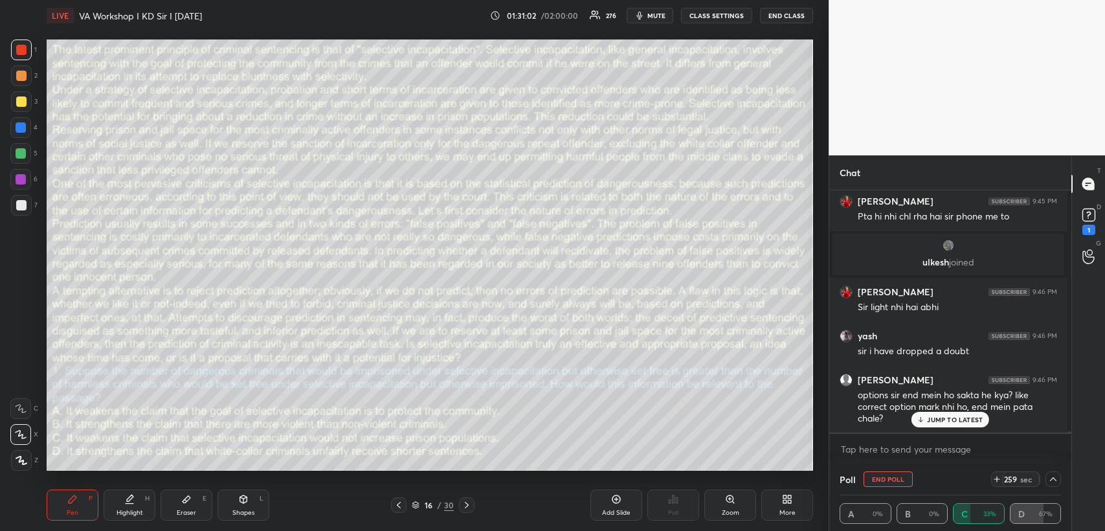
click at [660, 15] on span "mute" at bounding box center [656, 15] width 18 height 9
click at [1081, 210] on icon at bounding box center [1088, 214] width 19 height 19
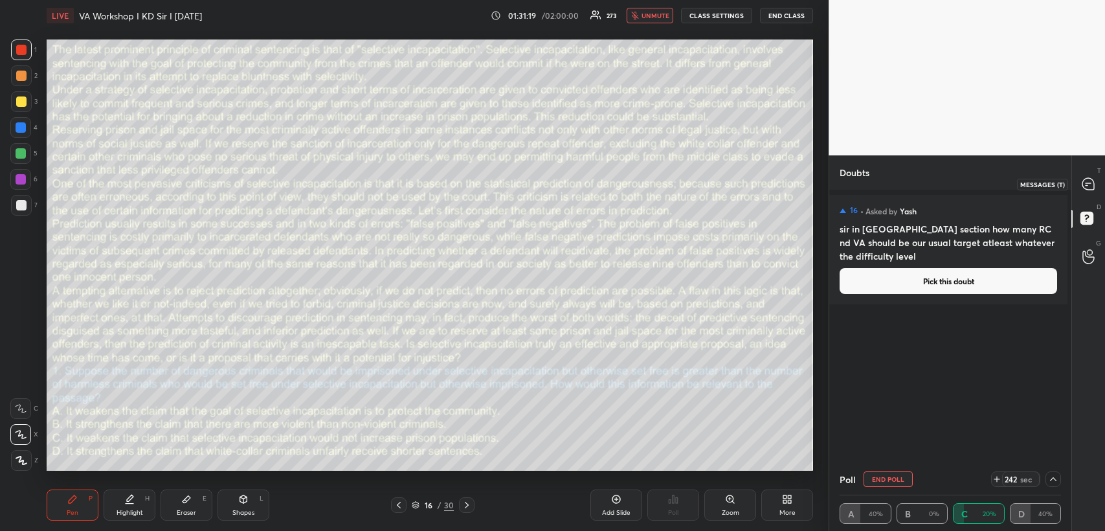
click at [1086, 181] on icon at bounding box center [1088, 184] width 12 height 12
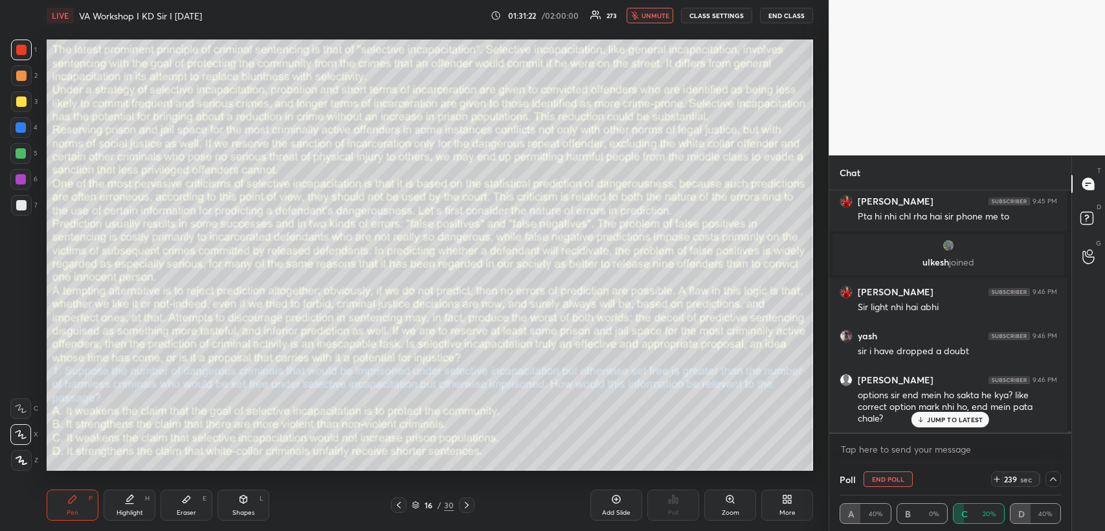
click at [645, 17] on button "unmute" at bounding box center [649, 16] width 47 height 16
click at [665, 13] on span "mute" at bounding box center [656, 15] width 18 height 9
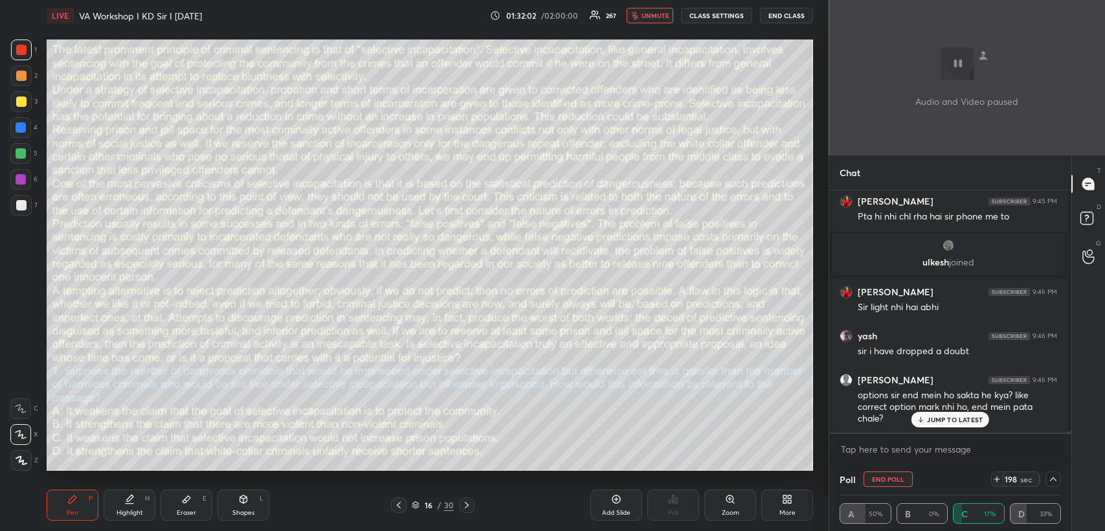
scroll to position [54772, 0]
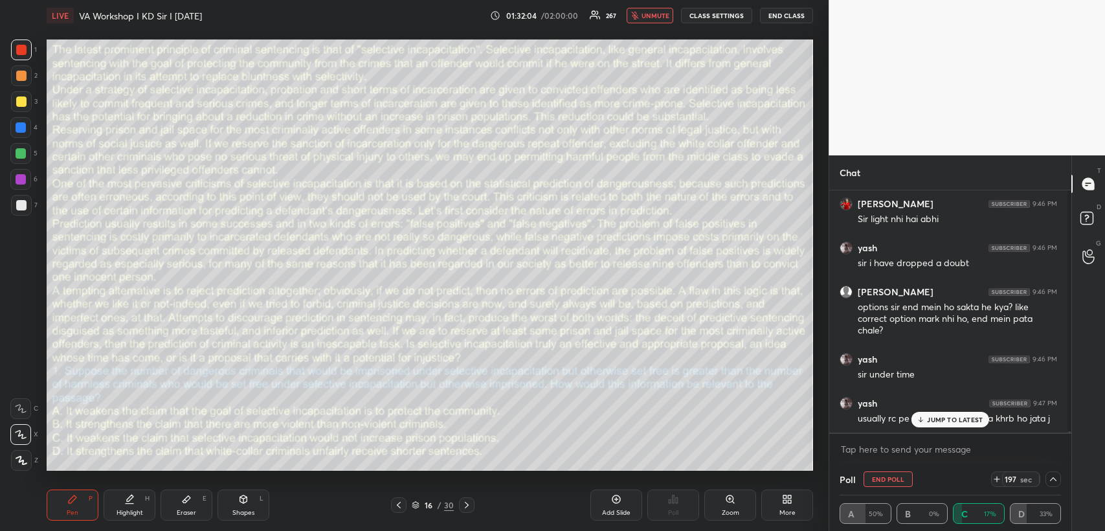
click at [943, 416] on p "JUMP TO LATEST" at bounding box center [955, 419] width 56 height 8
click at [1051, 479] on icon at bounding box center [1053, 479] width 10 height 10
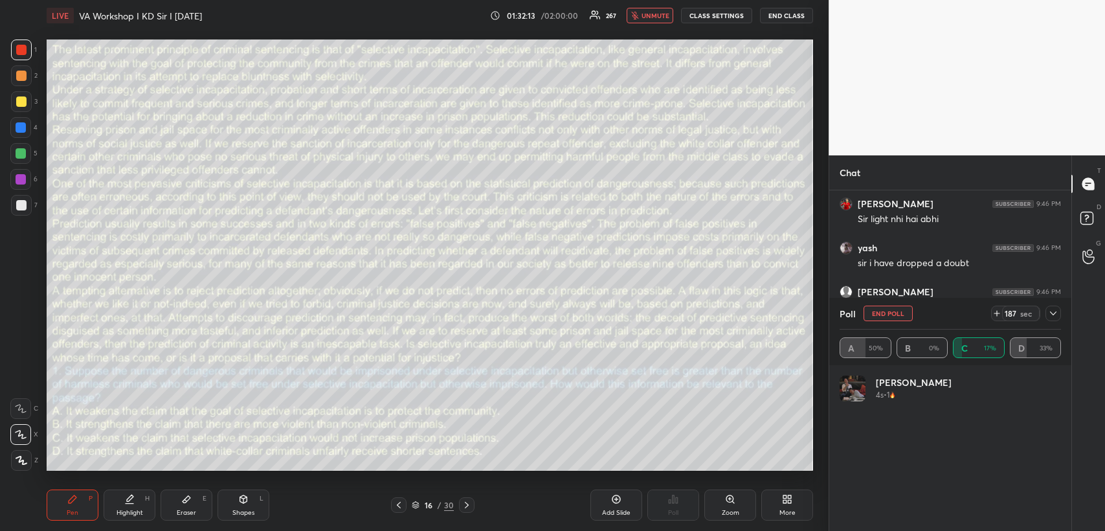
scroll to position [271, 238]
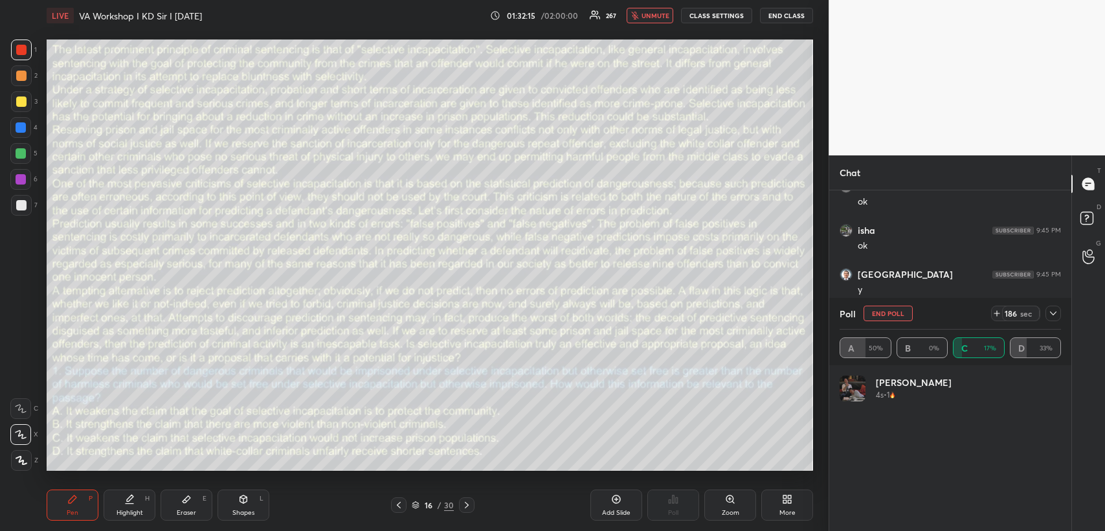
click at [1053, 309] on icon at bounding box center [1053, 313] width 10 height 10
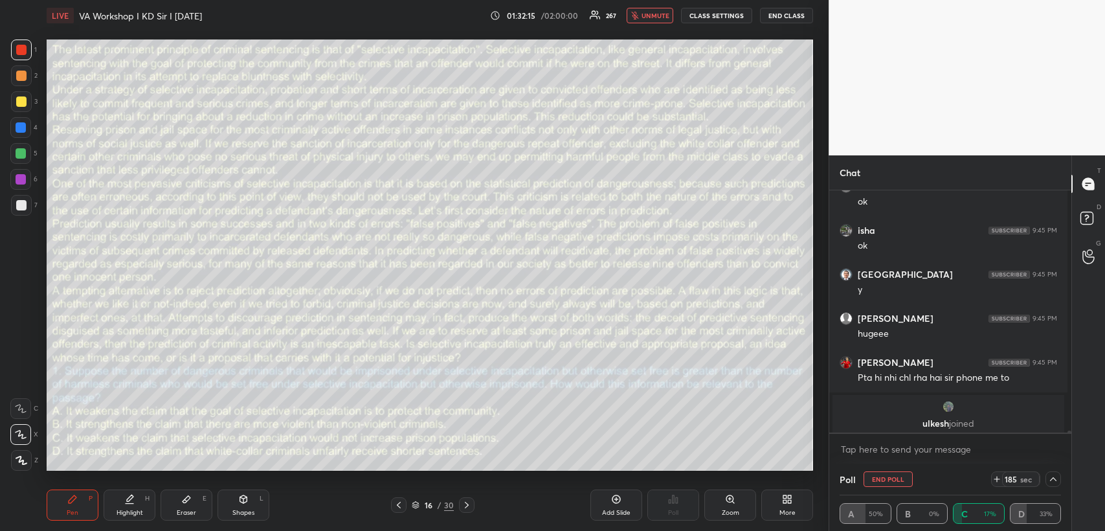
scroll to position [0, 0]
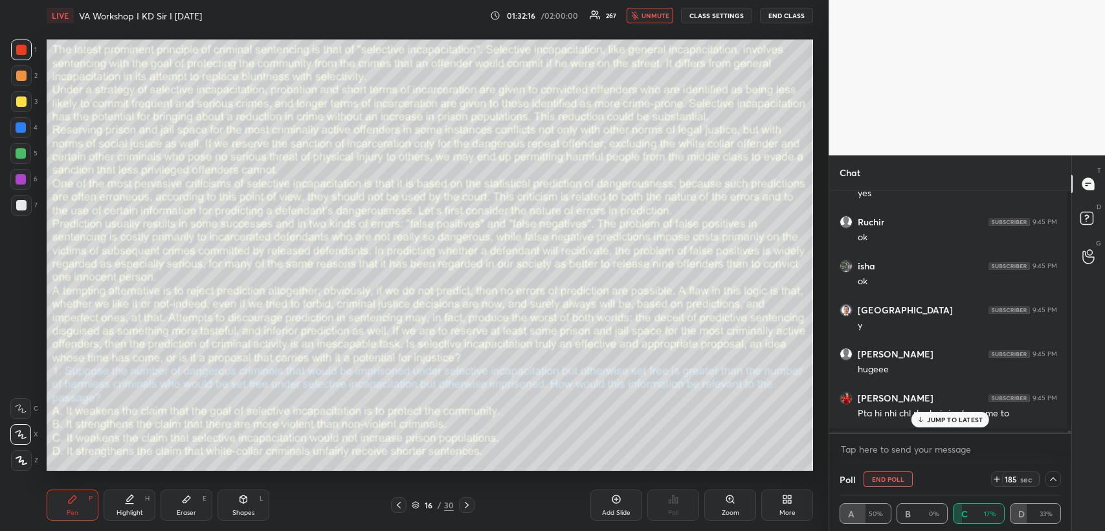
click at [940, 415] on p "JUMP TO LATEST" at bounding box center [955, 419] width 56 height 8
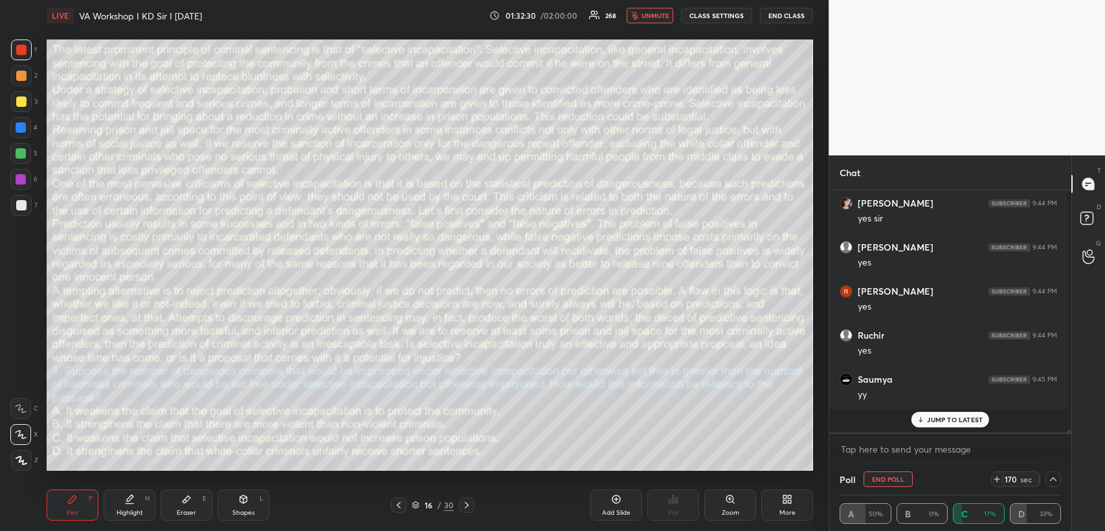
scroll to position [53932, 0]
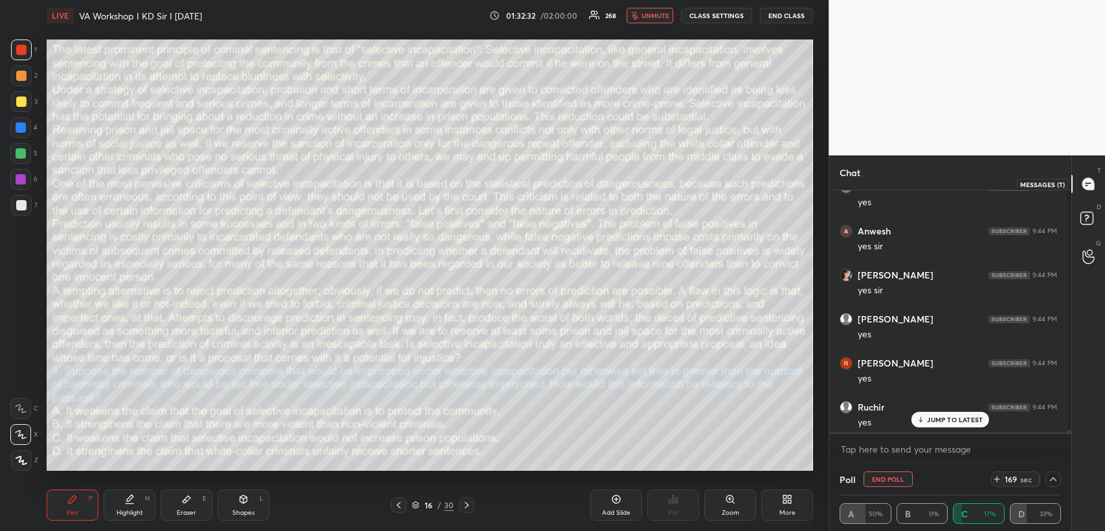
click at [1083, 184] on icon at bounding box center [1088, 184] width 12 height 12
click at [1092, 217] on icon at bounding box center [1088, 219] width 23 height 23
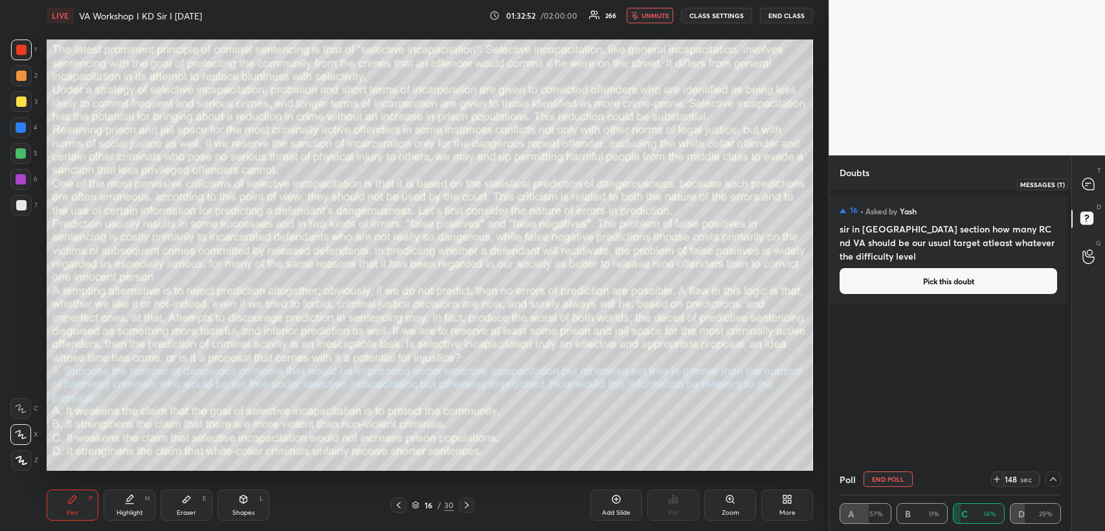
click at [1085, 184] on icon at bounding box center [1088, 184] width 12 height 12
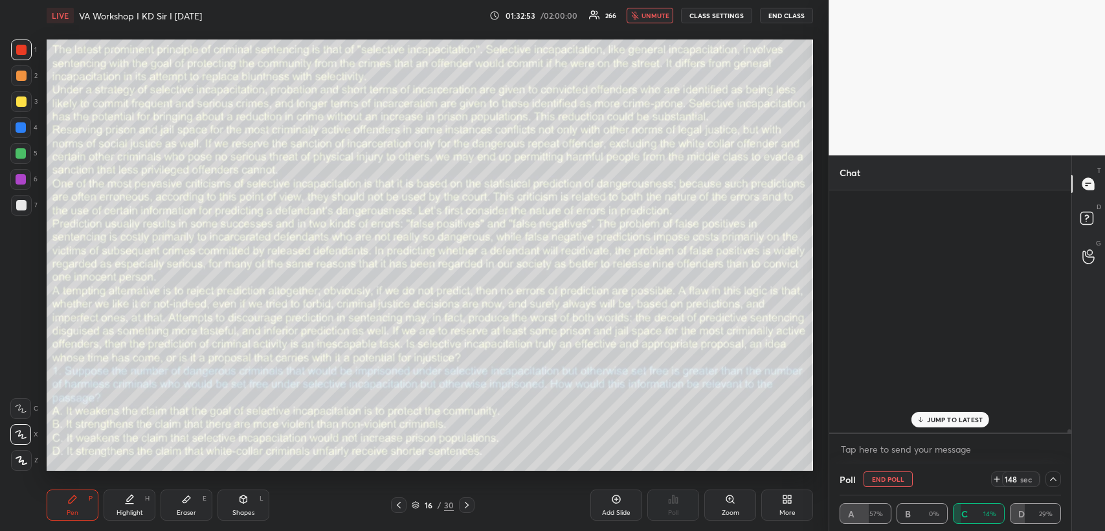
scroll to position [54200, 0]
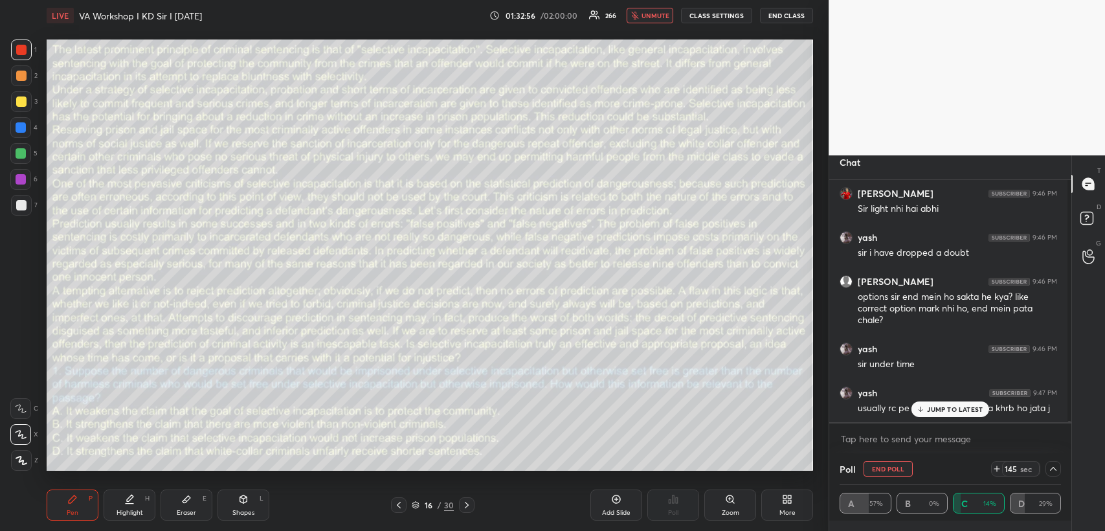
click at [932, 413] on p "JUMP TO LATEST" at bounding box center [955, 409] width 56 height 8
click at [1053, 472] on icon at bounding box center [1053, 468] width 10 height 10
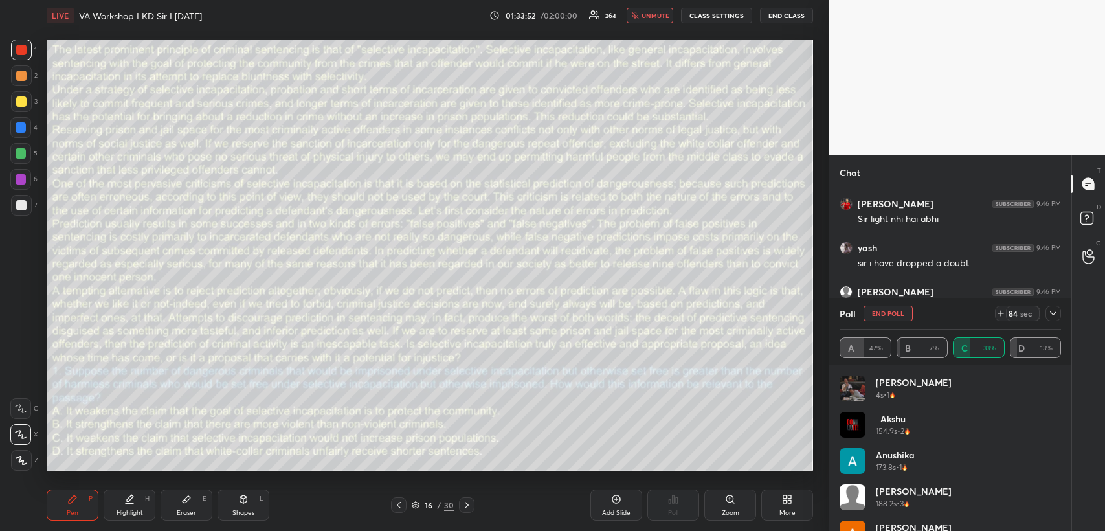
scroll to position [4, 4]
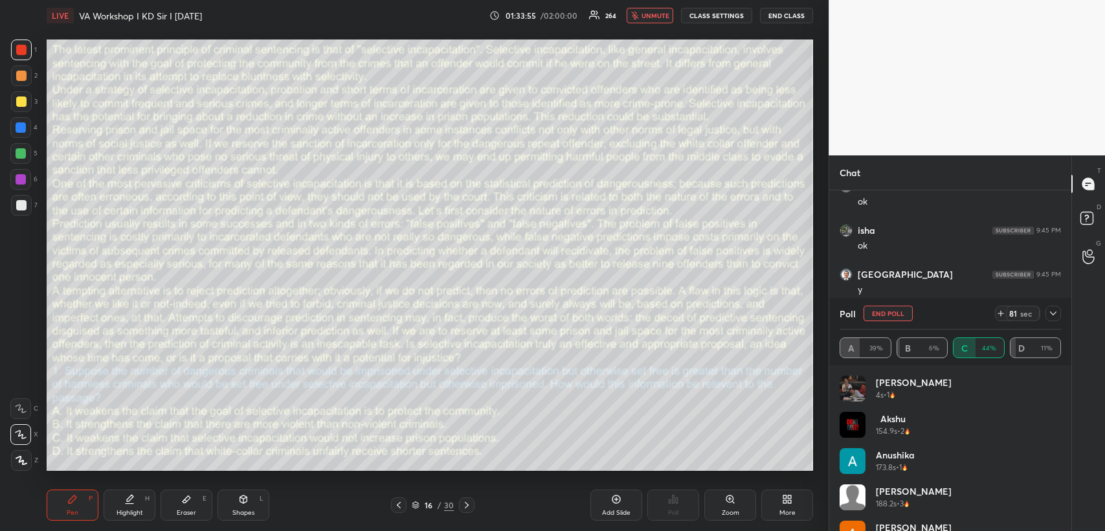
click at [1056, 309] on icon at bounding box center [1053, 313] width 10 height 10
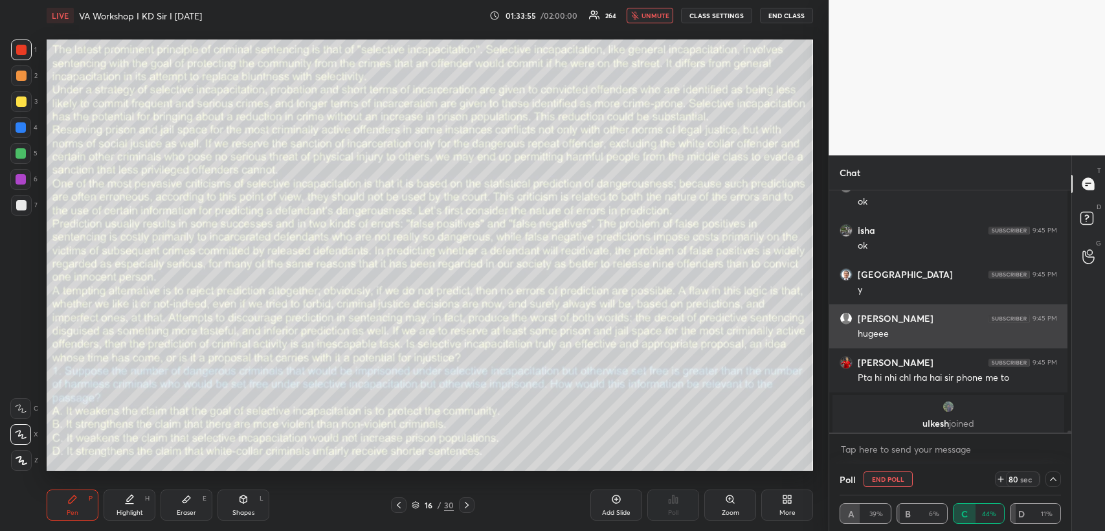
scroll to position [0, 0]
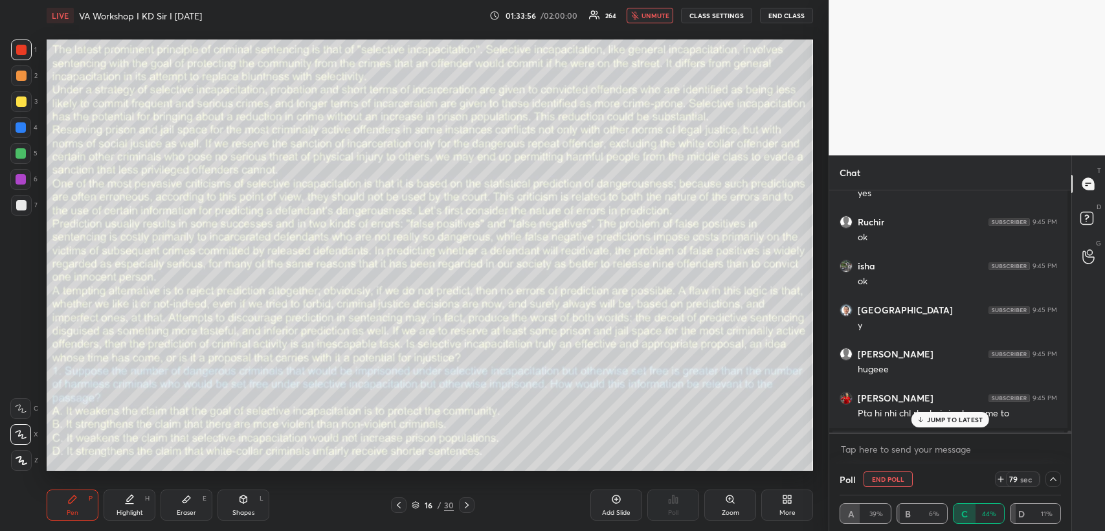
click at [955, 415] on p "JUMP TO LATEST" at bounding box center [955, 419] width 56 height 8
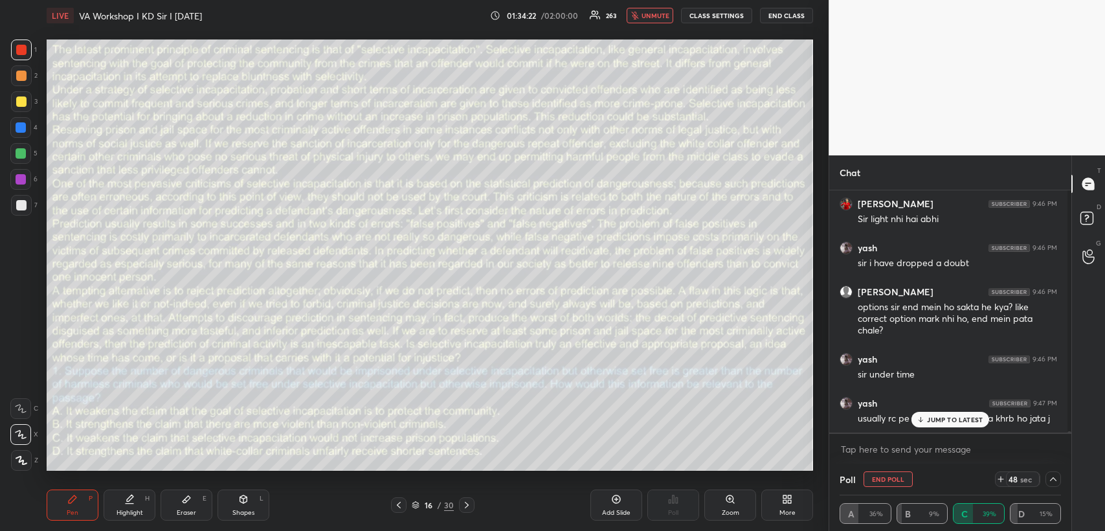
scroll to position [54482, 0]
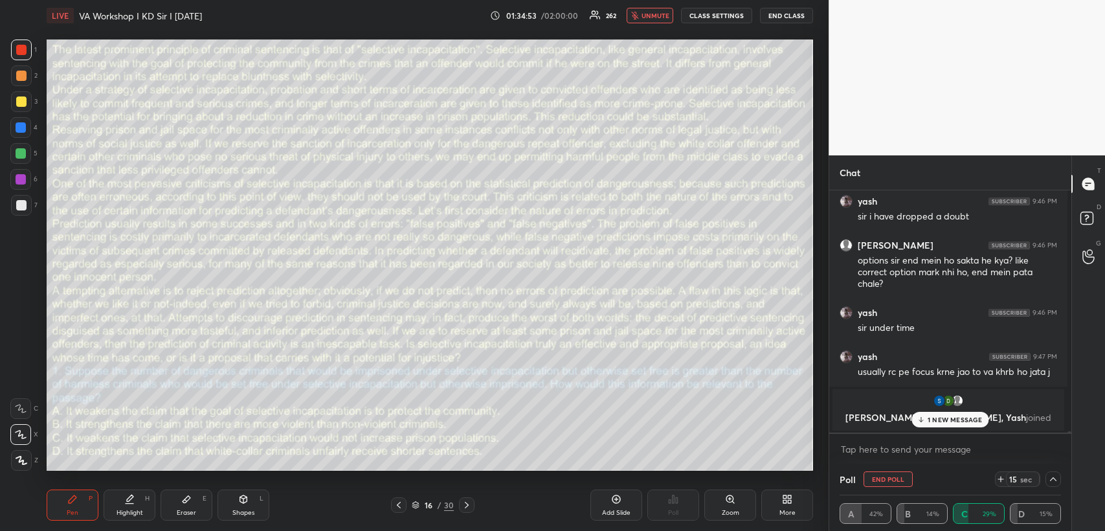
click at [965, 418] on p "1 NEW MESSAGE" at bounding box center [954, 419] width 55 height 8
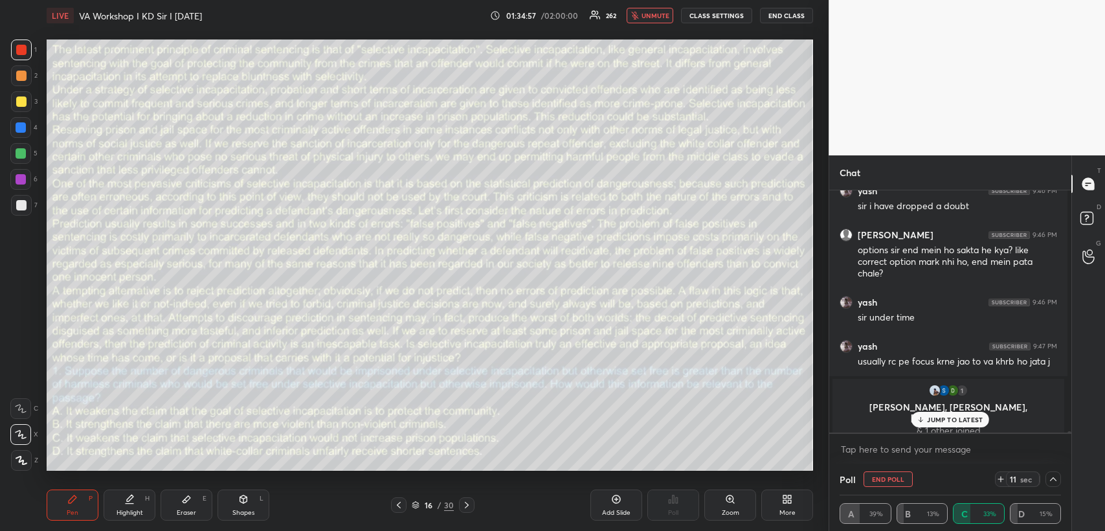
click at [939, 421] on p "JUMP TO LATEST" at bounding box center [955, 419] width 56 height 8
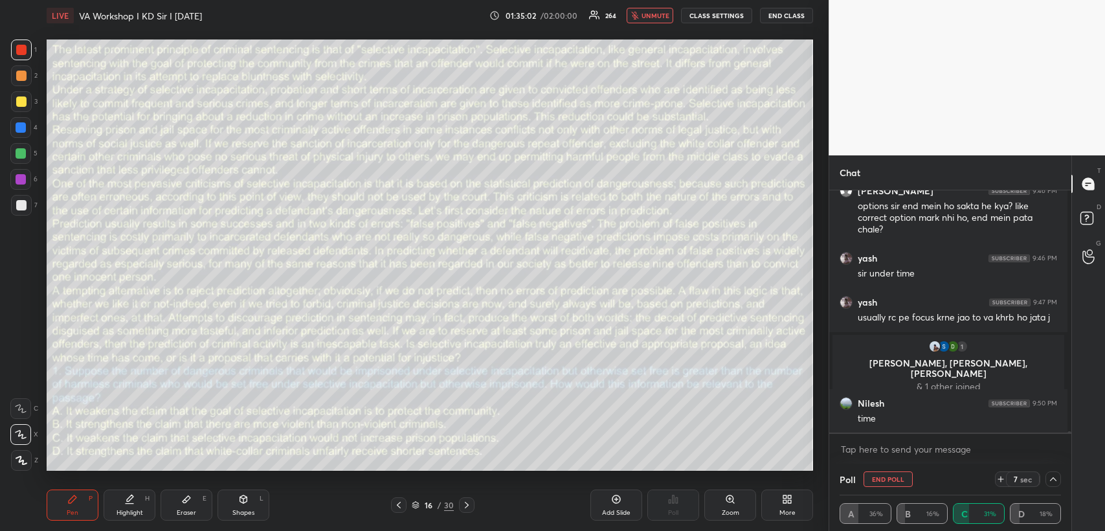
click at [995, 478] on icon at bounding box center [1000, 479] width 10 height 10
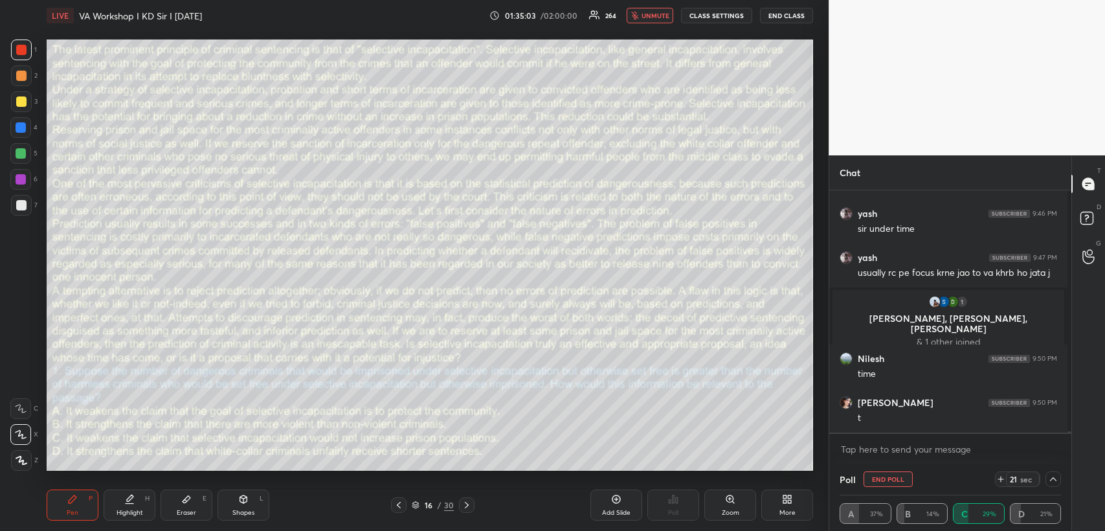
click at [995, 478] on icon at bounding box center [1000, 479] width 10 height 10
click at [669, 14] on span "unmute" at bounding box center [655, 15] width 28 height 9
click at [995, 478] on icon at bounding box center [1000, 479] width 10 height 10
click at [659, 8] on button "mute" at bounding box center [649, 16] width 47 height 16
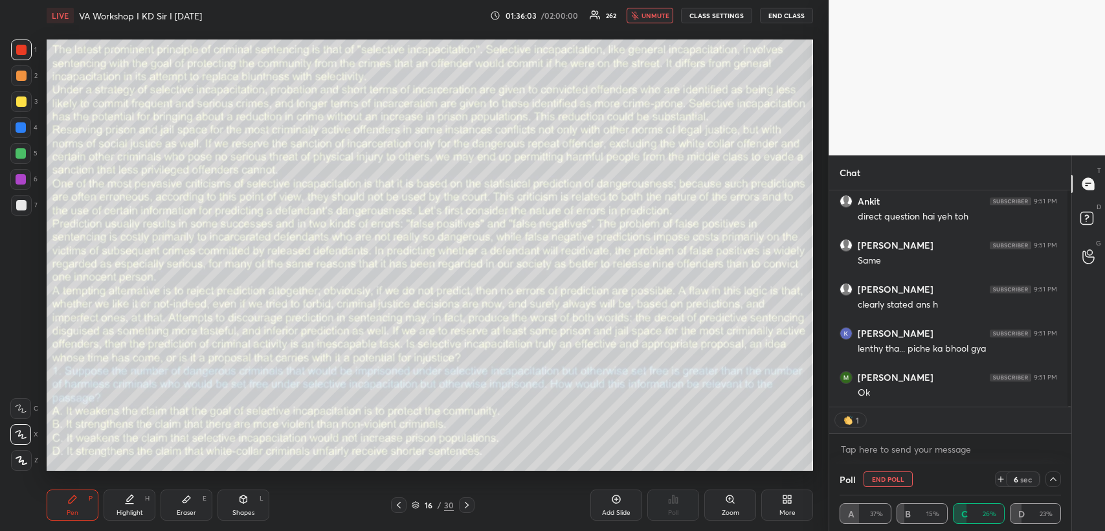
scroll to position [54817, 0]
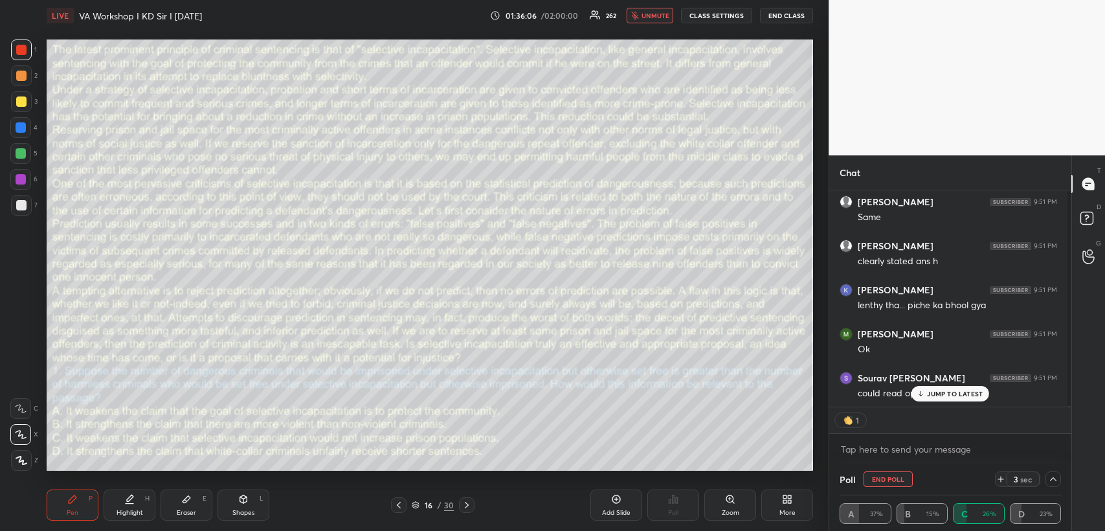
click at [661, 17] on span "unmute" at bounding box center [655, 15] width 28 height 9
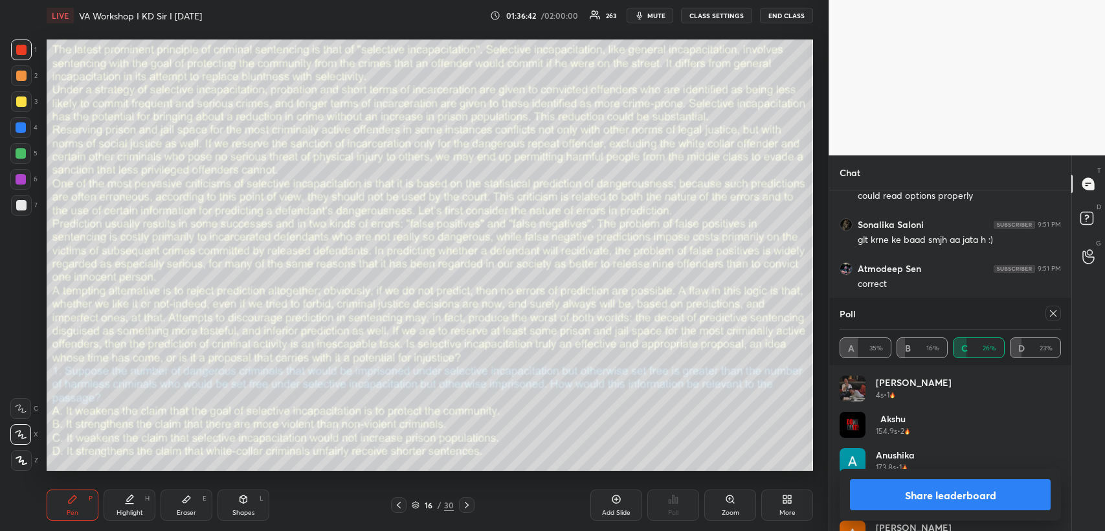
scroll to position [54977, 0]
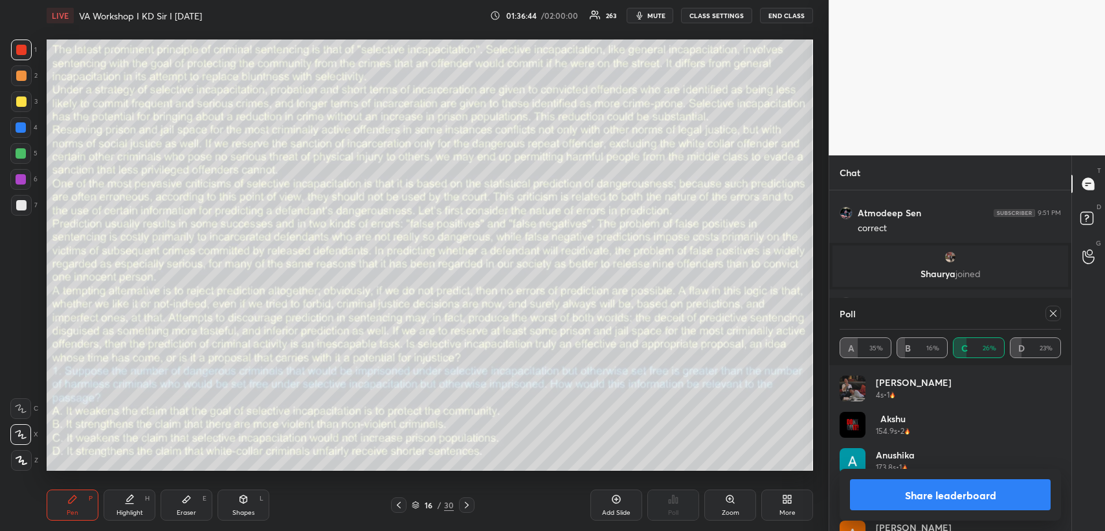
click at [1052, 312] on icon at bounding box center [1053, 313] width 10 height 10
type textarea "x"
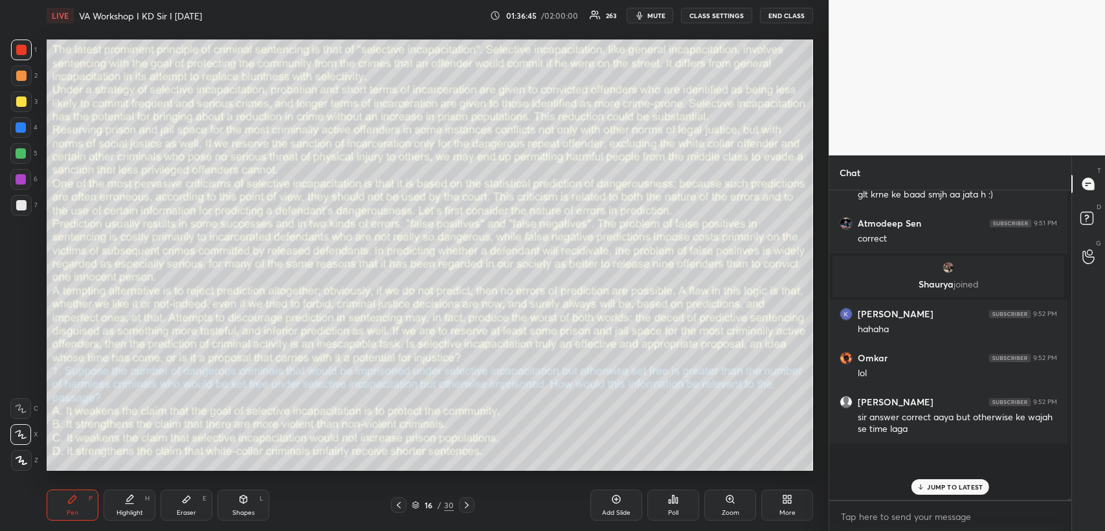
scroll to position [291, 234]
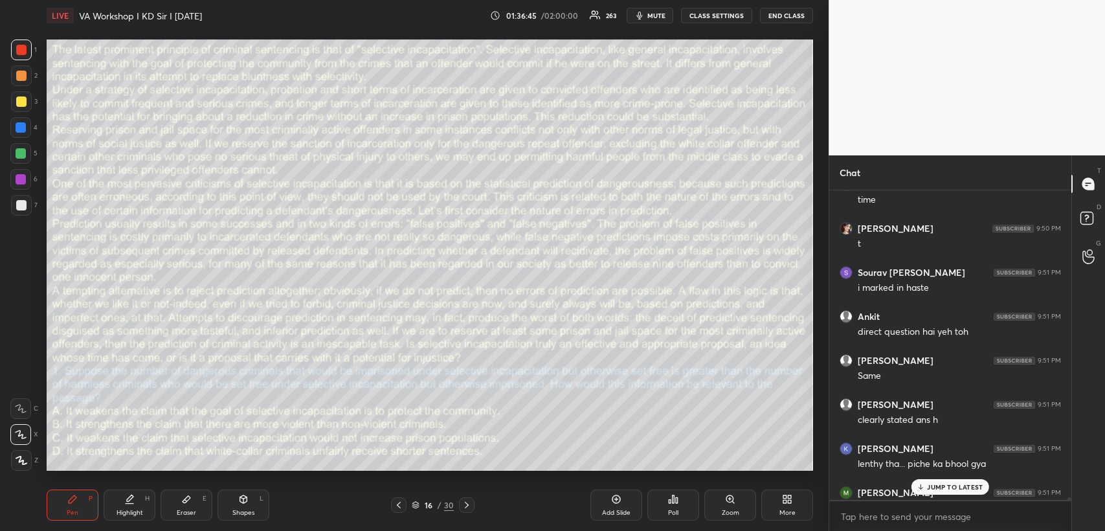
click at [946, 485] on p "JUMP TO LATEST" at bounding box center [955, 487] width 56 height 8
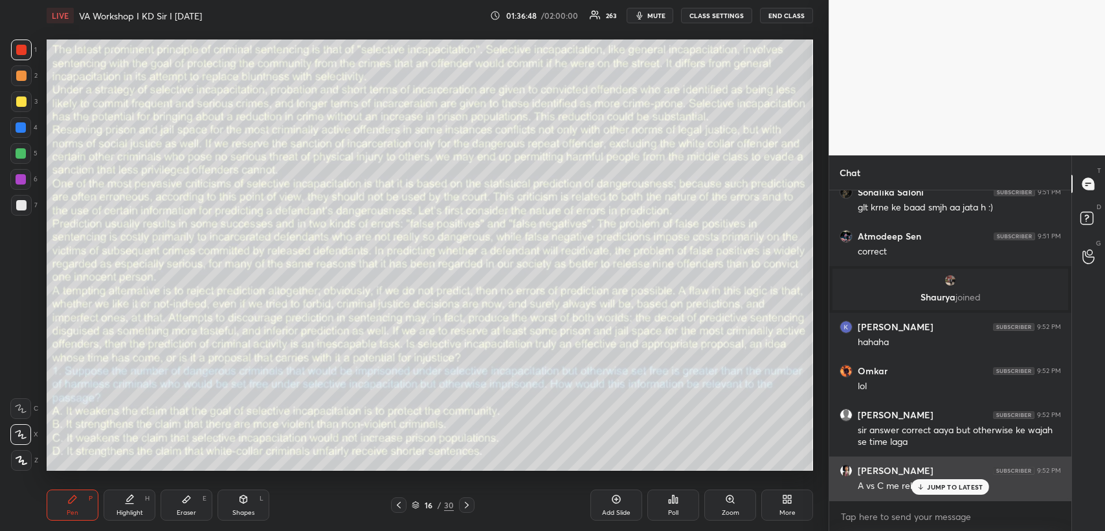
click at [934, 482] on div "JUMP TO LATEST" at bounding box center [950, 487] width 78 height 16
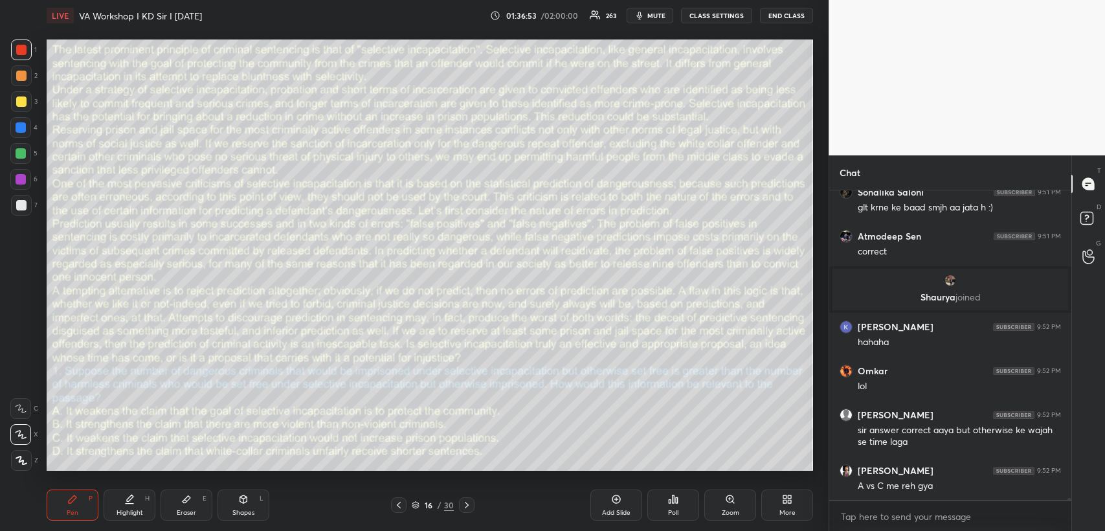
click at [467, 502] on icon at bounding box center [466, 505] width 10 height 10
click at [678, 497] on div "Poll" at bounding box center [673, 504] width 52 height 31
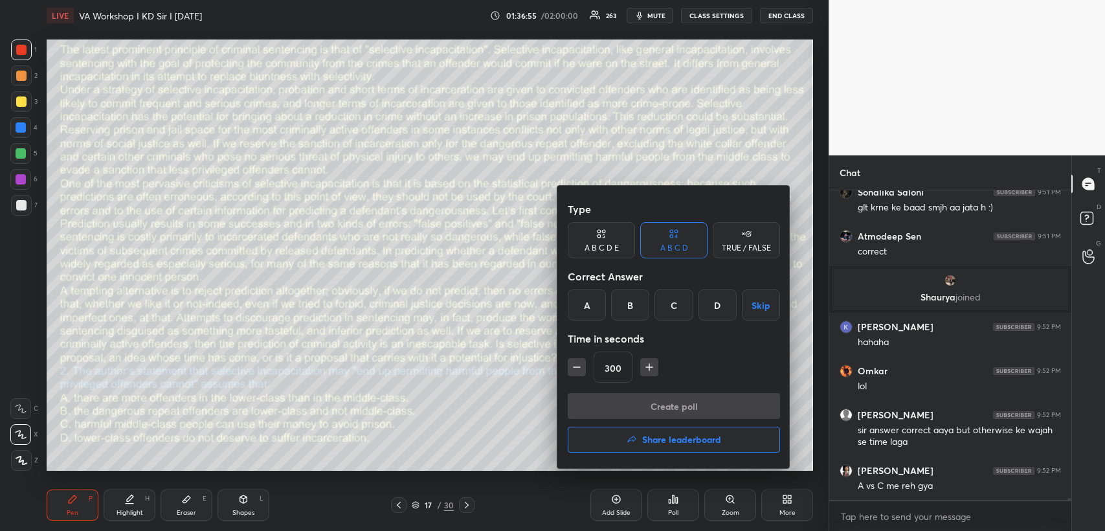
click at [635, 302] on div "B" at bounding box center [630, 304] width 38 height 31
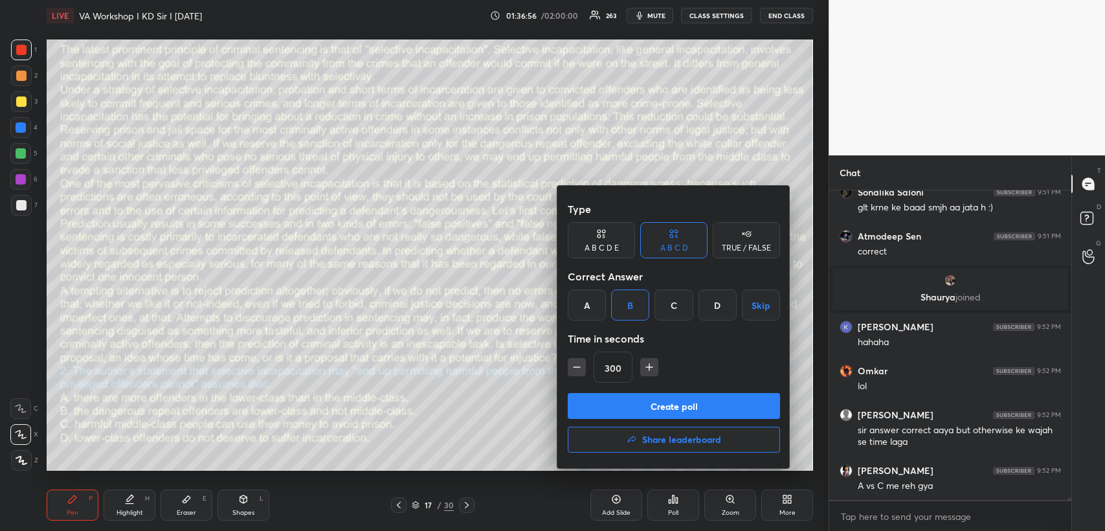
click at [577, 366] on icon "button" at bounding box center [576, 366] width 13 height 13
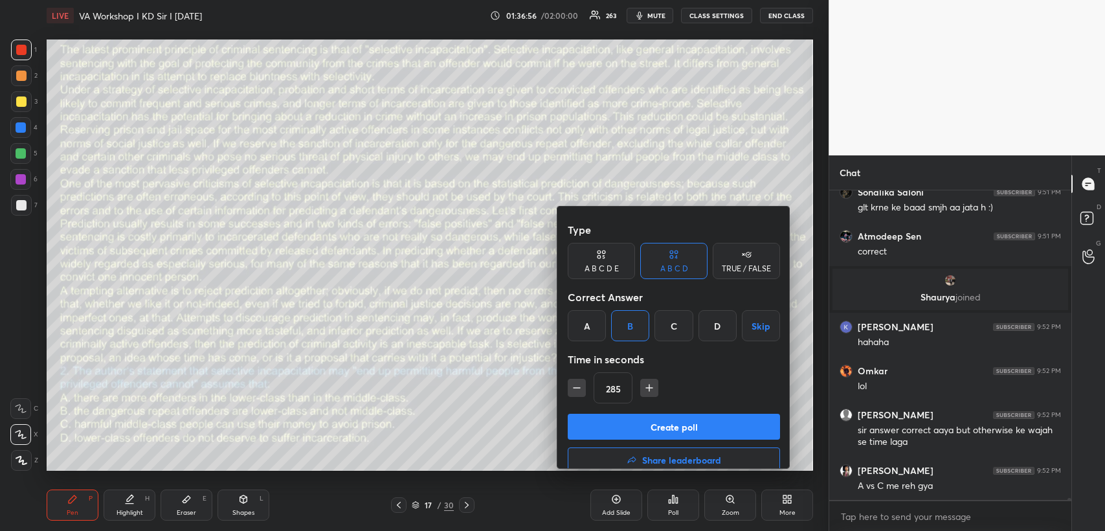
click at [577, 388] on icon "button" at bounding box center [576, 388] width 6 height 0
click at [576, 381] on icon "button" at bounding box center [576, 387] width 13 height 13
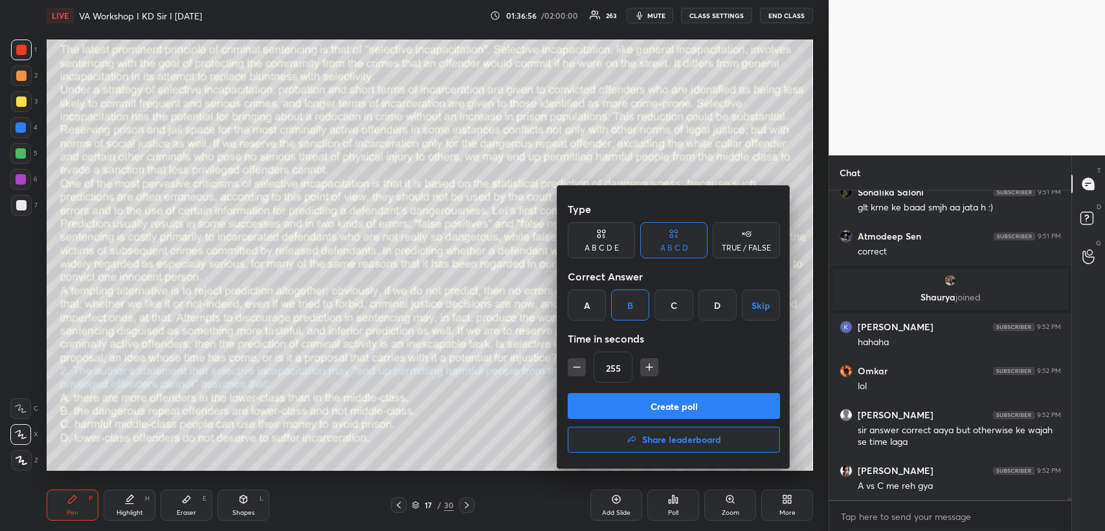
click at [577, 369] on icon "button" at bounding box center [576, 366] width 13 height 13
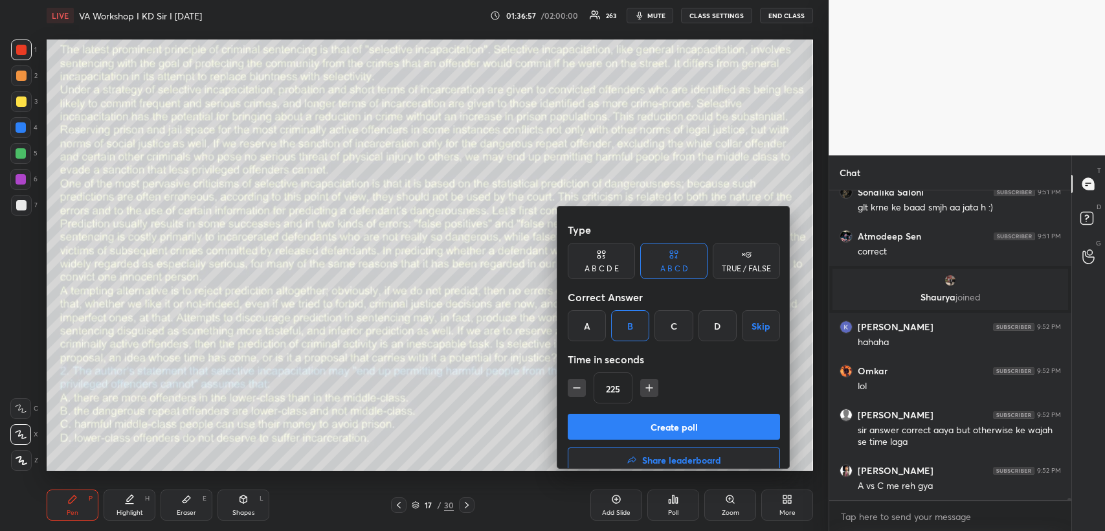
click at [576, 381] on icon "button" at bounding box center [576, 387] width 13 height 13
click at [577, 381] on icon "button" at bounding box center [576, 387] width 13 height 13
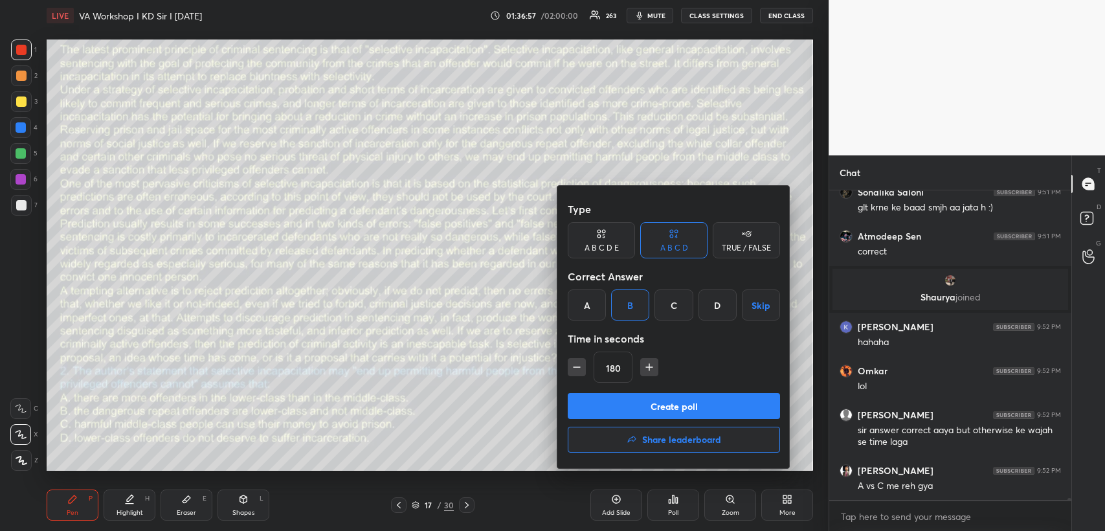
click at [576, 367] on icon "button" at bounding box center [576, 367] width 6 height 0
click at [577, 367] on icon "button" at bounding box center [576, 367] width 6 height 0
click at [575, 367] on icon "button" at bounding box center [576, 367] width 6 height 0
click at [573, 368] on icon "button" at bounding box center [576, 366] width 13 height 13
click at [575, 368] on icon "button" at bounding box center [576, 366] width 13 height 13
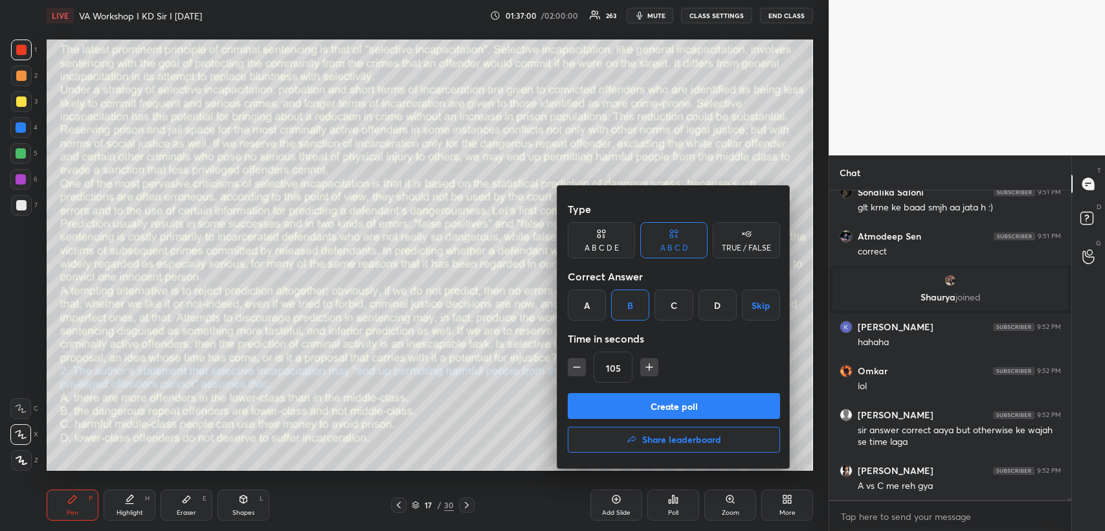
click at [575, 368] on icon "button" at bounding box center [576, 366] width 13 height 13
type input "90"
click at [668, 407] on button "Create poll" at bounding box center [674, 406] width 212 height 26
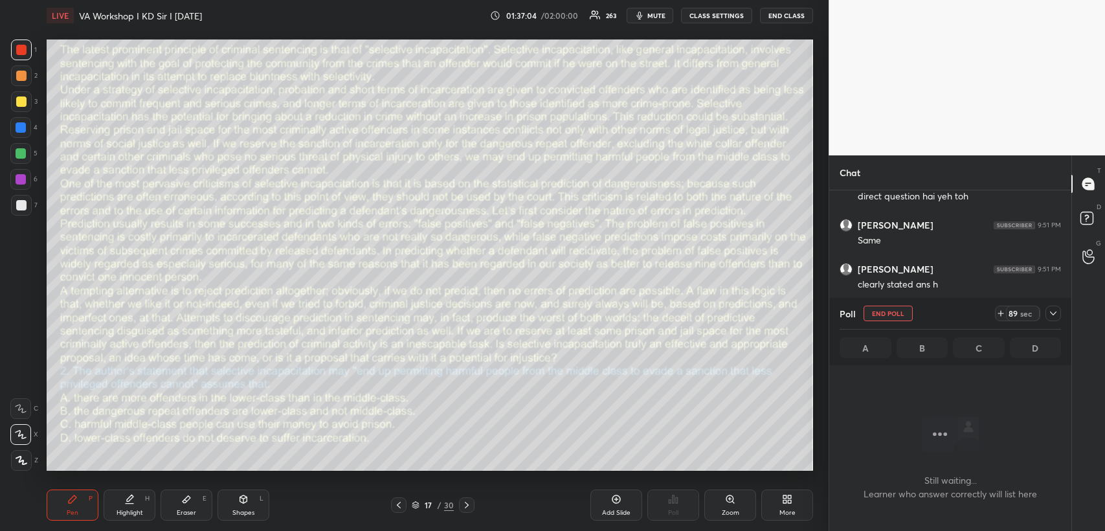
click at [1053, 311] on icon at bounding box center [1053, 313] width 10 height 10
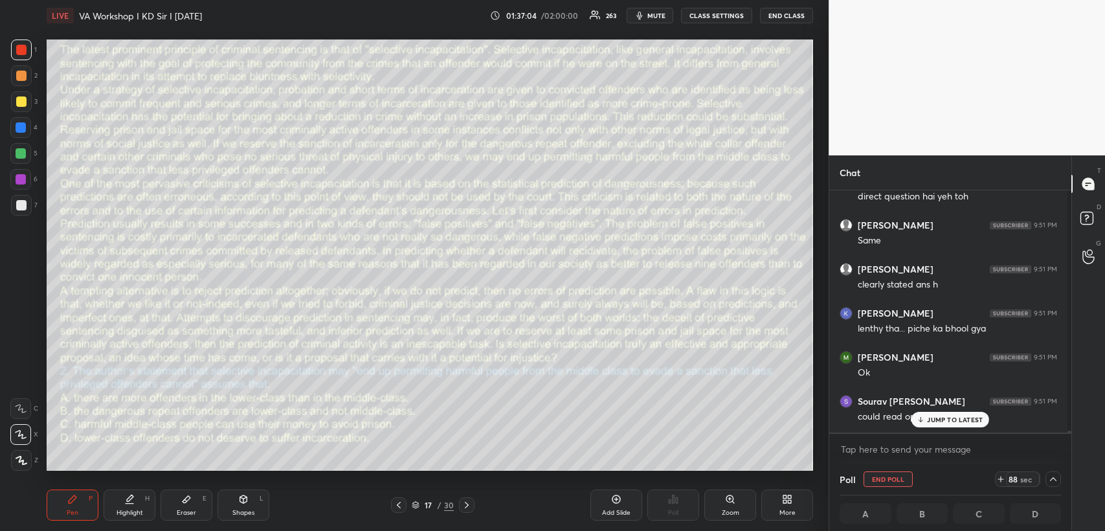
click at [956, 416] on p "JUMP TO LATEST" at bounding box center [955, 419] width 56 height 8
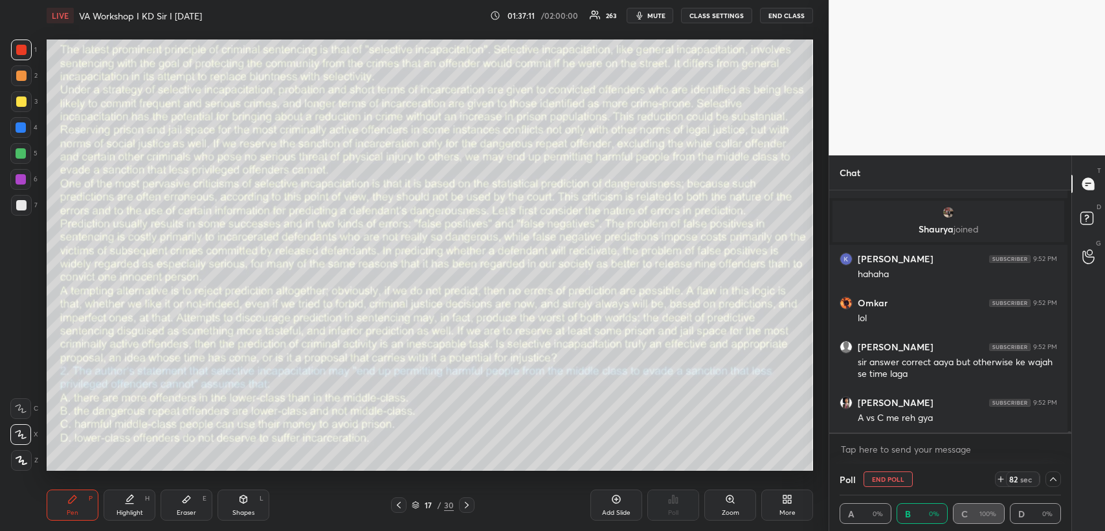
click at [665, 15] on span "mute" at bounding box center [656, 15] width 18 height 9
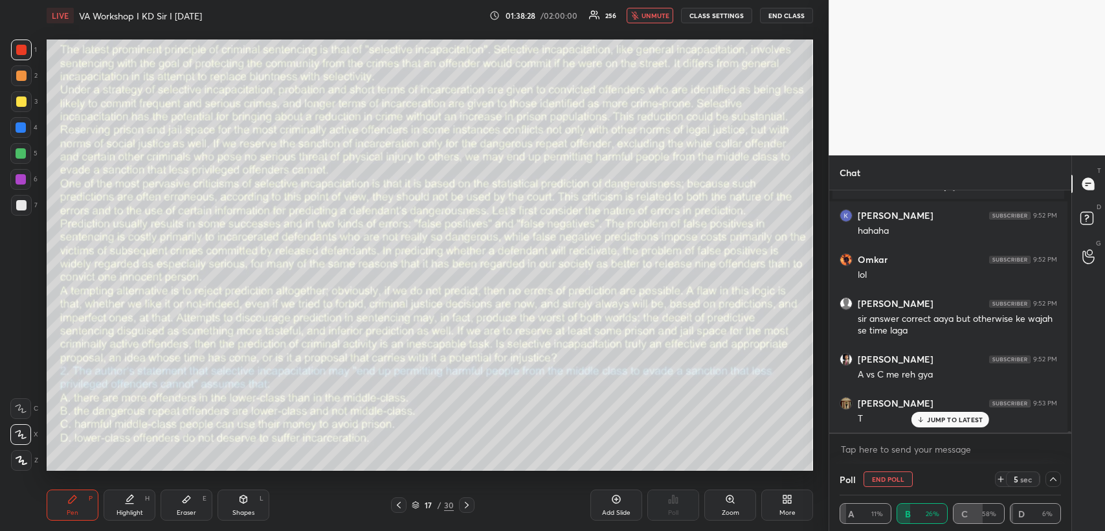
click at [665, 17] on span "unmute" at bounding box center [655, 15] width 28 height 9
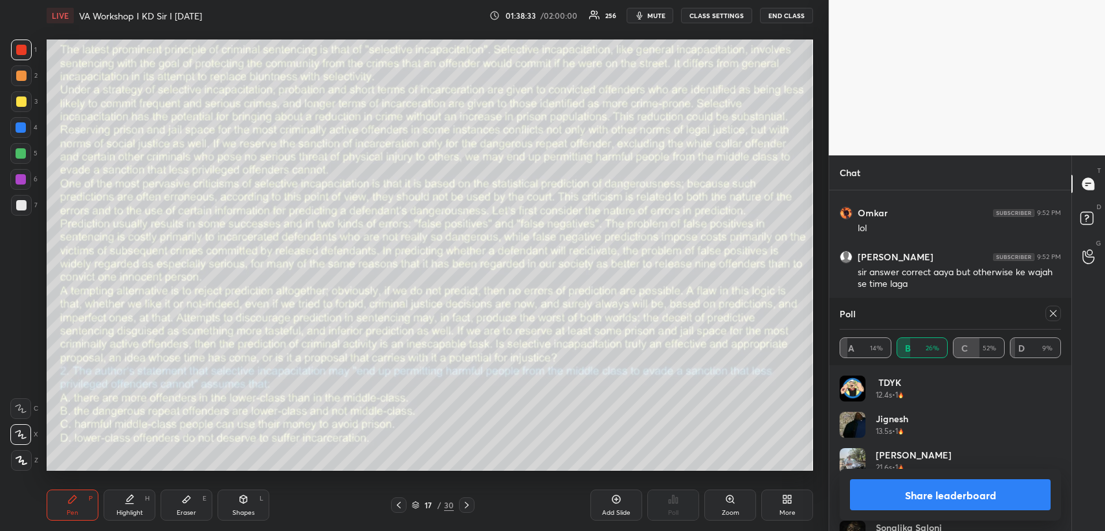
scroll to position [54765, 0]
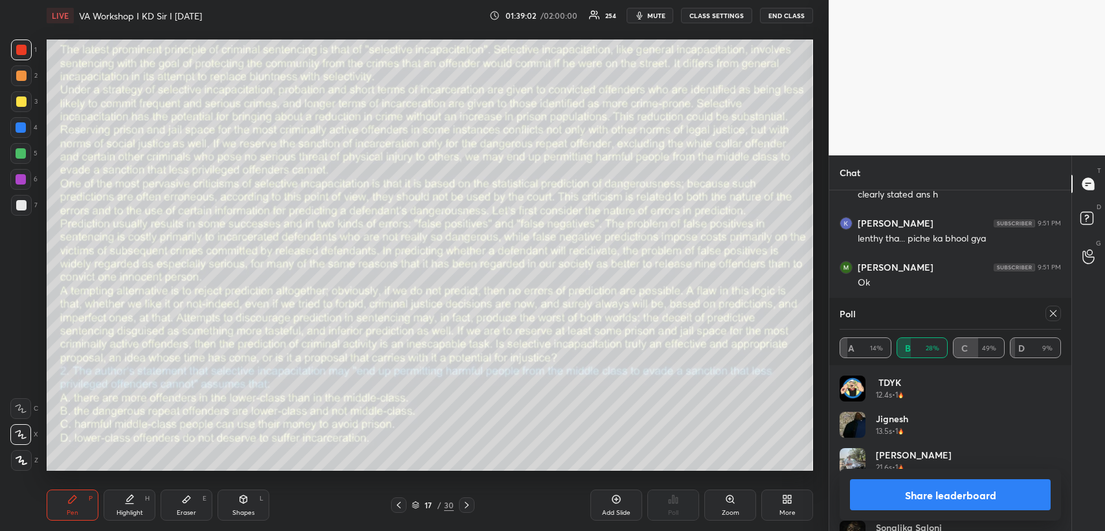
click at [1052, 311] on icon at bounding box center [1053, 313] width 10 height 10
type textarea "x"
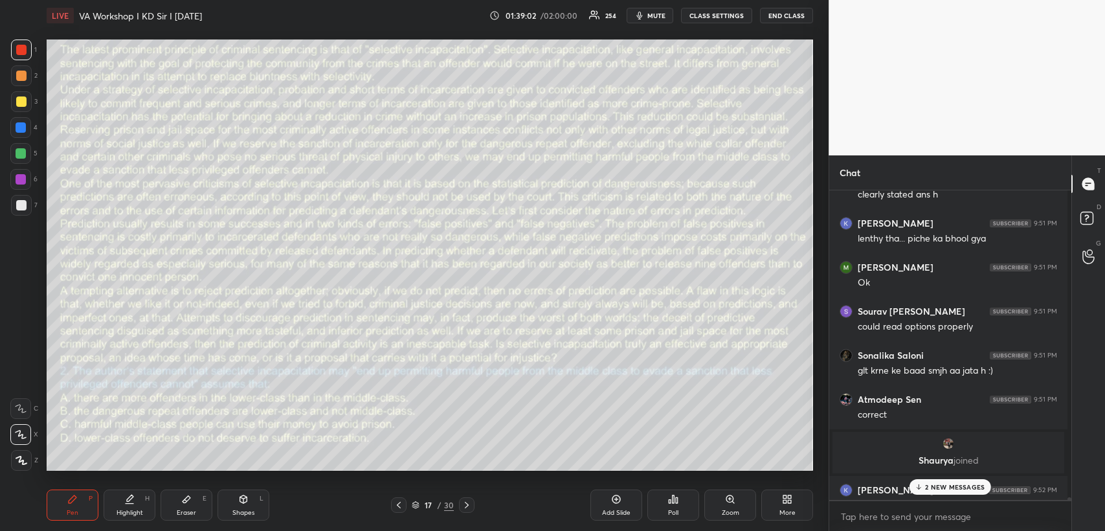
scroll to position [306, 238]
click at [929, 485] on p "3 NEW MESSAGES" at bounding box center [955, 487] width 60 height 8
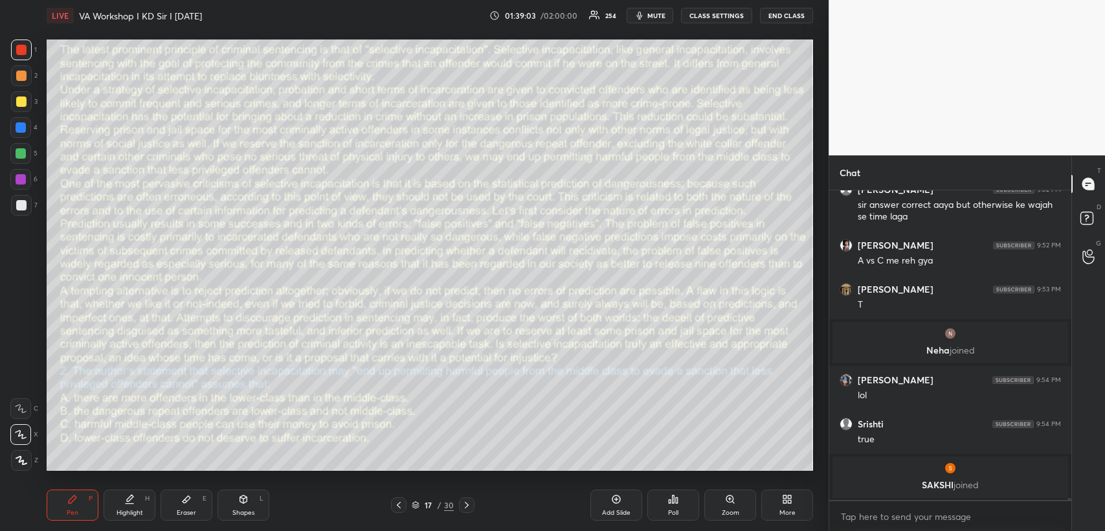
scroll to position [55198, 0]
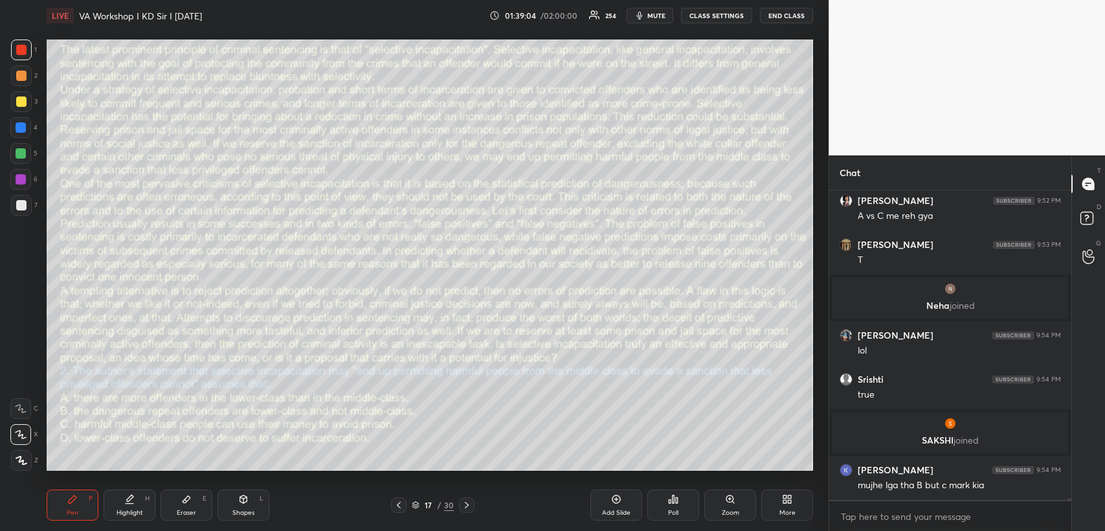
click at [469, 503] on icon at bounding box center [466, 505] width 10 height 10
click at [678, 494] on icon at bounding box center [673, 499] width 10 height 10
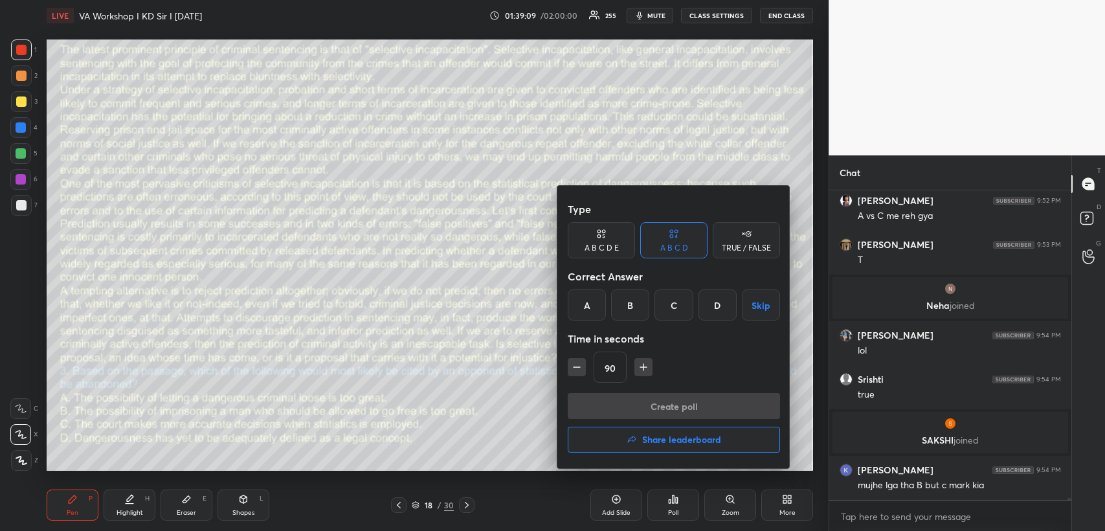
click at [633, 300] on div "B" at bounding box center [630, 304] width 38 height 31
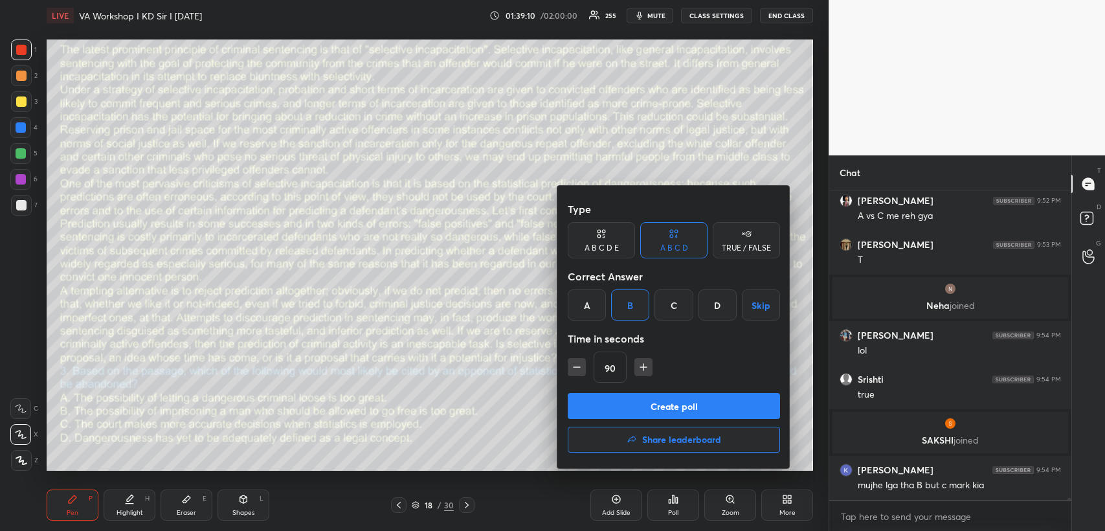
click at [643, 366] on icon "button" at bounding box center [643, 366] width 13 height 13
click at [575, 369] on icon "button" at bounding box center [576, 366] width 13 height 13
type input "90"
click at [652, 406] on button "Create poll" at bounding box center [674, 406] width 212 height 26
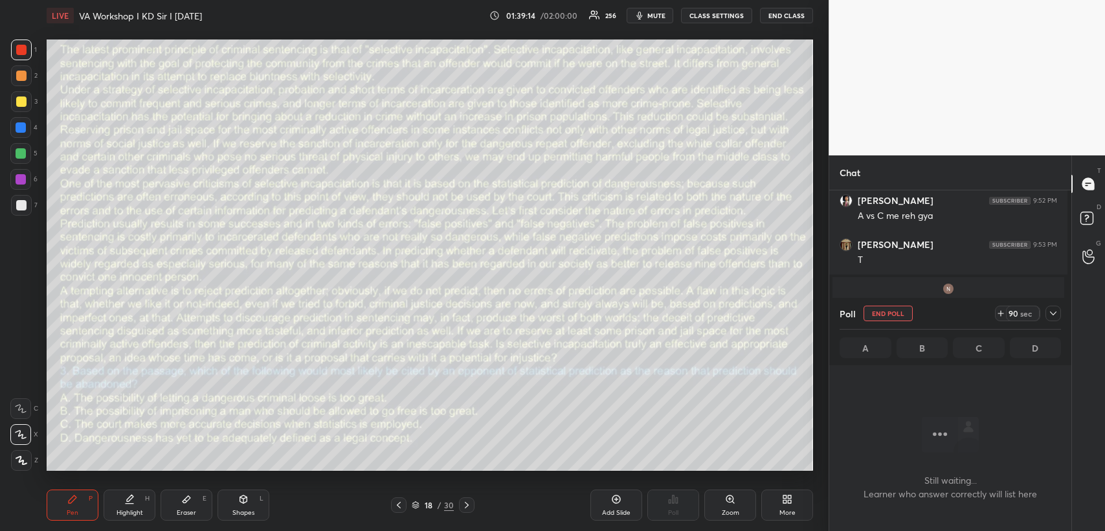
scroll to position [271, 238]
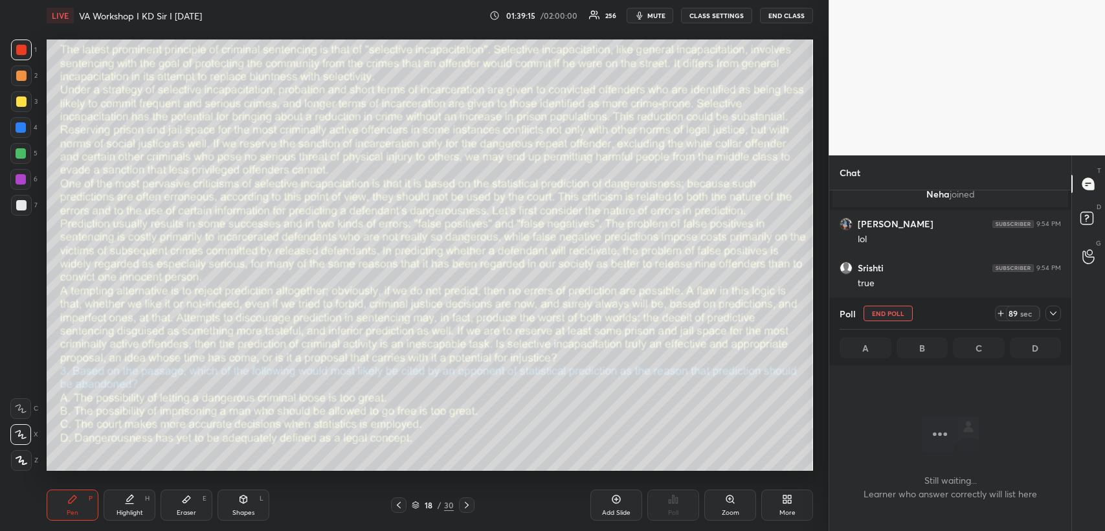
click at [1054, 312] on icon at bounding box center [1053, 313] width 10 height 10
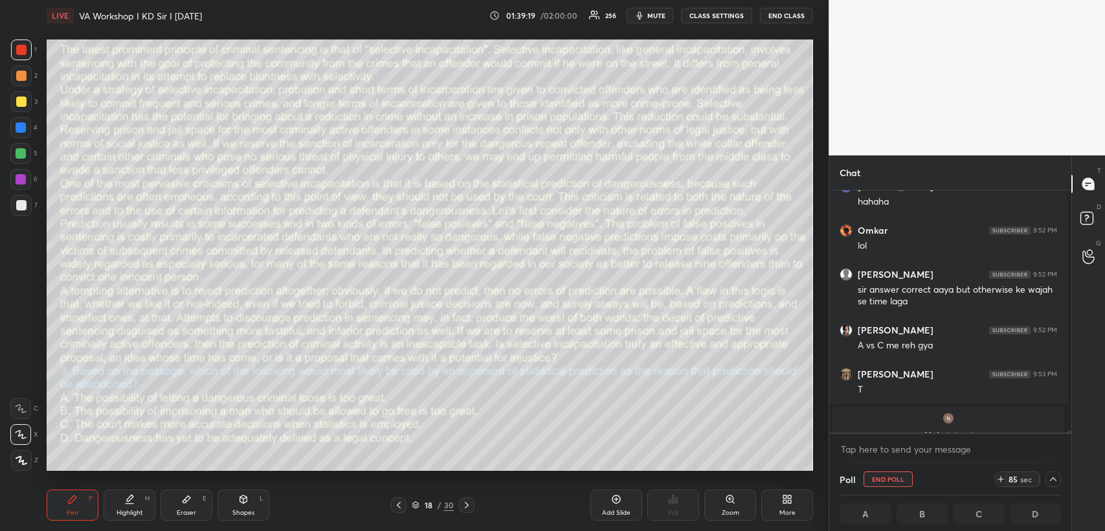
click at [657, 21] on button "mute" at bounding box center [649, 16] width 47 height 16
click at [647, 15] on span "unmute" at bounding box center [655, 15] width 28 height 9
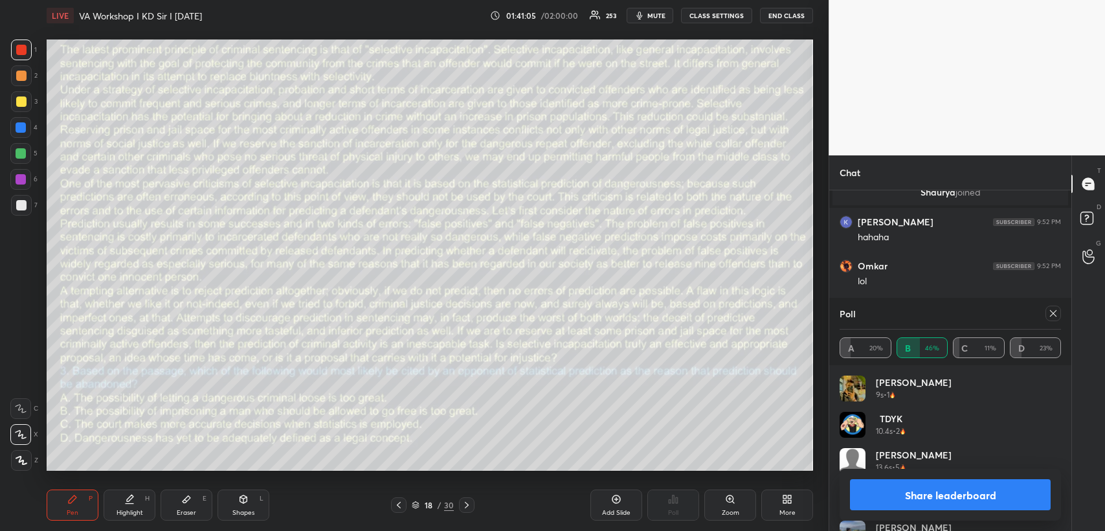
click at [1051, 313] on icon at bounding box center [1053, 313] width 10 height 10
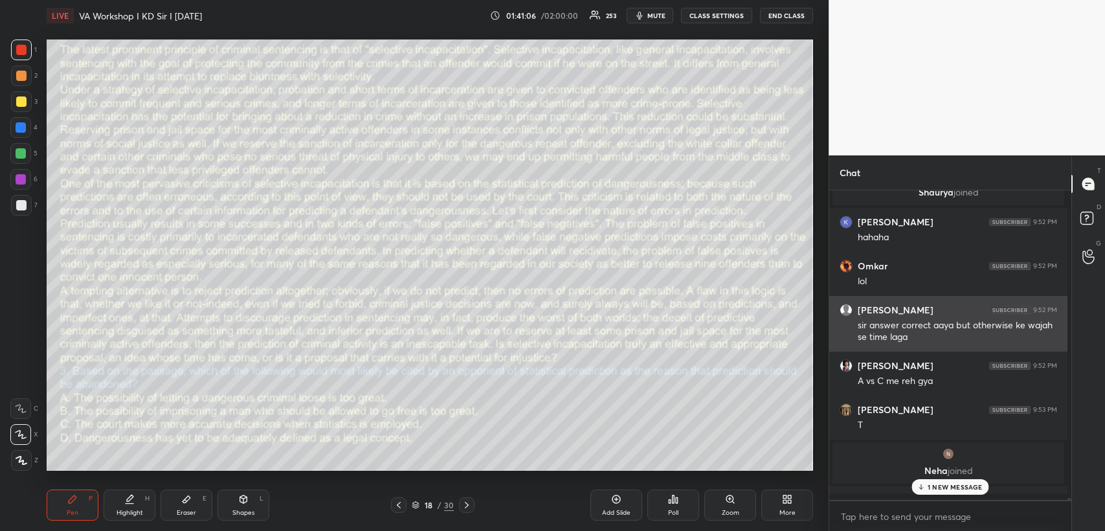
scroll to position [4, 3]
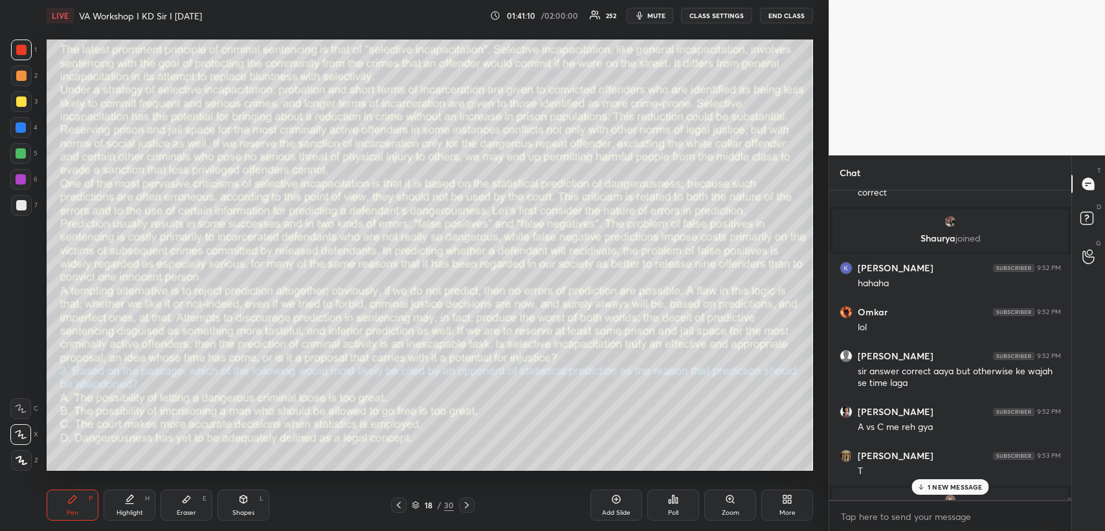
click at [395, 503] on icon at bounding box center [398, 505] width 10 height 10
click at [397, 503] on icon at bounding box center [398, 505] width 10 height 10
click at [937, 485] on p "5 NEW MESSAGES" at bounding box center [955, 487] width 60 height 8
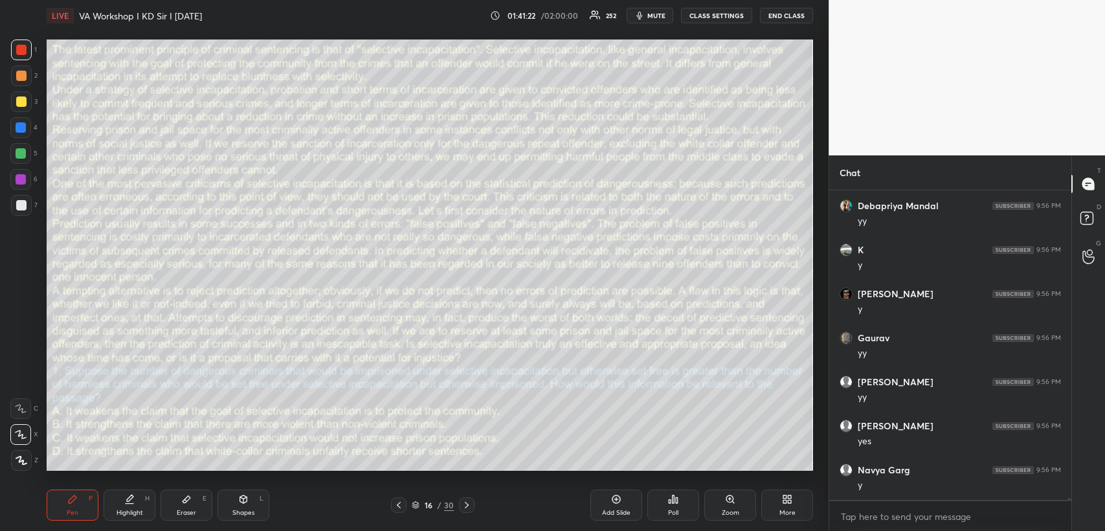
click at [245, 498] on icon at bounding box center [243, 499] width 7 height 8
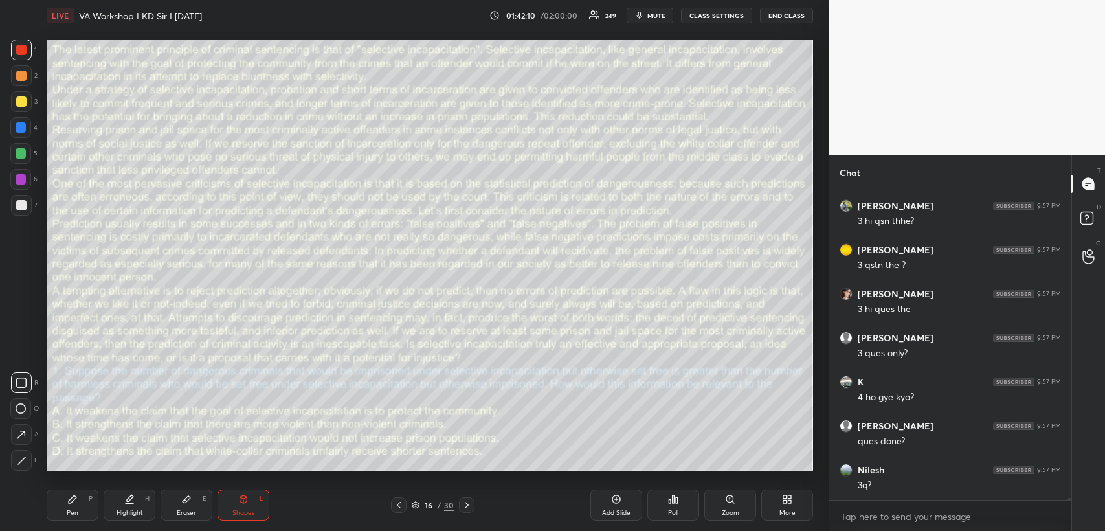
scroll to position [56247, 0]
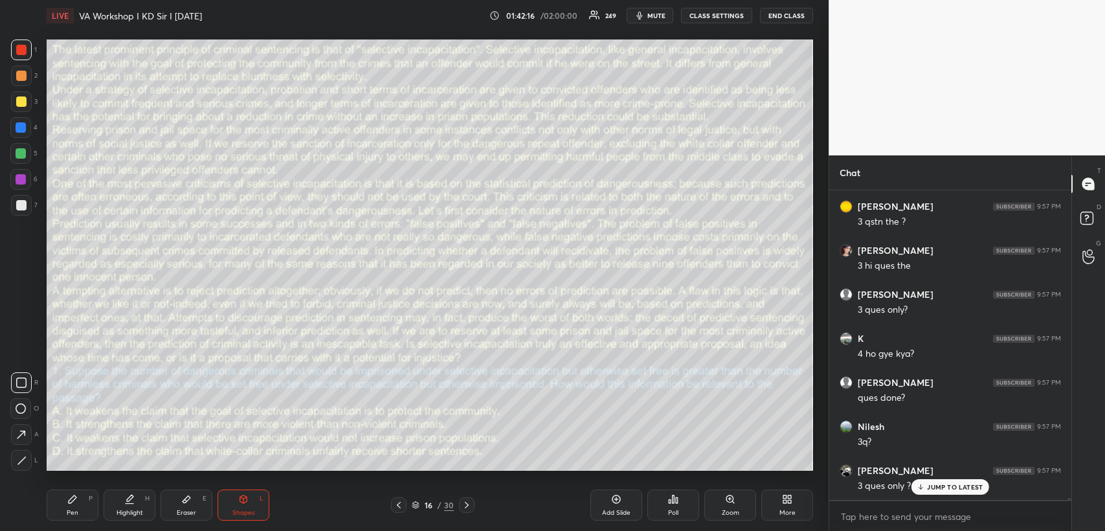
click at [74, 495] on icon at bounding box center [73, 499] width 8 height 8
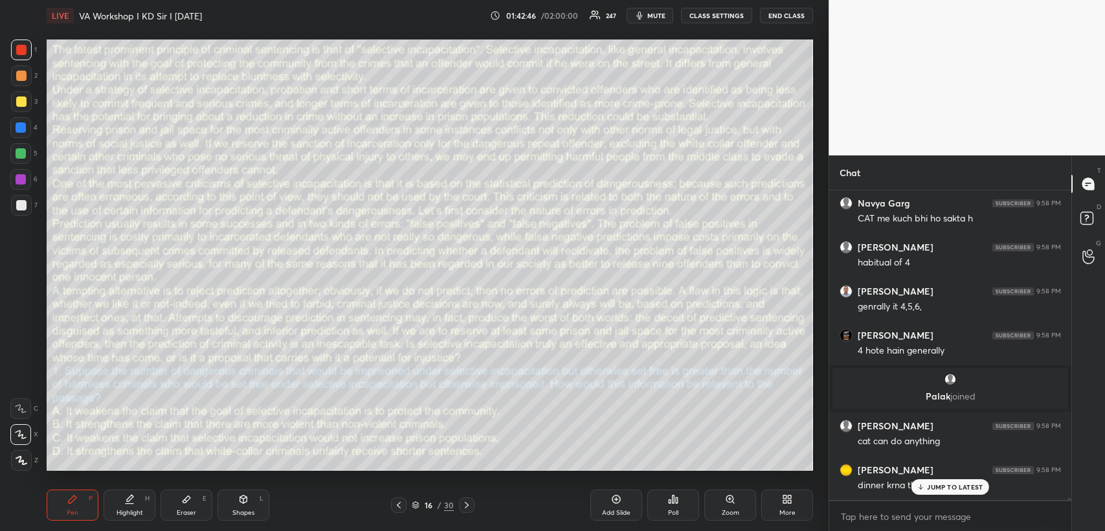
scroll to position [56283, 0]
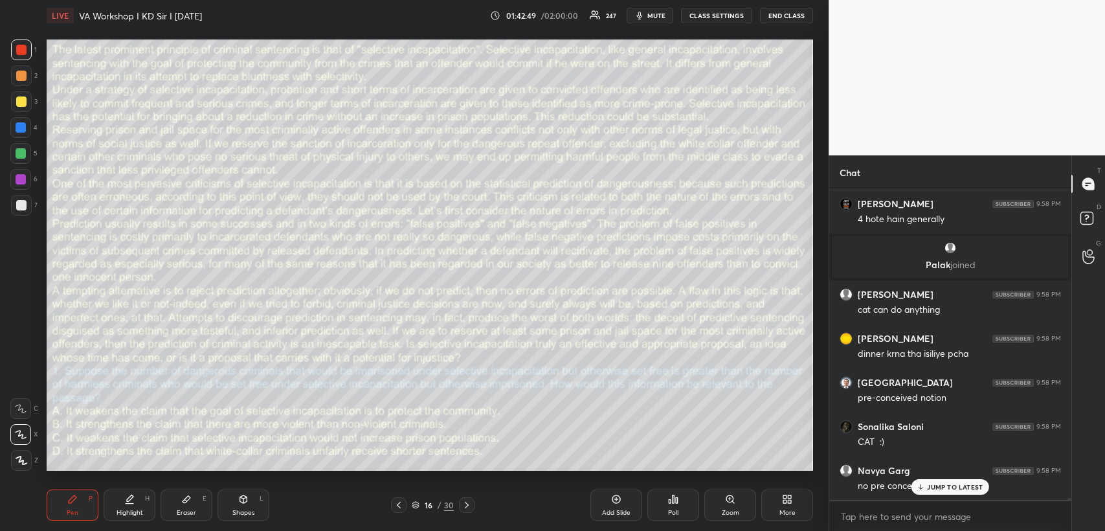
click at [613, 507] on div "Add Slide" at bounding box center [616, 504] width 52 height 31
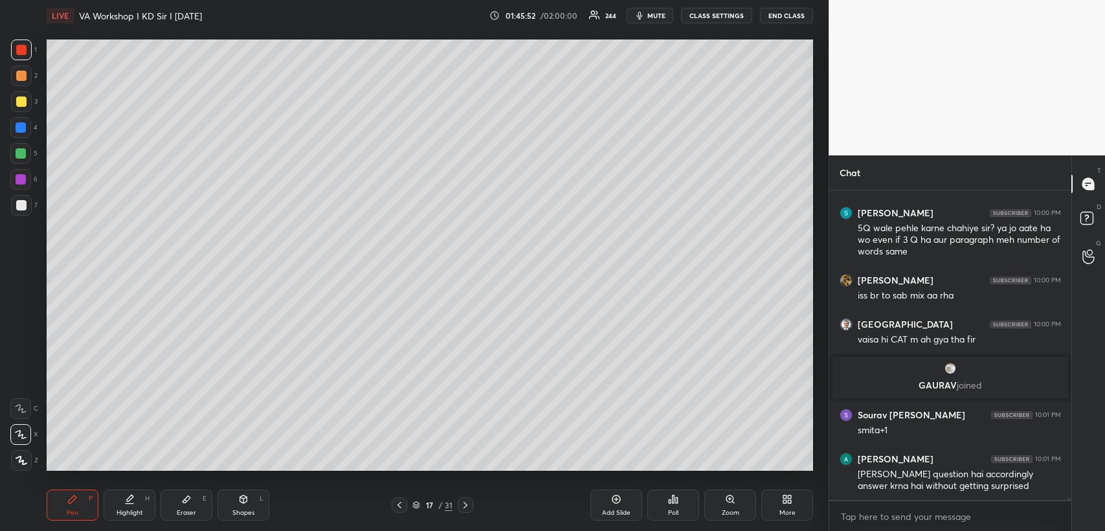
scroll to position [58047, 0]
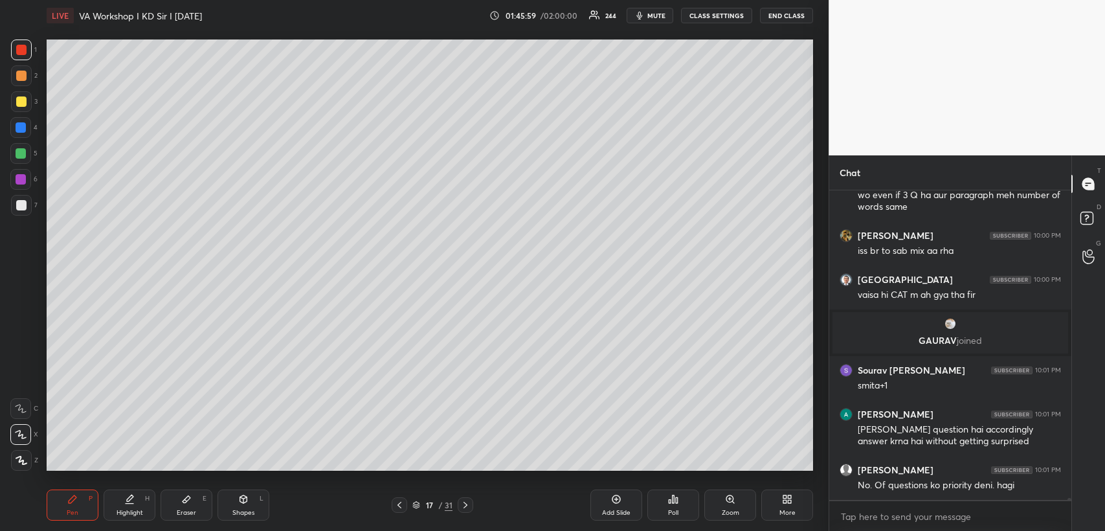
click at [401, 505] on icon at bounding box center [399, 505] width 10 height 10
click at [400, 506] on icon at bounding box center [399, 505] width 10 height 10
click at [465, 505] on icon at bounding box center [465, 505] width 10 height 10
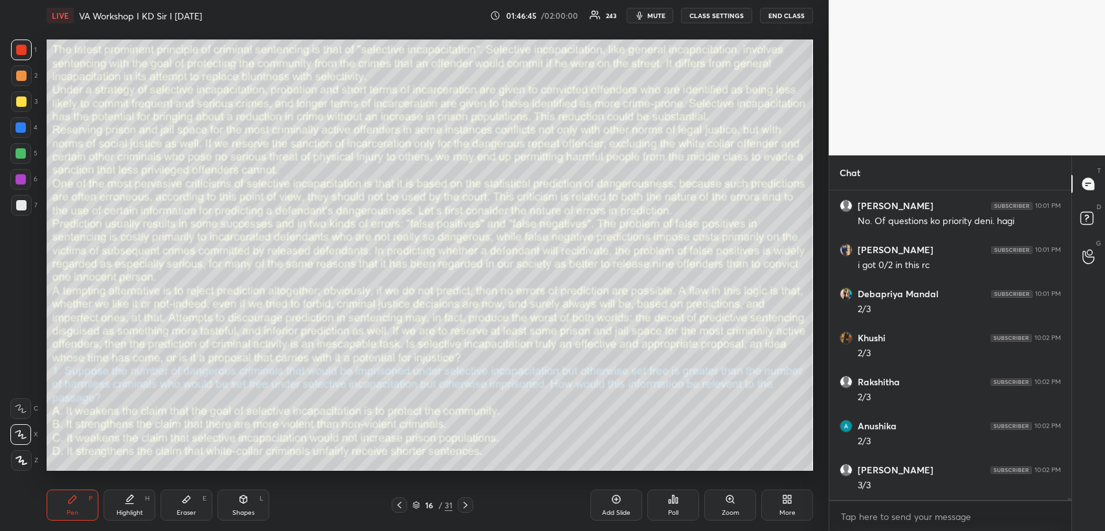
scroll to position [58354, 0]
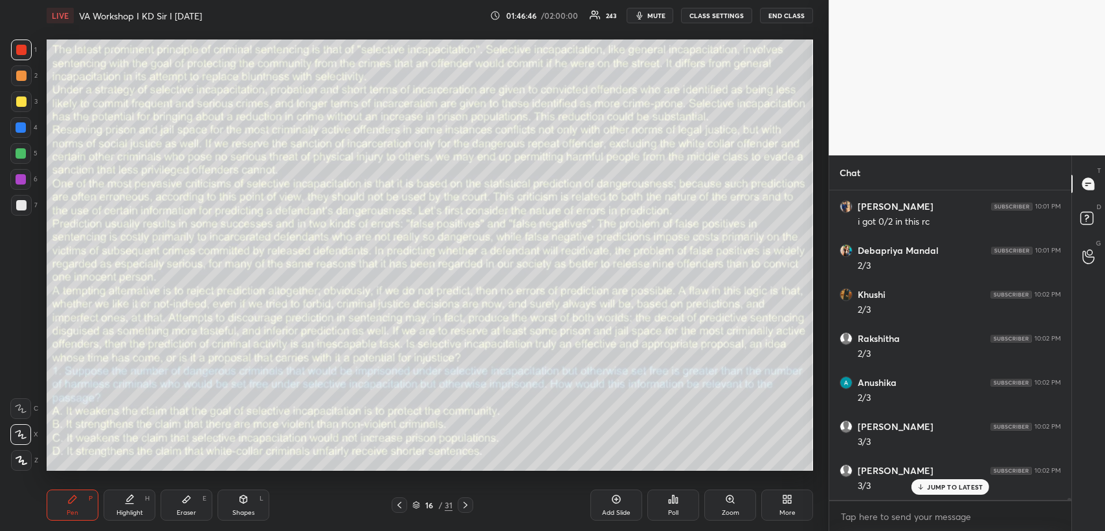
click at [190, 502] on icon at bounding box center [186, 499] width 10 height 10
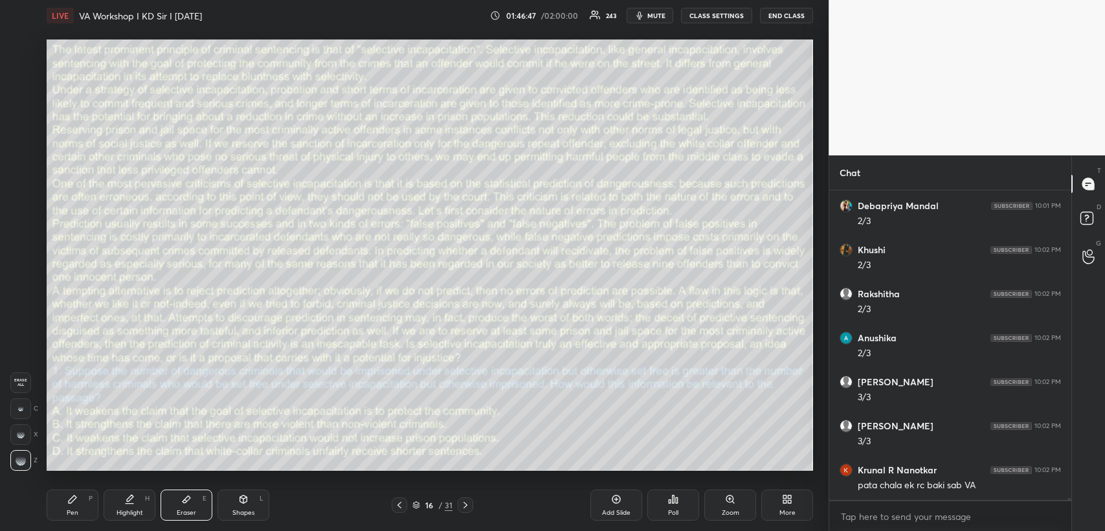
scroll to position [58442, 0]
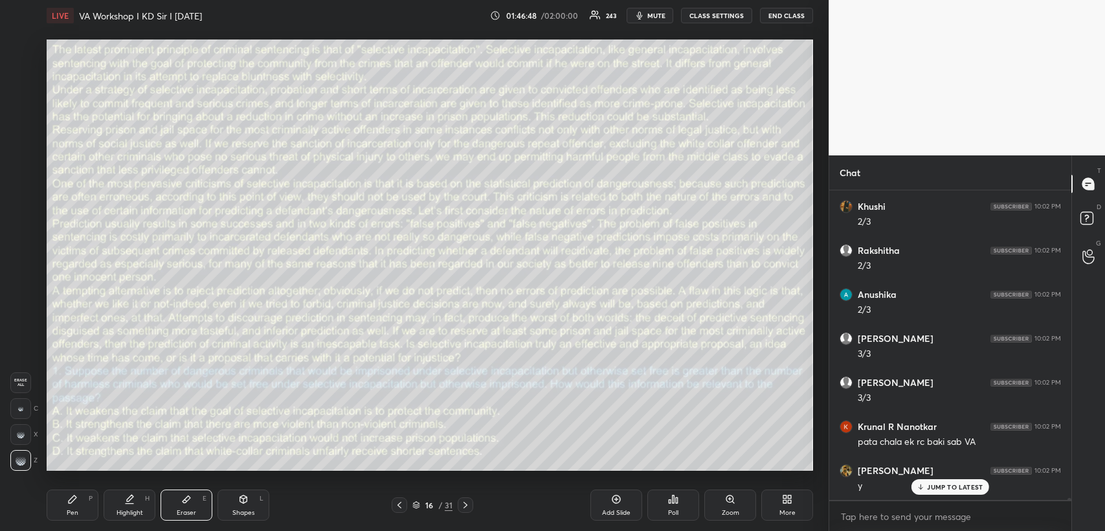
click at [70, 497] on icon at bounding box center [72, 499] width 10 height 10
click at [228, 497] on div "Shapes L" at bounding box center [243, 504] width 52 height 31
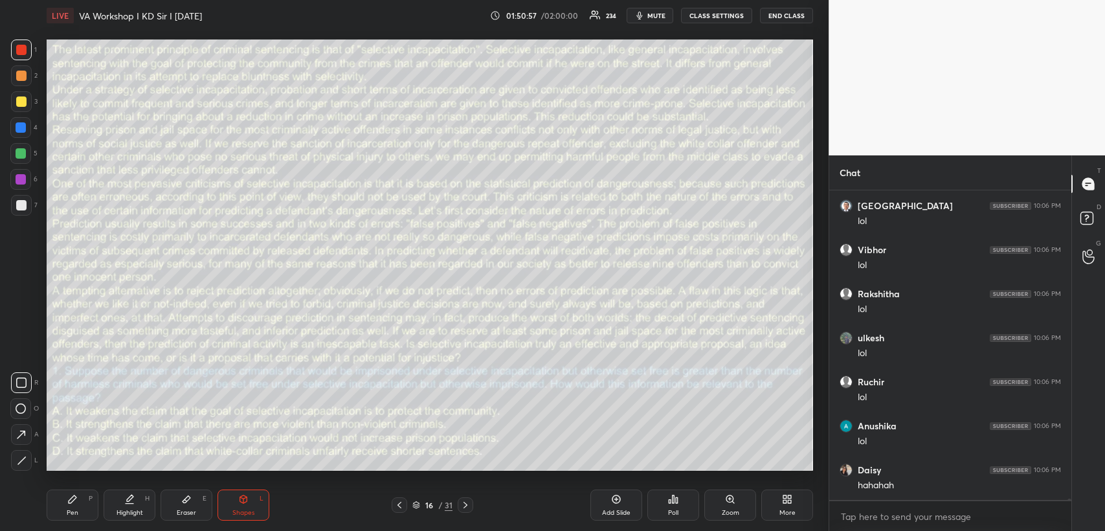
scroll to position [59544, 0]
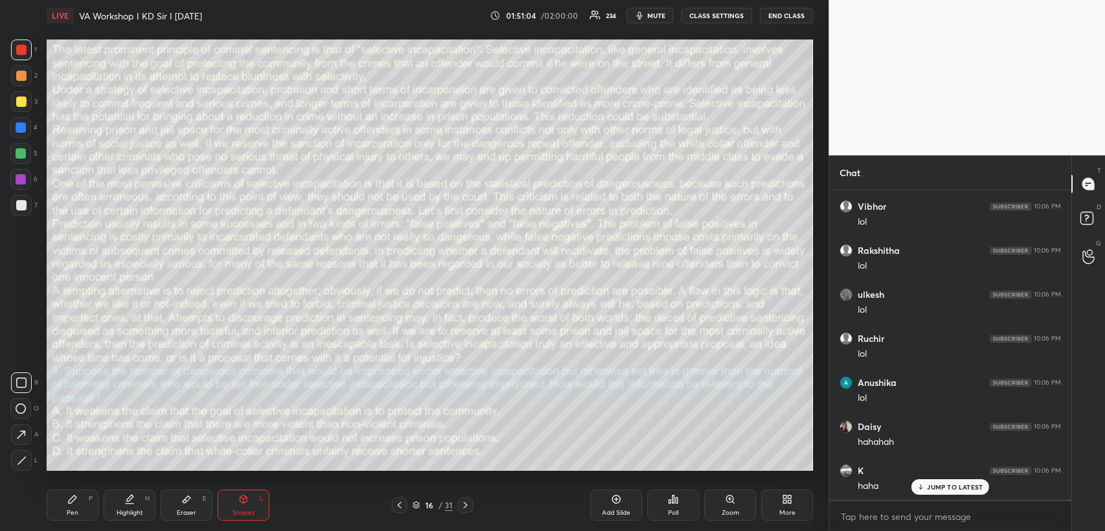
click at [21, 100] on div at bounding box center [21, 101] width 10 height 10
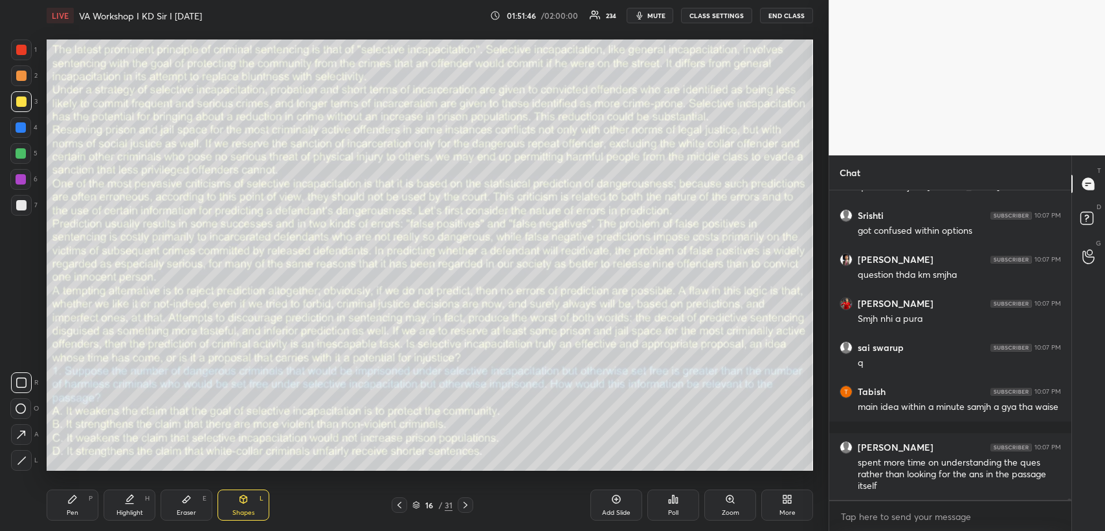
scroll to position [60547, 0]
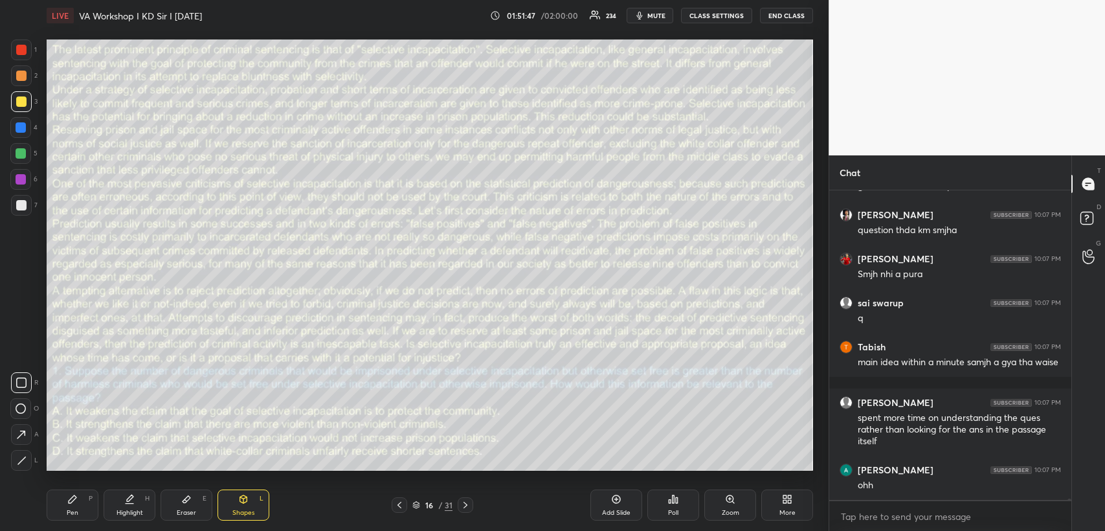
click at [618, 499] on icon at bounding box center [616, 499] width 10 height 10
click at [75, 502] on icon at bounding box center [72, 499] width 10 height 10
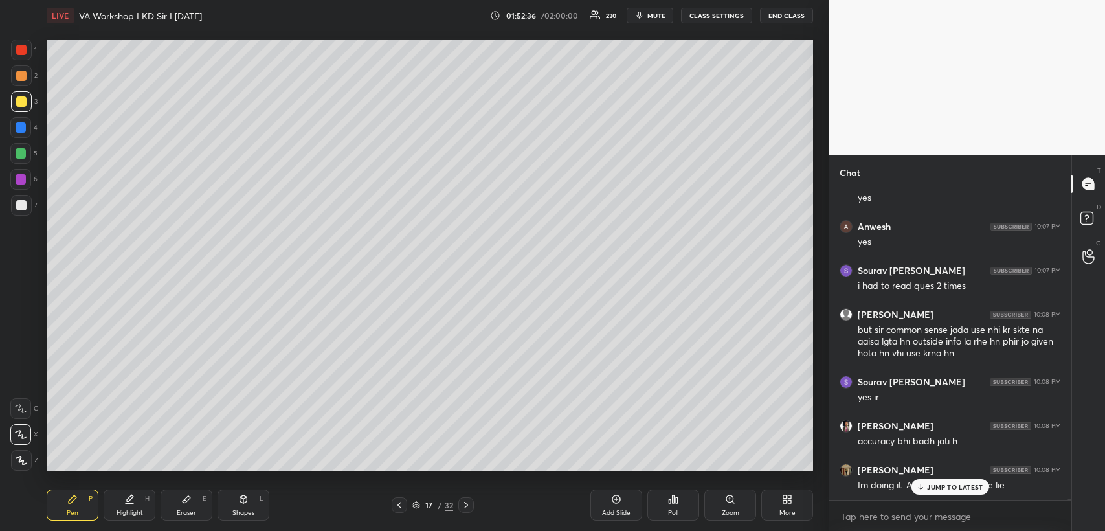
scroll to position [61036, 0]
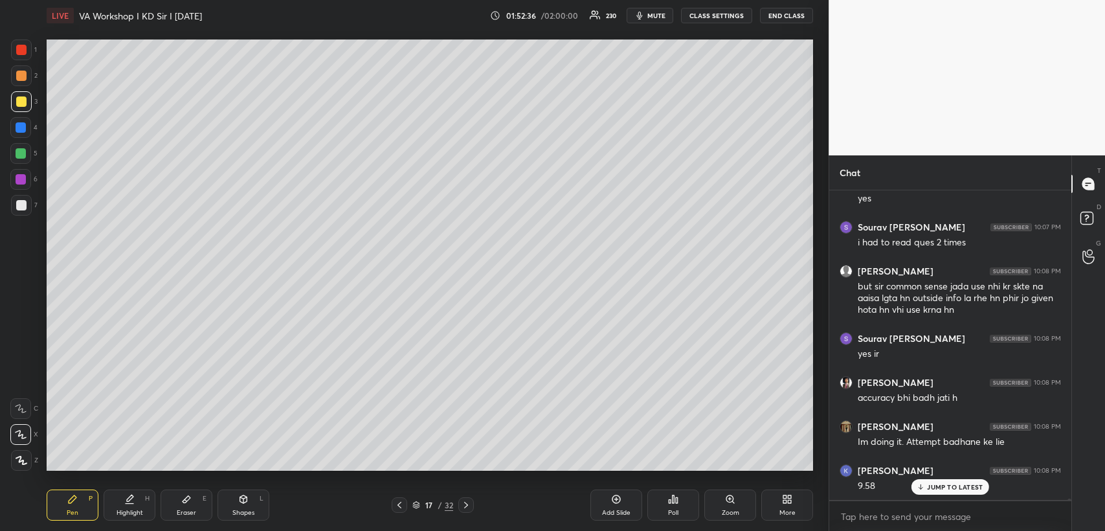
click at [398, 507] on icon at bounding box center [399, 505] width 10 height 10
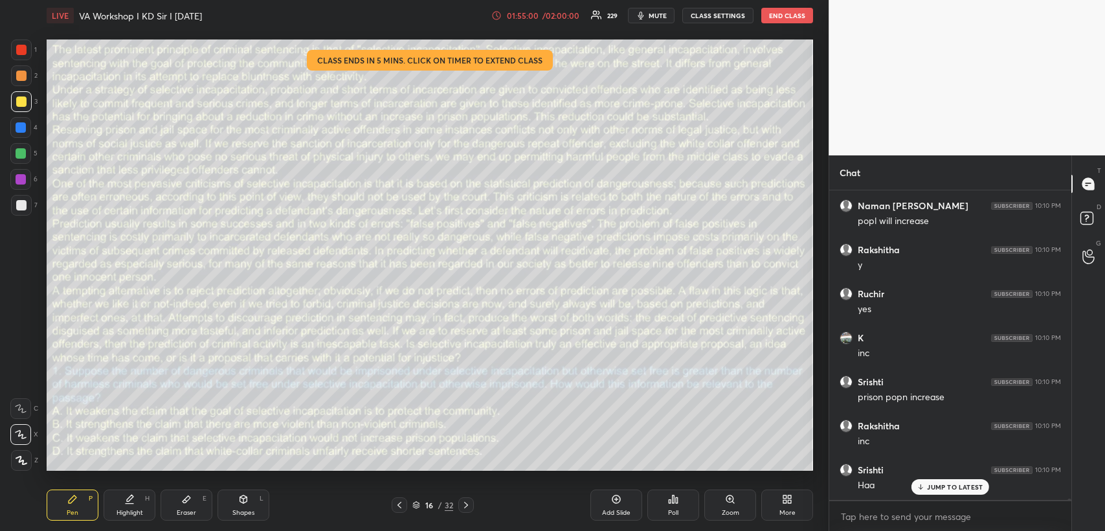
scroll to position [62361, 0]
click at [556, 12] on div "/ 02:00:00" at bounding box center [560, 16] width 40 height 8
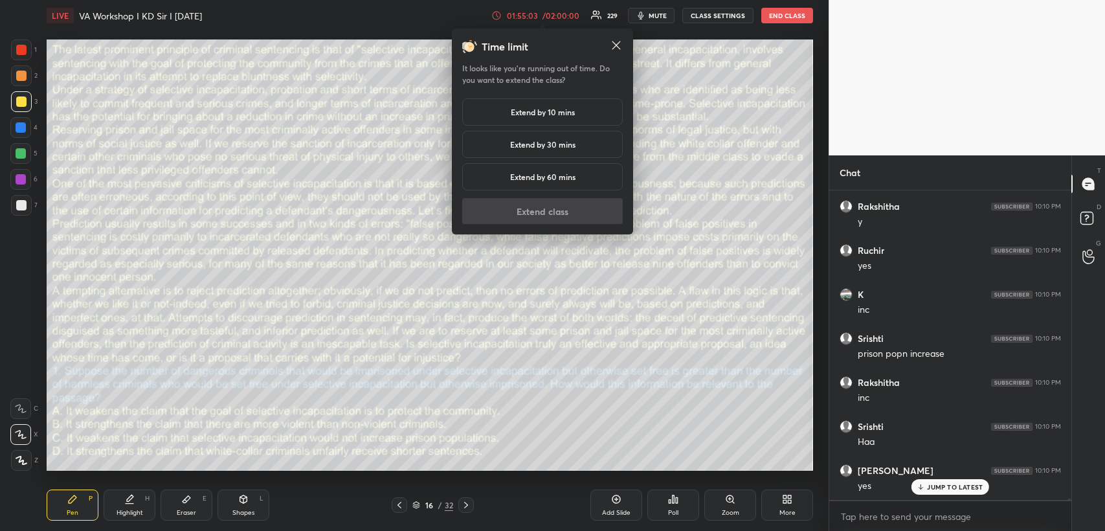
click at [538, 107] on h5 "Extend by 10 mins" at bounding box center [543, 112] width 64 height 12
click at [549, 210] on button "Extend class" at bounding box center [542, 211] width 160 height 26
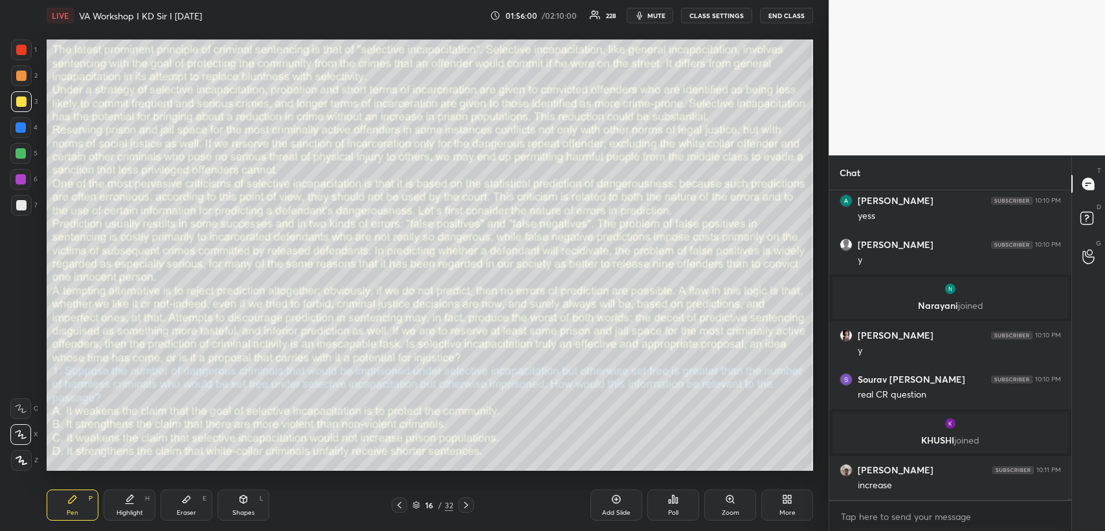
scroll to position [63071, 0]
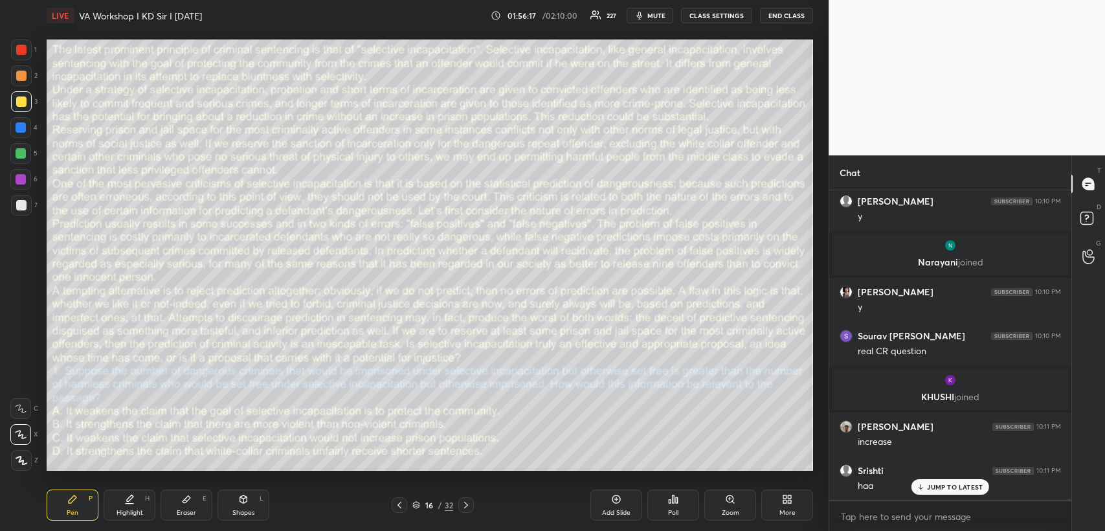
click at [467, 505] on icon at bounding box center [466, 505] width 4 height 6
click at [467, 506] on icon at bounding box center [466, 505] width 10 height 10
click at [466, 504] on icon at bounding box center [466, 505] width 10 height 10
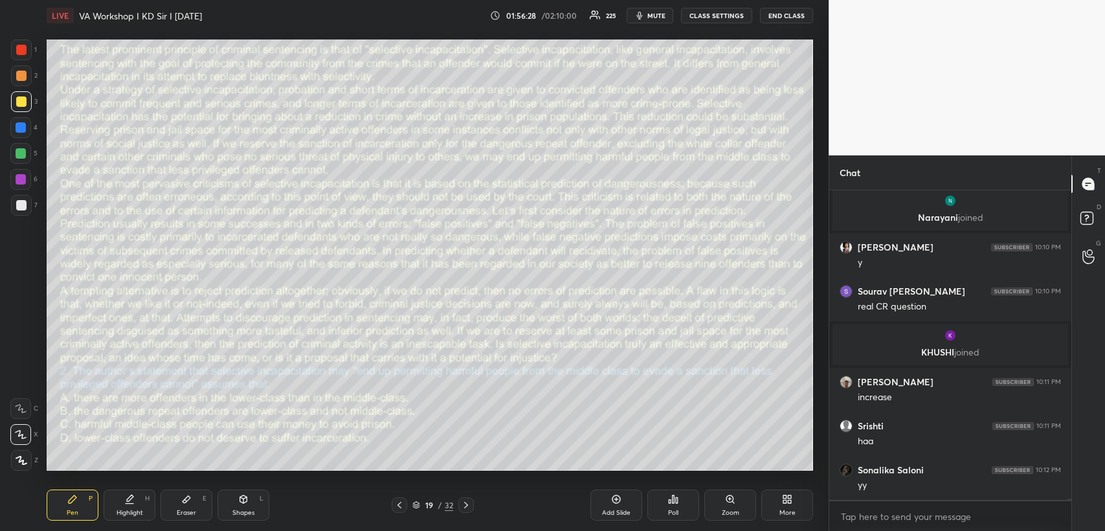
click at [464, 502] on icon at bounding box center [466, 505] width 10 height 10
click at [468, 501] on icon at bounding box center [466, 505] width 10 height 10
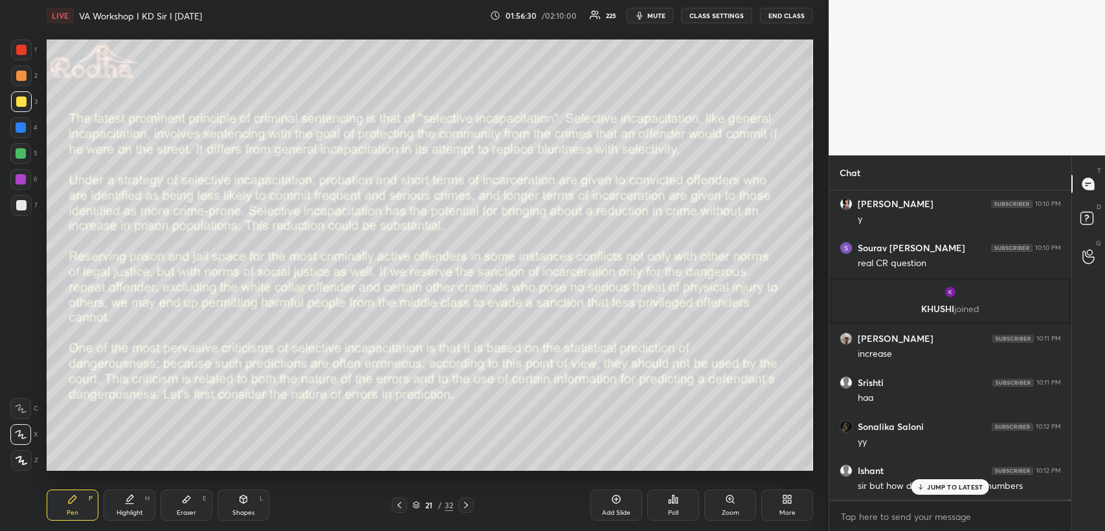
click at [397, 504] on icon at bounding box center [399, 505] width 4 height 6
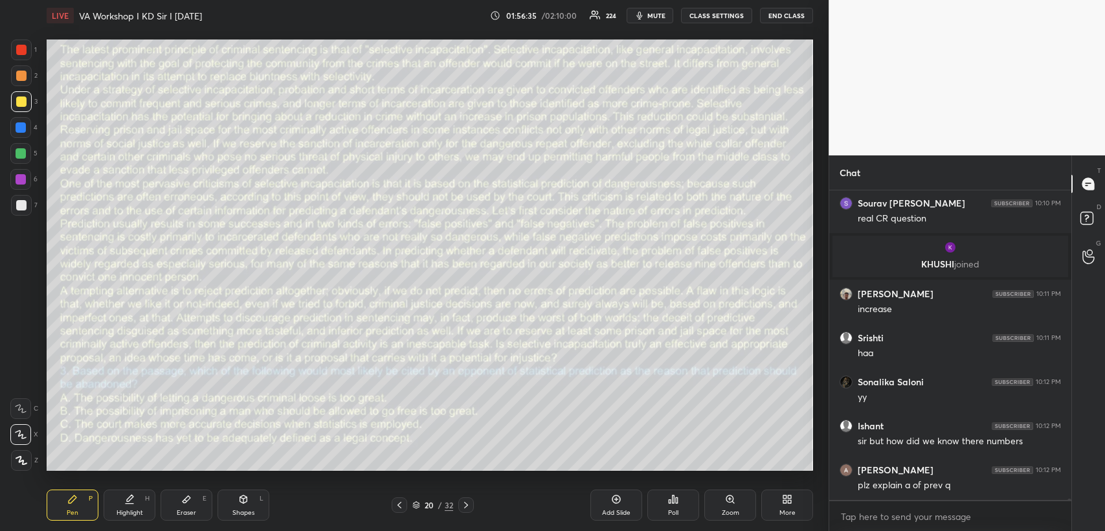
scroll to position [63247, 0]
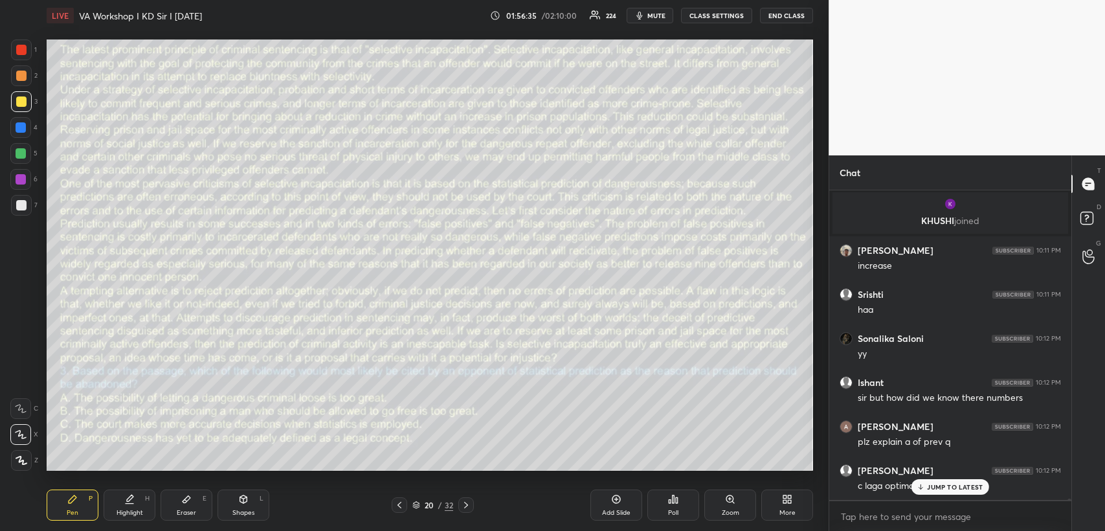
click at [399, 498] on div at bounding box center [400, 505] width 16 height 16
click at [399, 501] on icon at bounding box center [399, 505] width 10 height 10
click at [398, 502] on icon at bounding box center [399, 505] width 10 height 10
click at [399, 502] on icon at bounding box center [399, 505] width 10 height 10
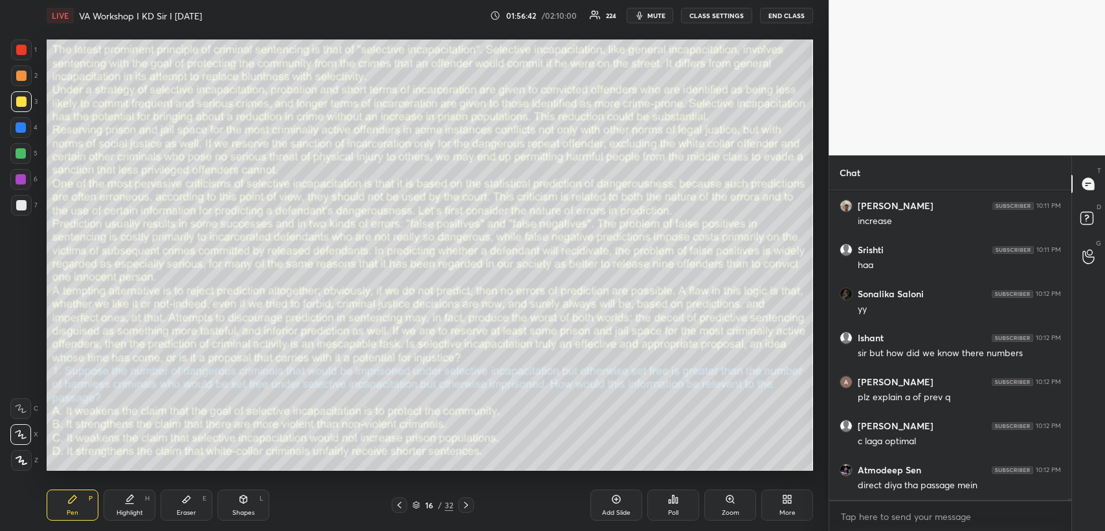
click at [238, 498] on div "Shapes L" at bounding box center [243, 504] width 52 height 31
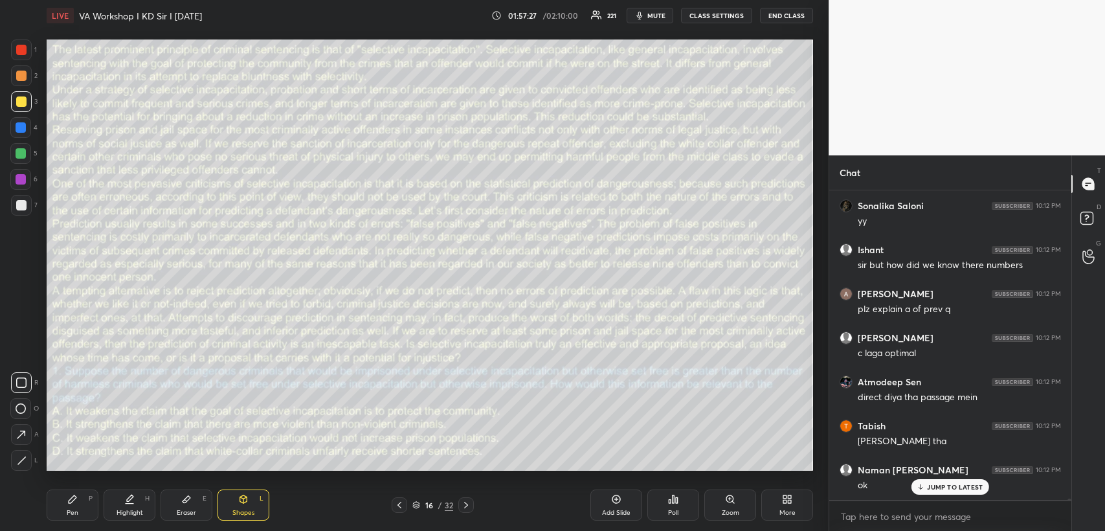
scroll to position [63423, 0]
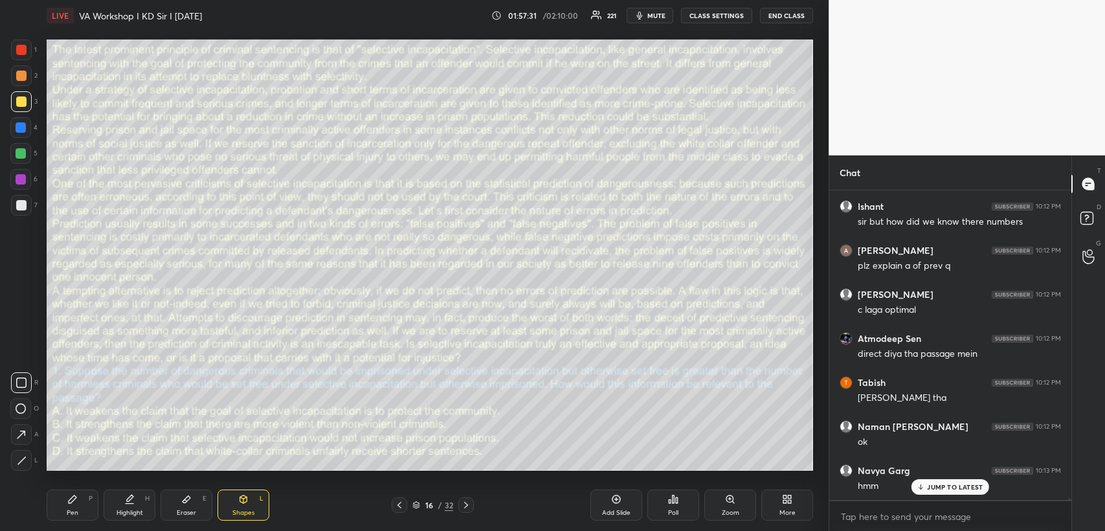
click at [468, 507] on icon at bounding box center [466, 505] width 10 height 10
click at [469, 503] on icon at bounding box center [466, 505] width 10 height 10
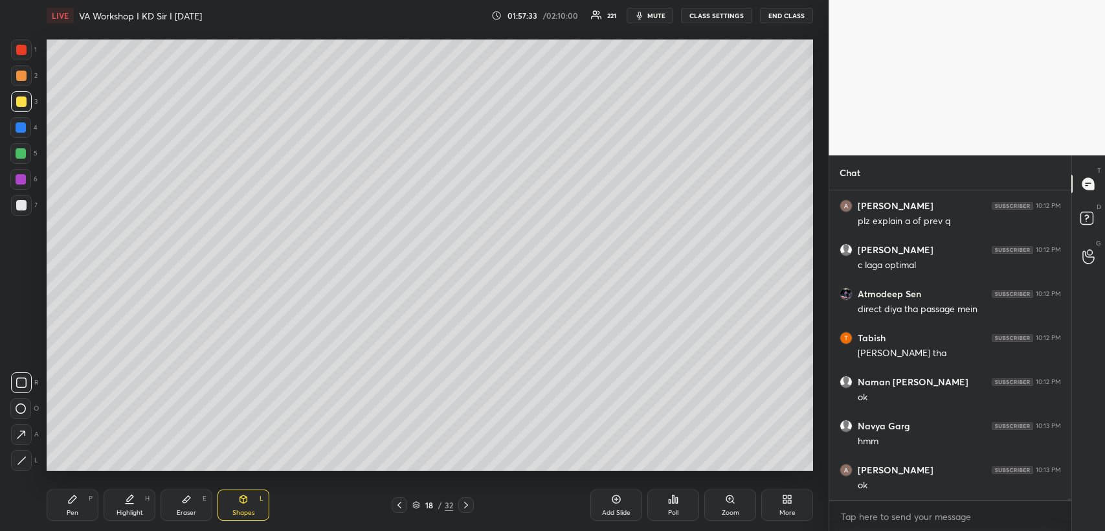
click at [466, 506] on icon at bounding box center [466, 505] width 4 height 6
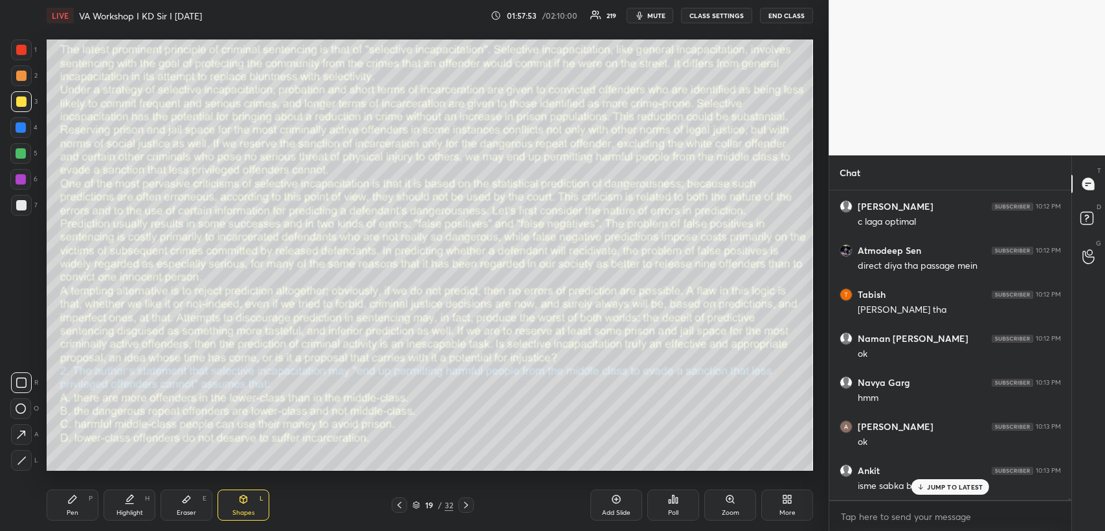
click at [77, 502] on icon at bounding box center [72, 499] width 10 height 10
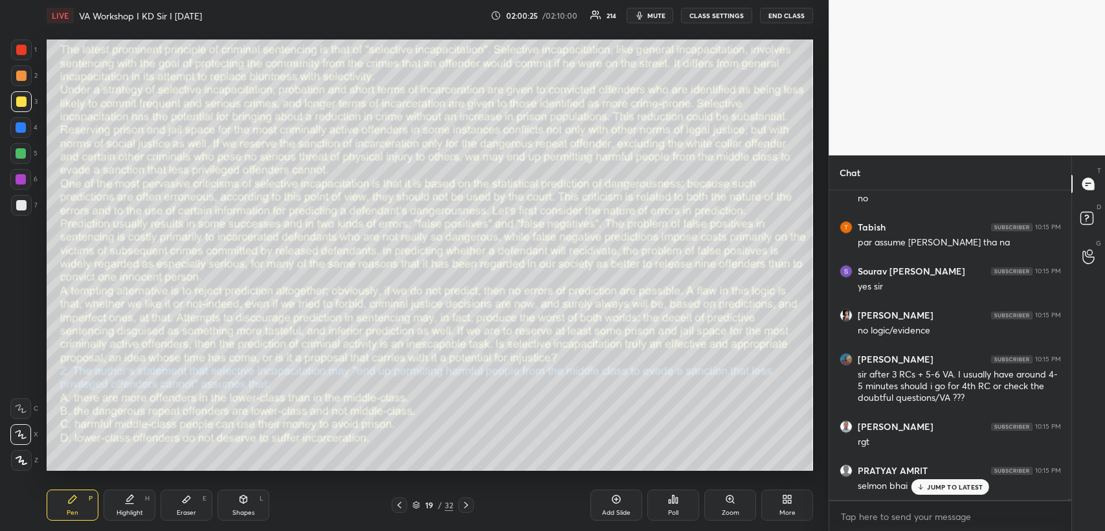
scroll to position [65870, 0]
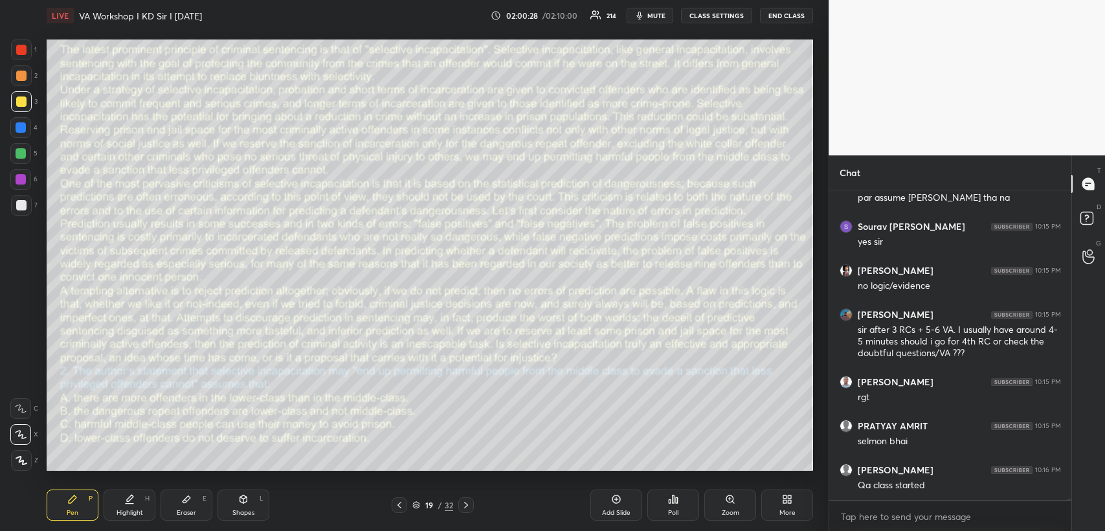
click at [467, 502] on icon at bounding box center [466, 505] width 10 height 10
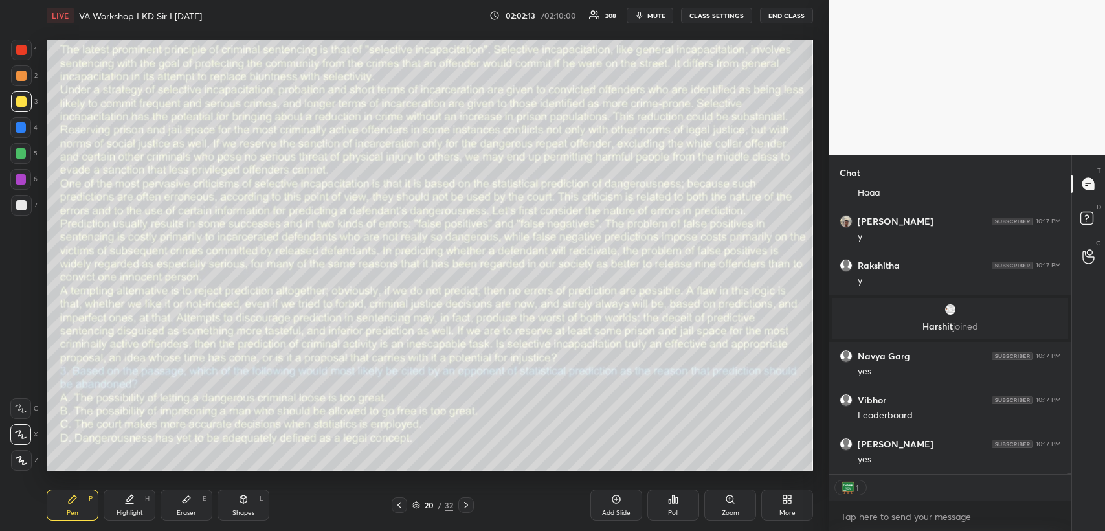
scroll to position [66736, 0]
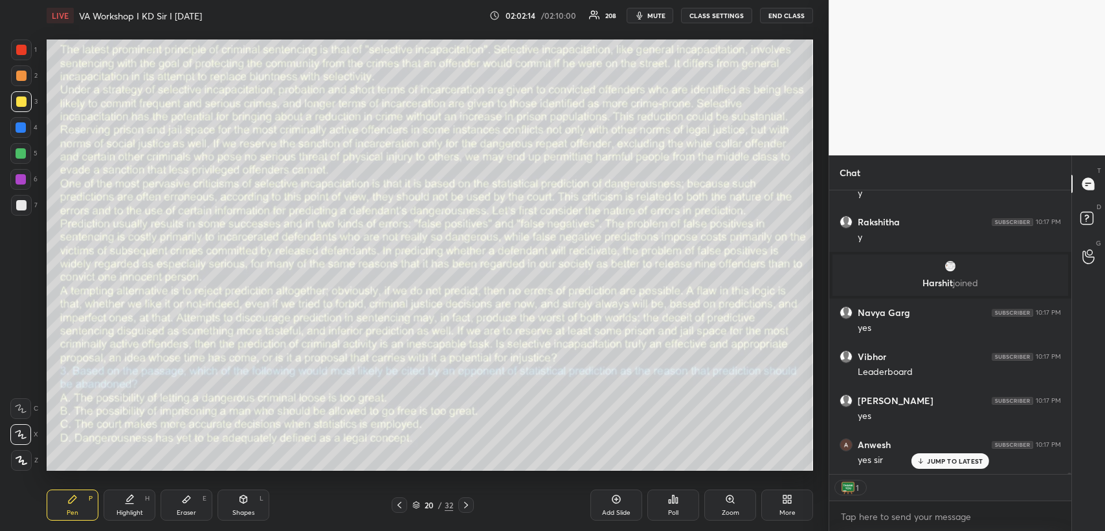
click at [681, 496] on div "Poll" at bounding box center [673, 504] width 52 height 31
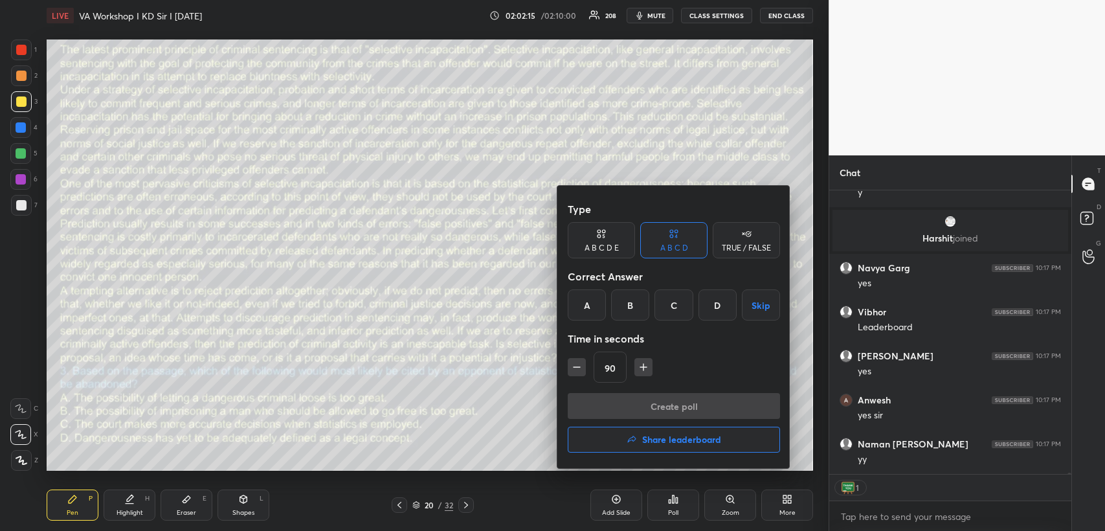
click at [650, 442] on h4 "Share leaderboard" at bounding box center [681, 439] width 79 height 9
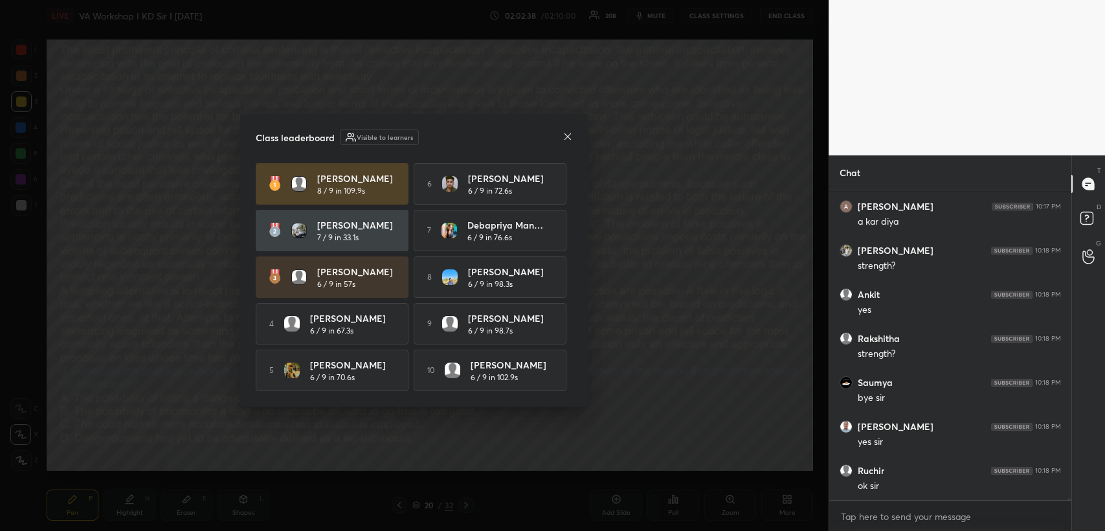
scroll to position [64781, 0]
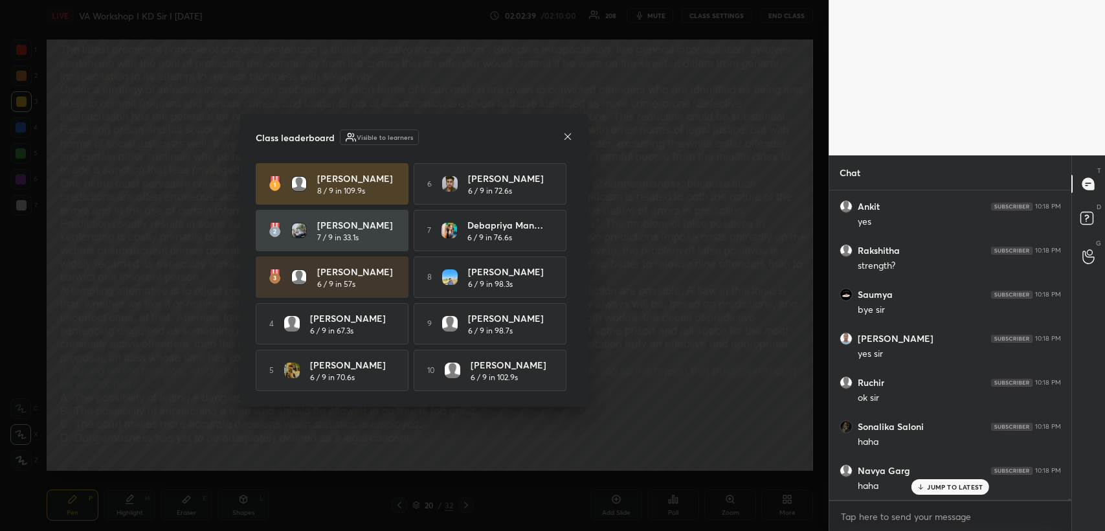
click at [565, 133] on icon at bounding box center [567, 136] width 6 height 6
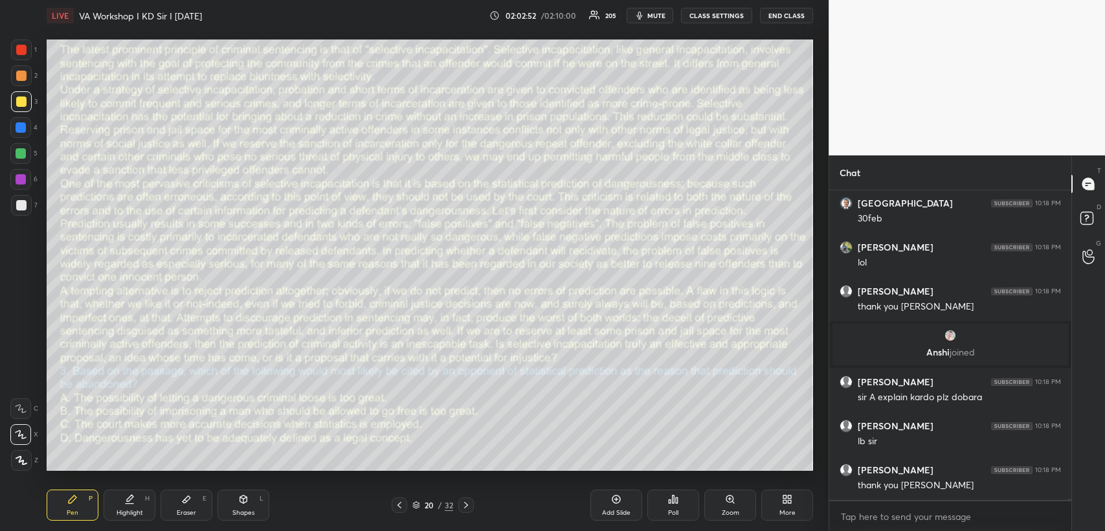
scroll to position [65214, 0]
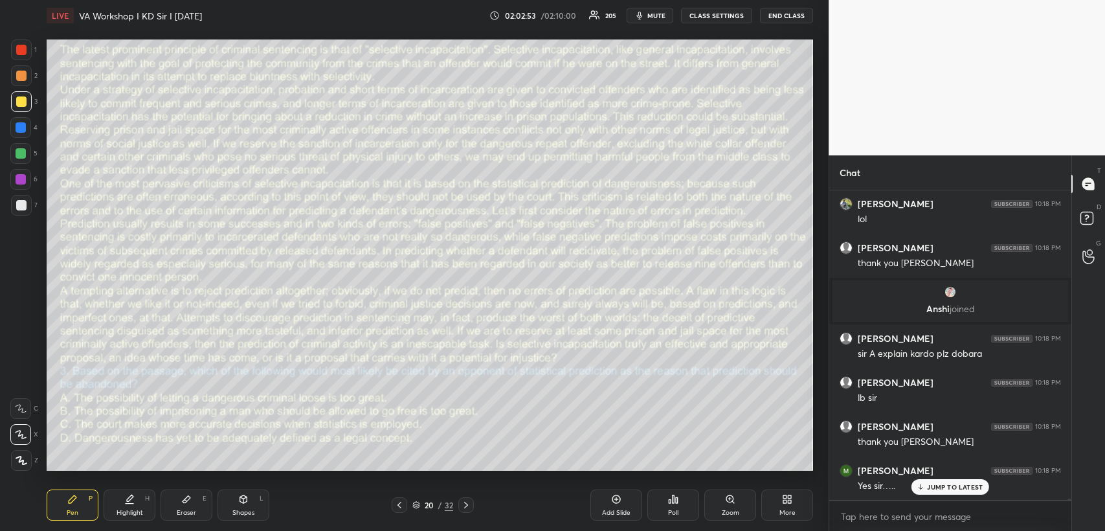
click at [676, 505] on div "Poll" at bounding box center [673, 504] width 52 height 31
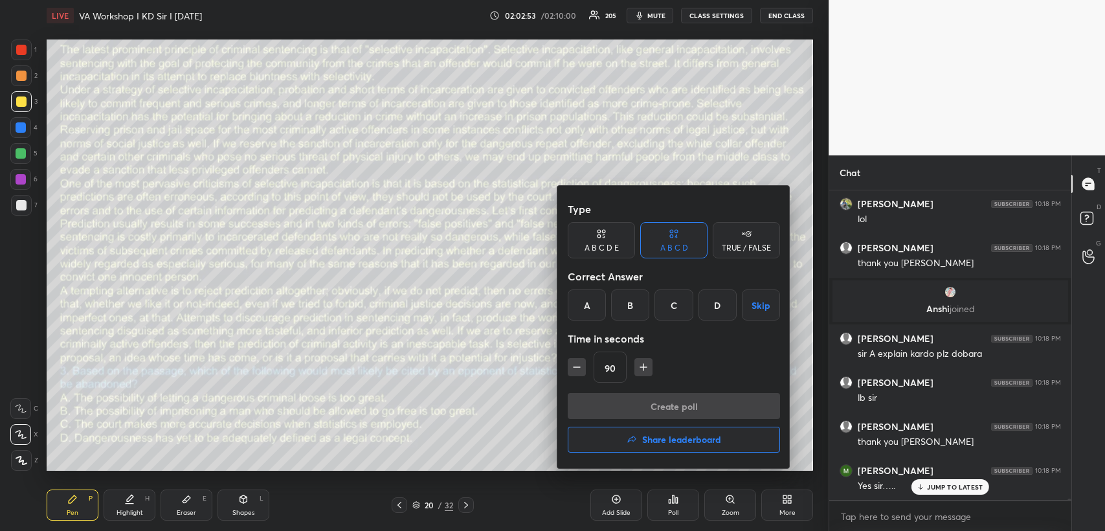
scroll to position [65259, 0]
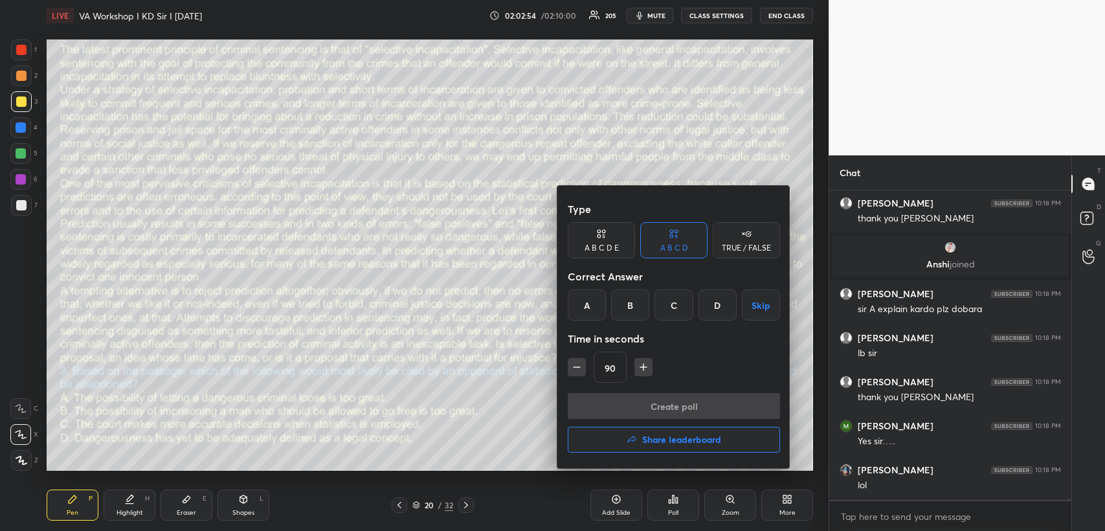
click at [667, 435] on h4 "Share leaderboard" at bounding box center [681, 439] width 79 height 9
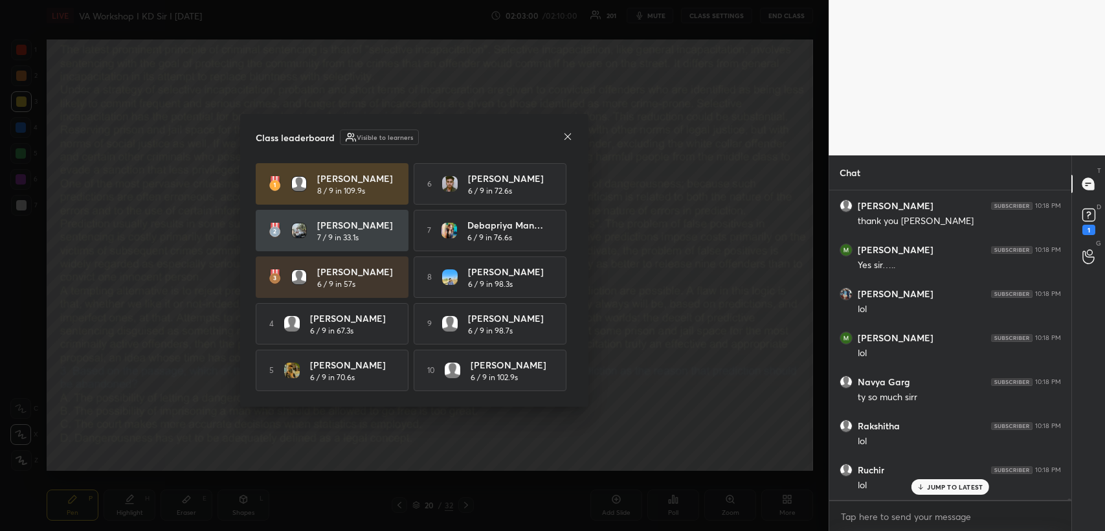
scroll to position [65478, 0]
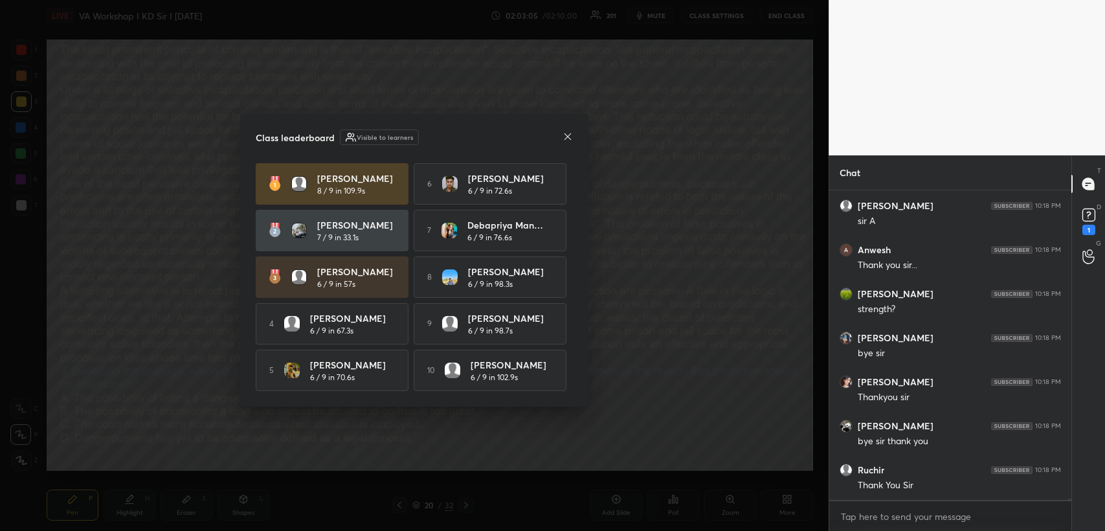
click at [562, 131] on icon at bounding box center [567, 136] width 10 height 10
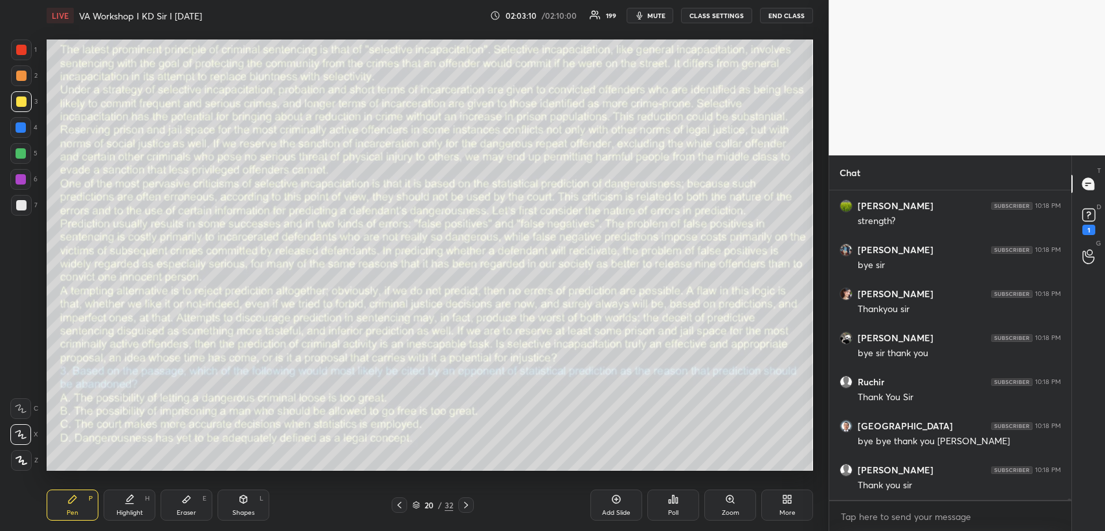
scroll to position [65918, 0]
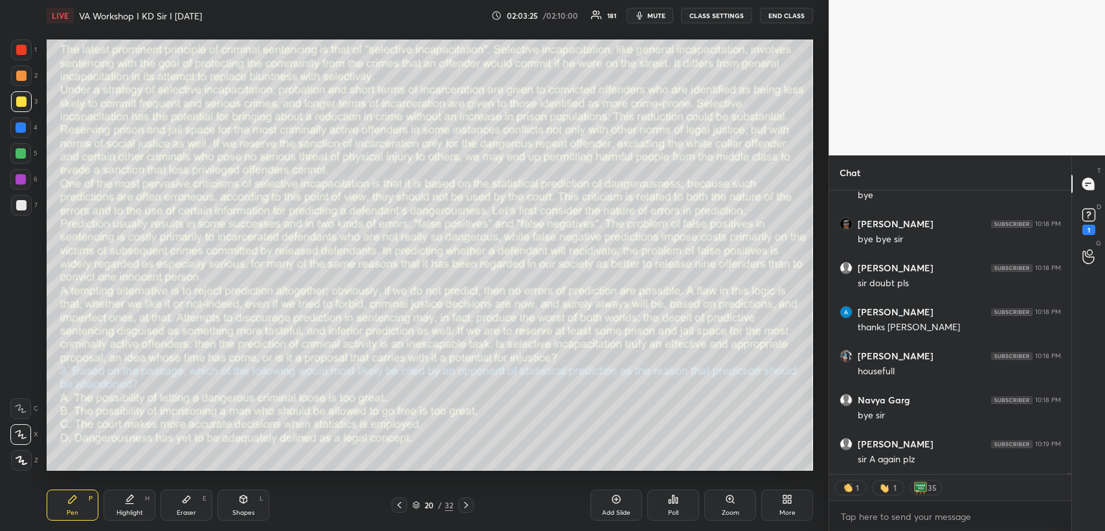
click at [792, 17] on button "END CLASS" at bounding box center [786, 16] width 53 height 16
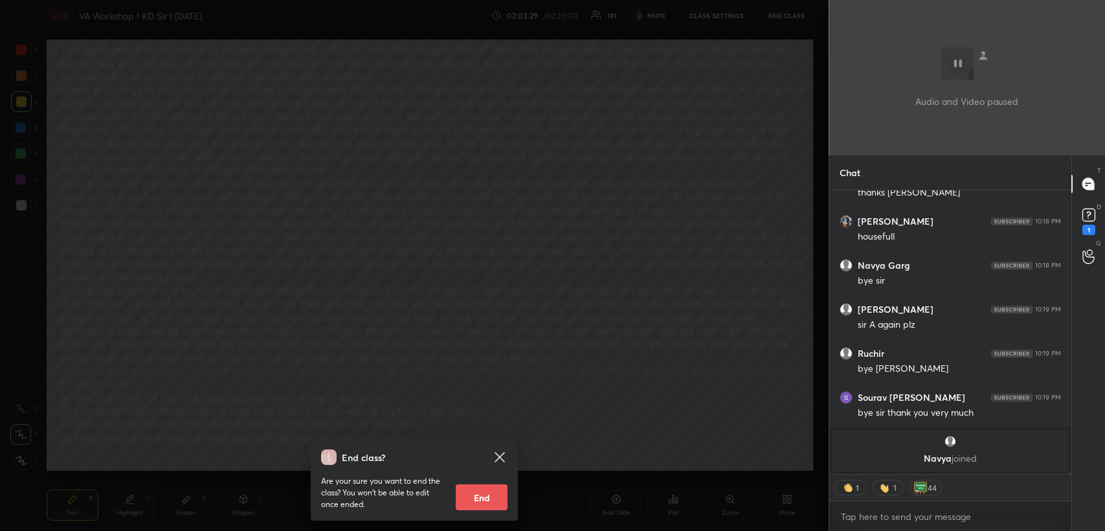
click at [500, 493] on button "End" at bounding box center [482, 497] width 52 height 26
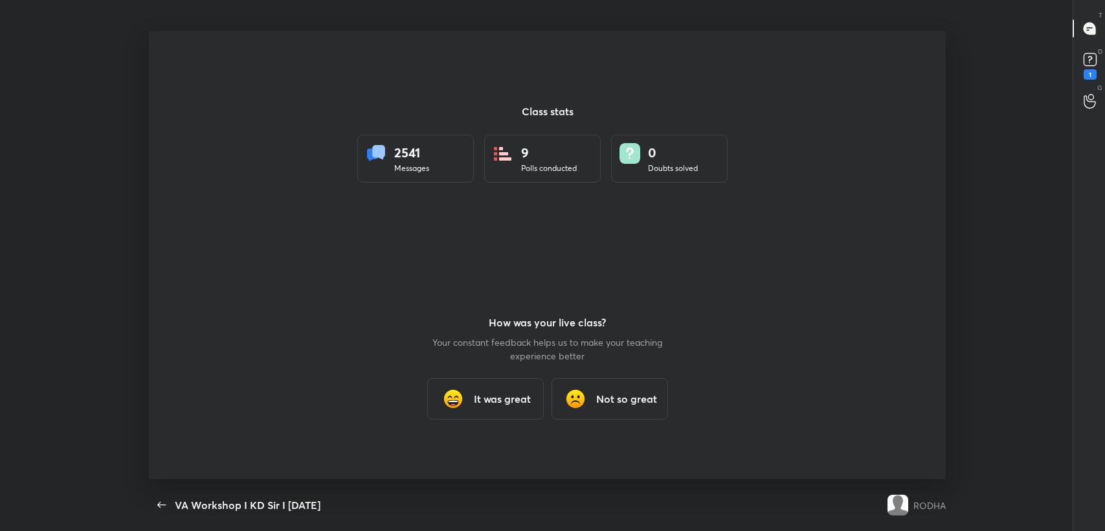
type textarea "x"
